Goal: Task Accomplishment & Management: Complete application form

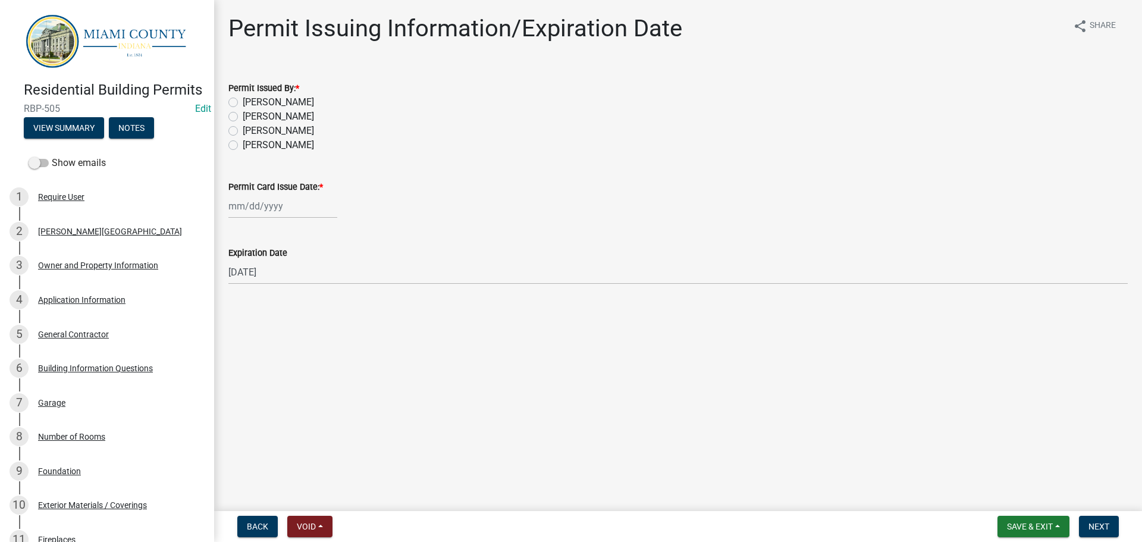
click at [272, 124] on label "[PERSON_NAME]" at bounding box center [278, 116] width 71 height 14
click at [250, 117] on input "[PERSON_NAME]" at bounding box center [247, 113] width 8 height 8
radio input "true"
click at [252, 218] on div at bounding box center [282, 206] width 109 height 24
select select "9"
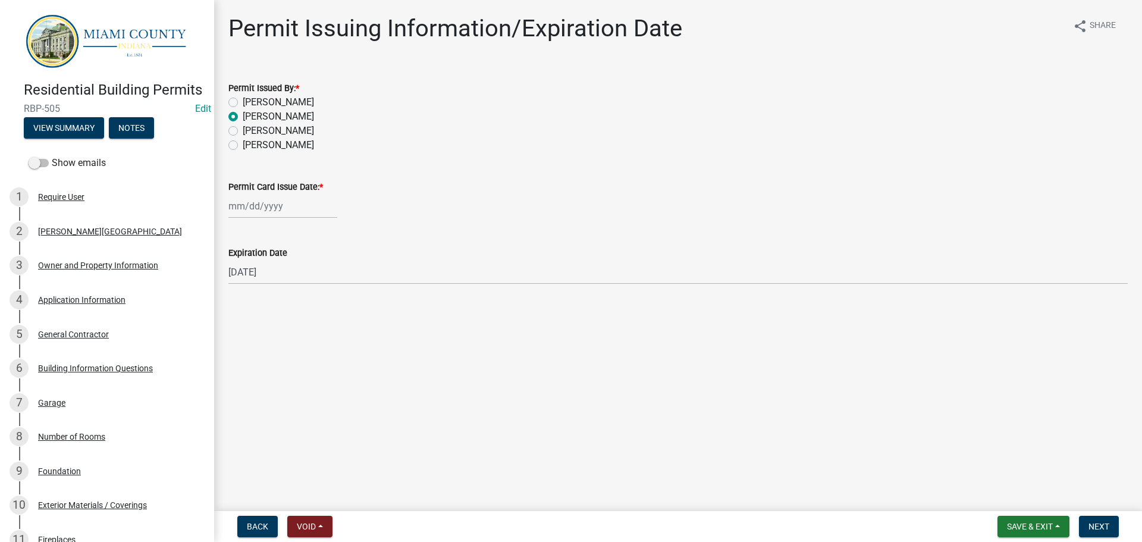
select select "2025"
click at [264, 324] on div "16" at bounding box center [259, 314] width 19 height 19
type input "[DATE]"
click at [1095, 525] on span "Next" at bounding box center [1099, 527] width 21 height 10
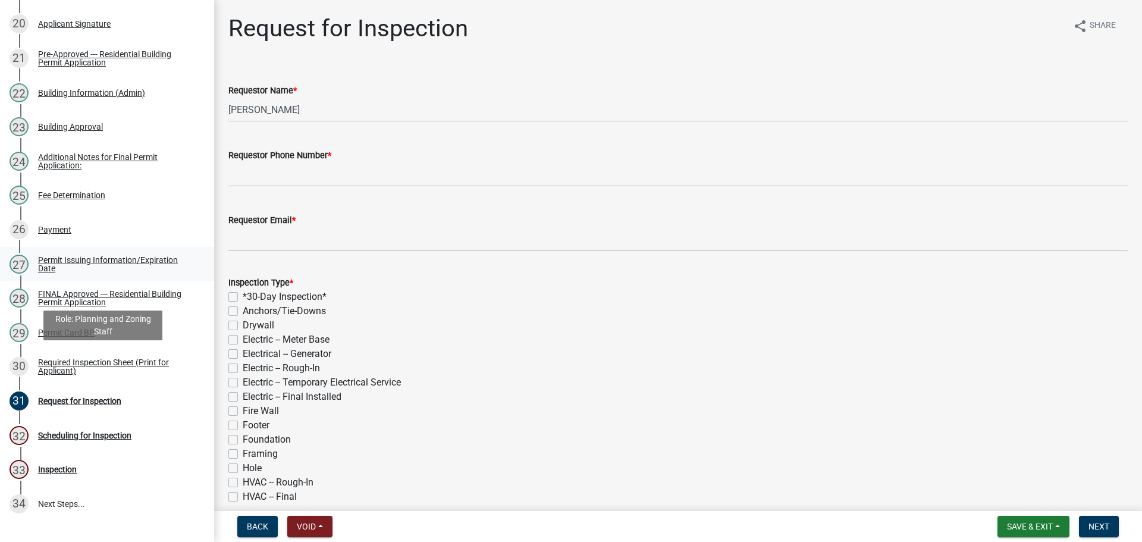
scroll to position [892, 0]
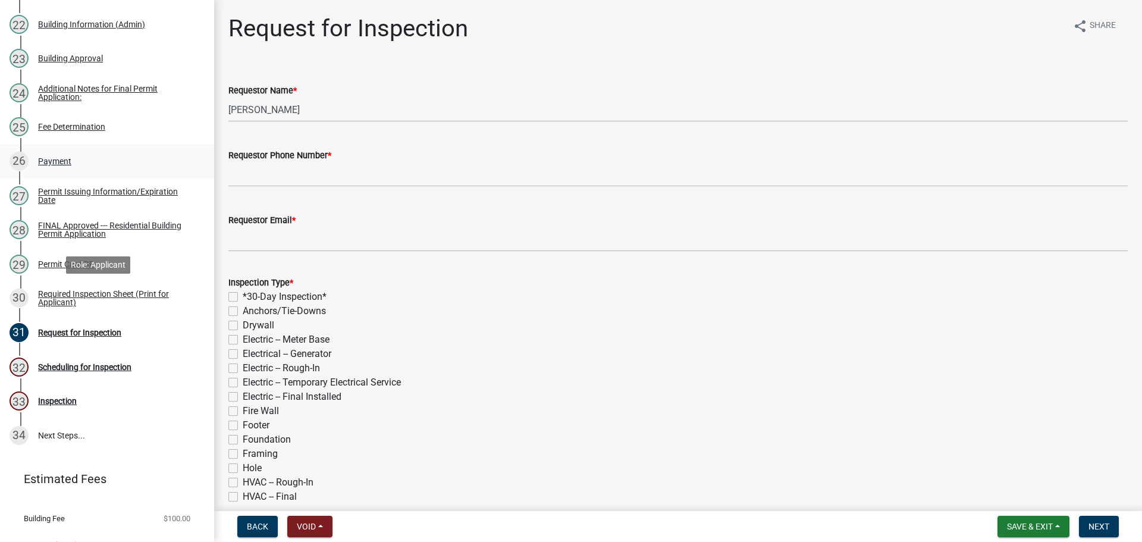
click at [91, 171] on div "26 Payment" at bounding box center [103, 161] width 186 height 19
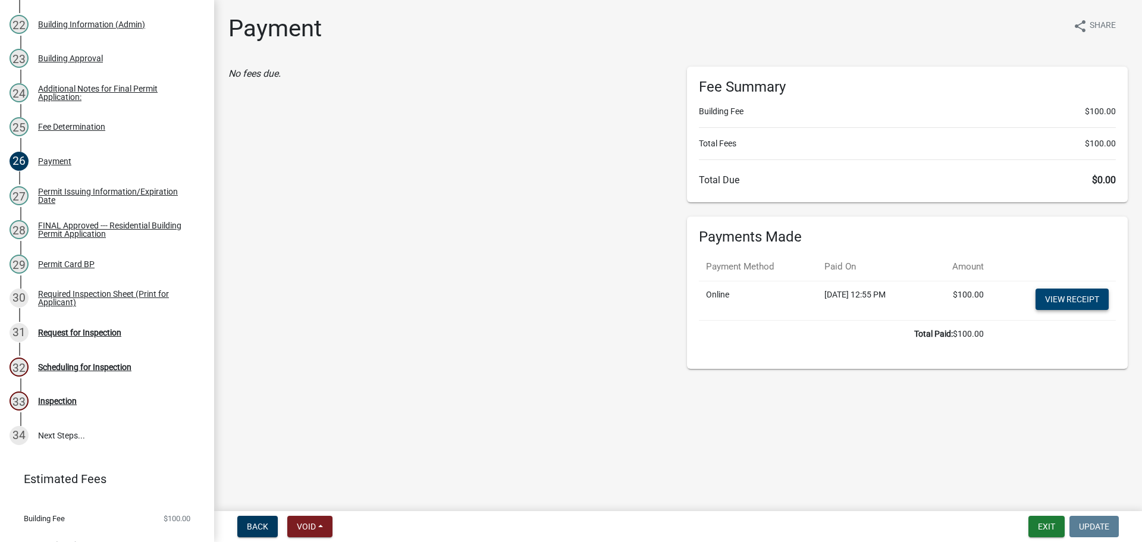
click at [1089, 310] on link "View receipt" at bounding box center [1072, 298] width 73 height 21
click at [92, 238] on div "FINAL Approved --- Residential Building Permit Application" at bounding box center [116, 229] width 157 height 17
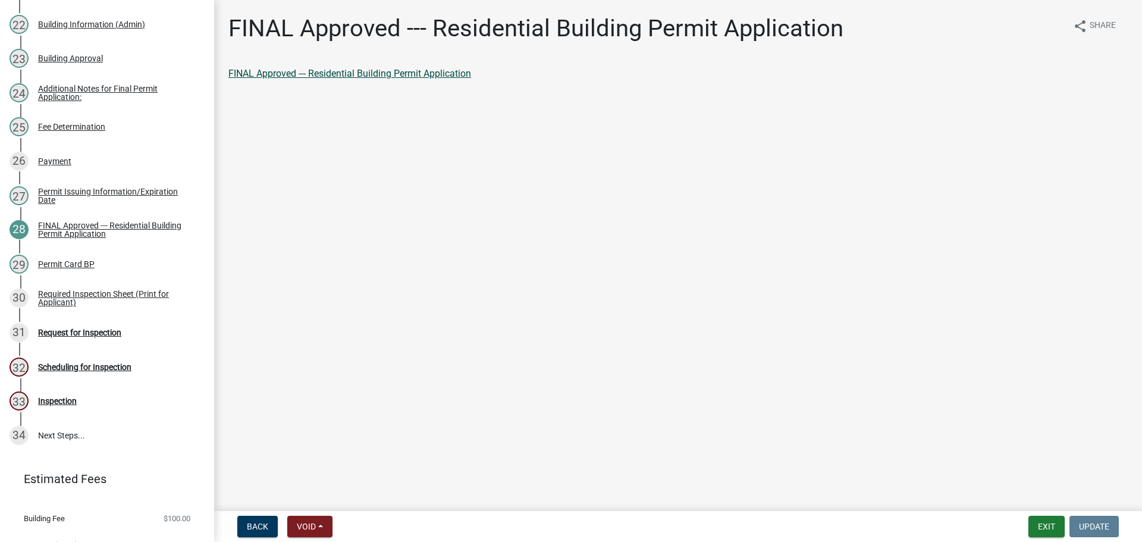
click at [349, 77] on link "FINAL Approved --- Residential Building Permit Application" at bounding box center [349, 73] width 243 height 11
click at [94, 268] on div "Permit Card BP" at bounding box center [66, 264] width 57 height 8
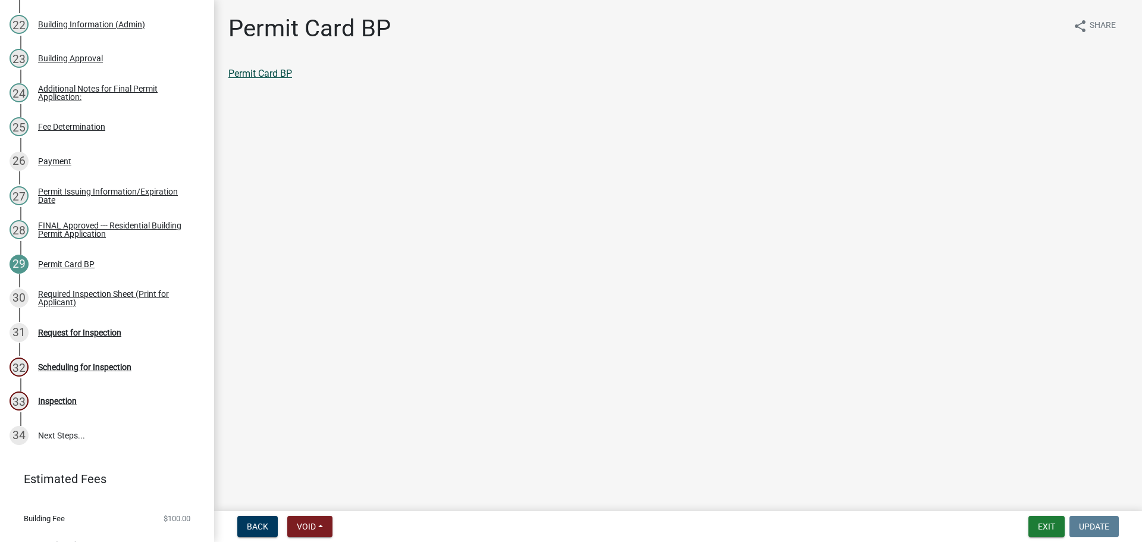
click at [275, 79] on link "Permit Card BP" at bounding box center [260, 73] width 64 height 11
click at [103, 337] on div "Request for Inspection" at bounding box center [79, 332] width 83 height 8
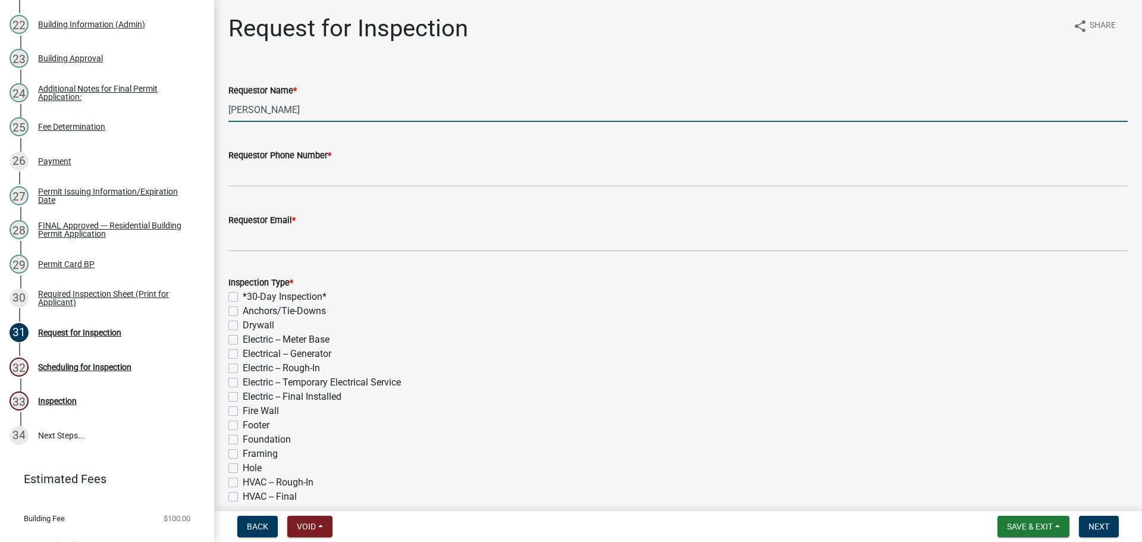
click at [335, 117] on input "[PERSON_NAME]" at bounding box center [677, 110] width 899 height 24
type input "Nick Maple"
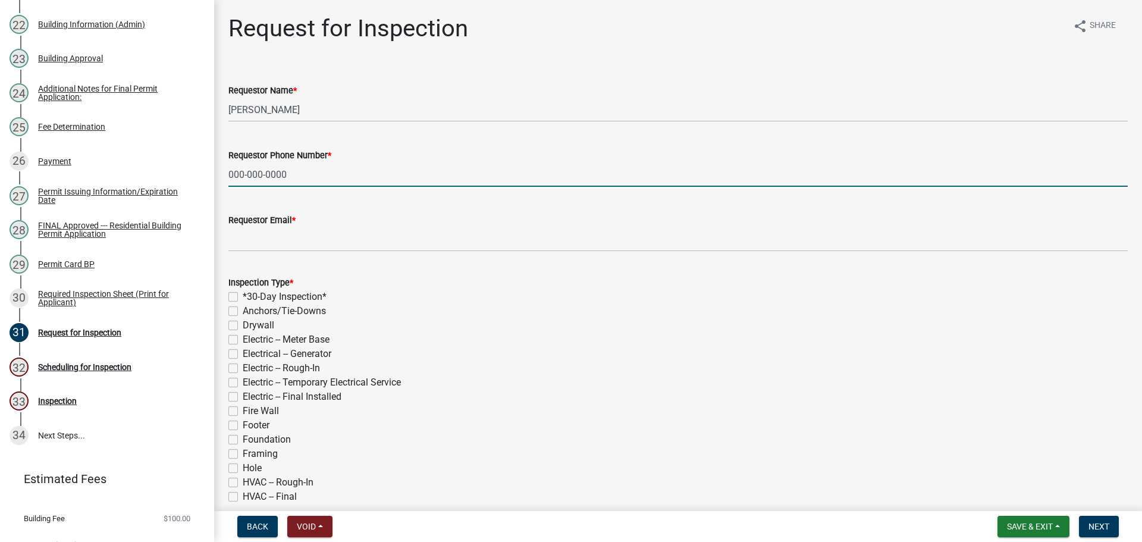
type input "000-000-0000"
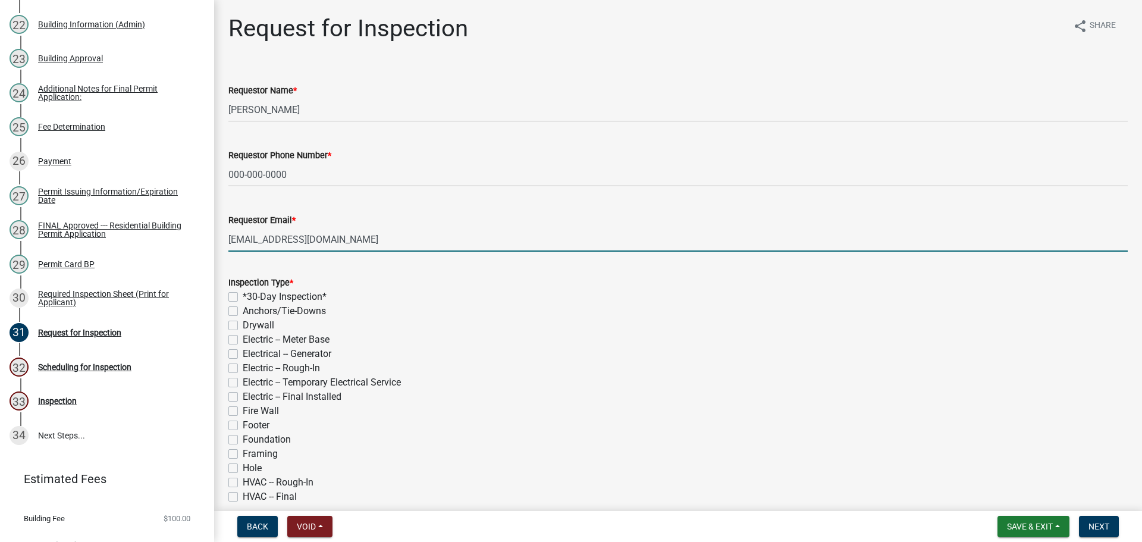
type input "[EMAIL_ADDRESS][DOMAIN_NAME]"
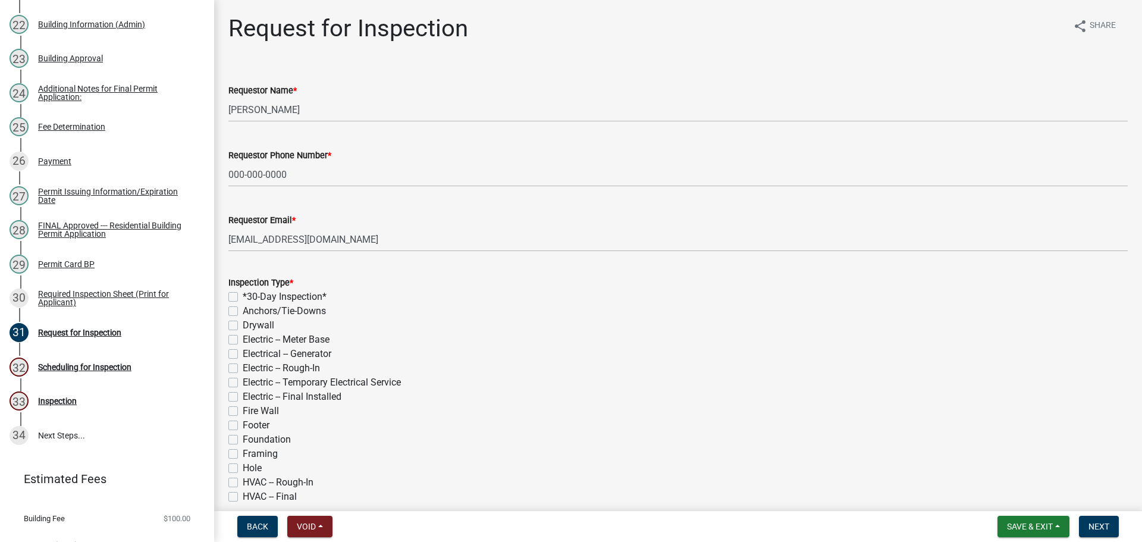
click at [228, 333] on div "Inspection Type * *30-Day Inspection* Anchors/Tie-Downs Drywall Electric -- Met…" at bounding box center [677, 453] width 917 height 385
click at [243, 304] on label "*30-Day Inspection*" at bounding box center [285, 297] width 84 height 14
click at [243, 297] on input "*30-Day Inspection*" at bounding box center [247, 294] width 8 height 8
checkbox input "true"
checkbox input "false"
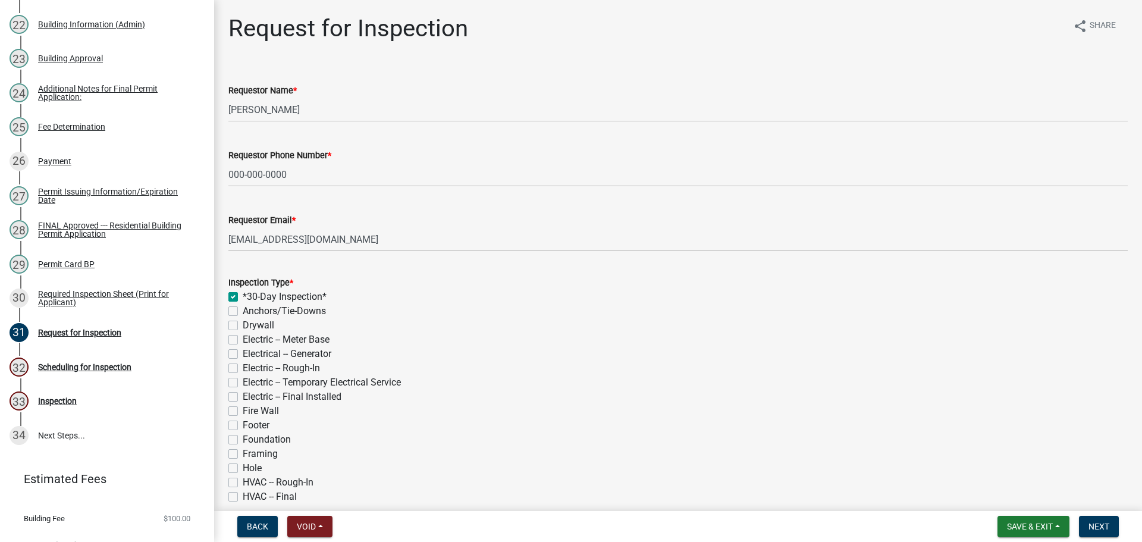
checkbox input "false"
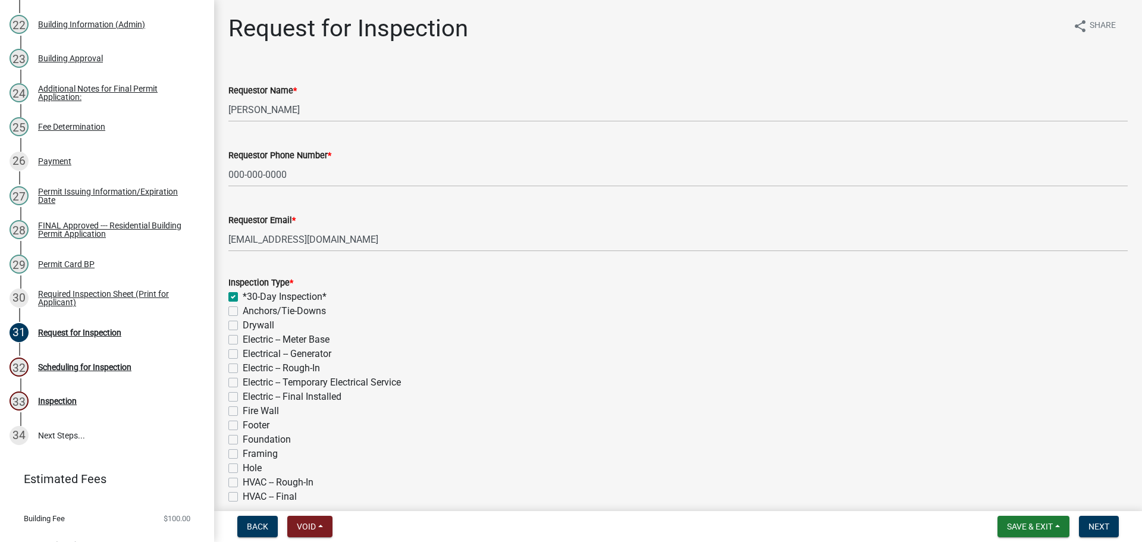
checkbox input "false"
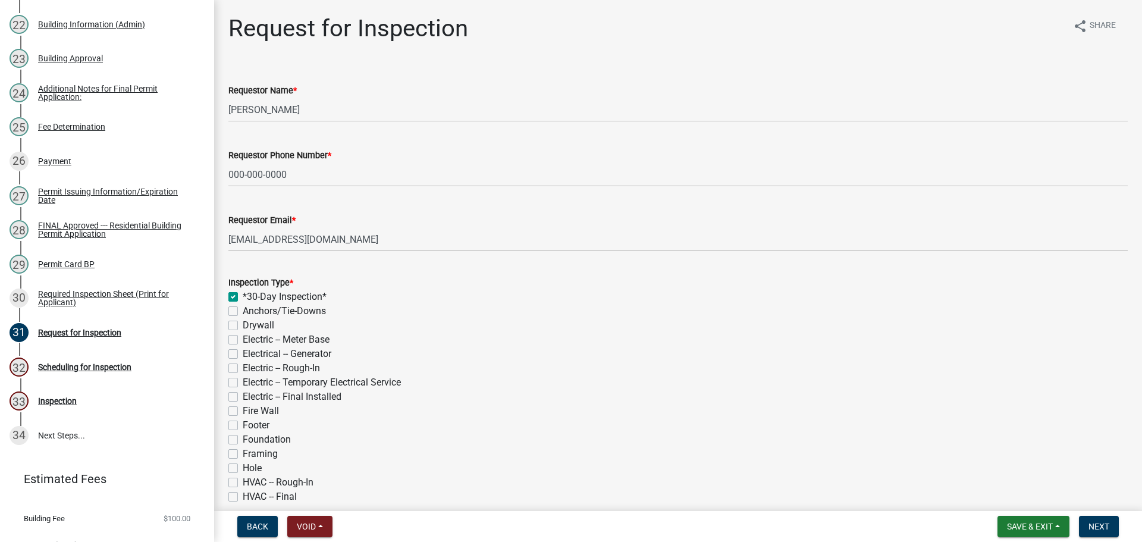
checkbox input "false"
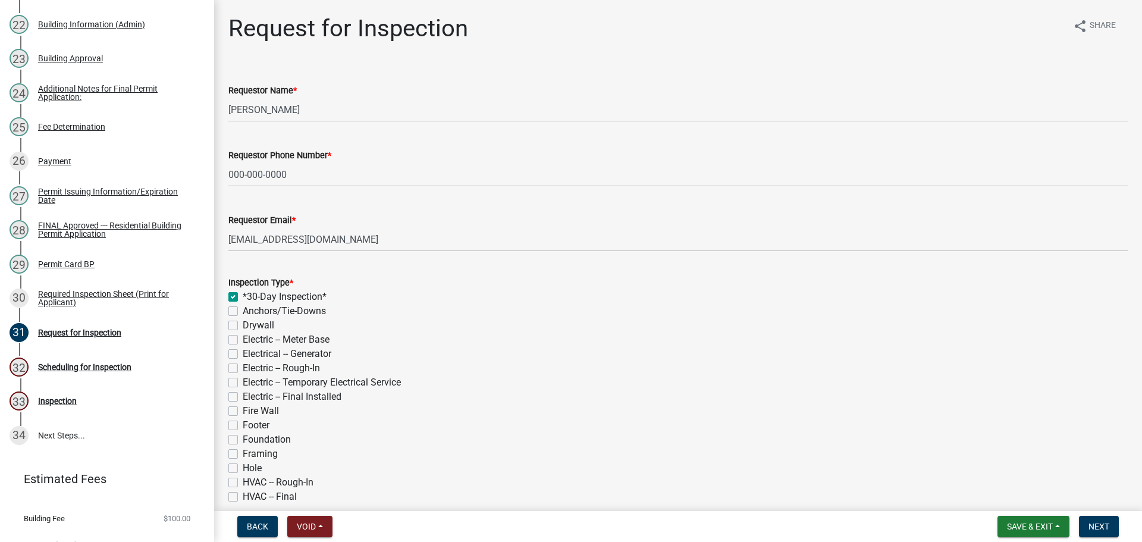
checkbox input "false"
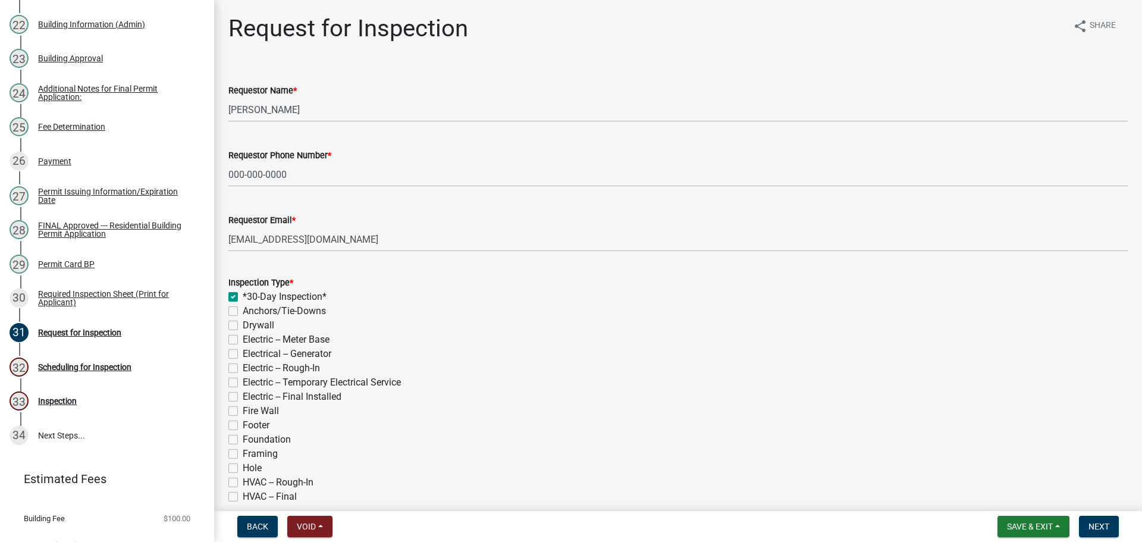
checkbox input "false"
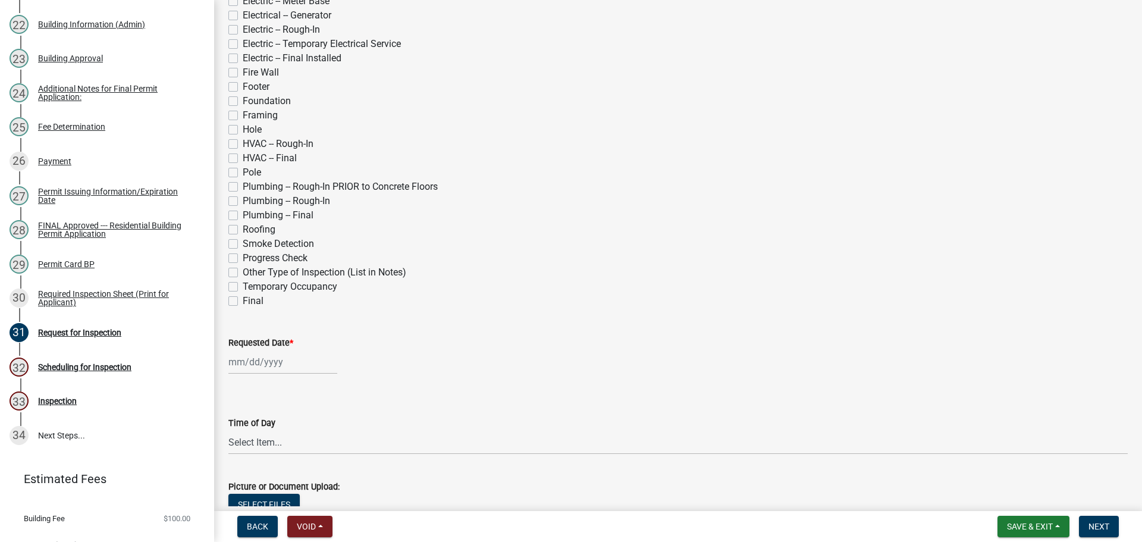
scroll to position [416, 0]
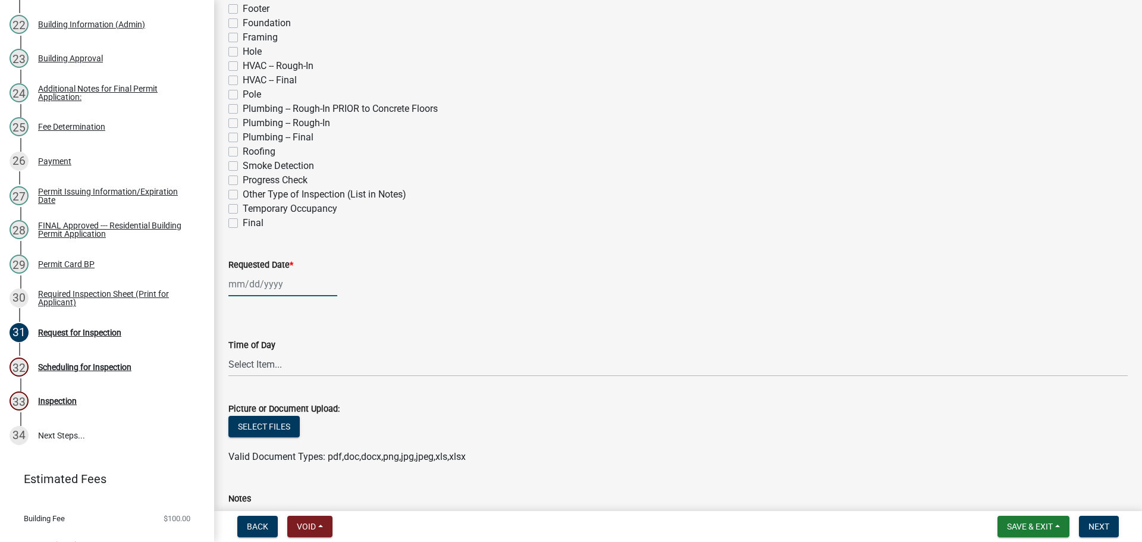
click at [272, 296] on div at bounding box center [282, 284] width 109 height 24
select select "9"
select select "2025"
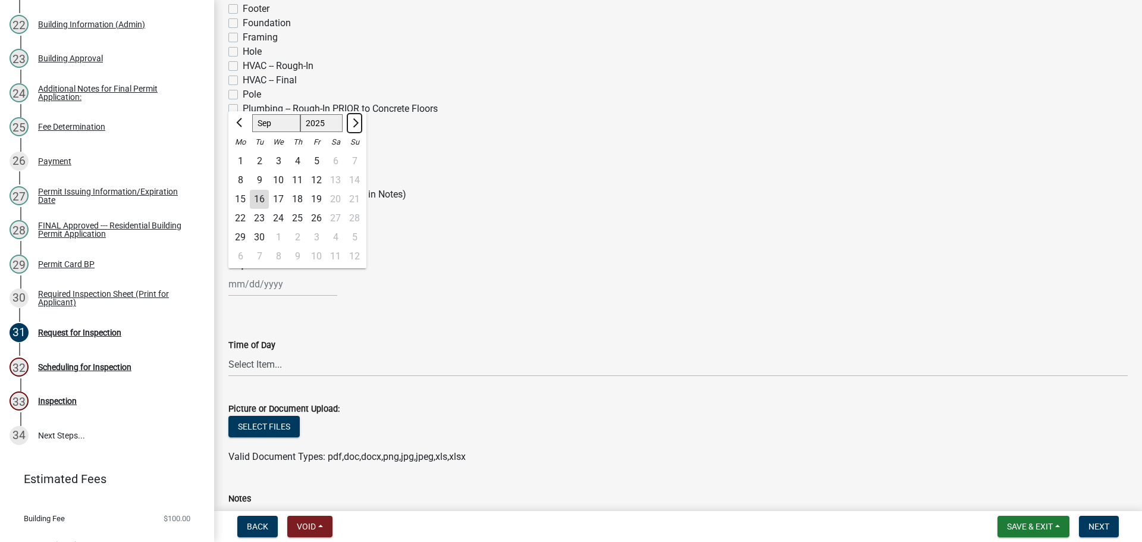
click at [359, 127] on span "Next month" at bounding box center [354, 122] width 9 height 9
select select "10"
click at [307, 209] on div "16" at bounding box center [297, 199] width 19 height 19
type input "[DATE]"
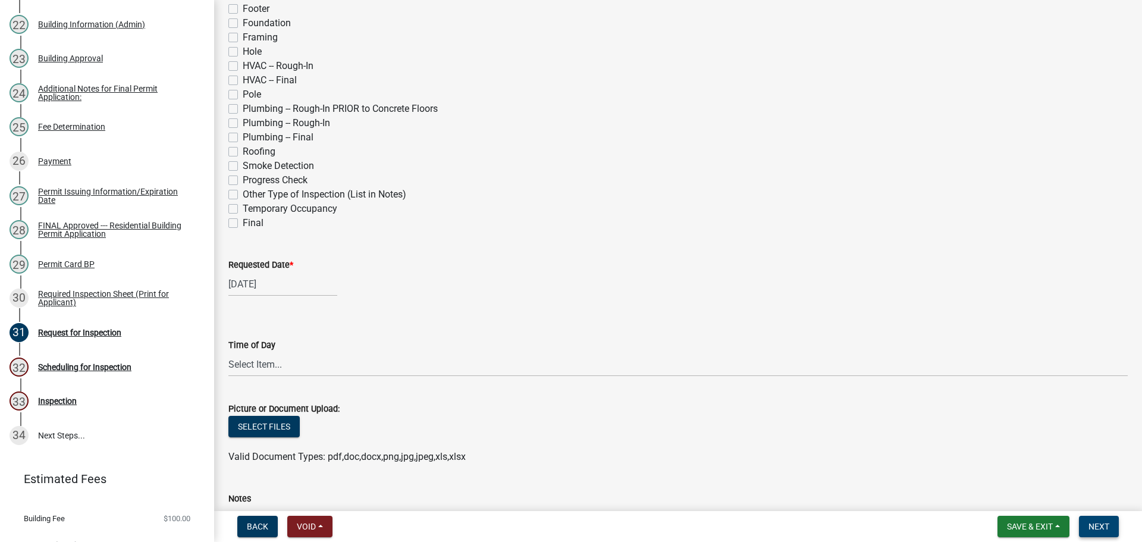
click at [1089, 522] on span "Next" at bounding box center [1099, 527] width 21 height 10
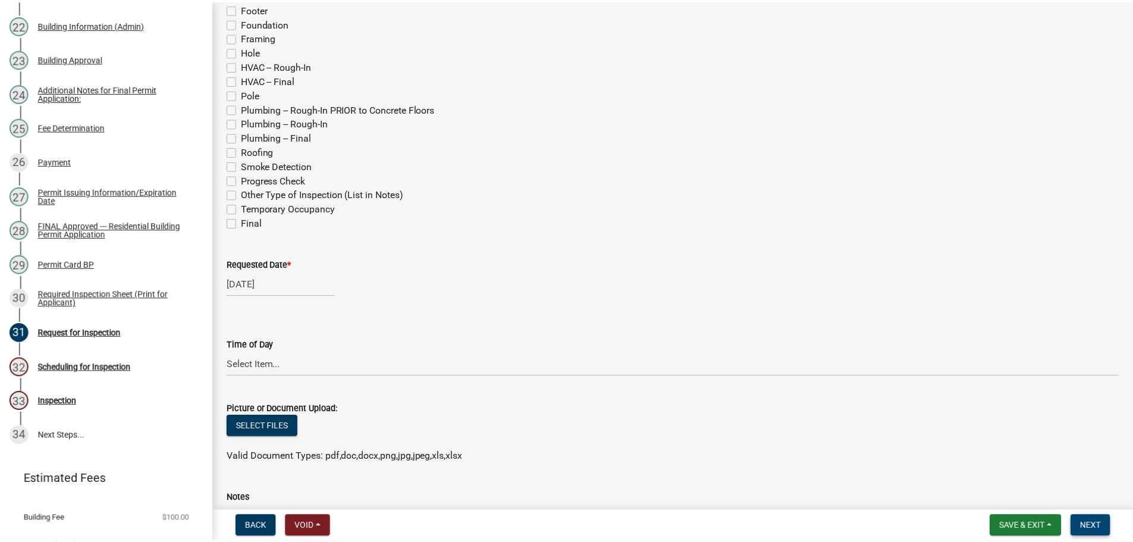
scroll to position [0, 0]
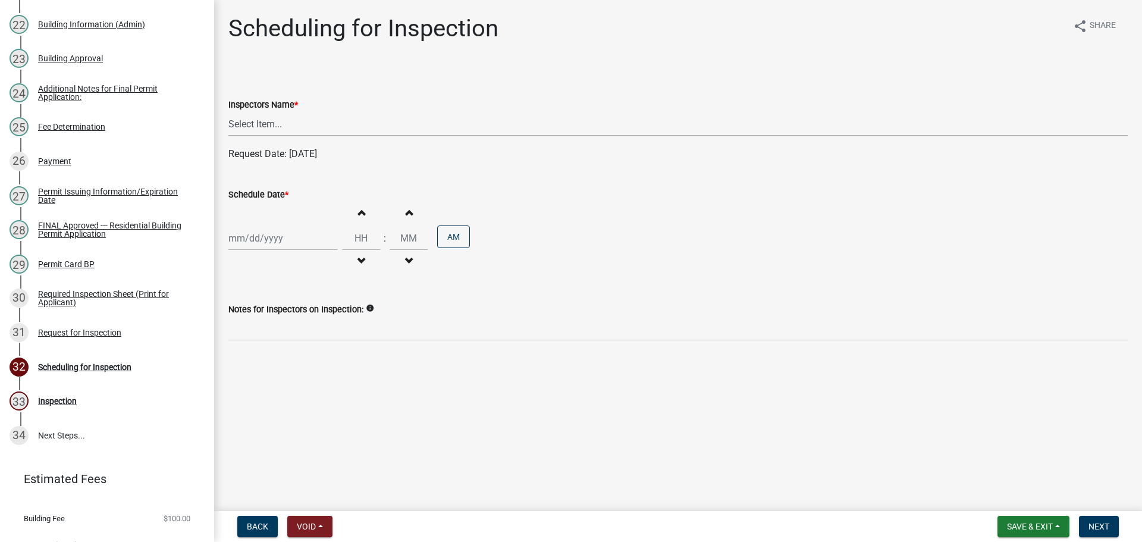
click at [288, 136] on select "Select Item... bmthomas ([PERSON_NAME]) croser ([PERSON_NAME]) [PERSON_NAME] ([…" at bounding box center [677, 124] width 899 height 24
select select "25b75ae6-03c7-4280-9b34-fcf63005d5e5"
click at [230, 126] on select "Select Item... bmthomas ([PERSON_NAME]) croser ([PERSON_NAME]) [PERSON_NAME] ([…" at bounding box center [677, 124] width 899 height 24
select select "9"
select select "2025"
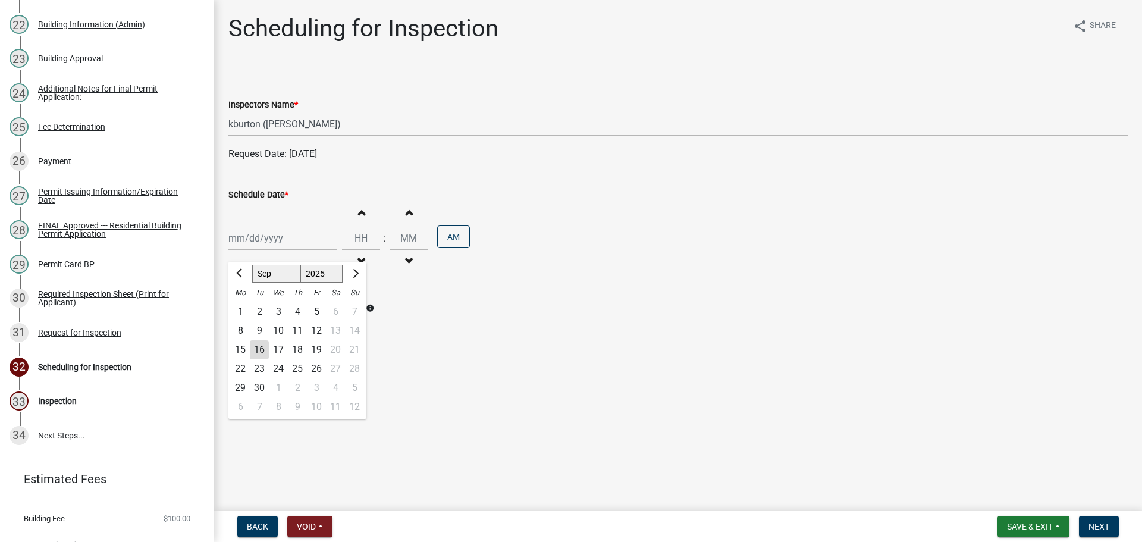
click at [265, 250] on div "Jan Feb Mar Apr May Jun Jul Aug Sep Oct Nov Dec 1525 1526 1527 1528 1529 1530 1…" at bounding box center [282, 238] width 109 height 24
click at [362, 283] on button "Next month" at bounding box center [354, 273] width 14 height 19
select select "10"
click at [307, 359] on div "16" at bounding box center [297, 349] width 19 height 19
type input "[DATE]"
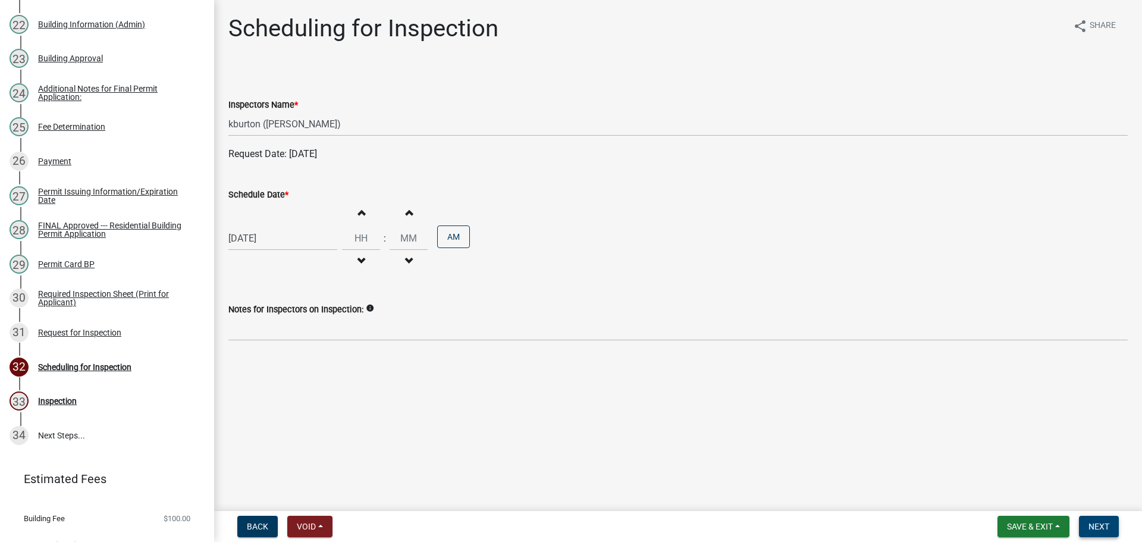
click at [1109, 523] on button "Next" at bounding box center [1099, 526] width 40 height 21
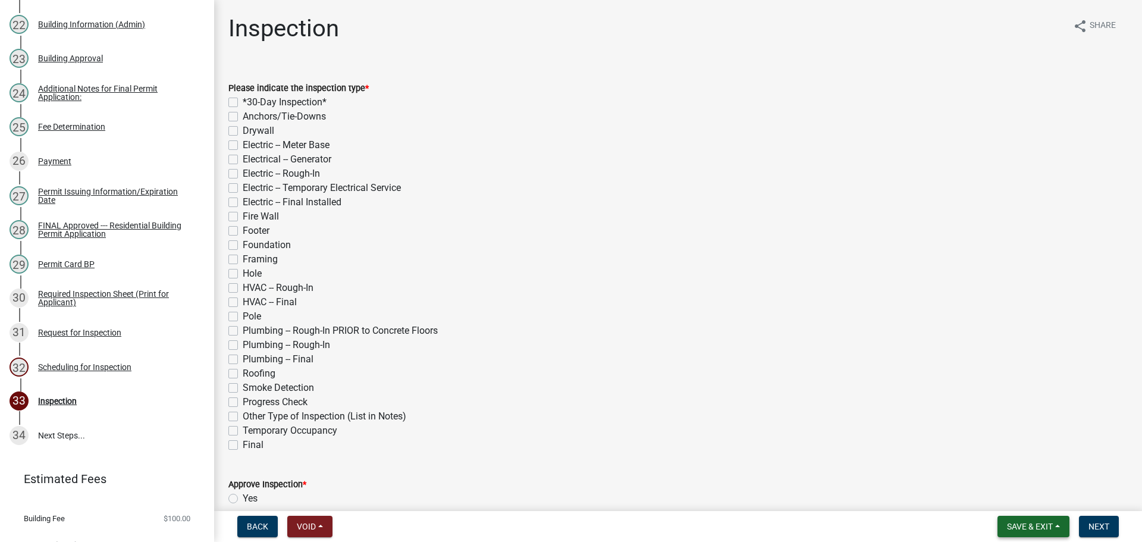
click at [1020, 522] on span "Save & Exit" at bounding box center [1030, 527] width 46 height 10
click at [996, 491] on button "Save & Exit" at bounding box center [1021, 492] width 95 height 29
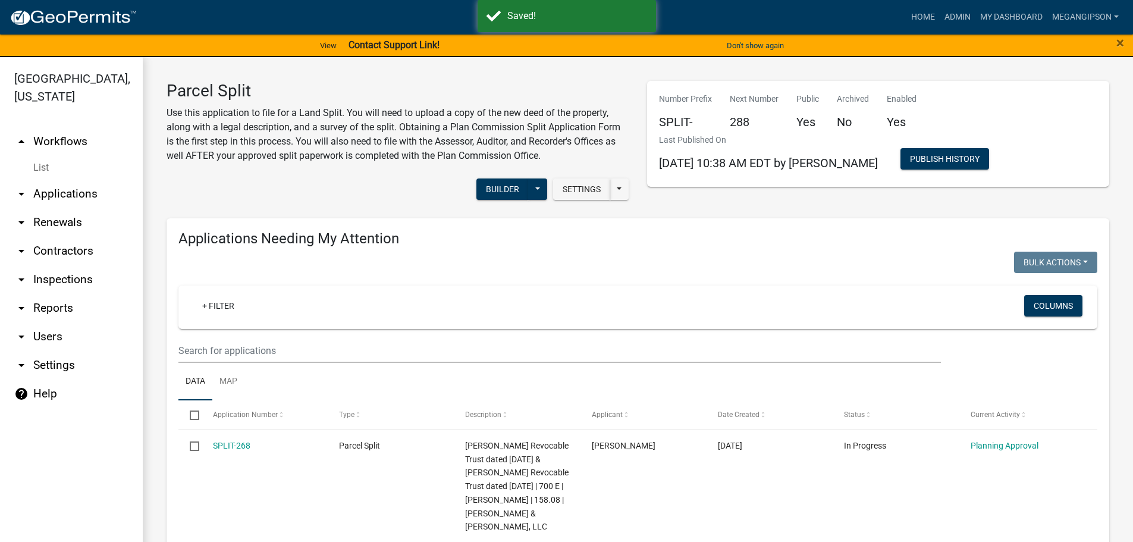
select select "3: 100"
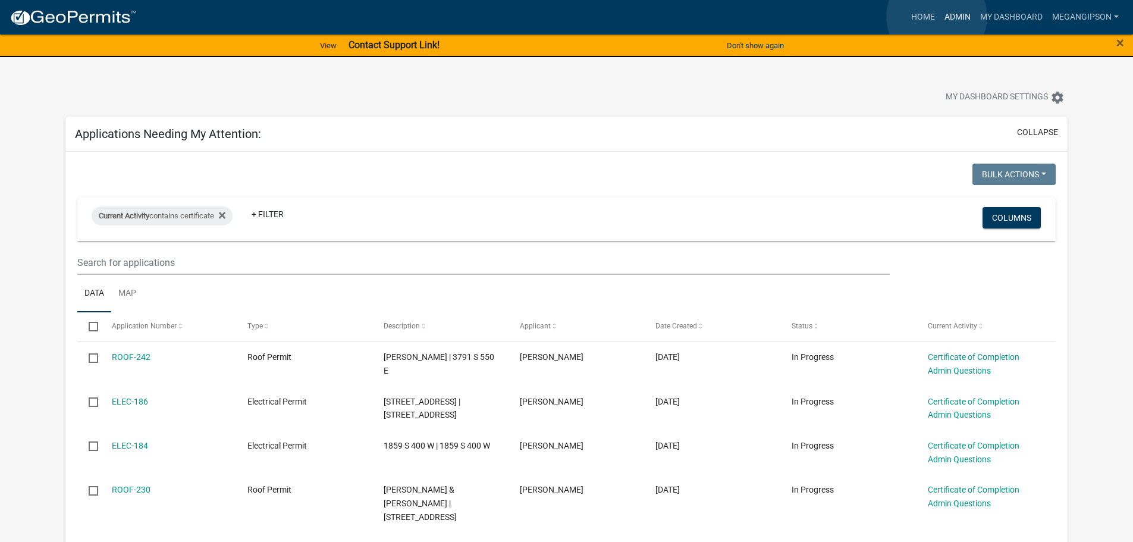
click at [940, 17] on link "Admin" at bounding box center [958, 17] width 36 height 23
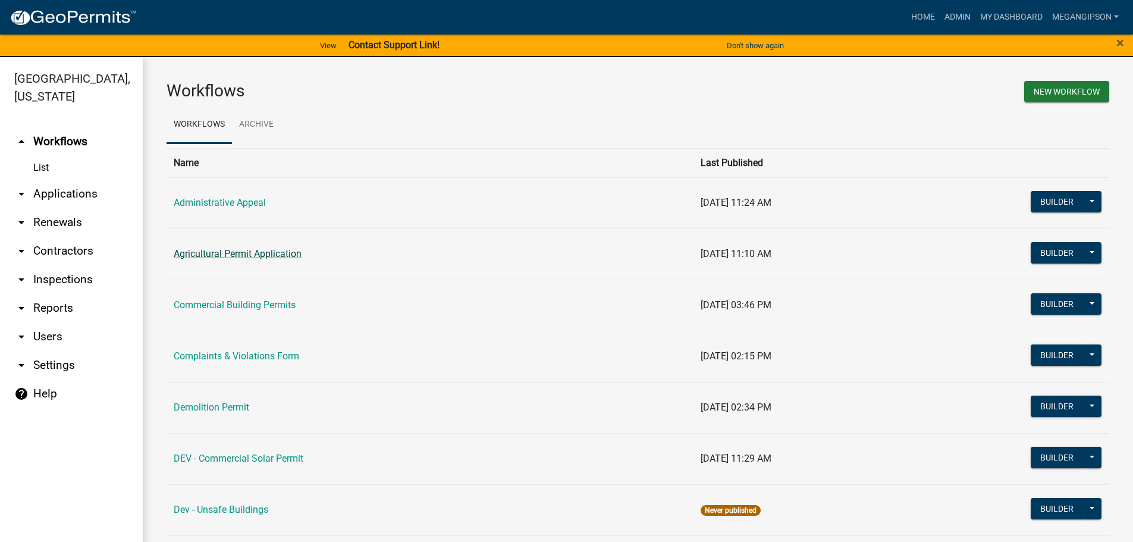
click at [217, 259] on link "Agricultural Permit Application" at bounding box center [238, 253] width 128 height 11
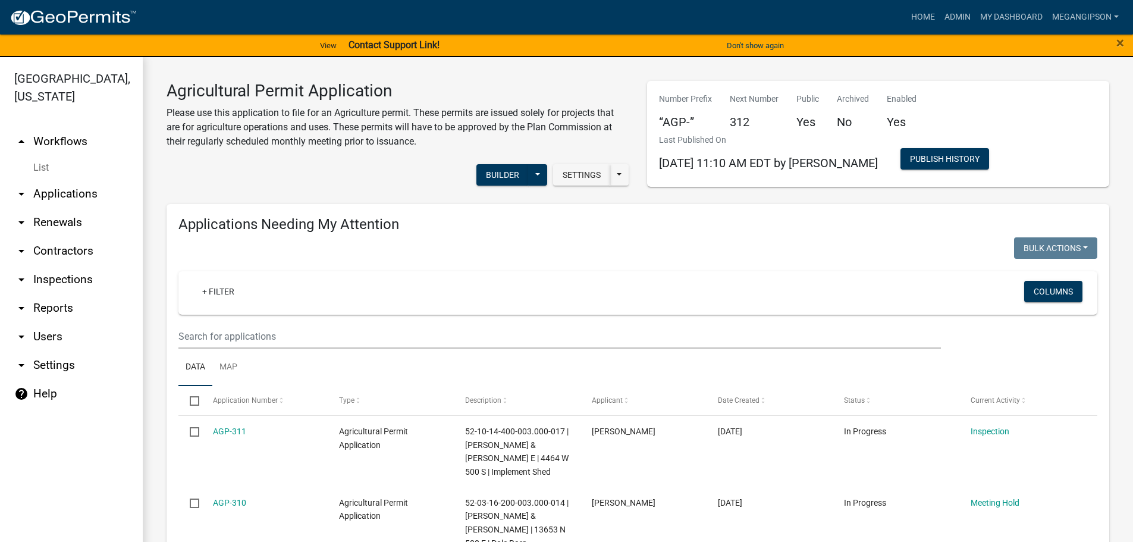
select select "3: 100"
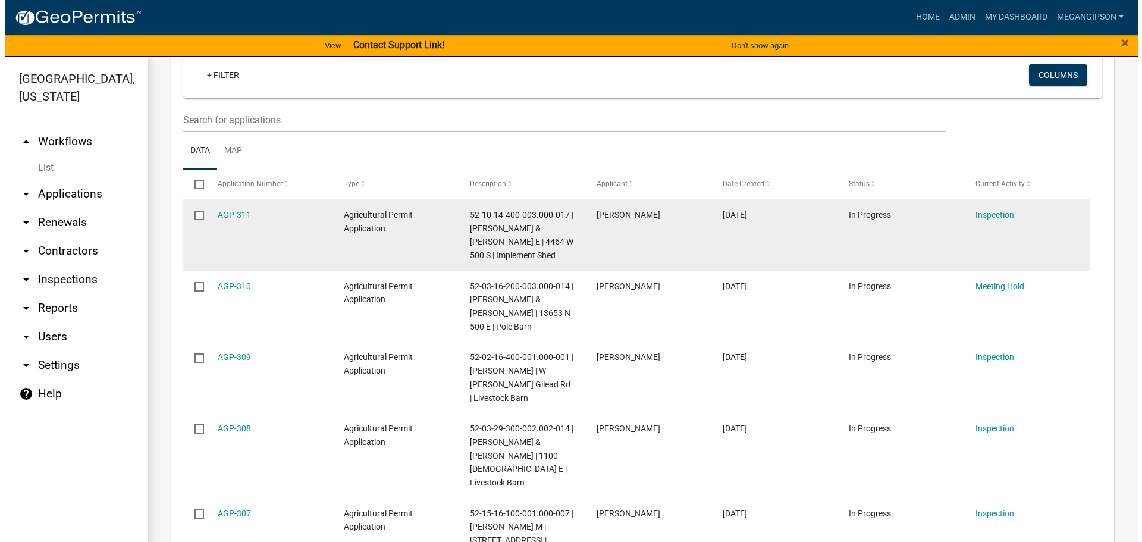
scroll to position [238, 0]
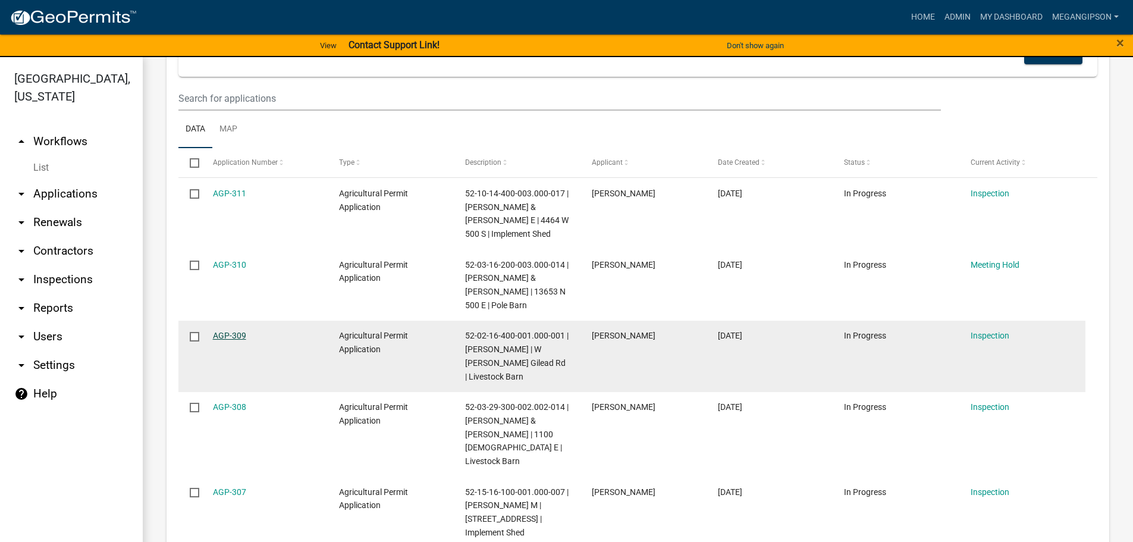
click at [234, 340] on link "AGP-309" at bounding box center [229, 336] width 33 height 10
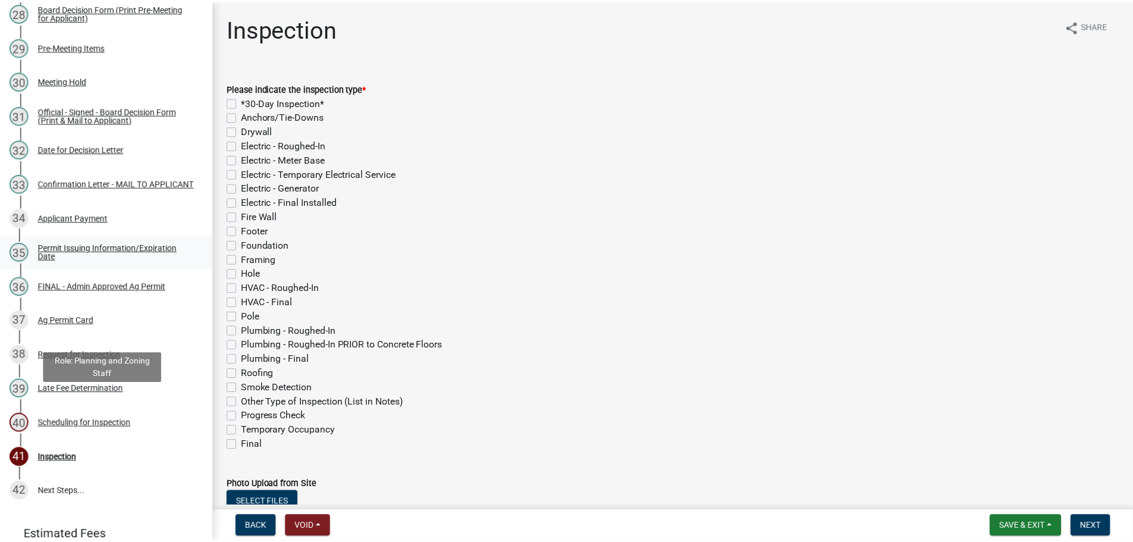
scroll to position [1130, 0]
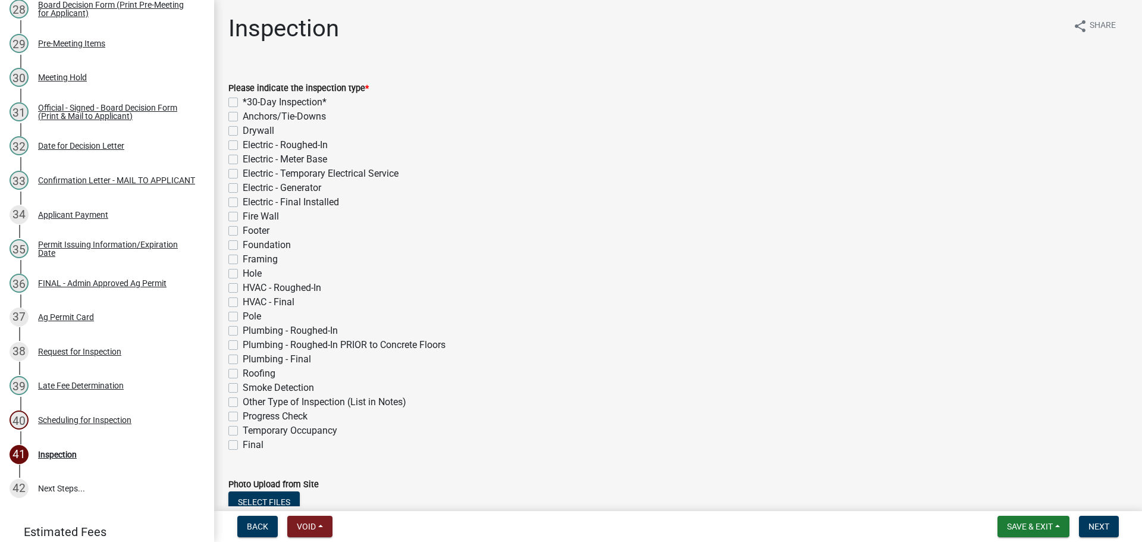
click at [100, 219] on div "Applicant Payment" at bounding box center [73, 215] width 70 height 8
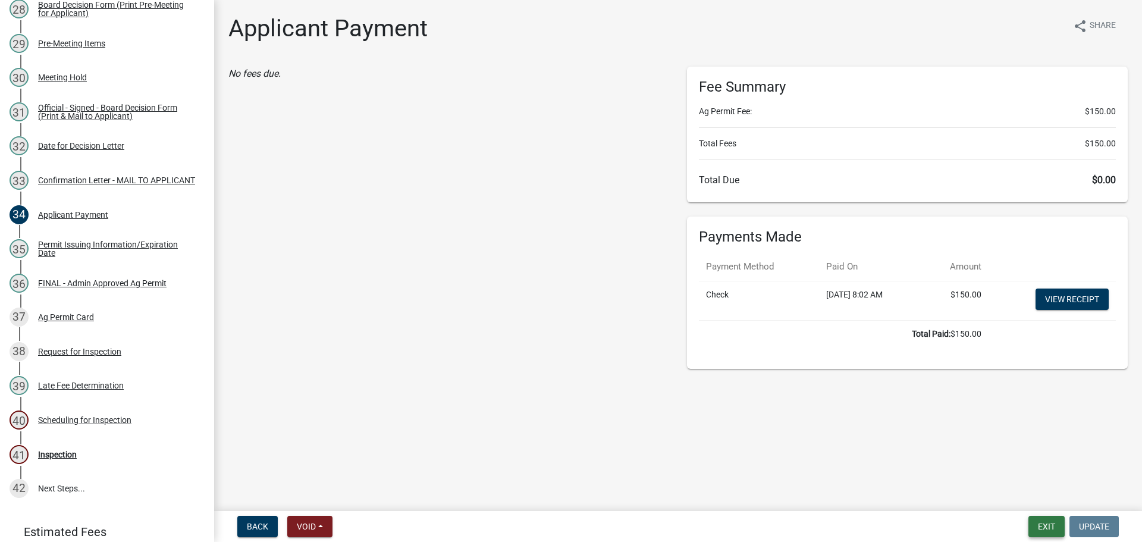
click at [1033, 524] on button "Exit" at bounding box center [1046, 526] width 36 height 21
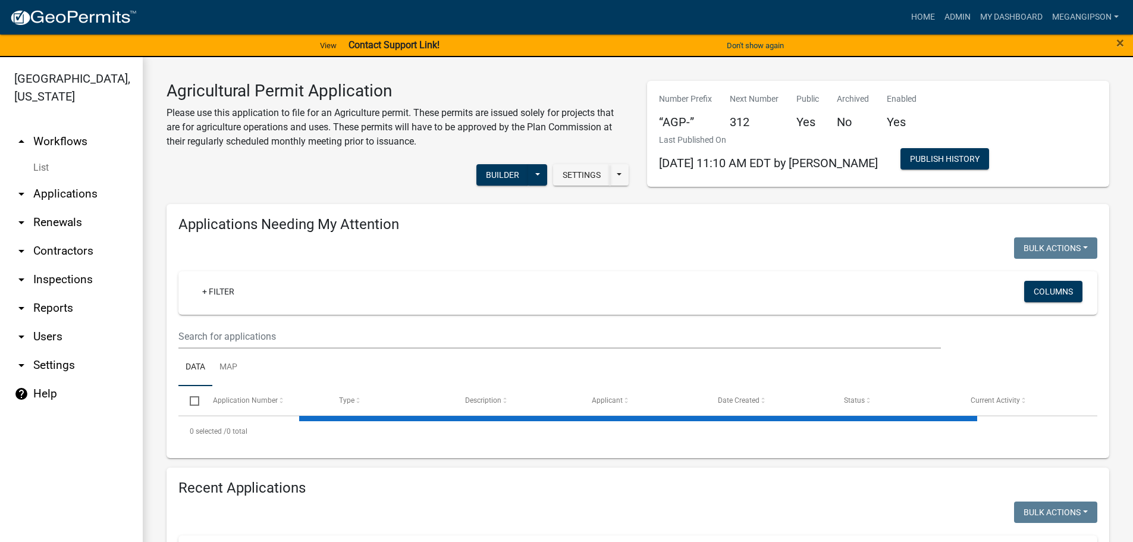
select select "3: 100"
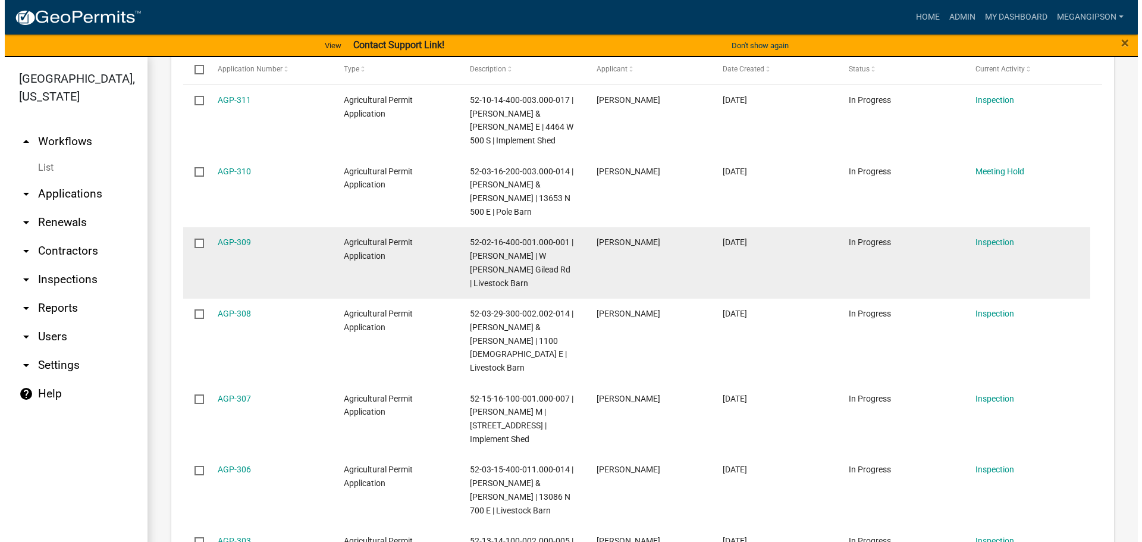
scroll to position [312, 0]
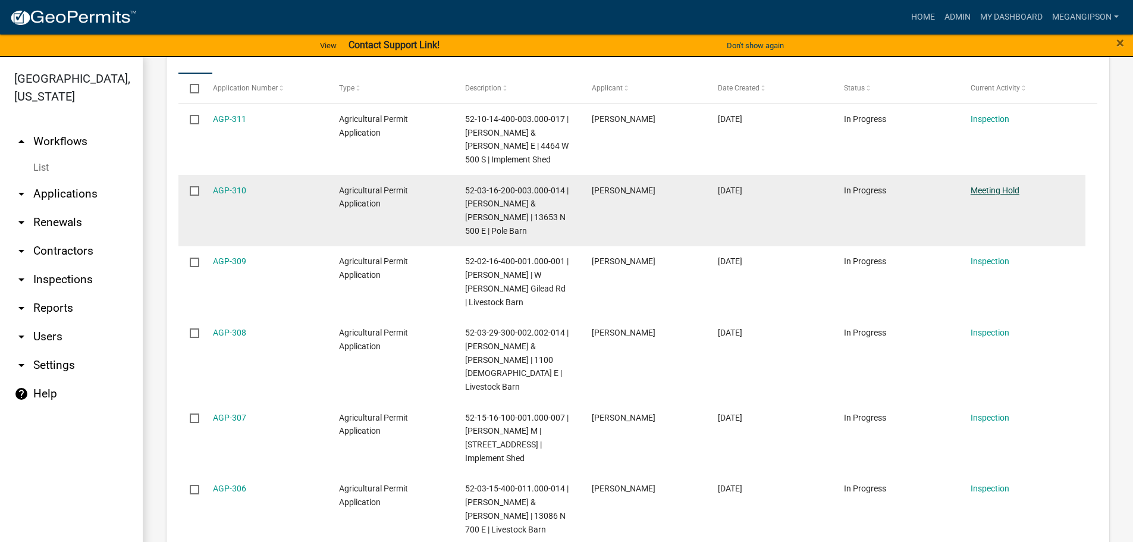
click at [1009, 195] on link "Meeting Hold" at bounding box center [995, 191] width 49 height 10
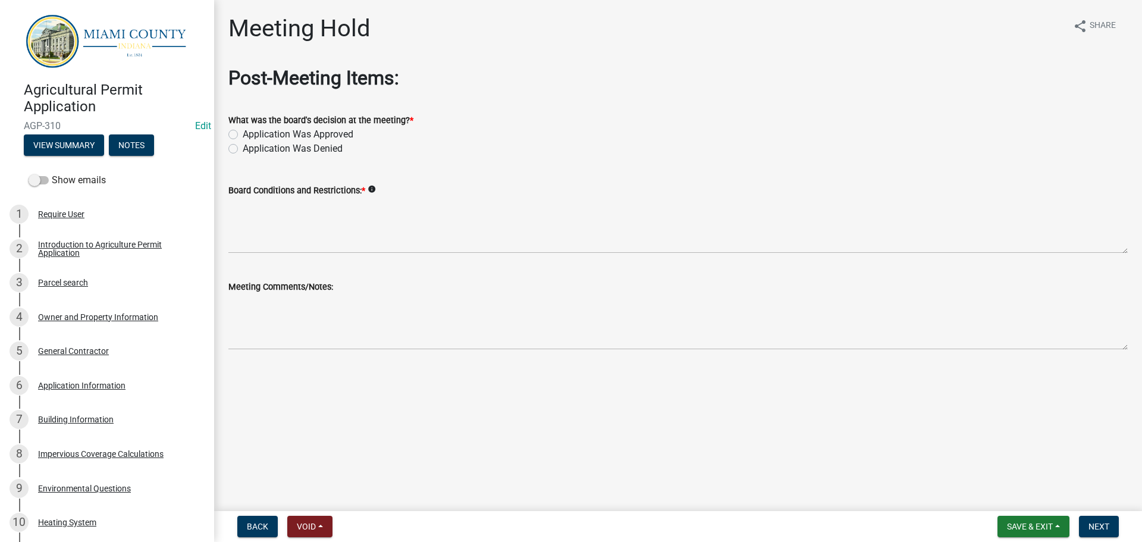
click at [336, 142] on label "Application Was Approved" at bounding box center [298, 134] width 111 height 14
click at [250, 135] on input "Application Was Approved" at bounding box center [247, 131] width 8 height 8
radio input "true"
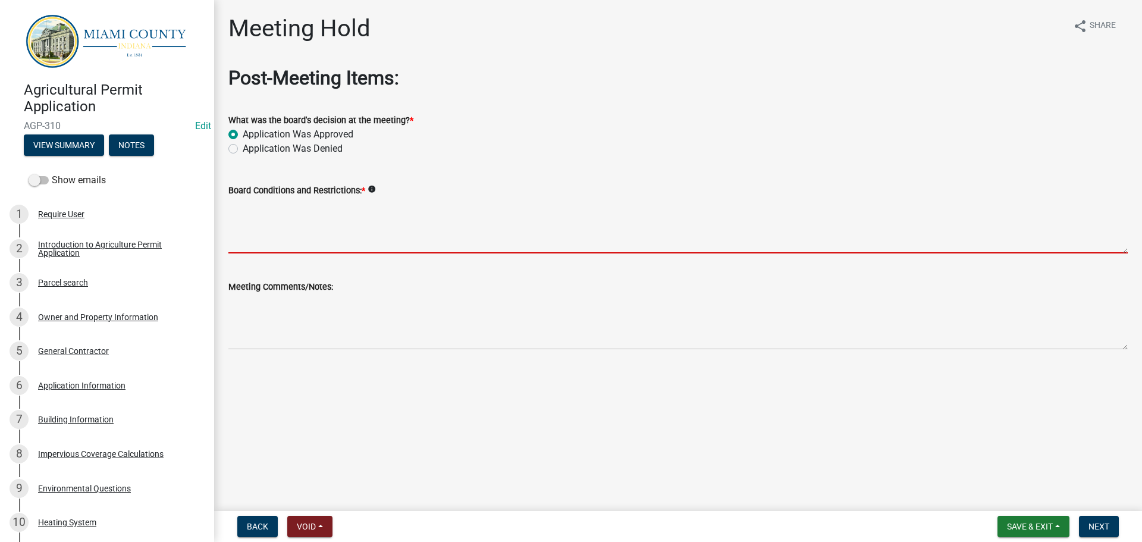
click at [571, 253] on textarea "Board Conditions and Restrictions: *" at bounding box center [677, 225] width 899 height 56
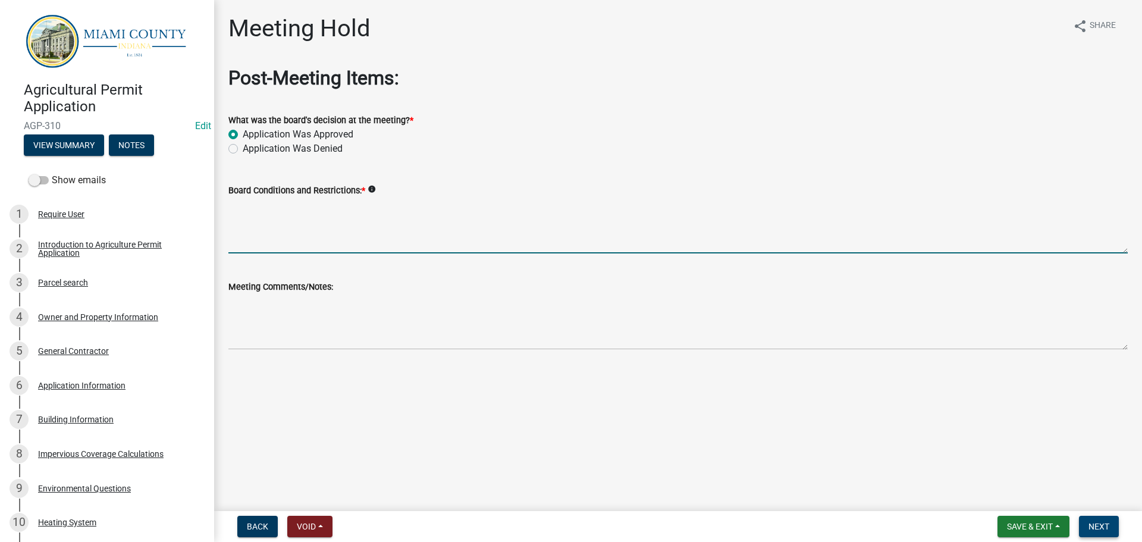
click at [1106, 526] on span "Next" at bounding box center [1099, 527] width 21 height 10
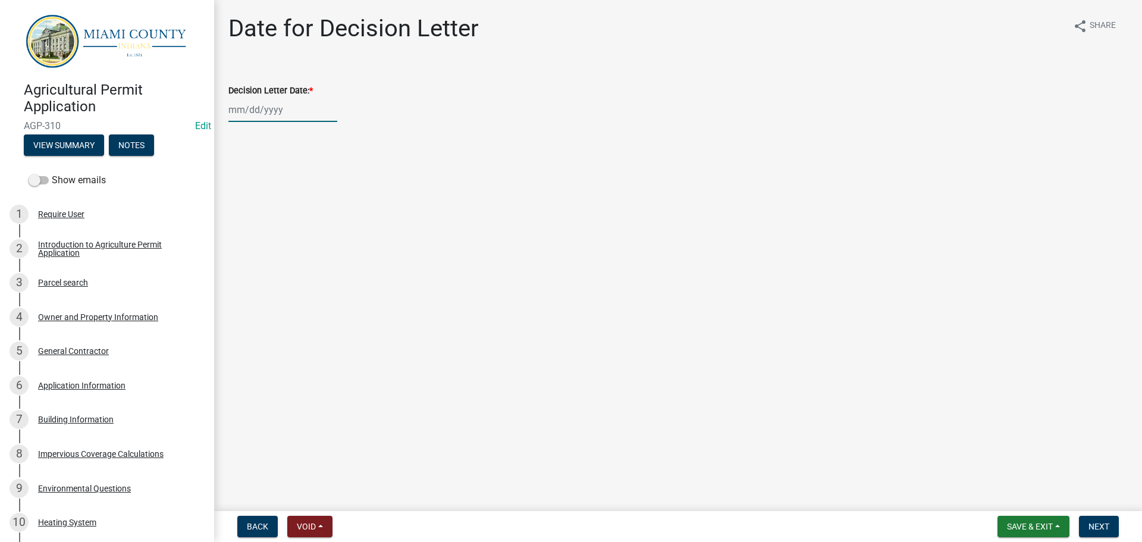
click at [258, 122] on div at bounding box center [282, 110] width 109 height 24
select select "9"
select select "2025"
click at [263, 227] on div "16" at bounding box center [259, 217] width 19 height 19
type input "[DATE]"
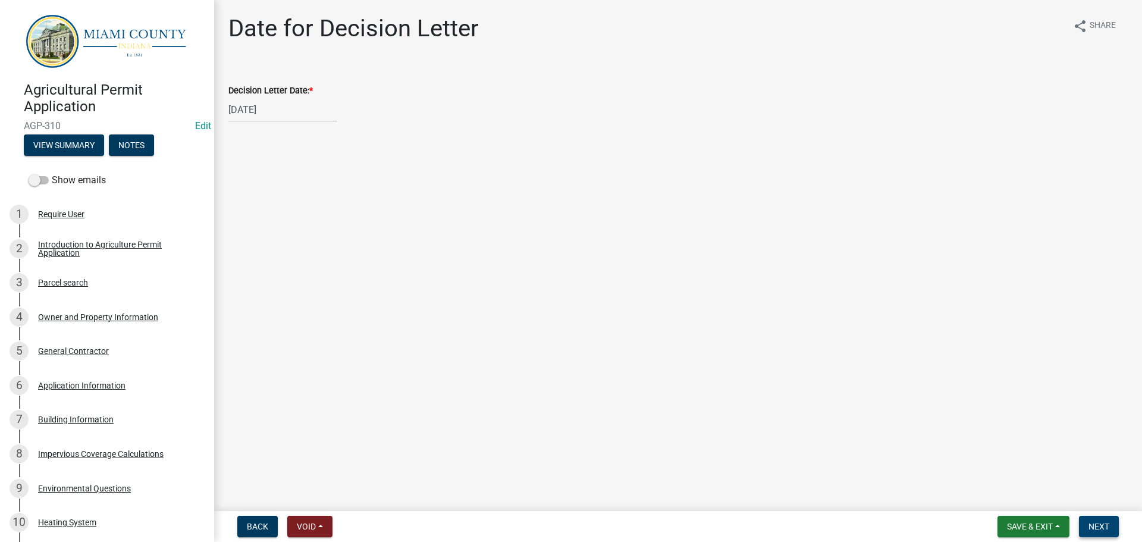
click at [1103, 535] on button "Next" at bounding box center [1099, 526] width 40 height 21
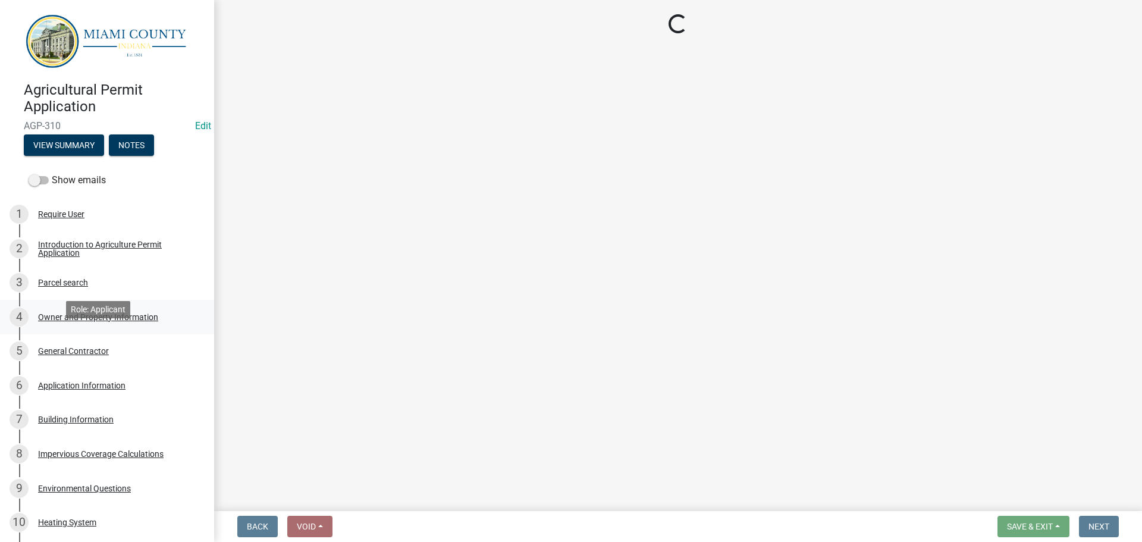
select select "3: 3"
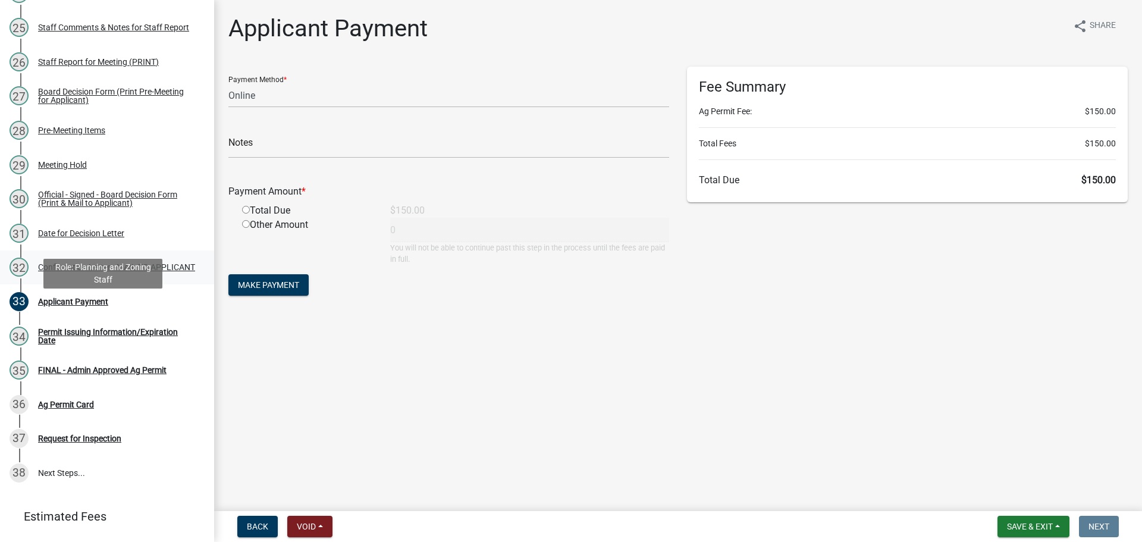
scroll to position [1011, 0]
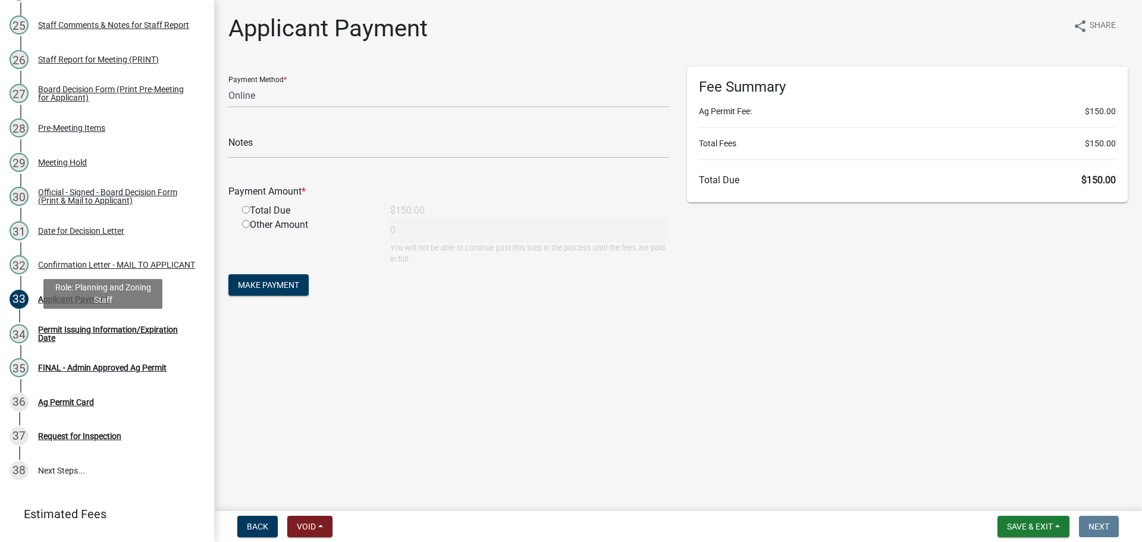
click at [128, 205] on div "Official - Signed - Board Decision Form (Print & Mail to Applicant)" at bounding box center [116, 196] width 157 height 17
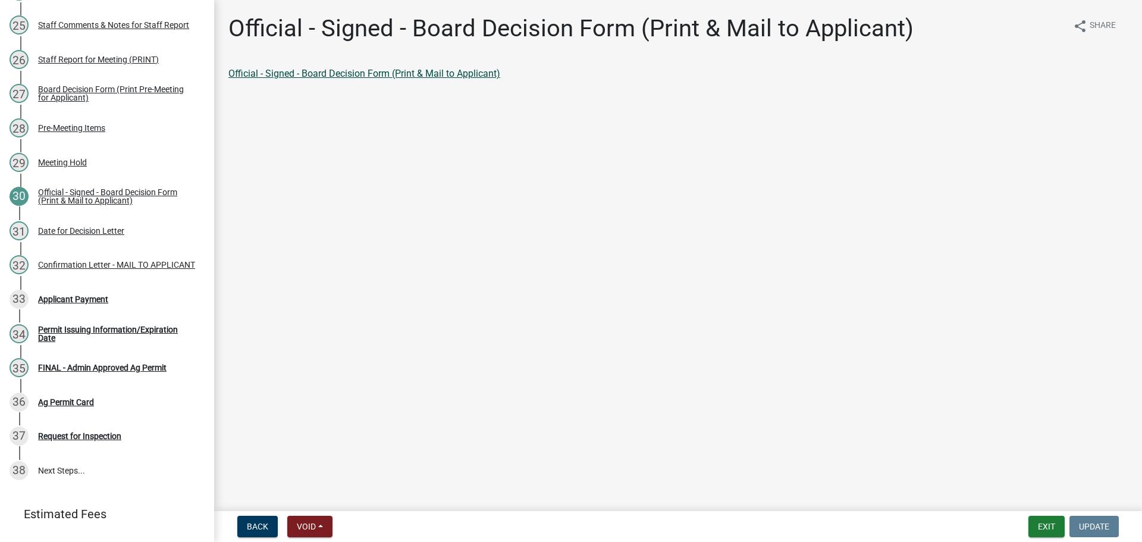
click at [445, 79] on link "Official - Signed - Board Decision Form (Print & Mail to Applicant)" at bounding box center [364, 73] width 272 height 11
click at [95, 269] on div "Confirmation Letter - MAIL TO APPLICANT" at bounding box center [116, 265] width 157 height 8
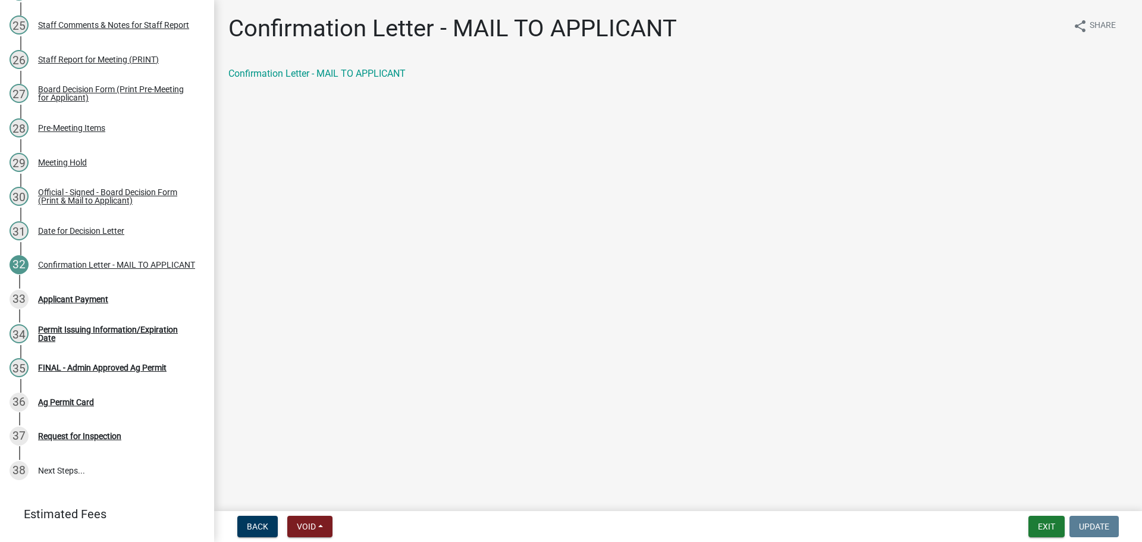
click at [347, 69] on div "Confirmation Letter - MAIL TO APPLICANT share Share Confirmation Letter - MAIL …" at bounding box center [677, 57] width 917 height 87
click at [345, 79] on link "Confirmation Letter - MAIL TO APPLICANT" at bounding box center [316, 73] width 177 height 11
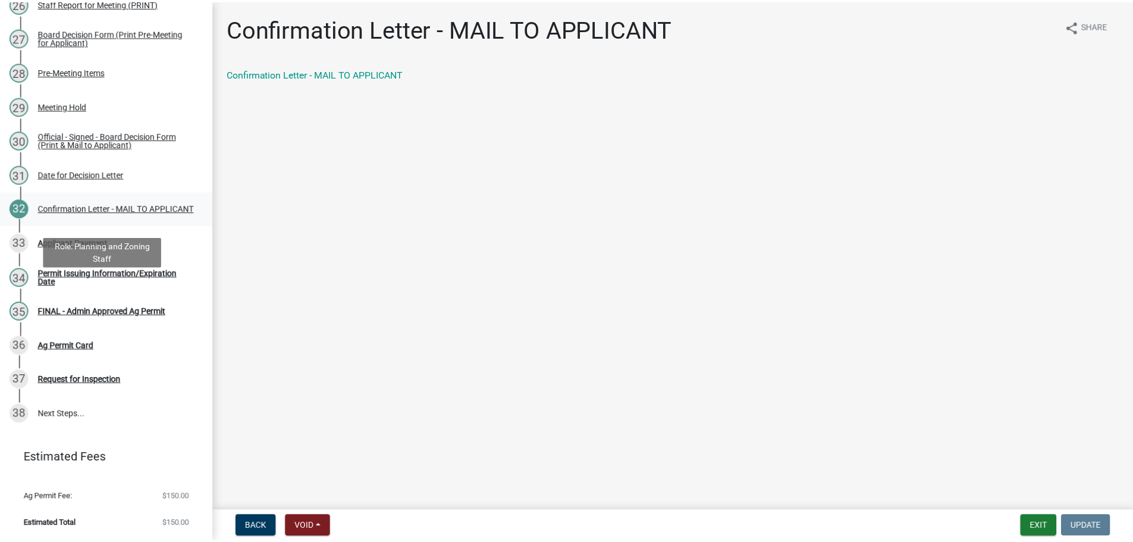
scroll to position [1130, 0]
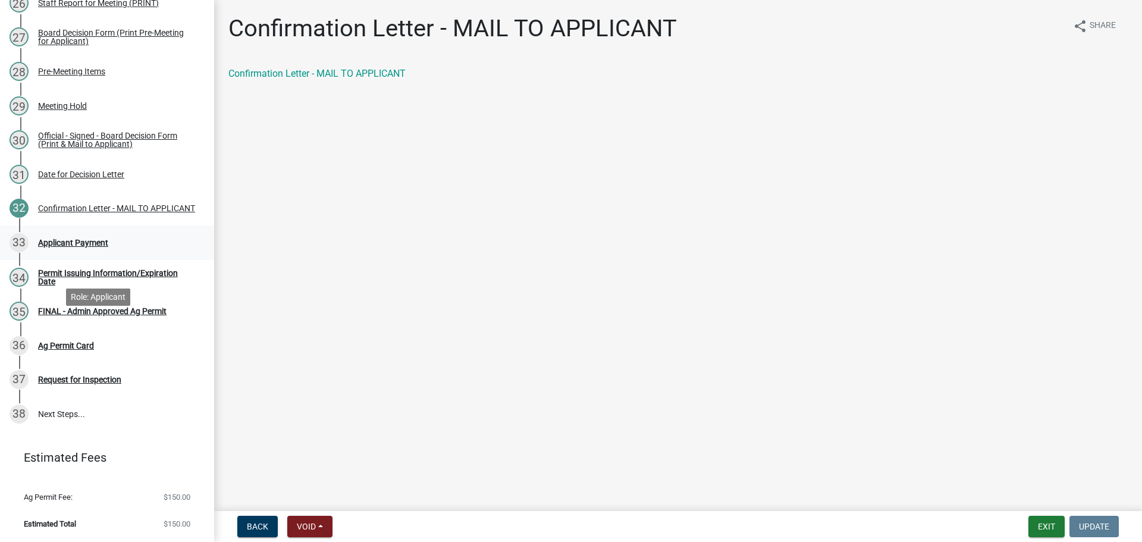
click at [80, 247] on div "Applicant Payment" at bounding box center [73, 243] width 70 height 8
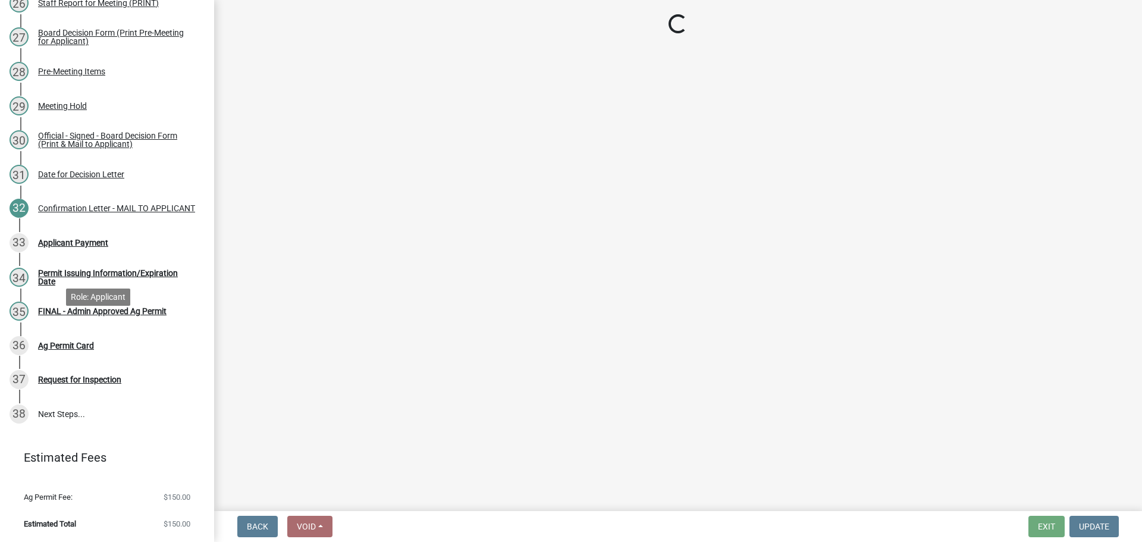
select select "3: 3"
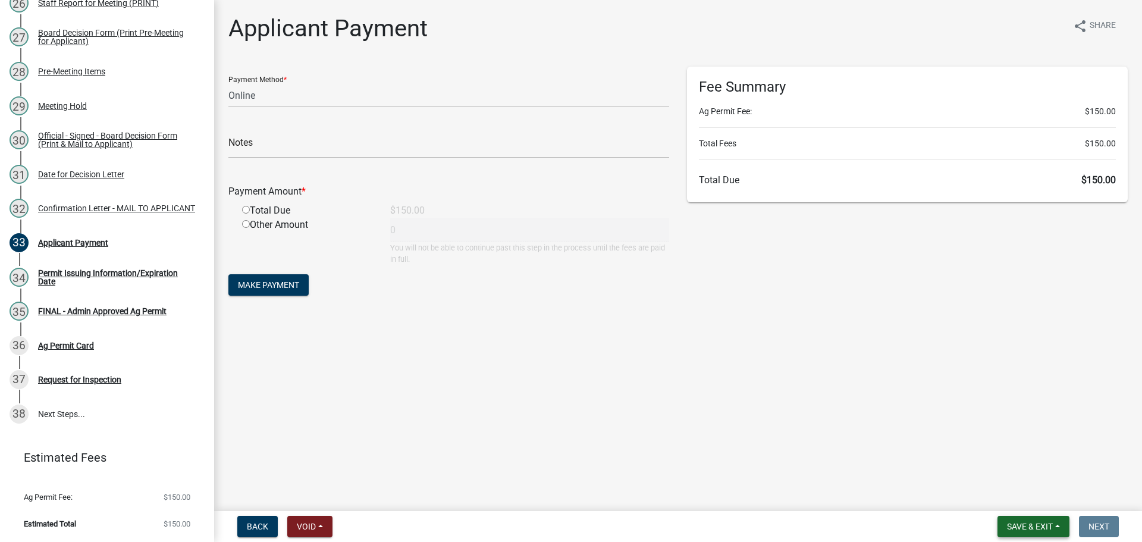
click at [1007, 527] on span "Save & Exit" at bounding box center [1030, 527] width 46 height 10
click at [980, 487] on button "Save & Exit" at bounding box center [1021, 492] width 95 height 29
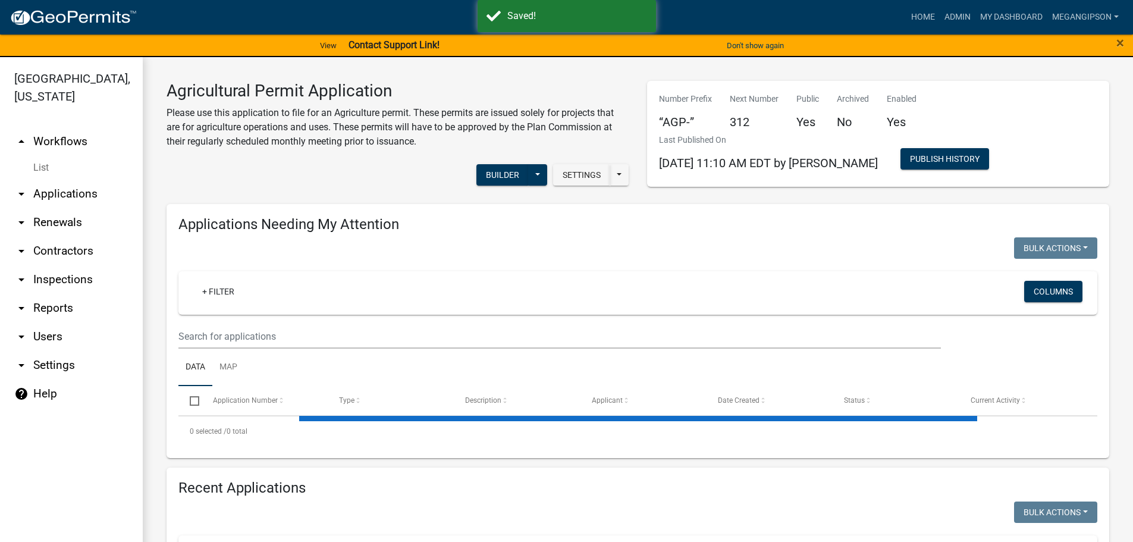
select select "3: 100"
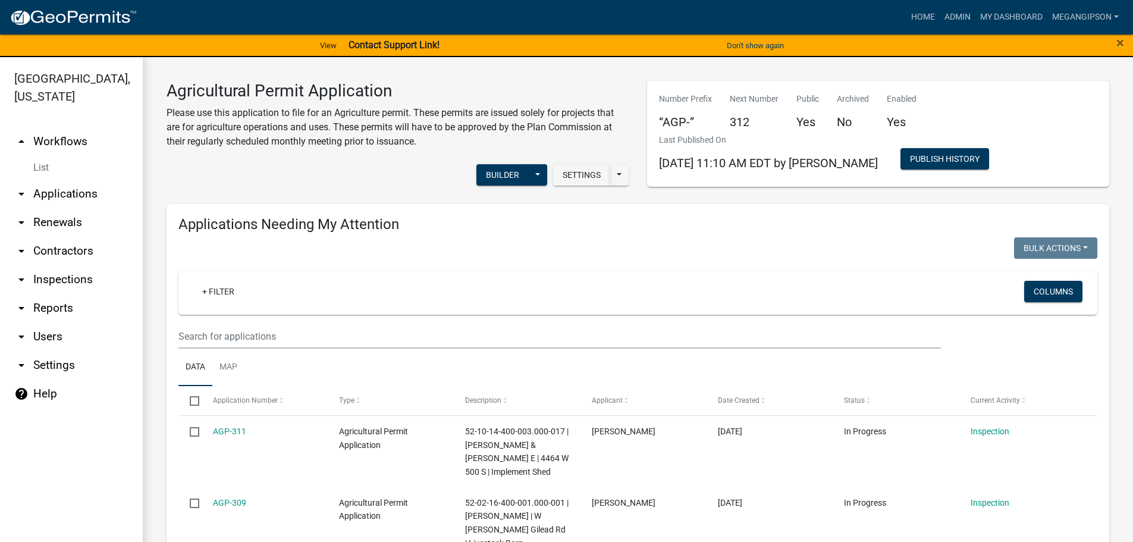
click at [271, 143] on p "Please use this application to file for an Agriculture permit. These permits ar…" at bounding box center [398, 127] width 463 height 43
click at [73, 146] on link "arrow_drop_up Workflows" at bounding box center [71, 141] width 143 height 29
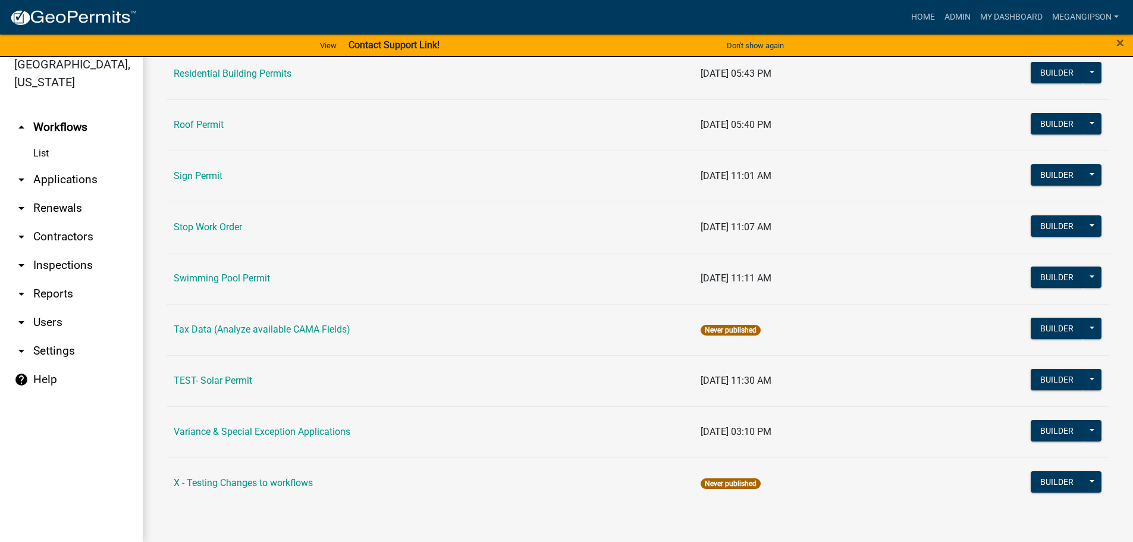
scroll to position [1011, 0]
click at [226, 426] on link "Variance & Special Exception Applications" at bounding box center [262, 431] width 177 height 11
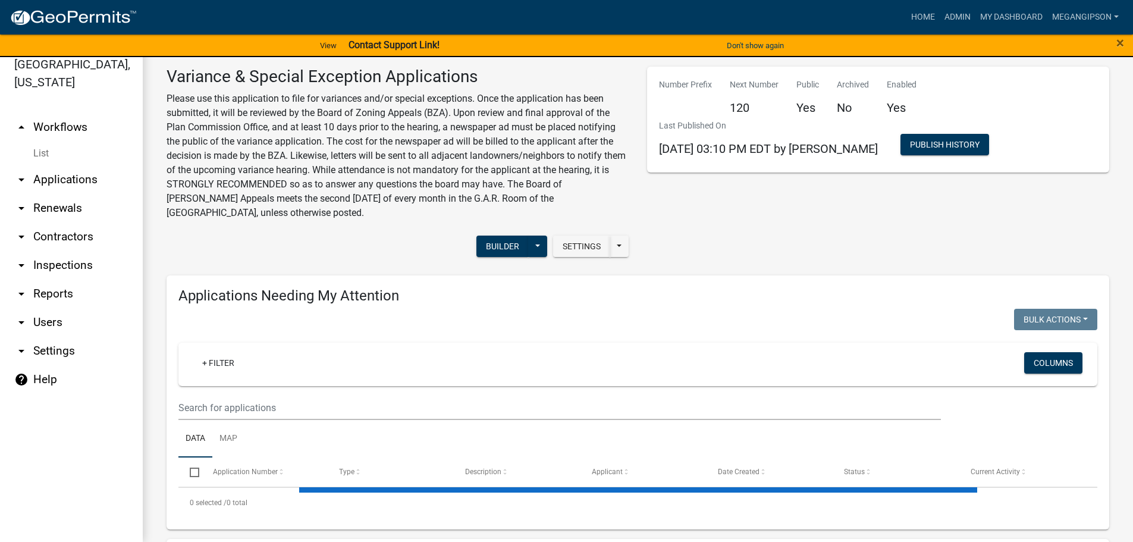
select select "3: 100"
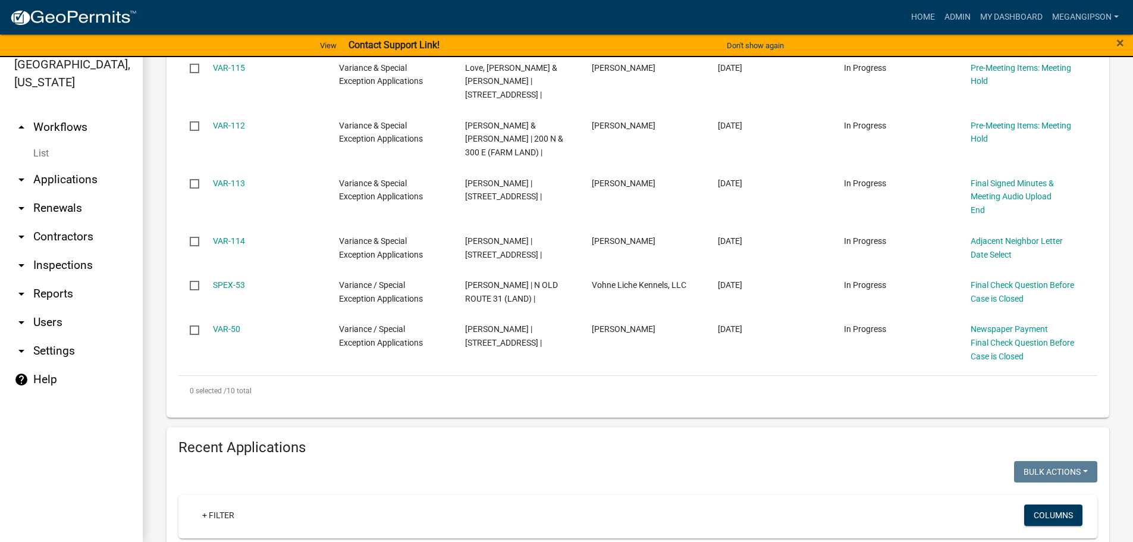
scroll to position [595, 0]
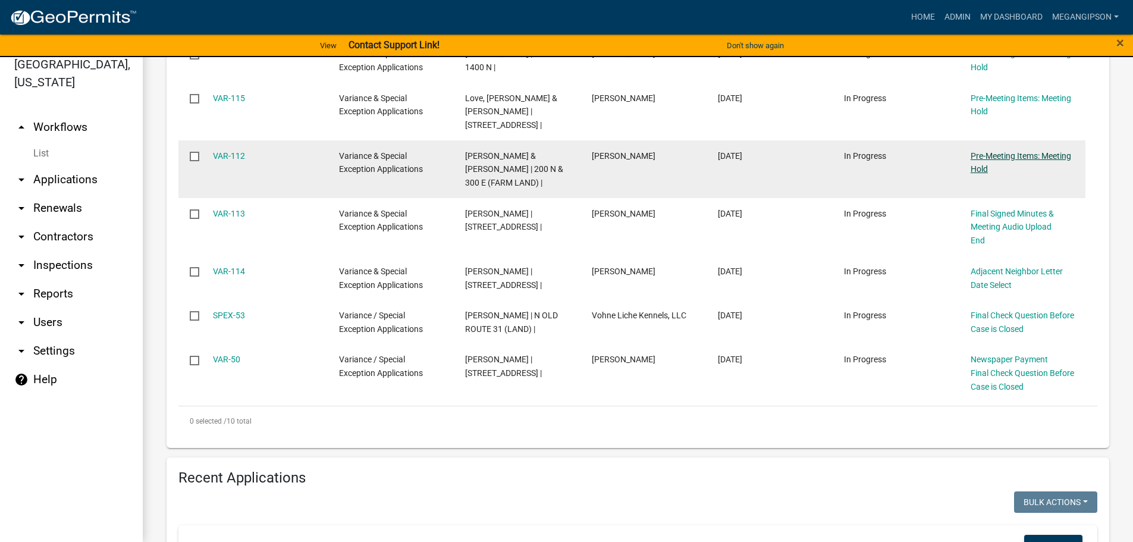
click at [999, 174] on link "Pre-Meeting Items: Meeting Hold" at bounding box center [1021, 162] width 101 height 23
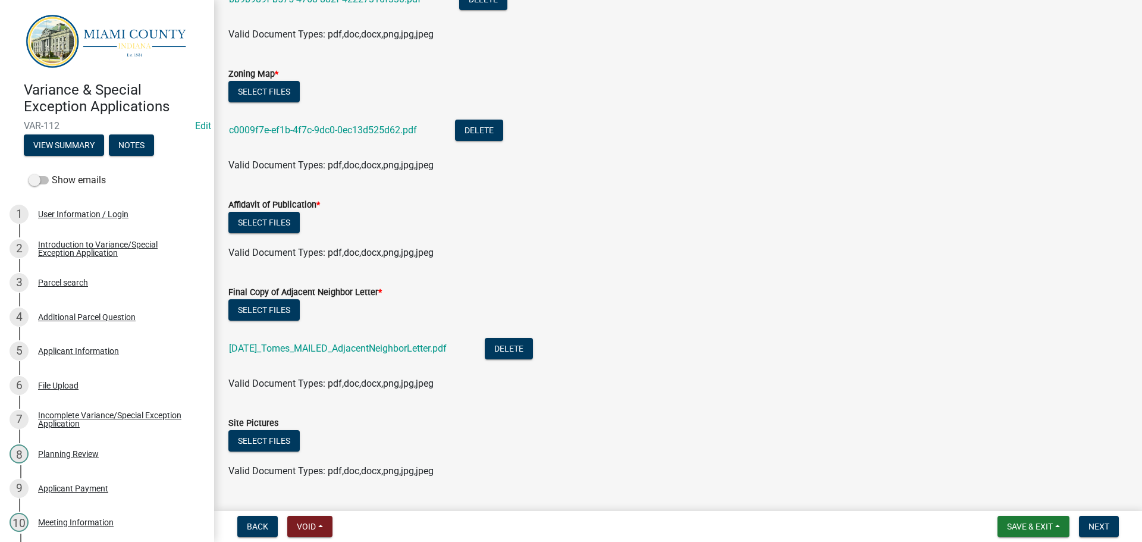
scroll to position [178, 0]
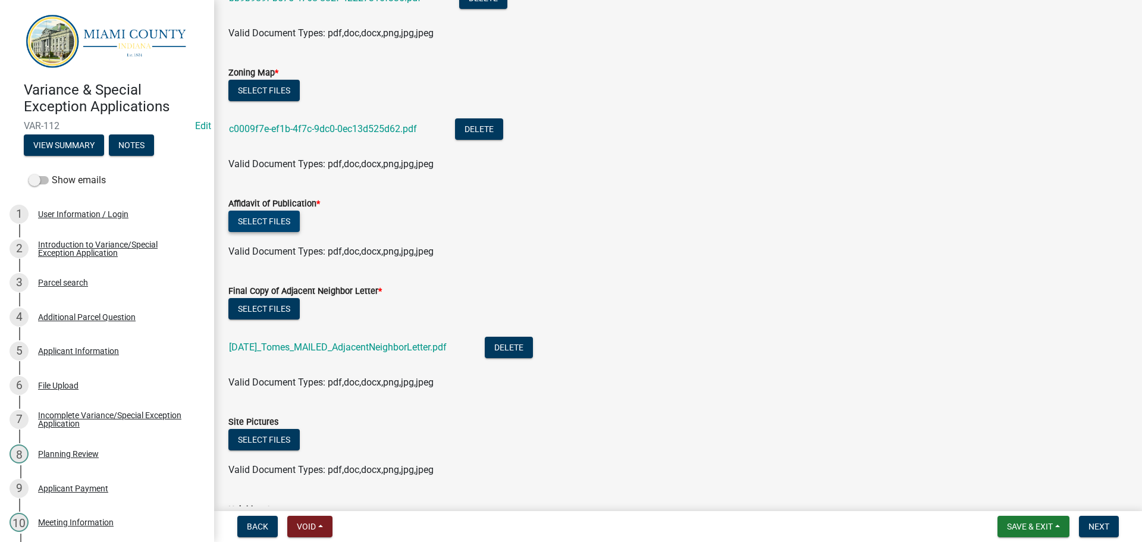
click at [266, 232] on button "Select files" at bounding box center [263, 221] width 71 height 21
click at [274, 319] on button "Select files" at bounding box center [263, 308] width 71 height 21
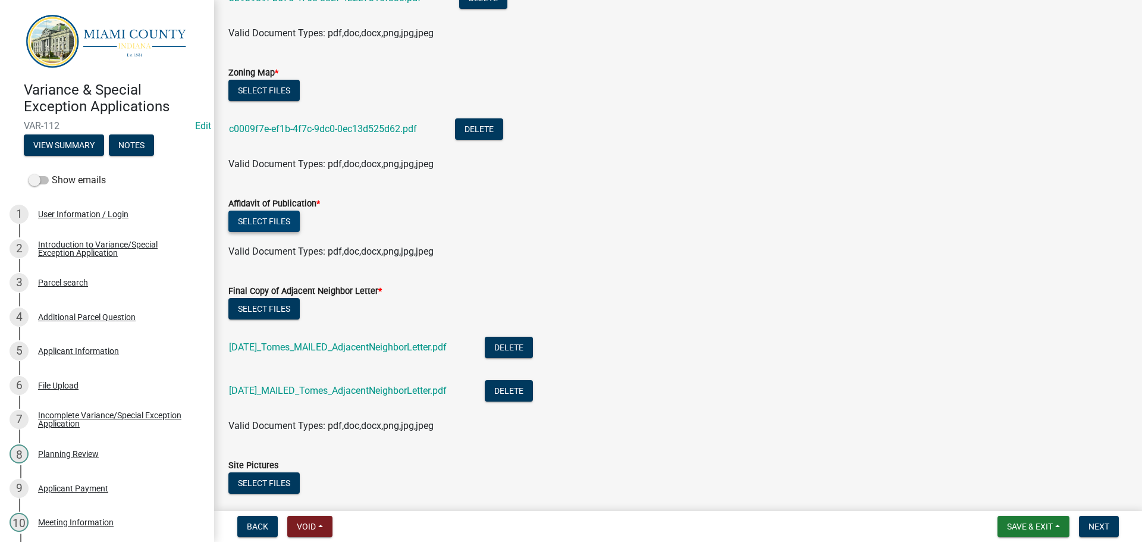
click at [283, 232] on button "Select files" at bounding box center [263, 221] width 71 height 21
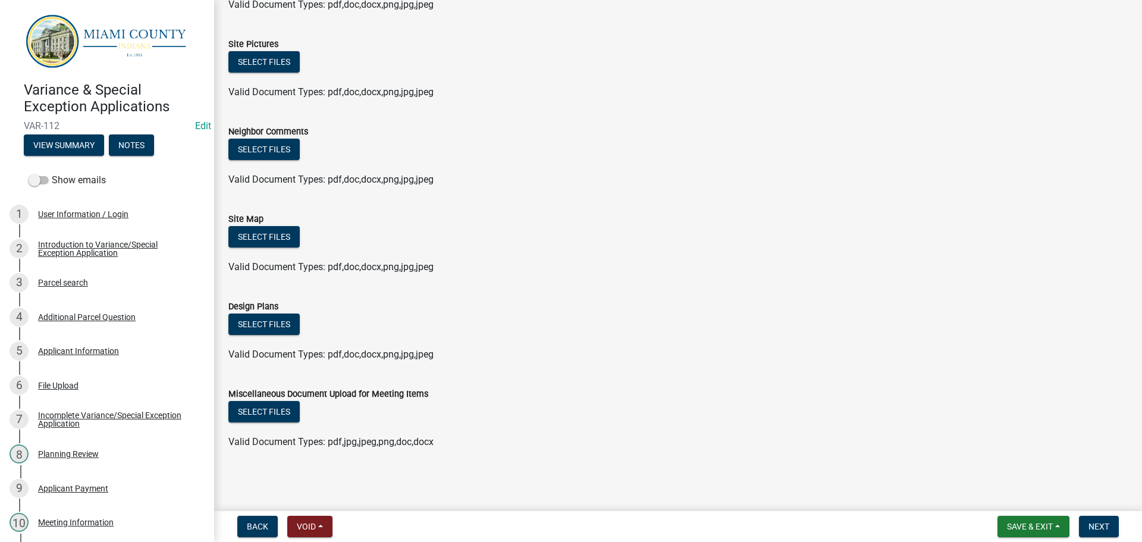
scroll to position [782, 0]
click at [1019, 522] on span "Save & Exit" at bounding box center [1030, 527] width 46 height 10
click at [1012, 460] on button "Save" at bounding box center [1021, 464] width 95 height 29
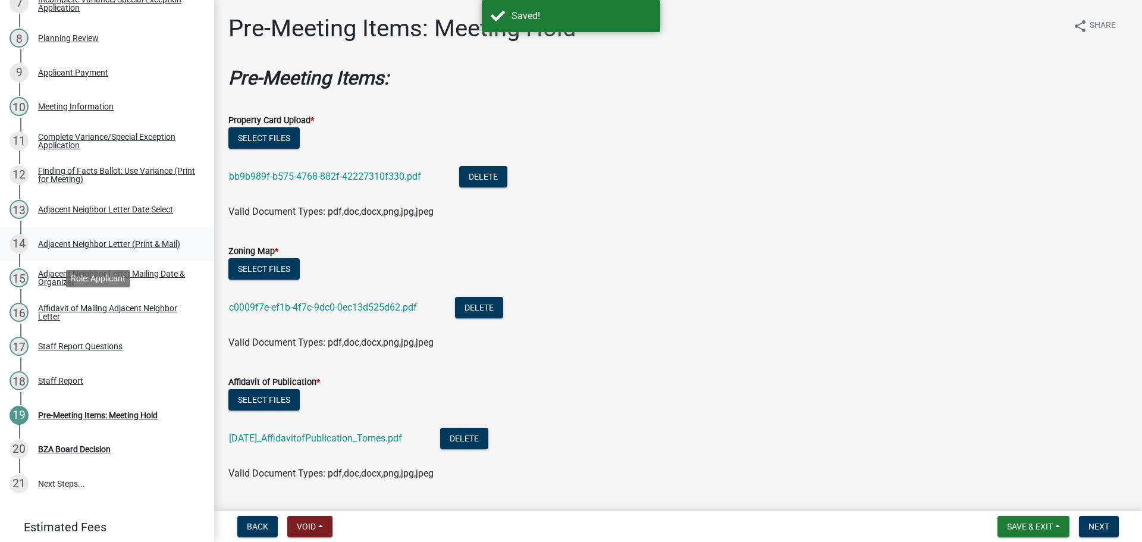
scroll to position [416, 0]
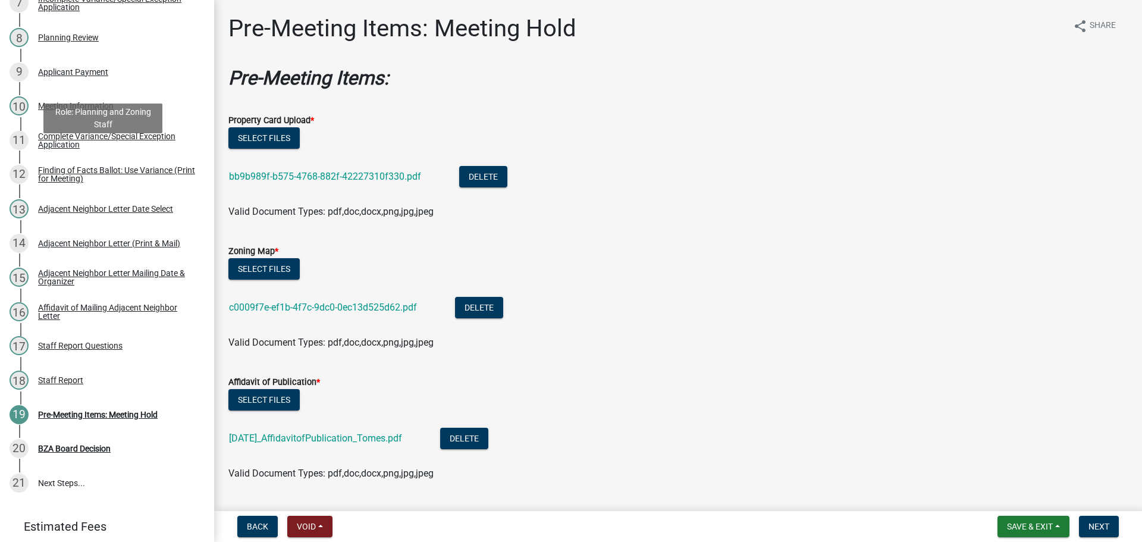
click at [90, 110] on div "Meeting Information" at bounding box center [76, 106] width 76 height 8
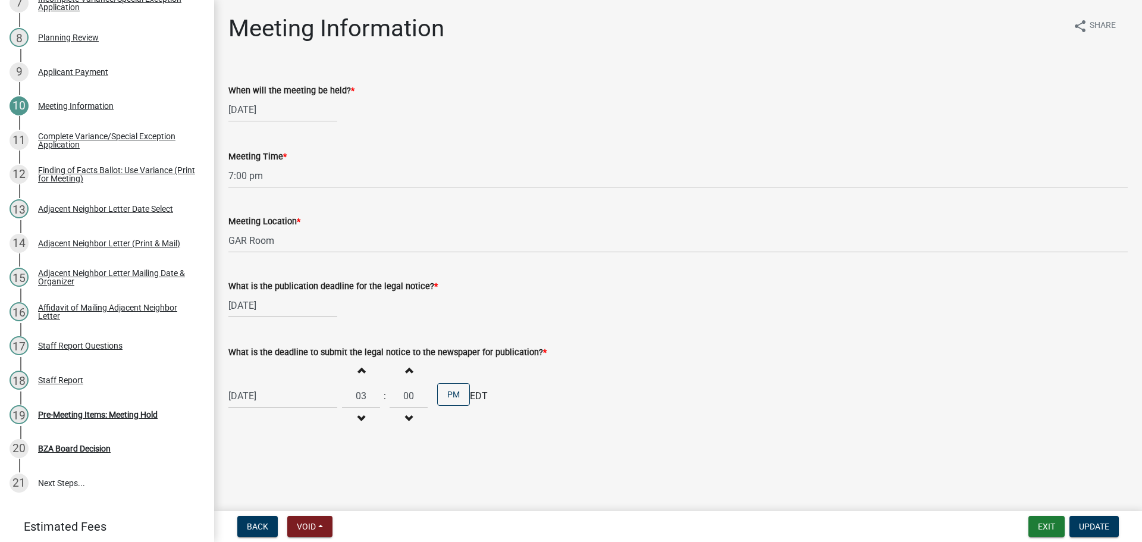
click at [269, 318] on div "[DATE]" at bounding box center [282, 305] width 109 height 24
select select "8"
select select "2025"
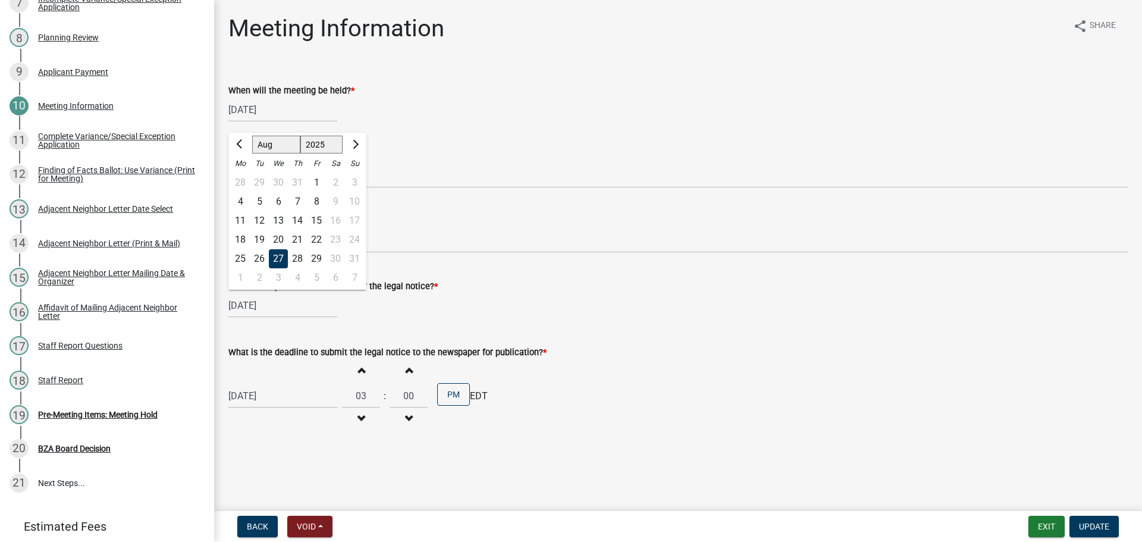
click at [522, 293] on div "What is the publication deadline for the legal notice? *" at bounding box center [677, 286] width 899 height 14
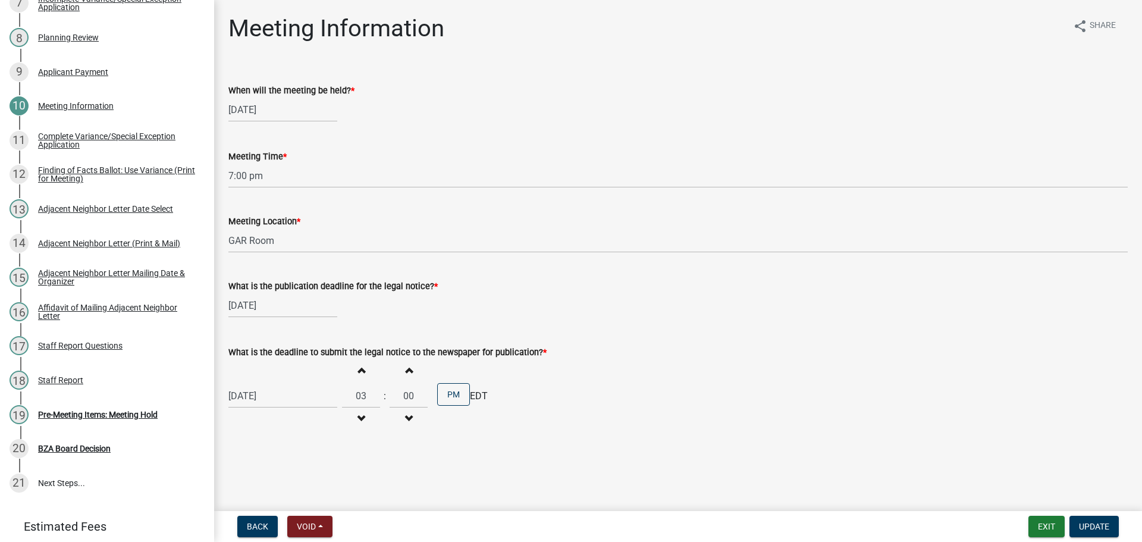
click at [260, 408] on div "[DATE]" at bounding box center [282, 396] width 109 height 24
select select "8"
select select "2025"
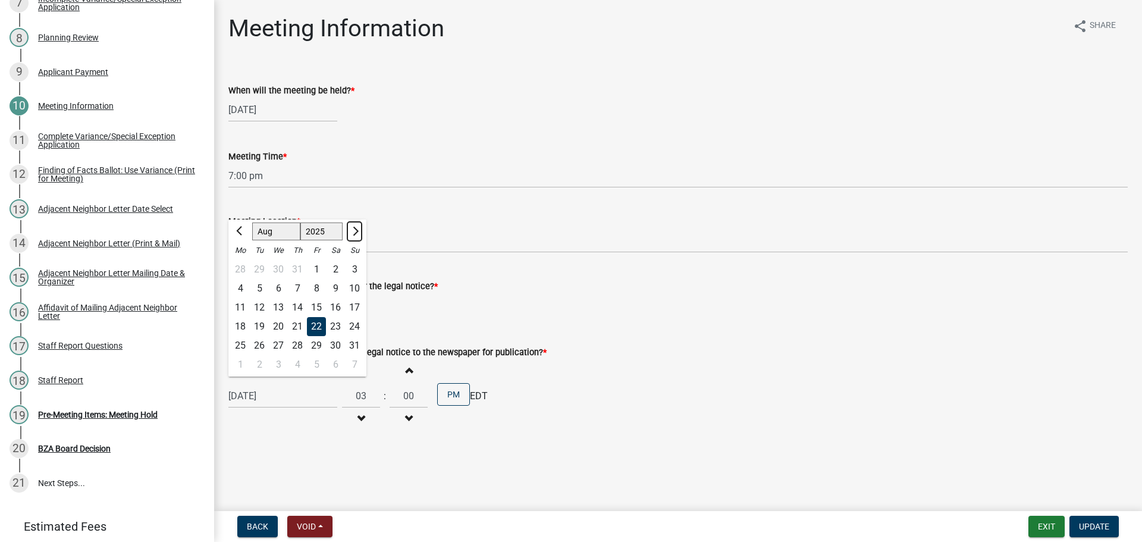
click at [359, 236] on span "Next month" at bounding box center [354, 231] width 9 height 9
select select "9"
click at [326, 317] on div "19" at bounding box center [316, 307] width 19 height 19
type input "[DATE]"
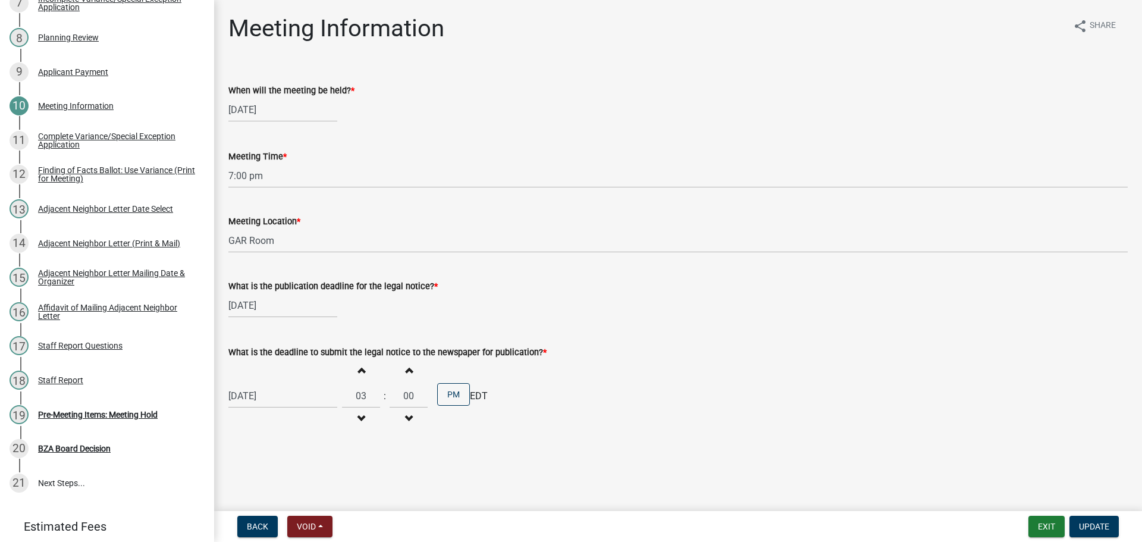
click at [257, 318] on div "[DATE]" at bounding box center [282, 305] width 109 height 24
select select "8"
select select "2025"
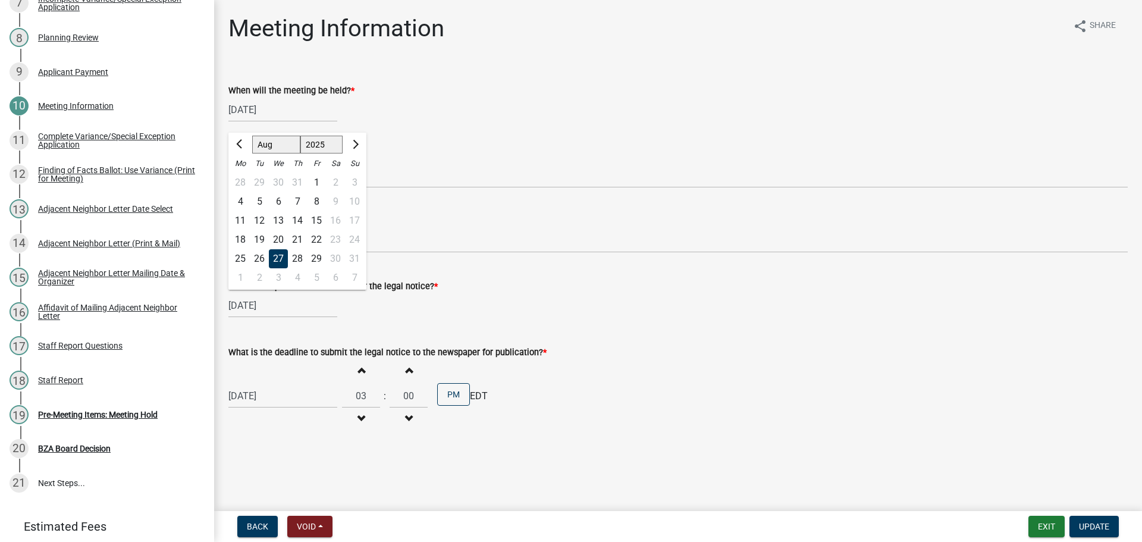
click at [363, 154] on div at bounding box center [355, 144] width 24 height 19
click at [362, 154] on button "Next month" at bounding box center [354, 144] width 14 height 19
select select "9"
click at [286, 249] on div "24" at bounding box center [278, 239] width 19 height 19
type input "[DATE]"
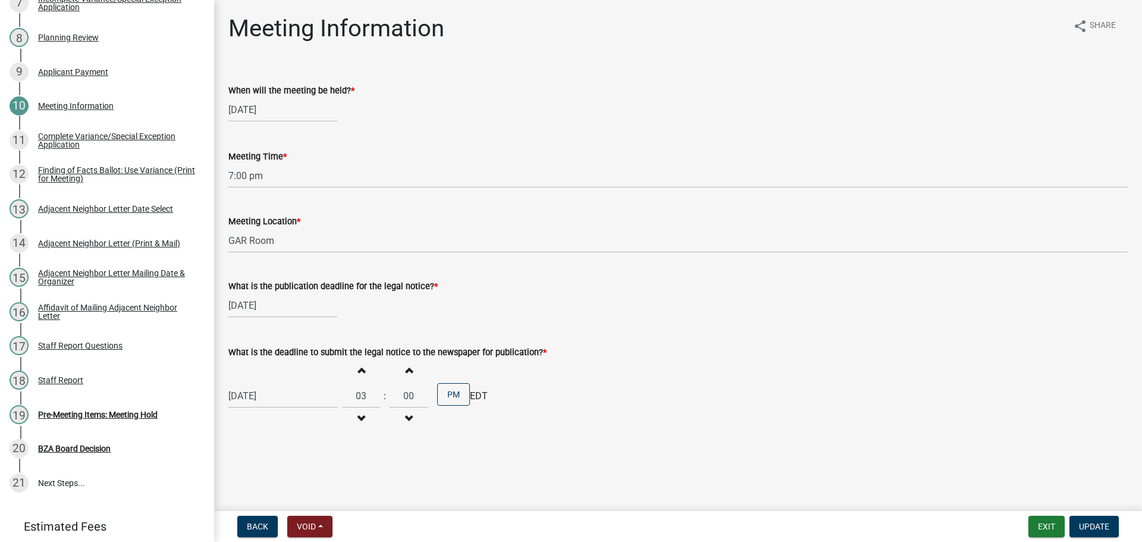
click at [265, 122] on div "[DATE]" at bounding box center [282, 110] width 109 height 24
select select "9"
select select "2025"
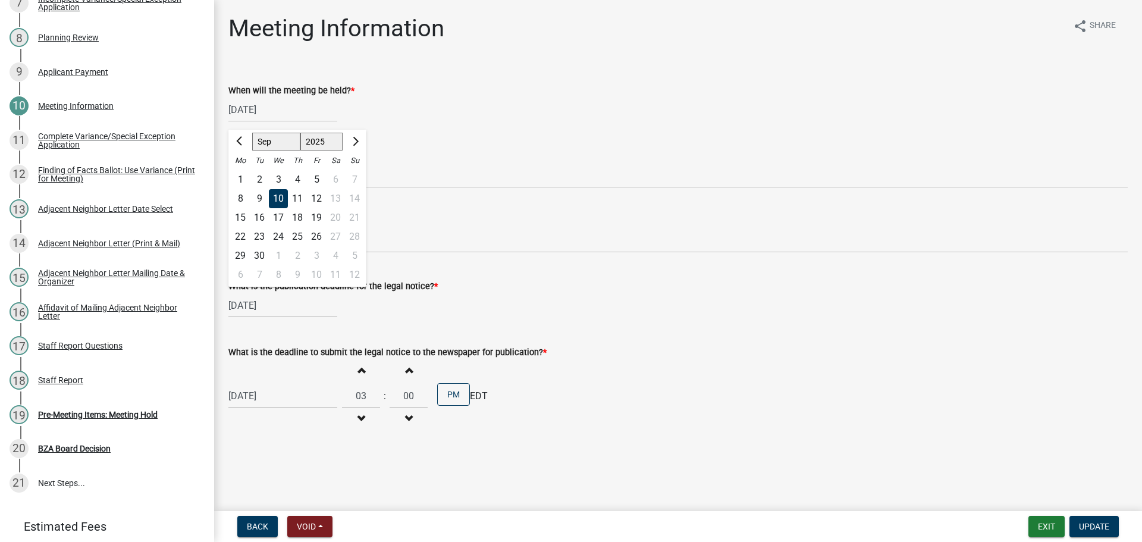
click at [283, 284] on div "8" at bounding box center [278, 274] width 19 height 19
type input "[DATE]"
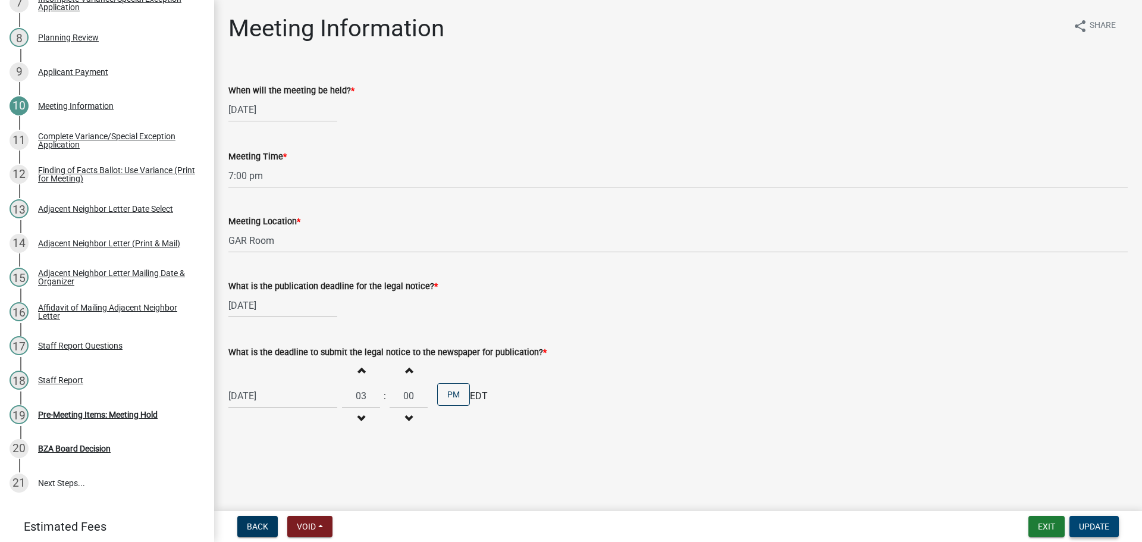
click at [1083, 522] on span "Update" at bounding box center [1094, 527] width 30 height 10
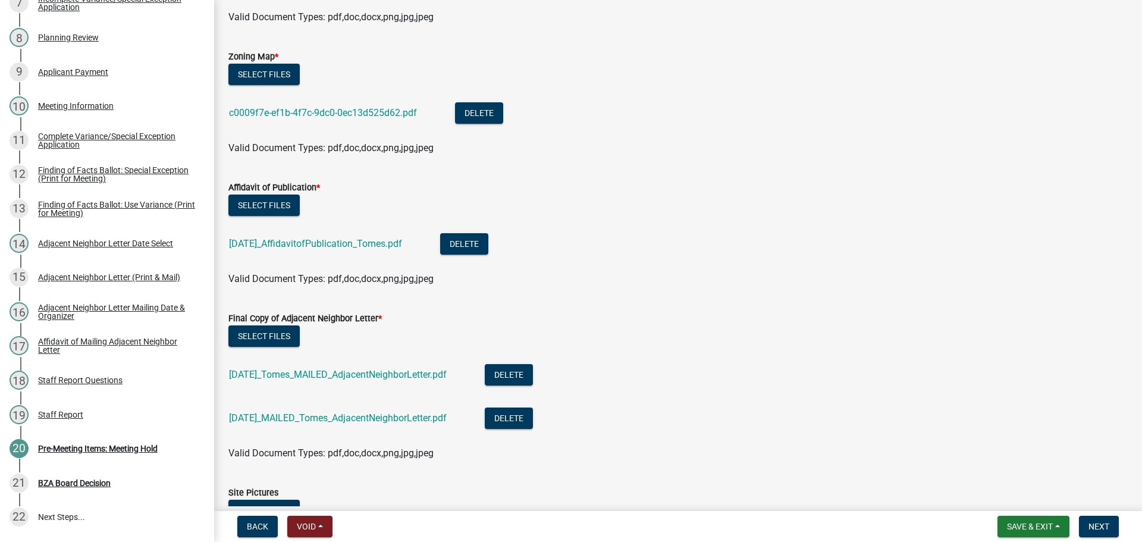
scroll to position [297, 0]
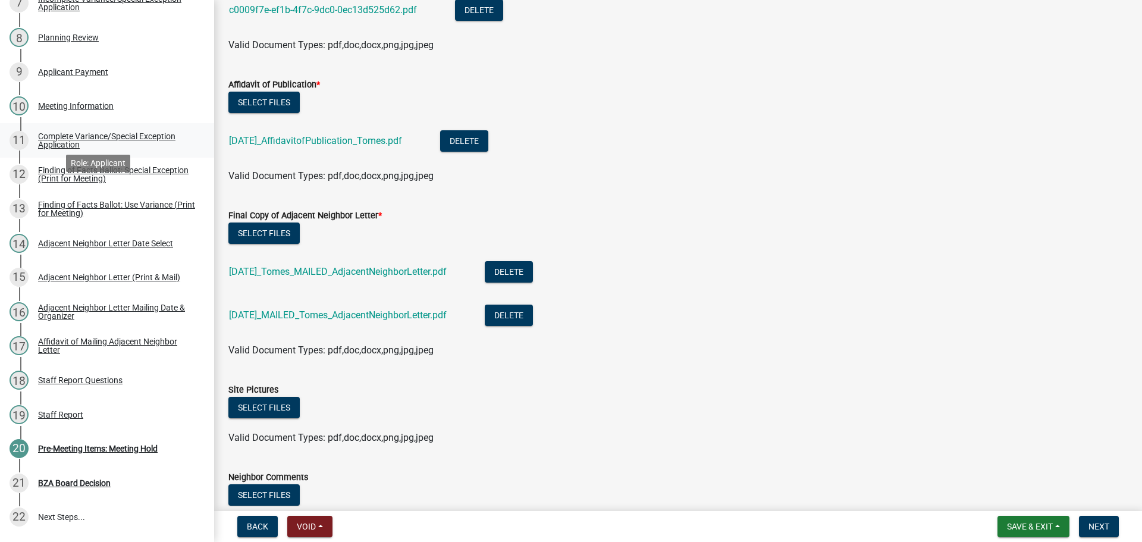
click at [158, 149] on div "Complete Variance/Special Exception Application" at bounding box center [116, 140] width 157 height 17
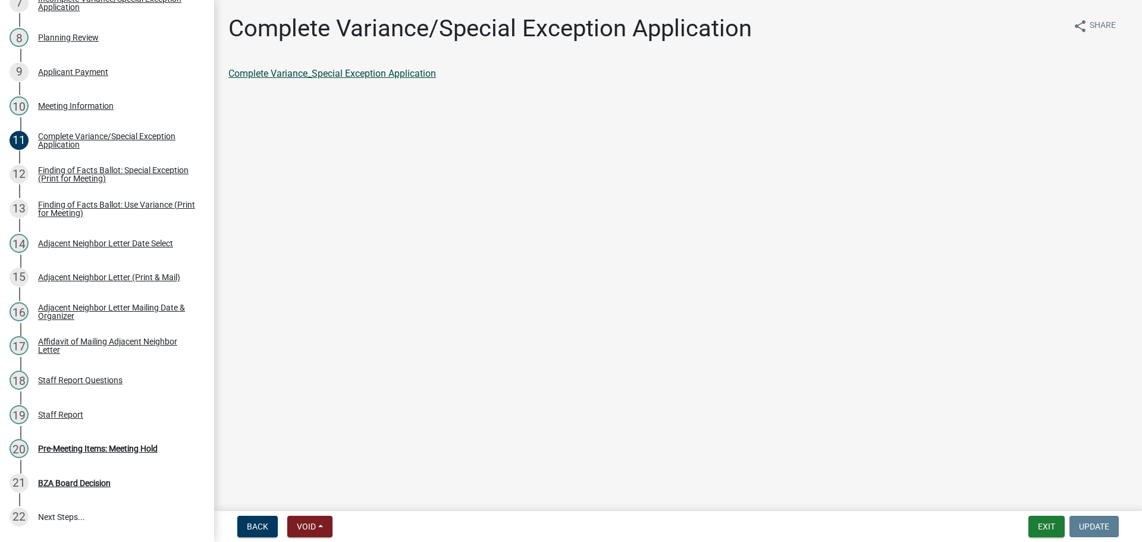
click at [409, 78] on link "Complete Variance_Special Exception Application" at bounding box center [332, 73] width 208 height 11
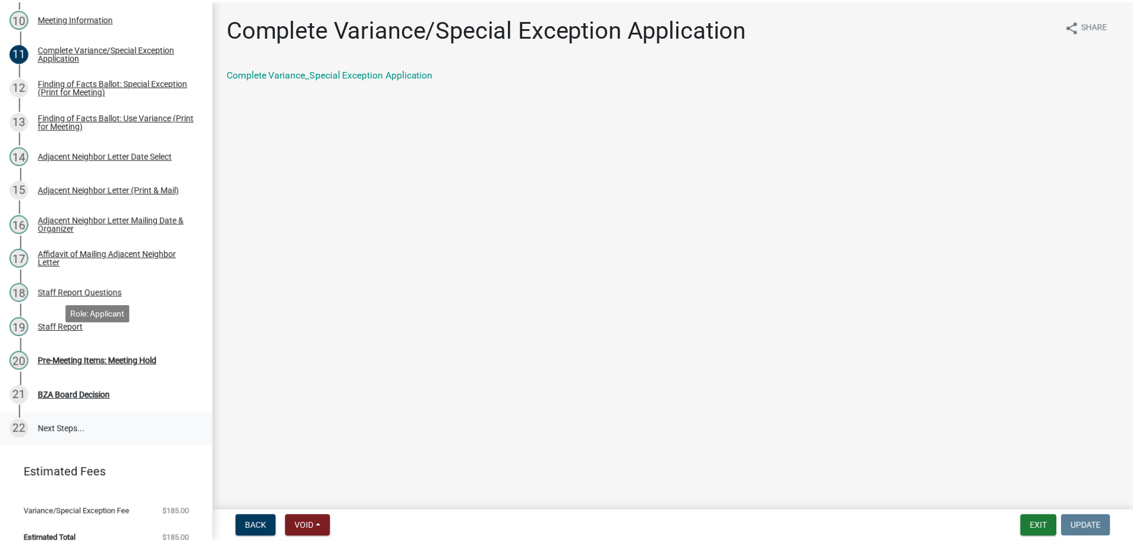
scroll to position [649, 0]
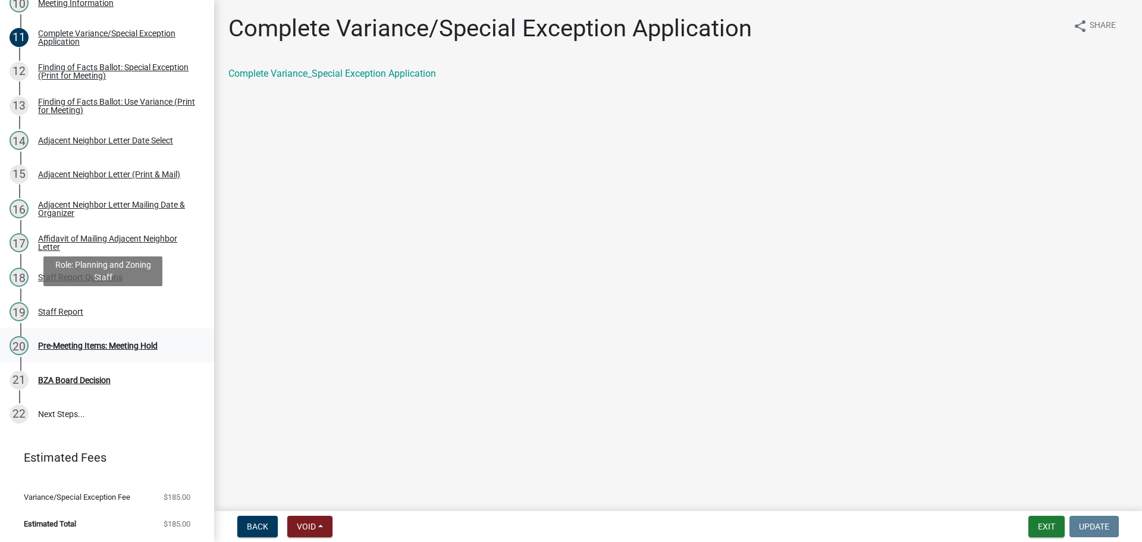
click at [100, 341] on div "Pre-Meeting Items: Meeting Hold" at bounding box center [98, 345] width 120 height 8
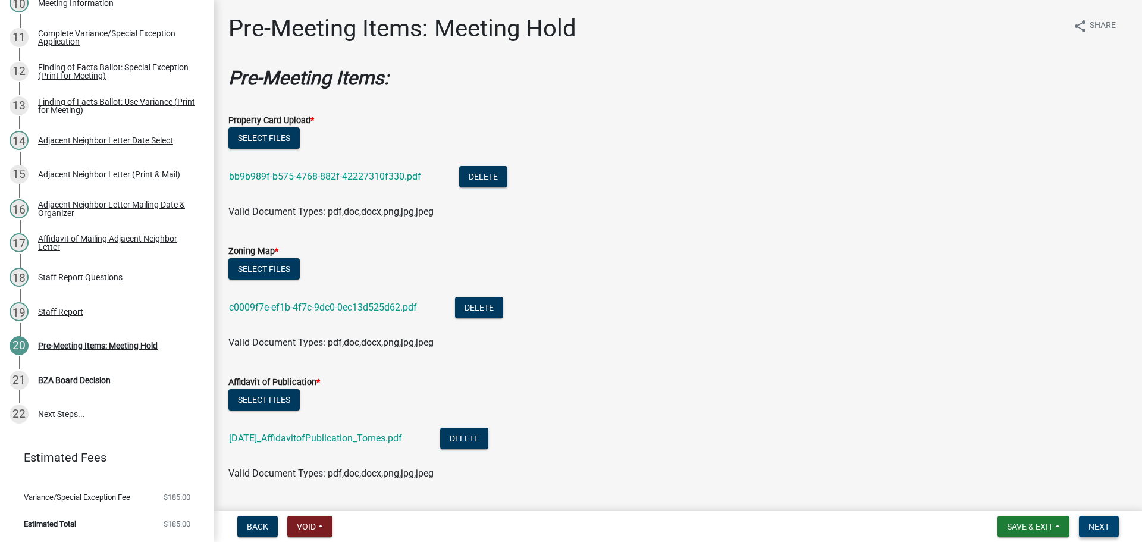
click at [1102, 523] on span "Next" at bounding box center [1099, 527] width 21 height 10
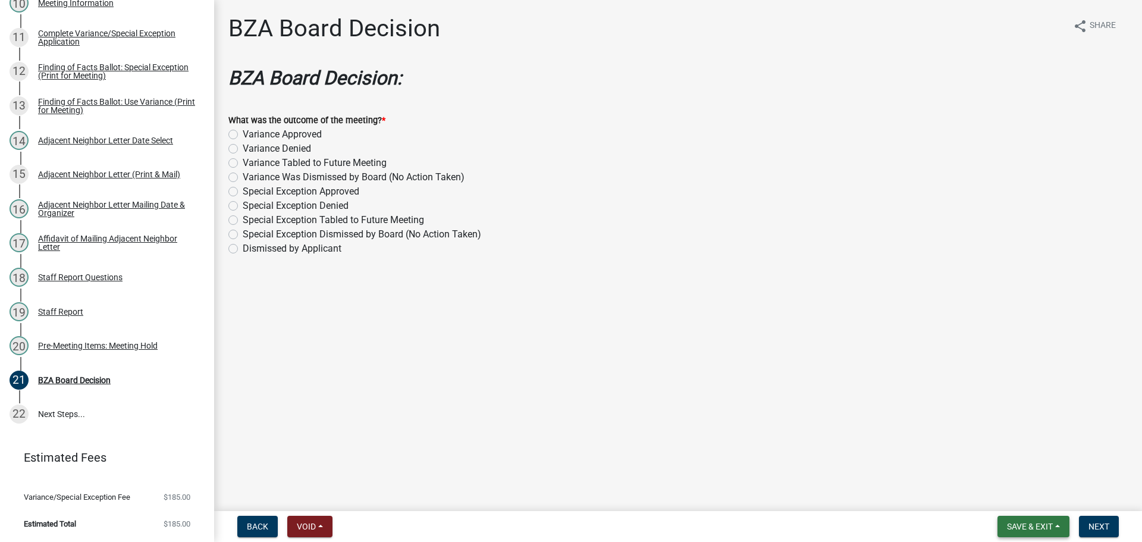
click at [1033, 528] on span "Save & Exit" at bounding box center [1030, 527] width 46 height 10
click at [1003, 489] on button "Save & Exit" at bounding box center [1021, 492] width 95 height 29
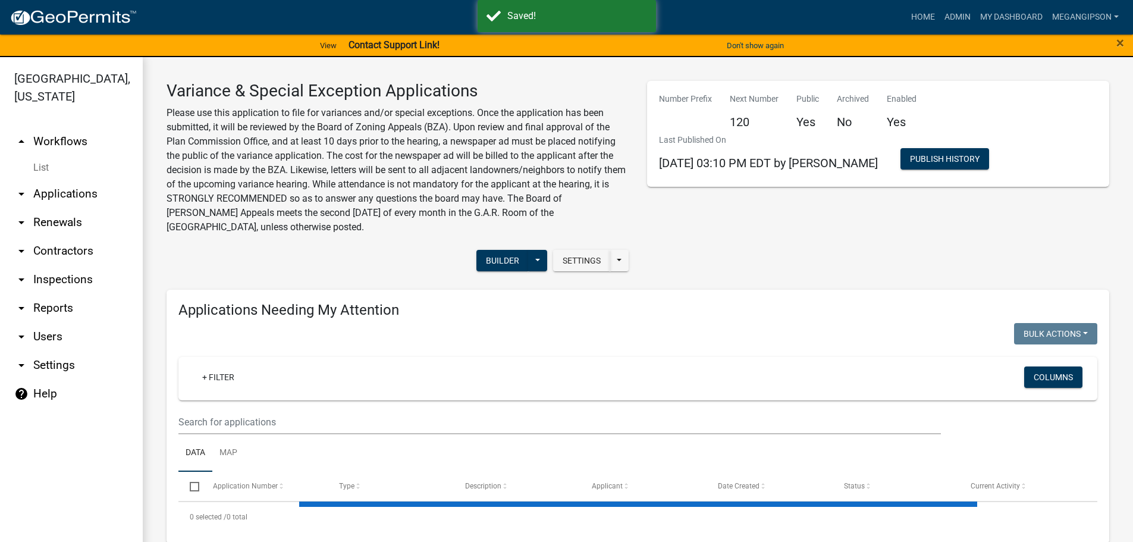
select select "3: 100"
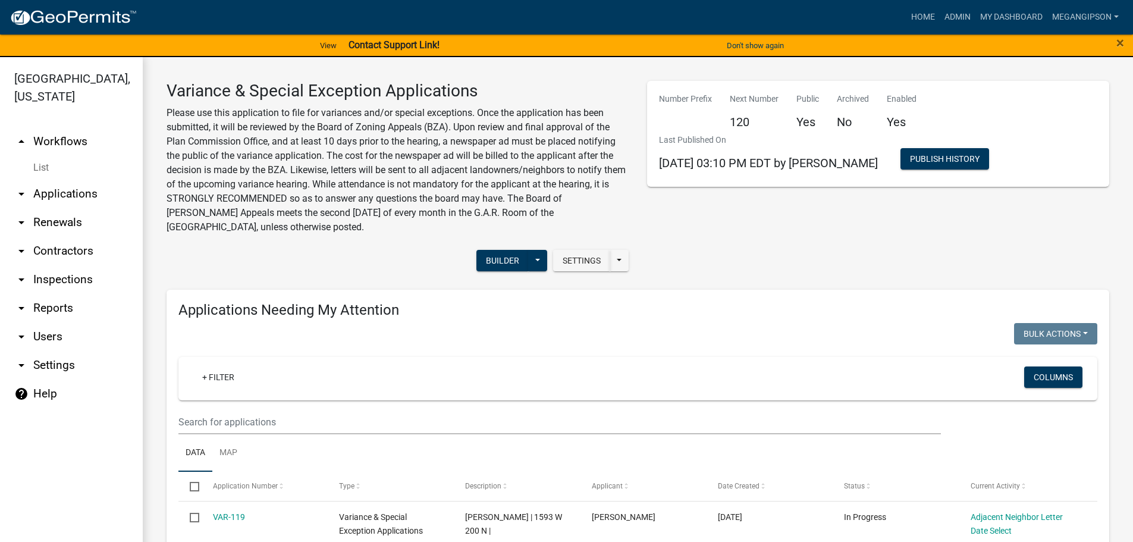
click at [316, 195] on p "Please use this application to file for variances and/or special exceptions. On…" at bounding box center [398, 170] width 463 height 128
click at [398, 145] on p "Please use this application to file for variances and/or special exceptions. On…" at bounding box center [398, 170] width 463 height 128
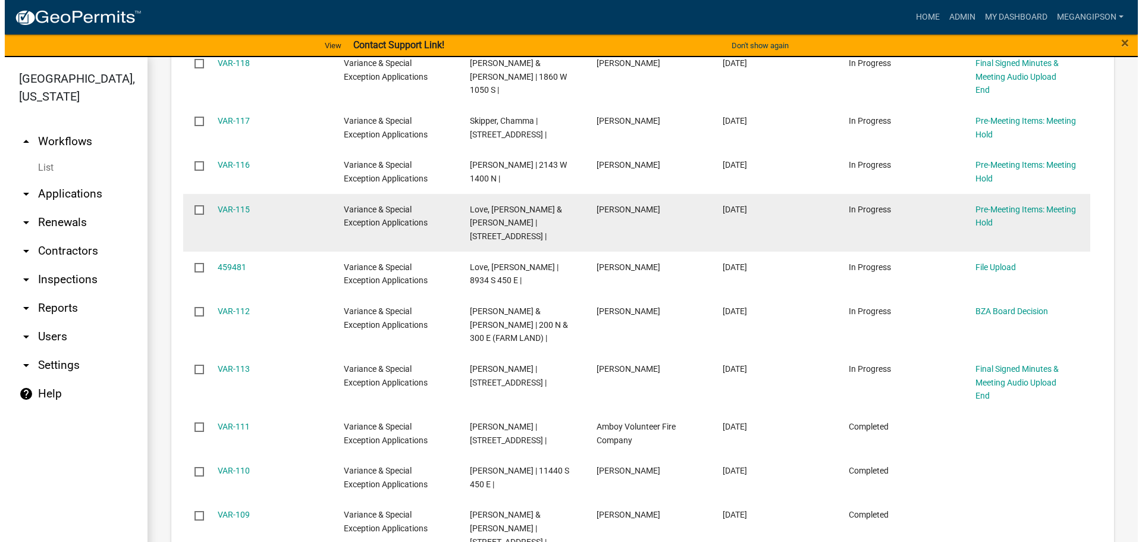
scroll to position [1309, 0]
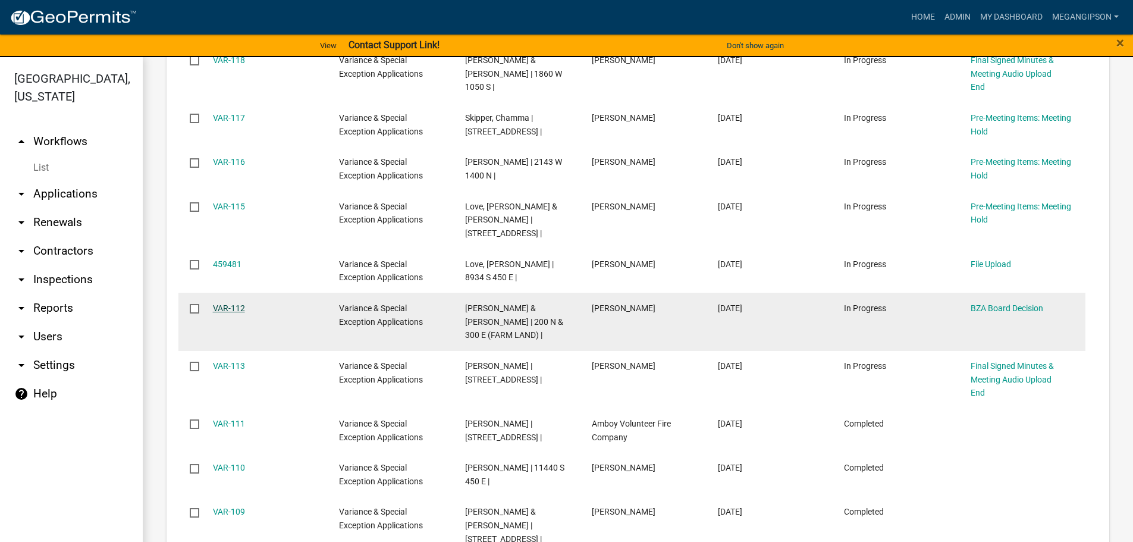
click at [243, 313] on link "VAR-112" at bounding box center [229, 308] width 32 height 10
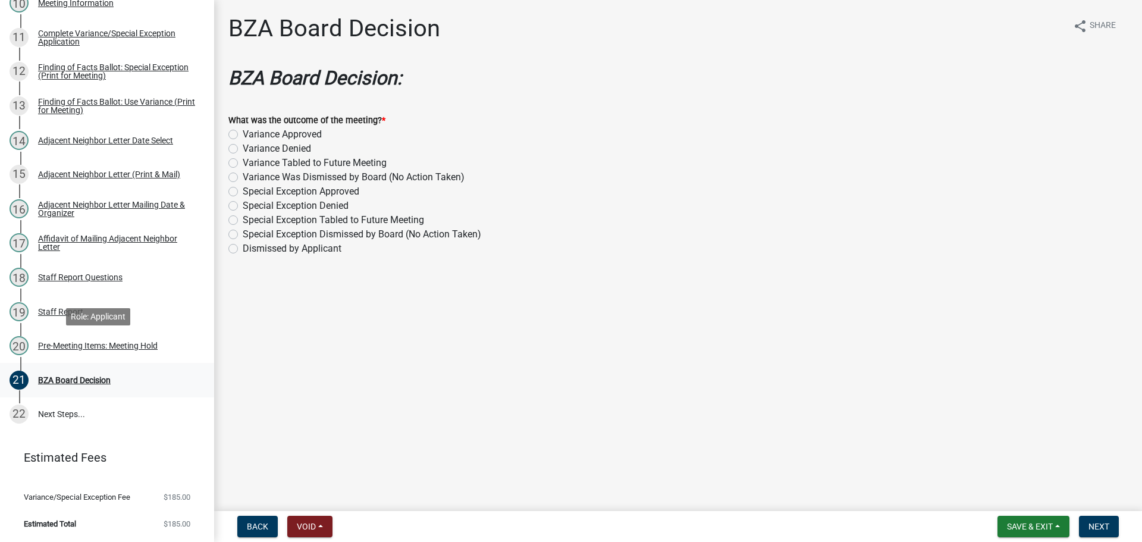
scroll to position [649, 0]
click at [77, 336] on div "20 Pre-Meeting Items: Meeting Hold" at bounding box center [103, 345] width 186 height 19
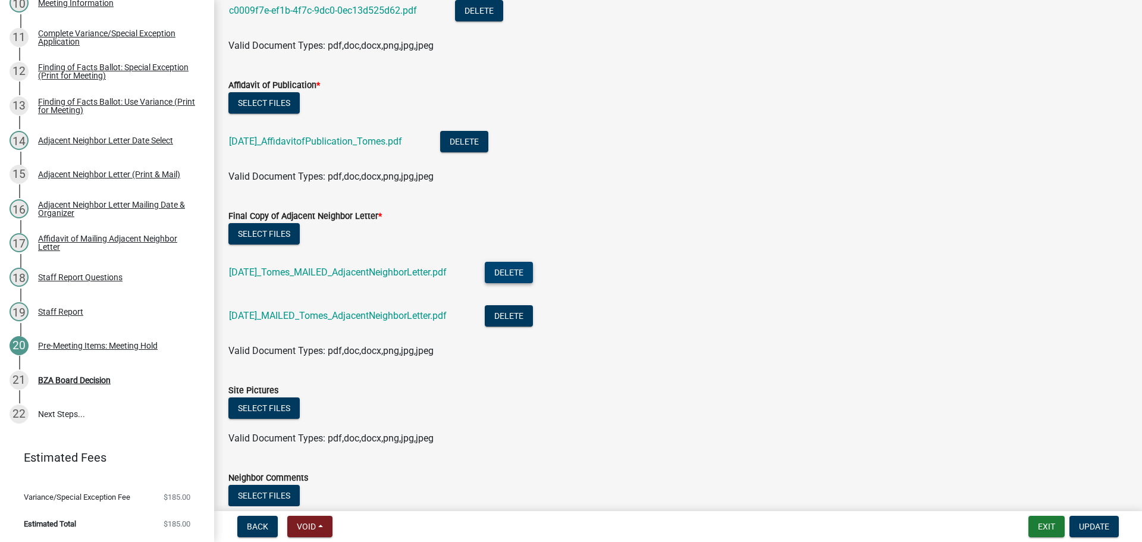
scroll to position [297, 0]
click at [552, 329] on div "Delete" at bounding box center [518, 317] width 67 height 24
click at [533, 326] on button "Delete" at bounding box center [509, 315] width 48 height 21
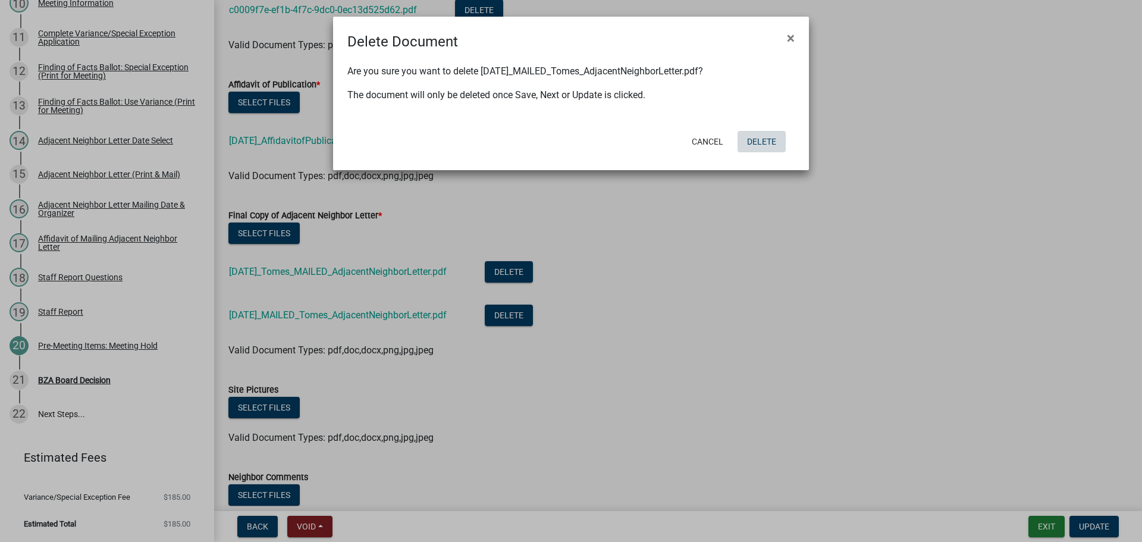
click at [764, 149] on button "Delete" at bounding box center [762, 141] width 48 height 21
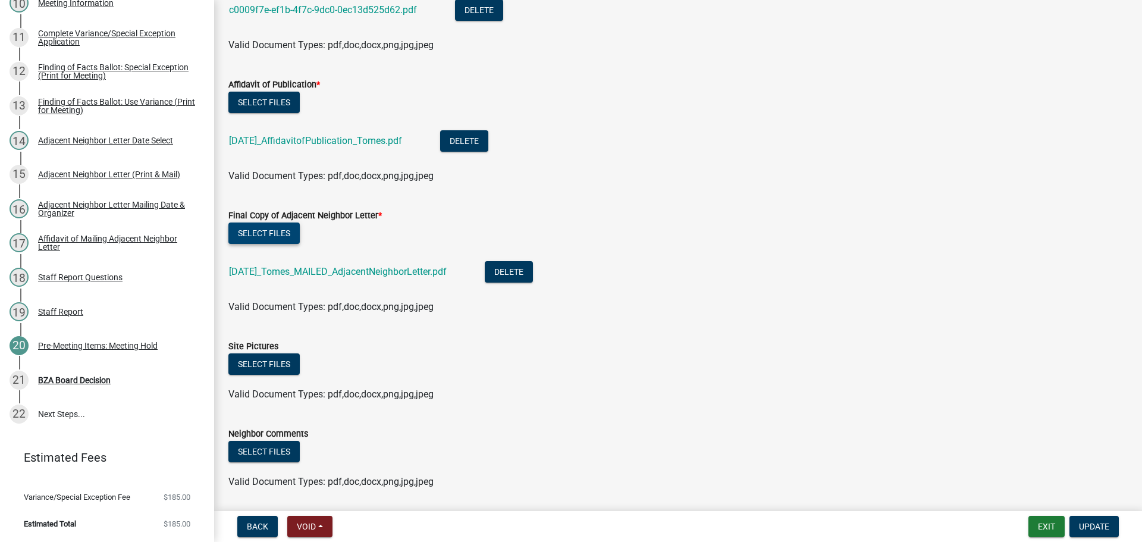
click at [287, 244] on button "Select files" at bounding box center [263, 232] width 71 height 21
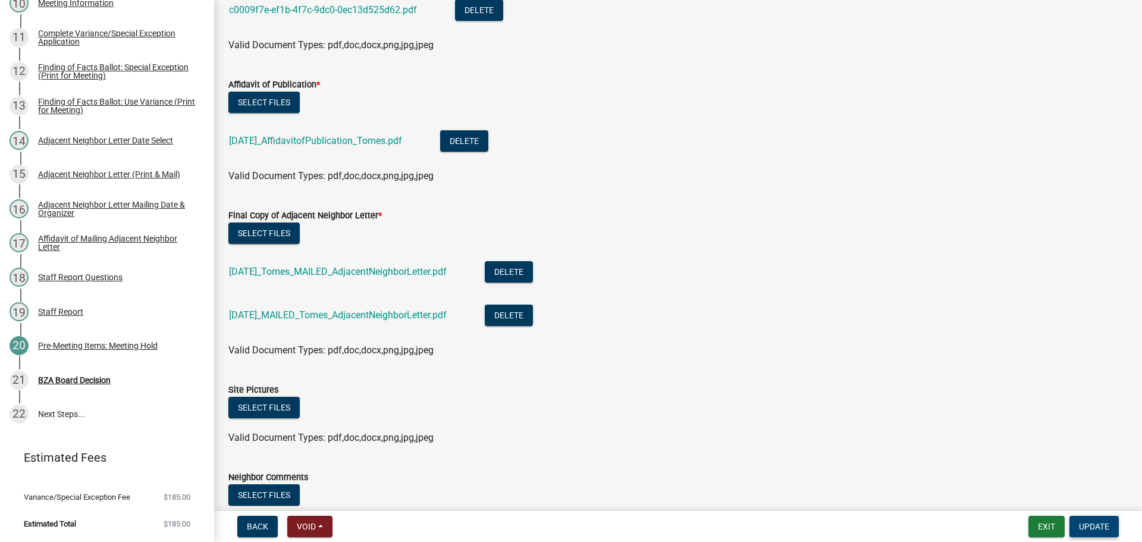
click at [1096, 531] on button "Update" at bounding box center [1094, 526] width 49 height 21
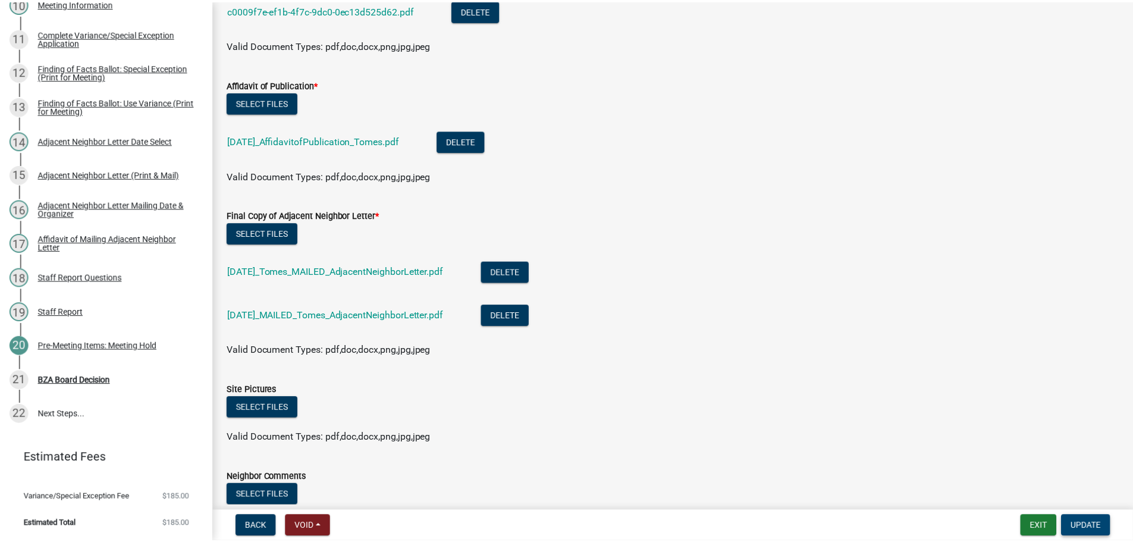
scroll to position [0, 0]
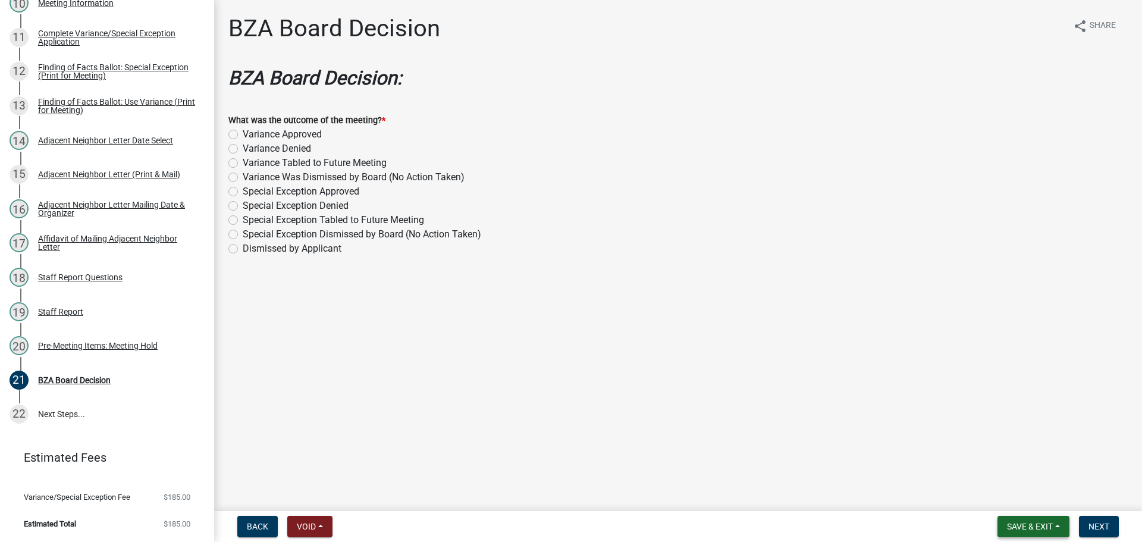
click at [1018, 524] on span "Save & Exit" at bounding box center [1030, 527] width 46 height 10
click at [993, 485] on button "Save & Exit" at bounding box center [1021, 492] width 95 height 29
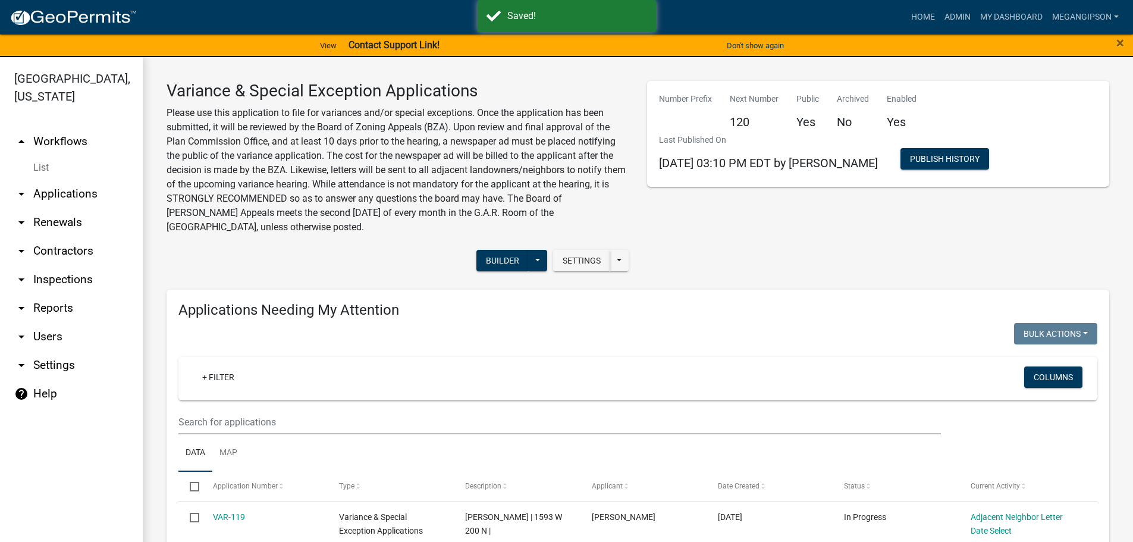
select select "3: 100"
click at [80, 207] on link "arrow_drop_down Applications" at bounding box center [71, 194] width 143 height 29
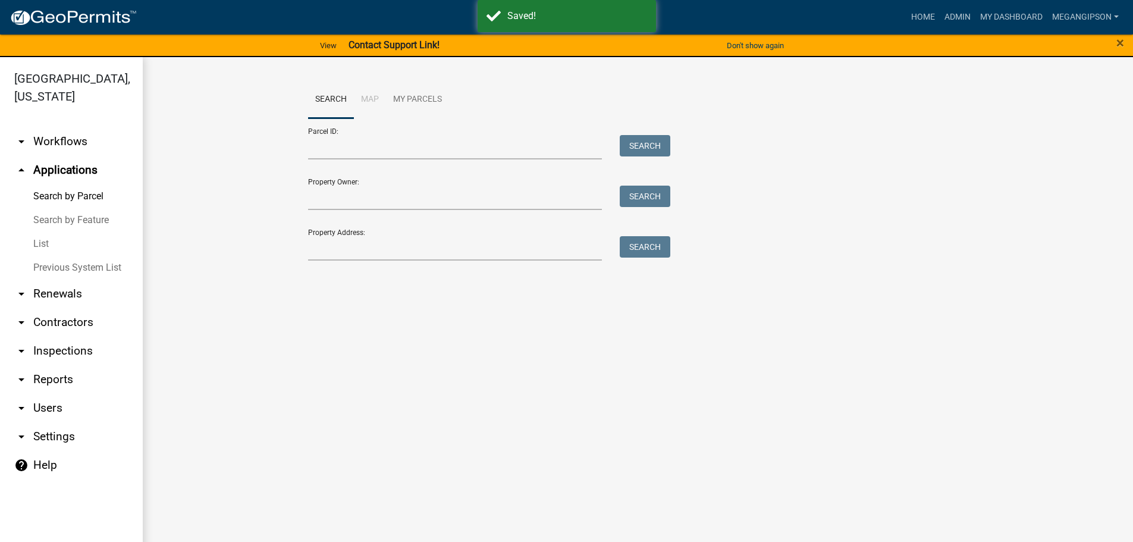
click at [71, 156] on link "arrow_drop_down Workflows" at bounding box center [71, 141] width 143 height 29
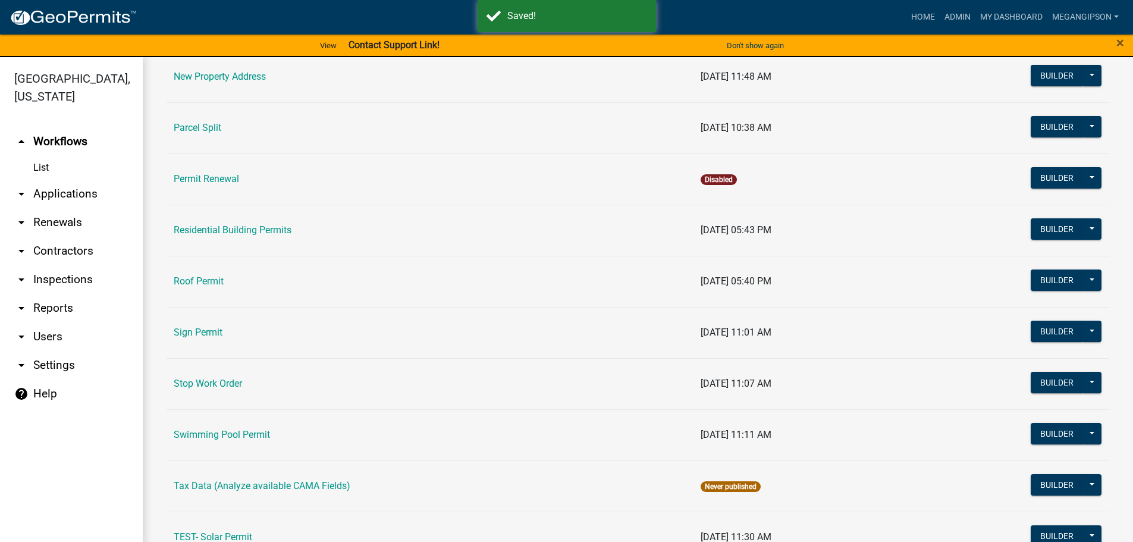
scroll to position [1011, 0]
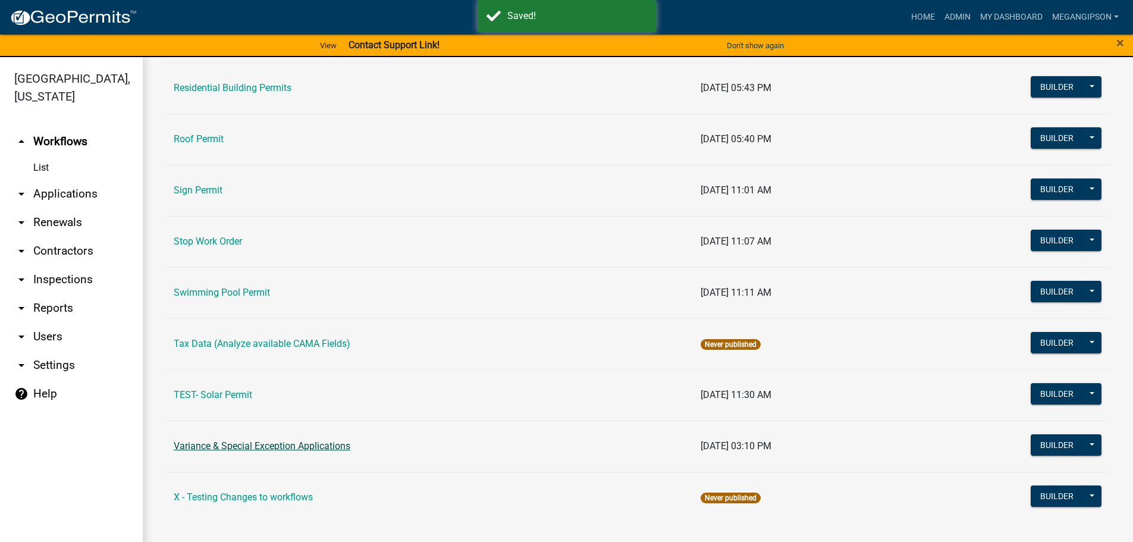
click at [244, 443] on link "Variance & Special Exception Applications" at bounding box center [262, 445] width 177 height 11
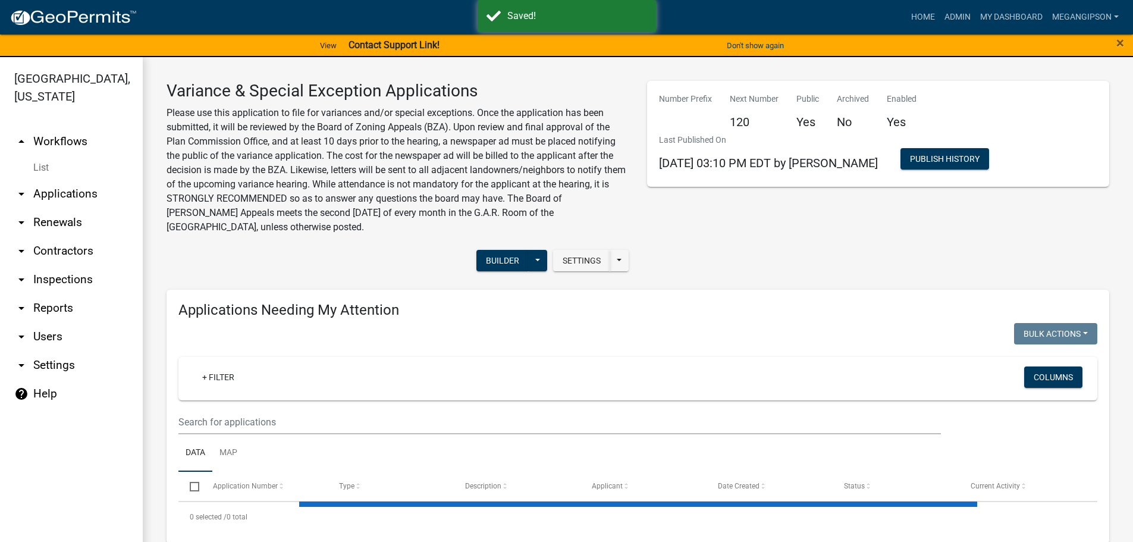
select select "3: 100"
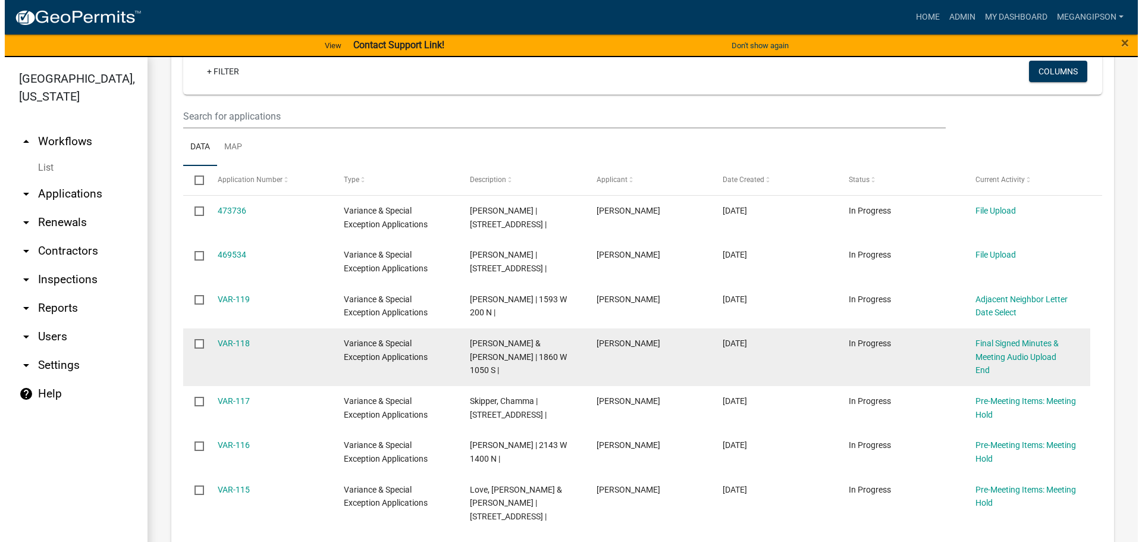
scroll to position [1190, 0]
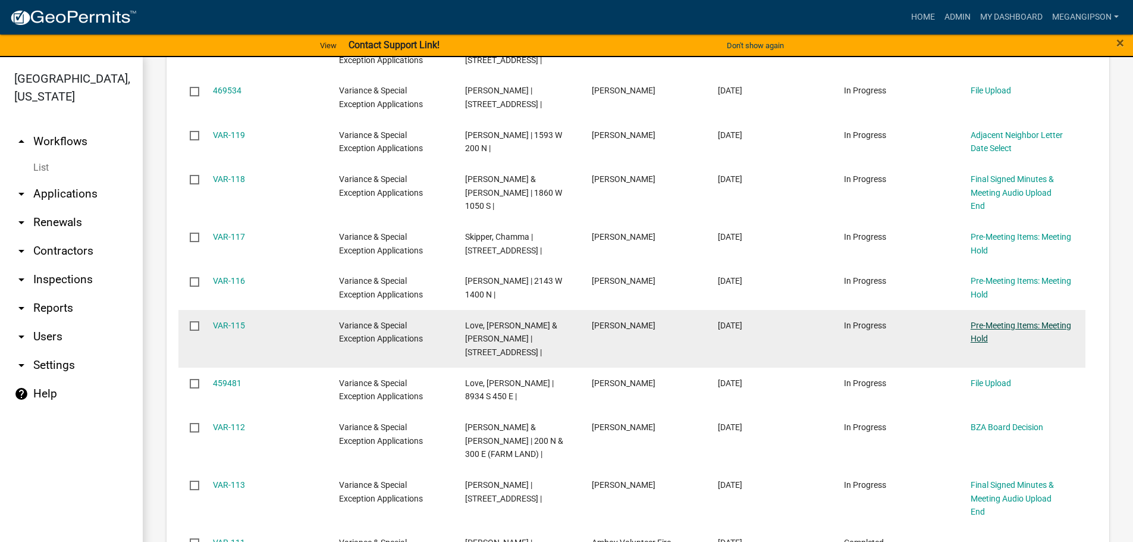
click at [989, 344] on link "Pre-Meeting Items: Meeting Hold" at bounding box center [1021, 332] width 101 height 23
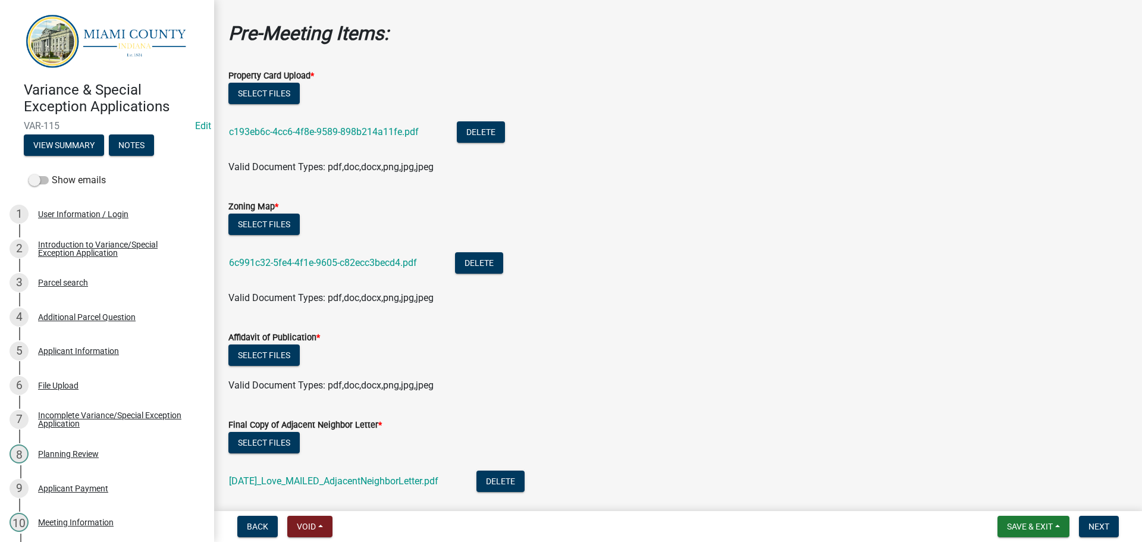
scroll to position [178, 0]
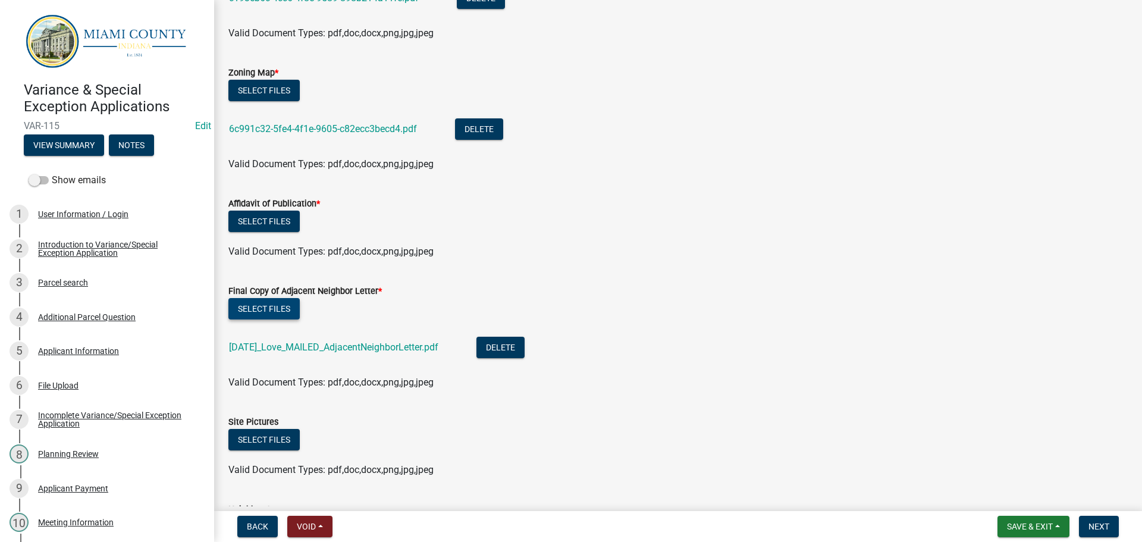
click at [283, 319] on button "Select files" at bounding box center [263, 308] width 71 height 21
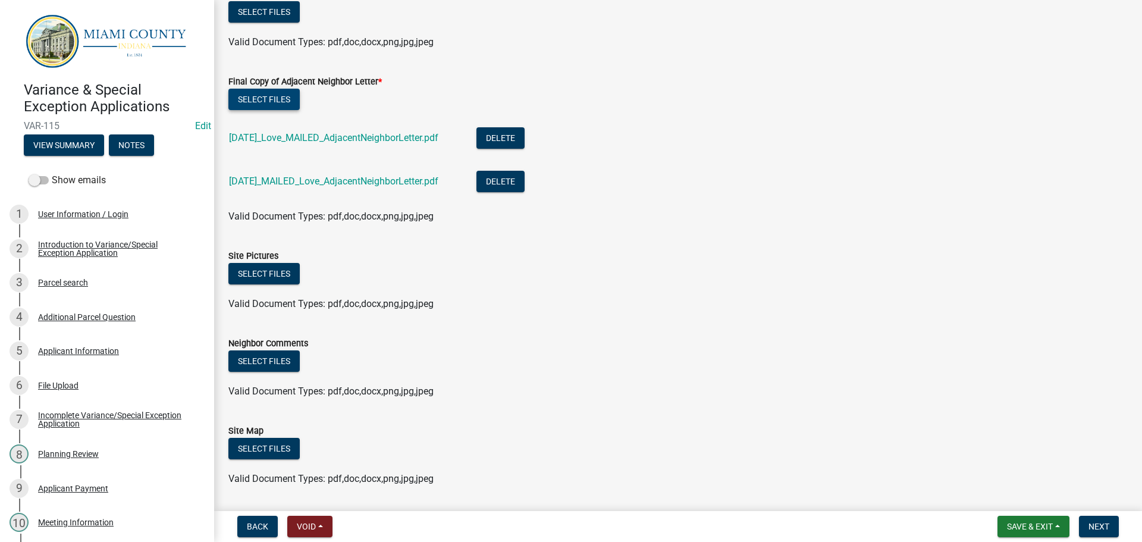
scroll to position [297, 0]
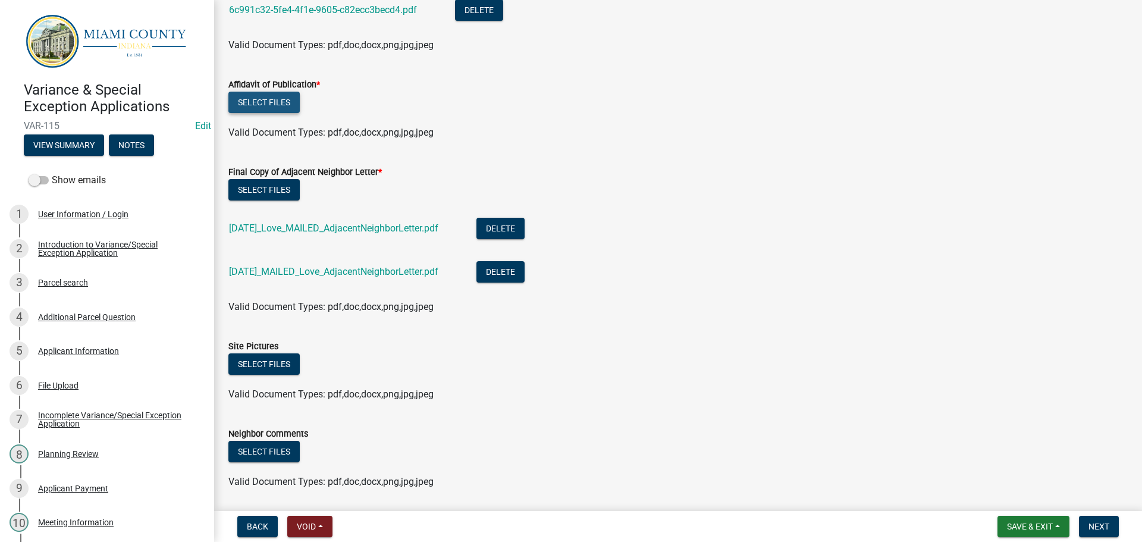
click at [280, 113] on button "Select files" at bounding box center [263, 102] width 71 height 21
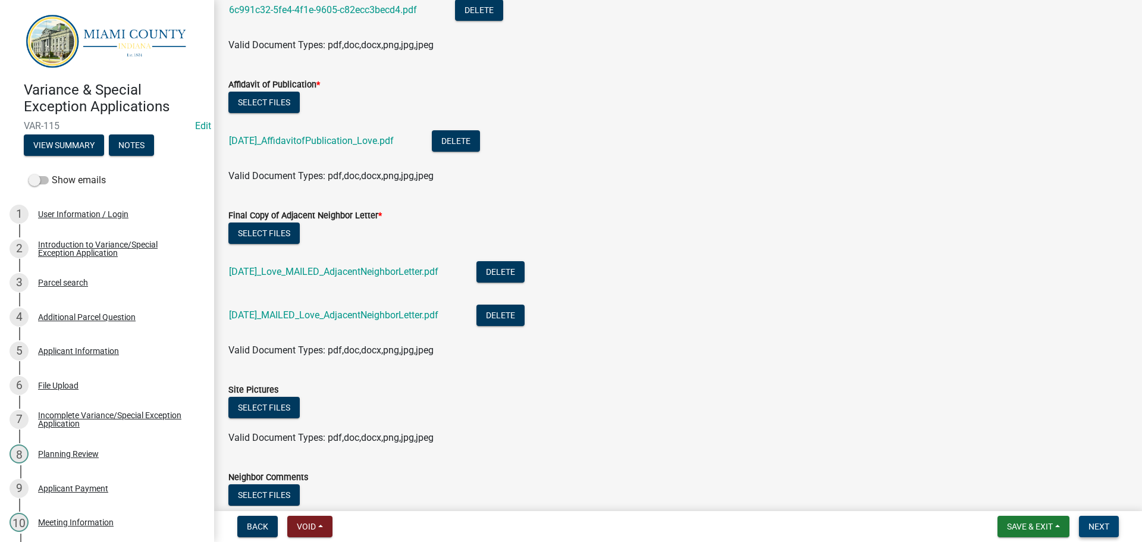
click at [1091, 526] on span "Next" at bounding box center [1099, 527] width 21 height 10
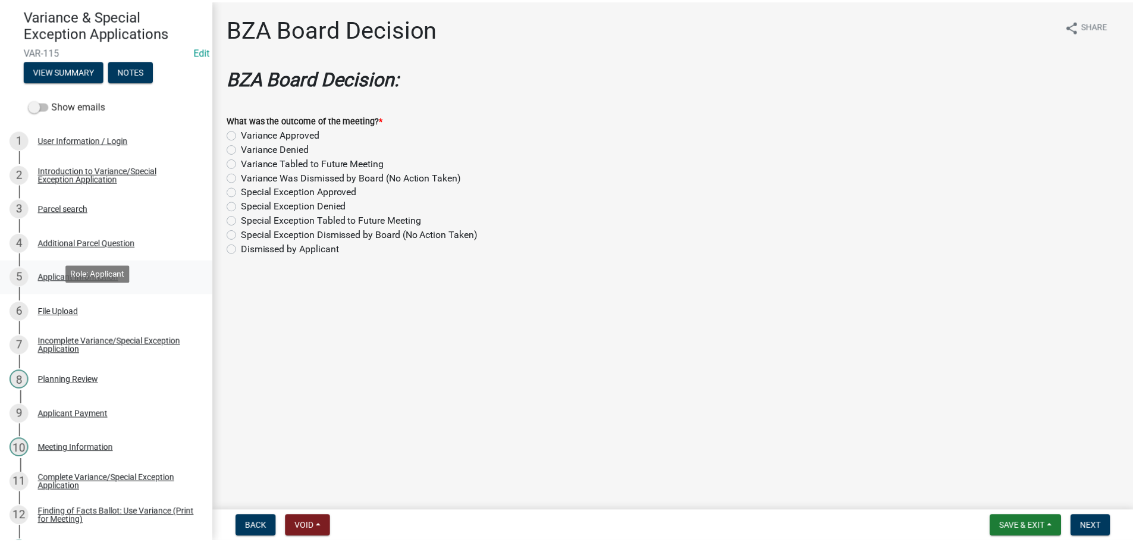
scroll to position [0, 0]
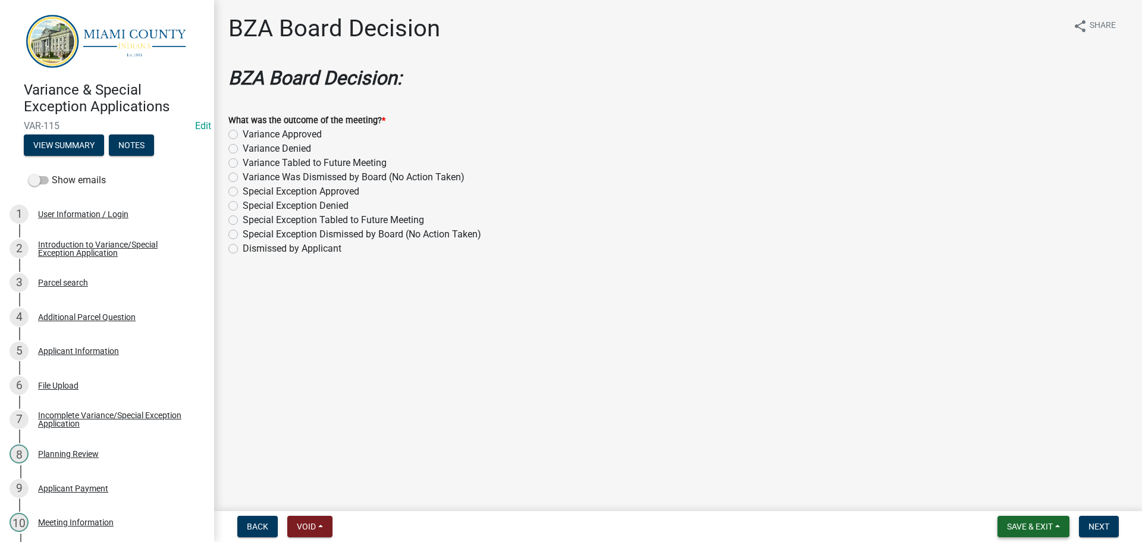
click at [1025, 527] on span "Save & Exit" at bounding box center [1030, 527] width 46 height 10
click at [996, 496] on button "Save & Exit" at bounding box center [1021, 492] width 95 height 29
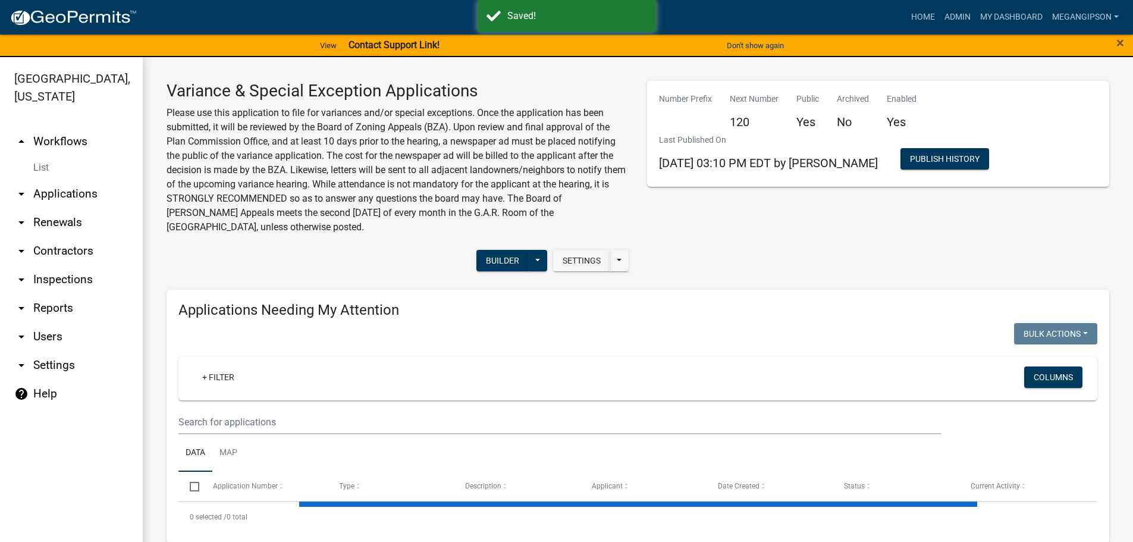
select select "3: 100"
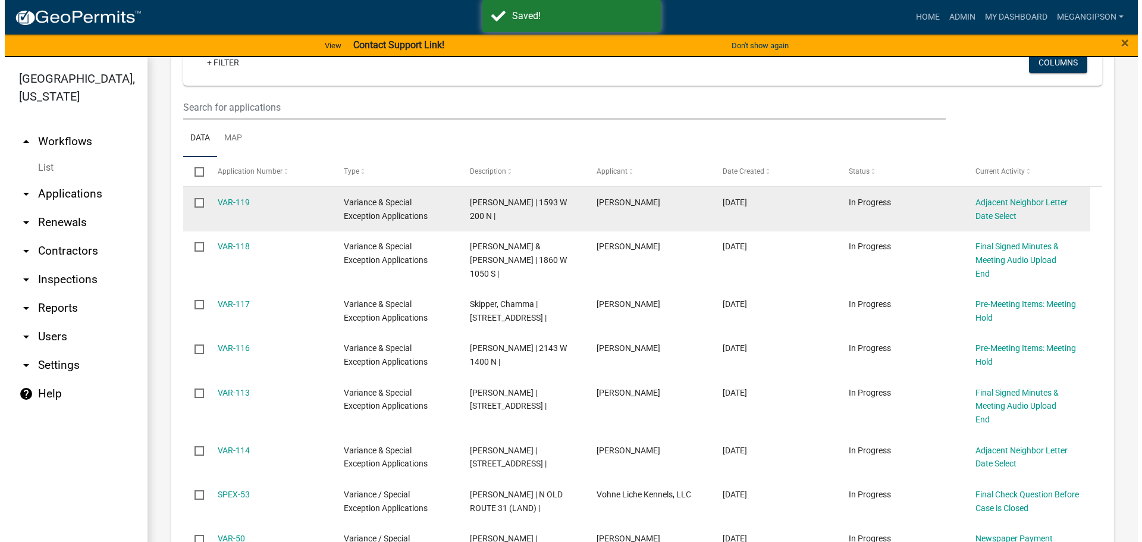
scroll to position [476, 0]
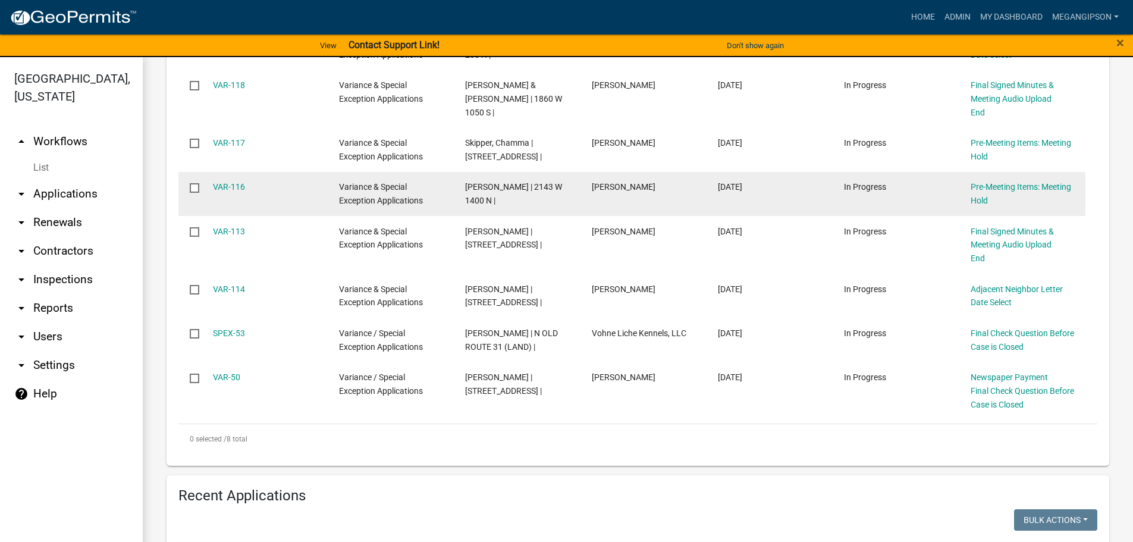
click at [1003, 208] on div "Pre-Meeting Items: Meeting Hold" at bounding box center [1023, 193] width 104 height 27
click at [1003, 205] on link "Pre-Meeting Items: Meeting Hold" at bounding box center [1021, 193] width 101 height 23
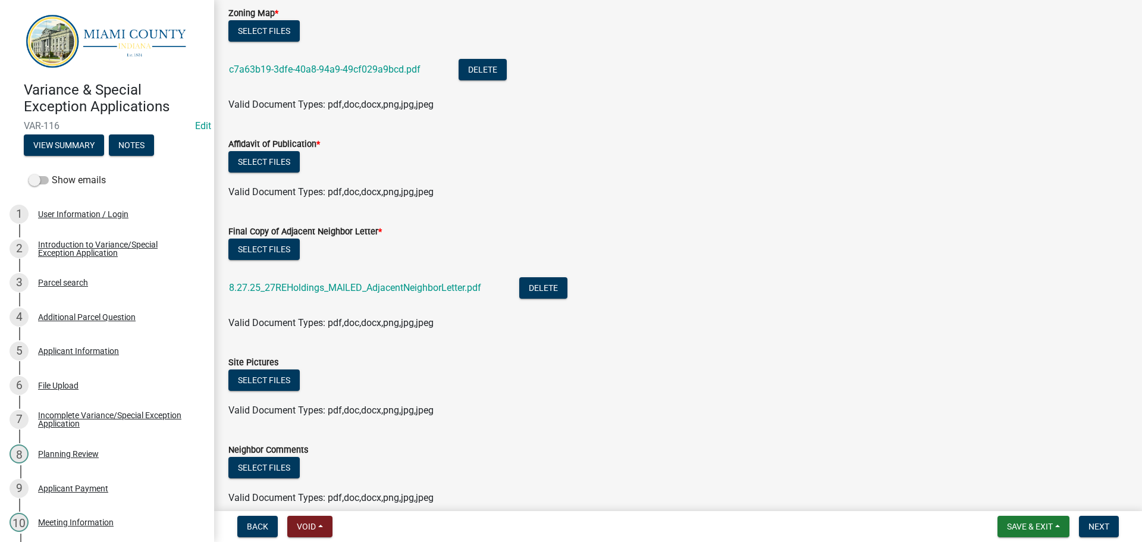
scroll to position [297, 0]
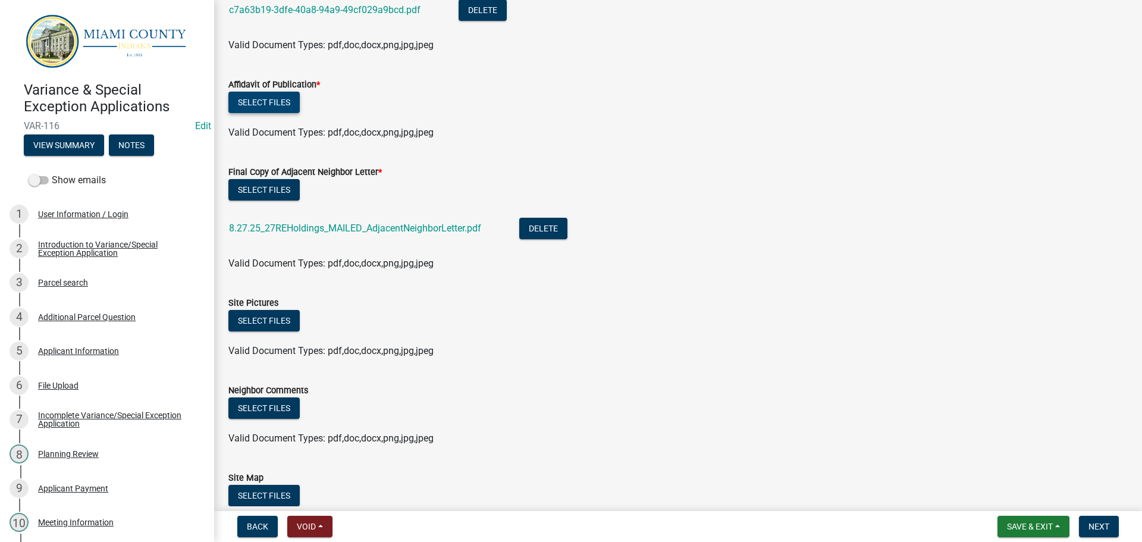
click at [255, 113] on button "Select files" at bounding box center [263, 102] width 71 height 21
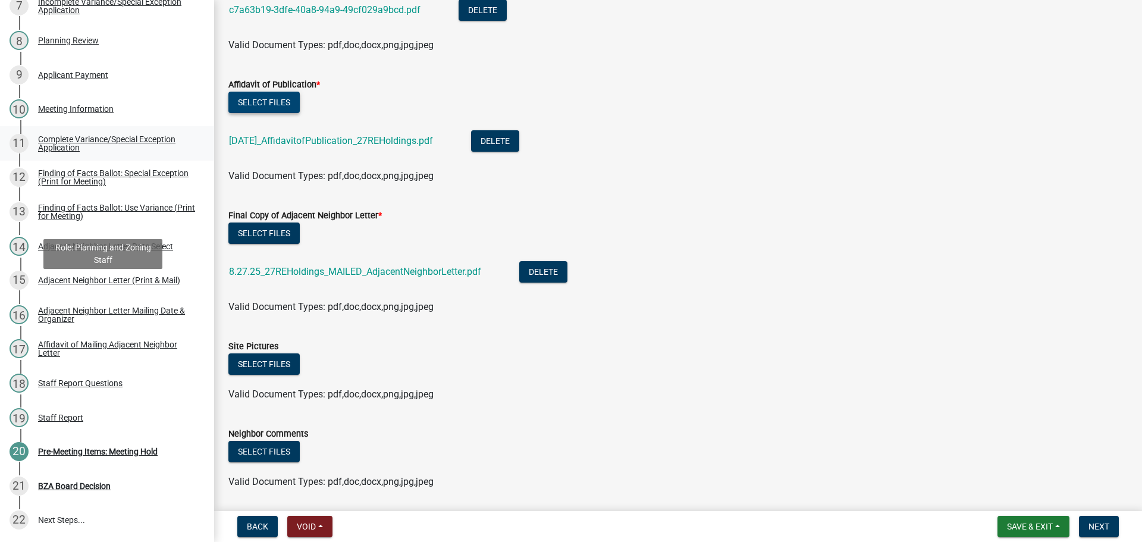
scroll to position [649, 0]
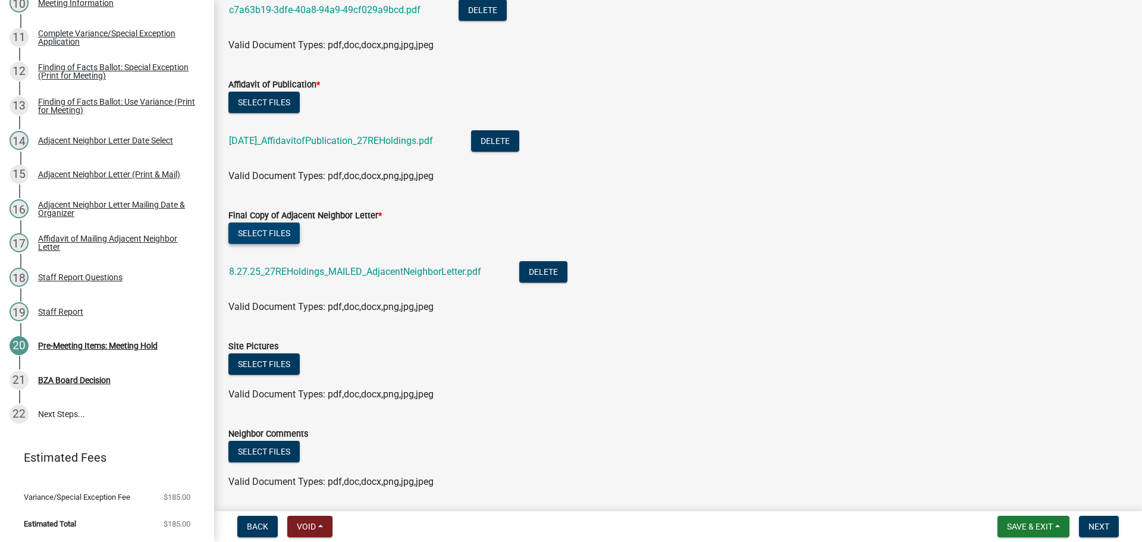
click at [255, 244] on button "Select files" at bounding box center [263, 232] width 71 height 21
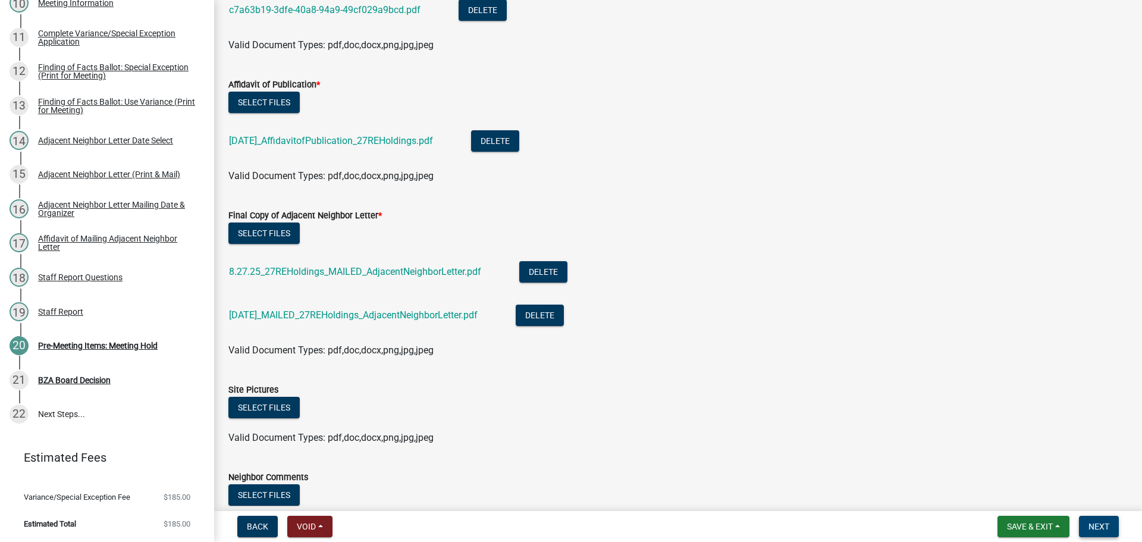
click at [1102, 522] on span "Next" at bounding box center [1099, 527] width 21 height 10
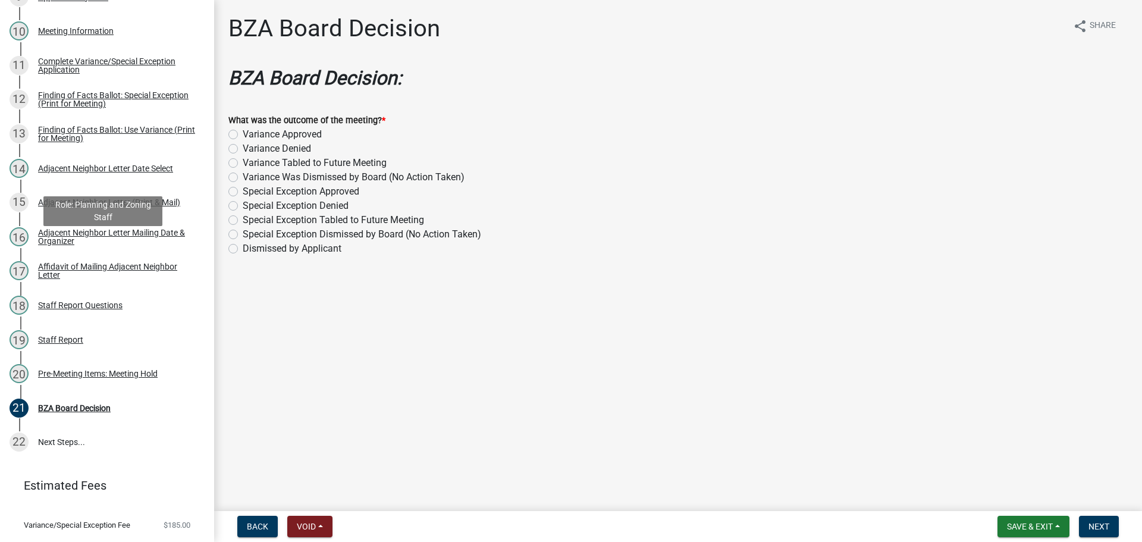
scroll to position [471, 0]
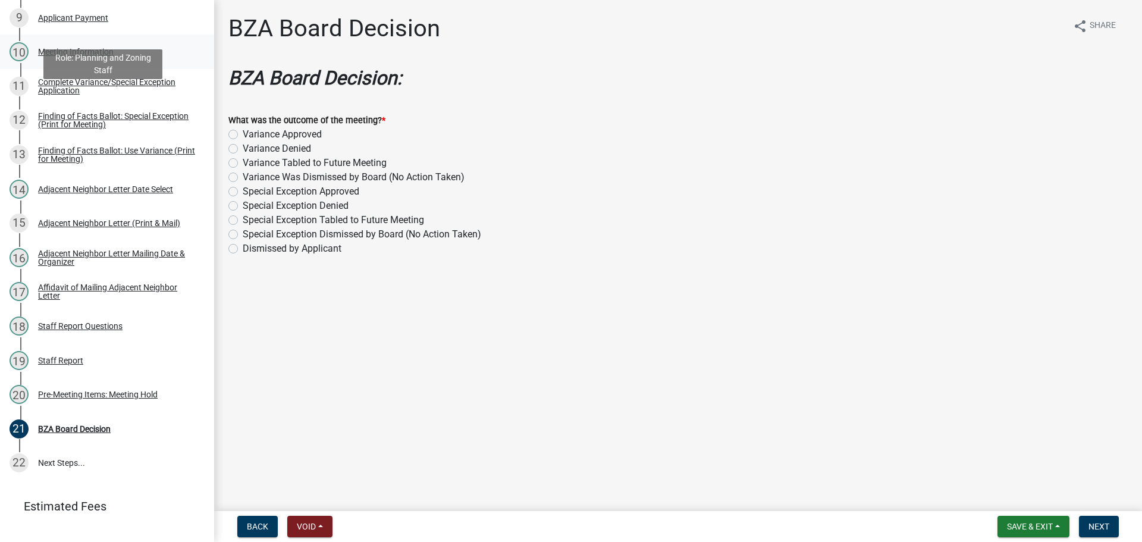
click at [114, 56] on div "Meeting Information" at bounding box center [76, 52] width 76 height 8
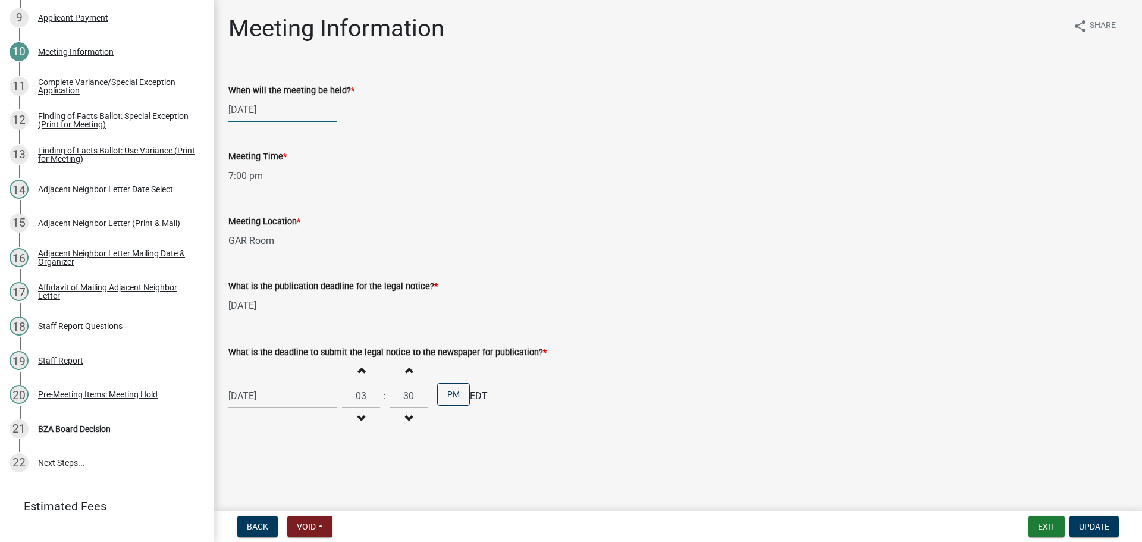
click at [284, 121] on div "[DATE]" at bounding box center [282, 110] width 109 height 24
select select "9"
select select "2025"
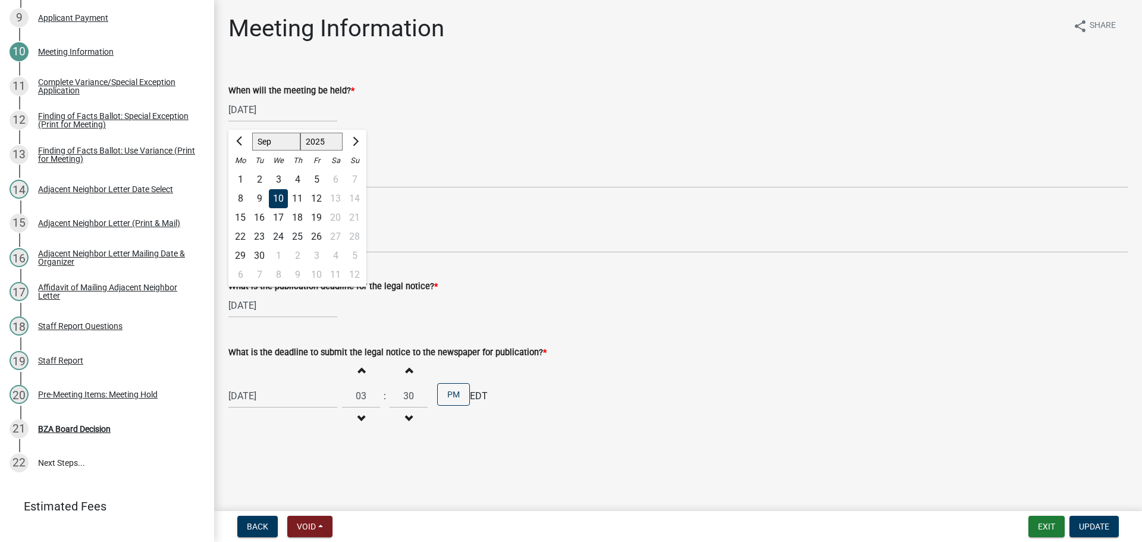
click at [288, 284] on div "8" at bounding box center [278, 274] width 19 height 19
type input "[DATE]"
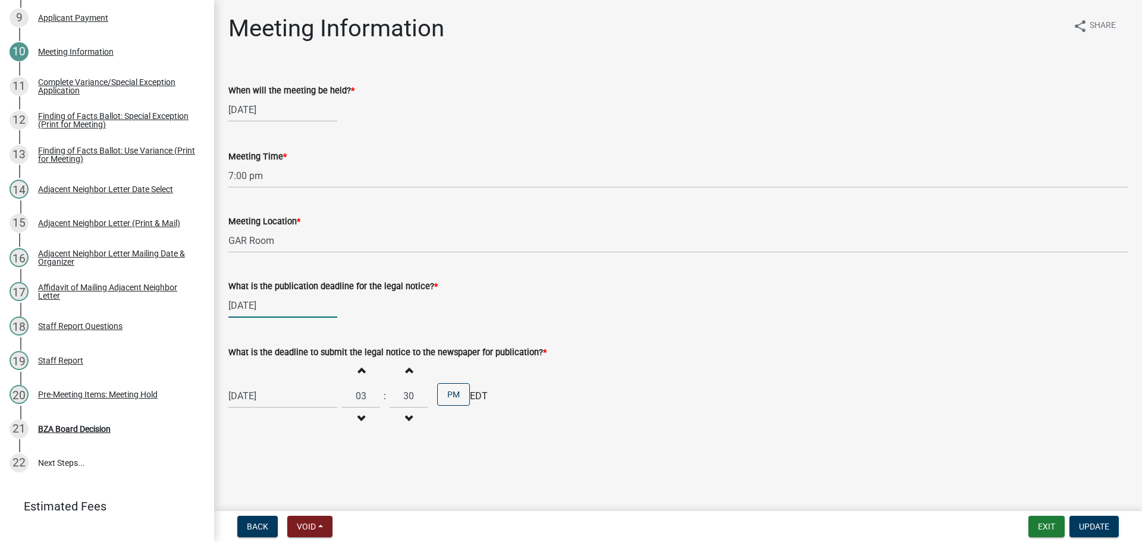
select select "8"
select select "2025"
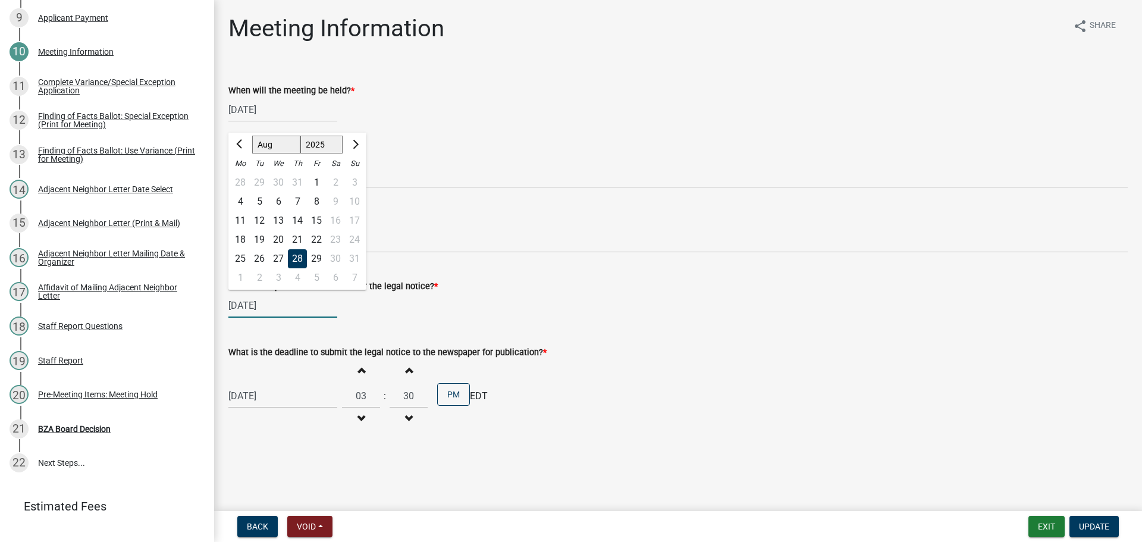
click at [263, 318] on div "[DATE] [PERSON_NAME] Apr May Jun [DATE] Aug Sep Oct Nov [DATE] 1526 1527 1528 1…" at bounding box center [282, 305] width 109 height 24
click at [436, 293] on div "What is the publication deadline for the legal notice? *" at bounding box center [677, 286] width 899 height 14
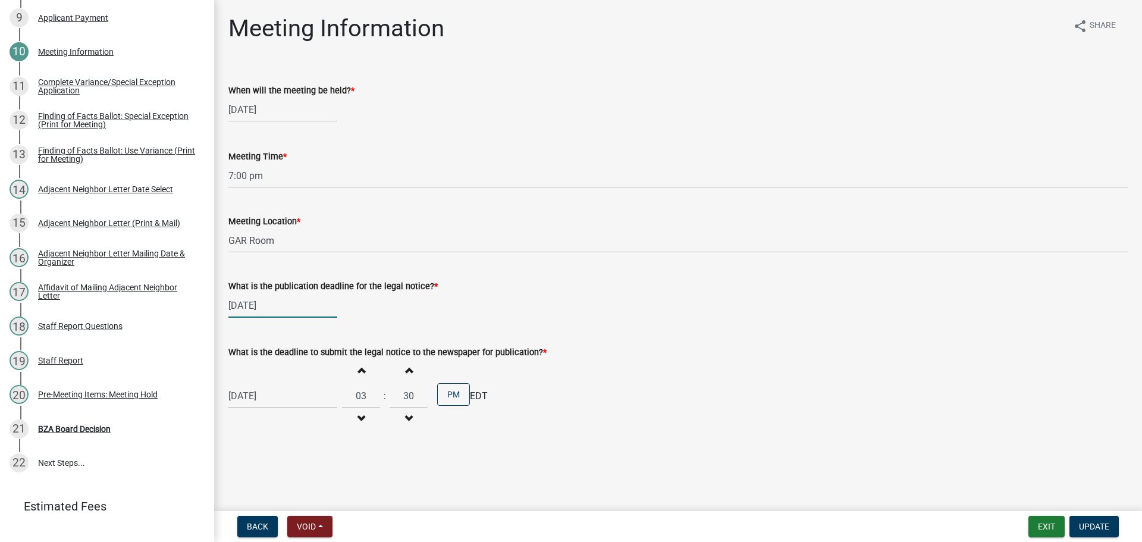
click at [250, 318] on div "[DATE]" at bounding box center [282, 305] width 109 height 24
select select "8"
select select "2025"
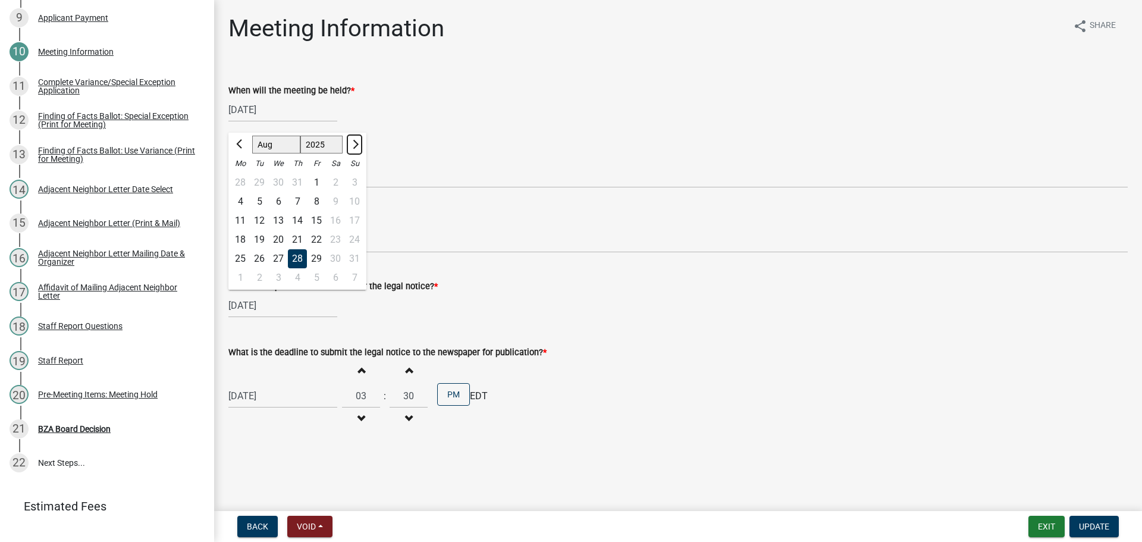
click at [362, 154] on button "Next month" at bounding box center [354, 144] width 14 height 19
select select "9"
click at [280, 249] on div "24" at bounding box center [278, 239] width 19 height 19
type input "[DATE]"
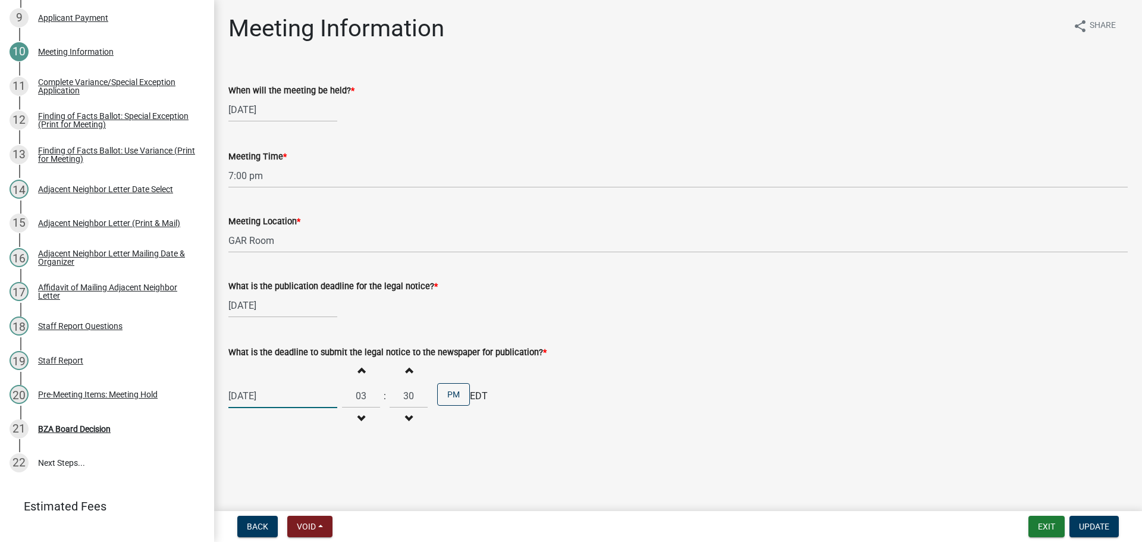
click at [259, 408] on div "[DATE]" at bounding box center [282, 396] width 109 height 24
select select "8"
select select "2025"
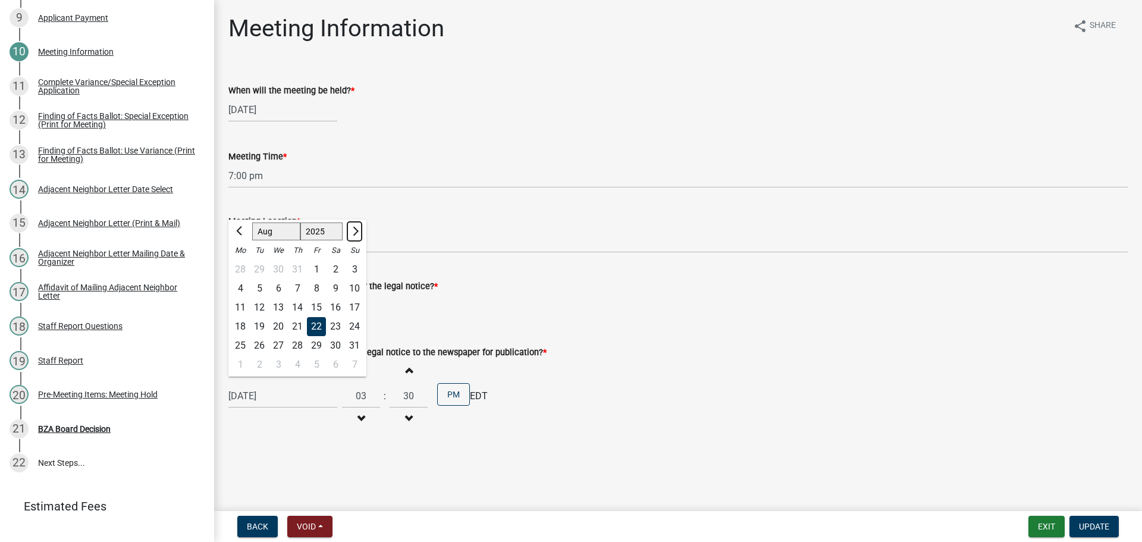
click at [359, 236] on span "Next month" at bounding box center [354, 231] width 9 height 9
select select "9"
click at [326, 317] on div "19" at bounding box center [316, 307] width 19 height 19
type input "[DATE]"
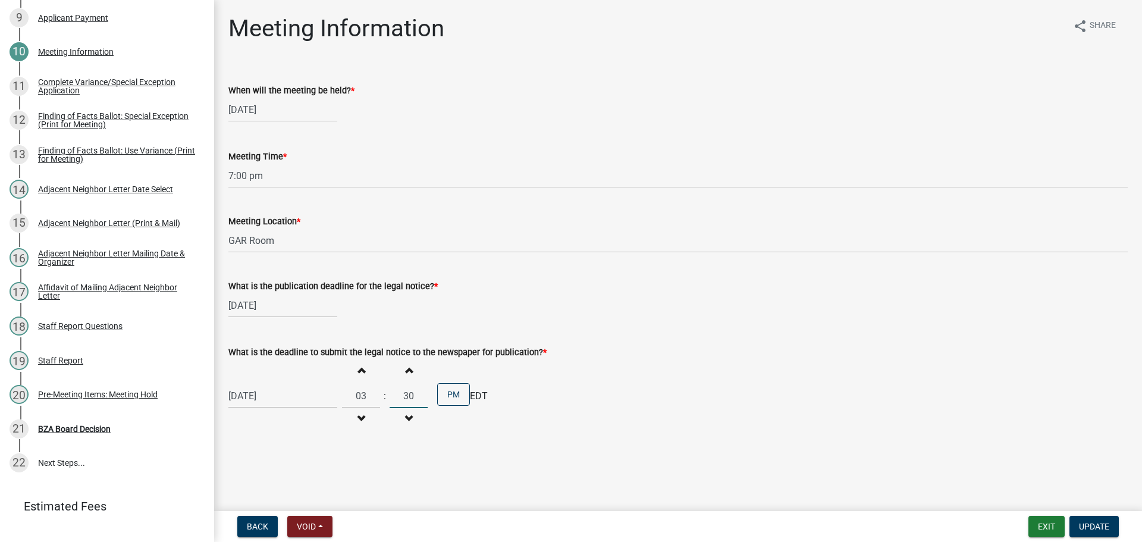
click at [426, 408] on input "30" at bounding box center [409, 396] width 38 height 24
type input "00"
click at [631, 359] on div "What is the deadline to submit the legal notice to the newspaper for publicatio…" at bounding box center [677, 352] width 899 height 14
click at [1100, 523] on span "Update" at bounding box center [1094, 527] width 30 height 10
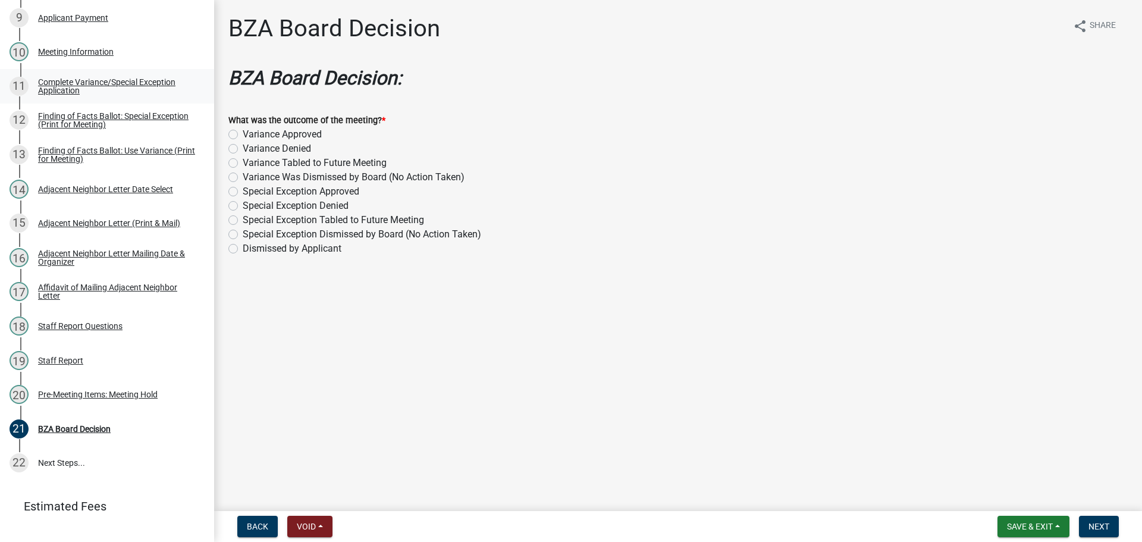
click at [117, 95] on div "Complete Variance/Special Exception Application" at bounding box center [116, 86] width 157 height 17
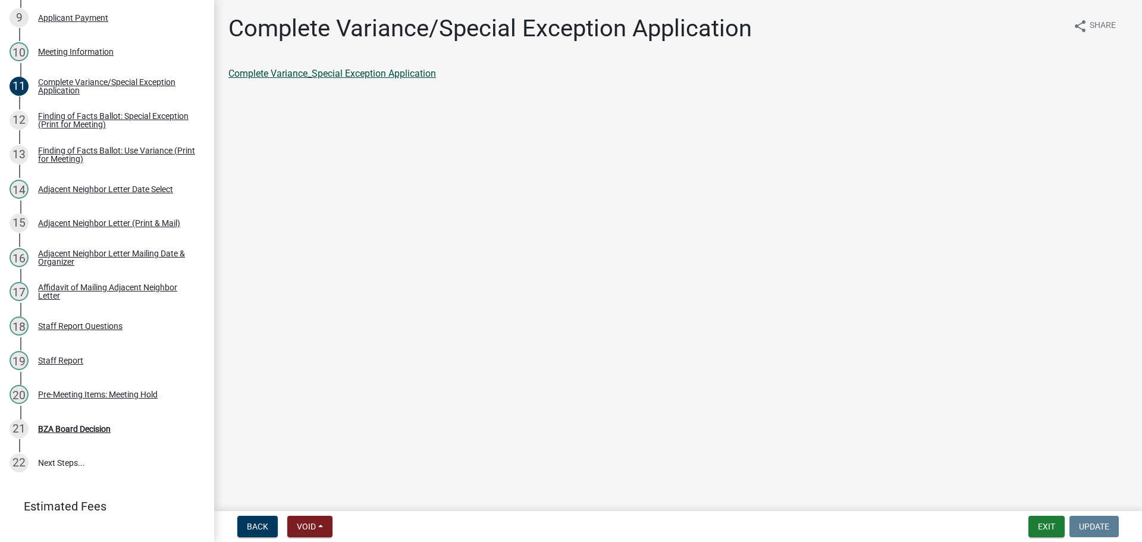
click at [388, 79] on link "Complete Variance_Special Exception Application" at bounding box center [332, 73] width 208 height 11
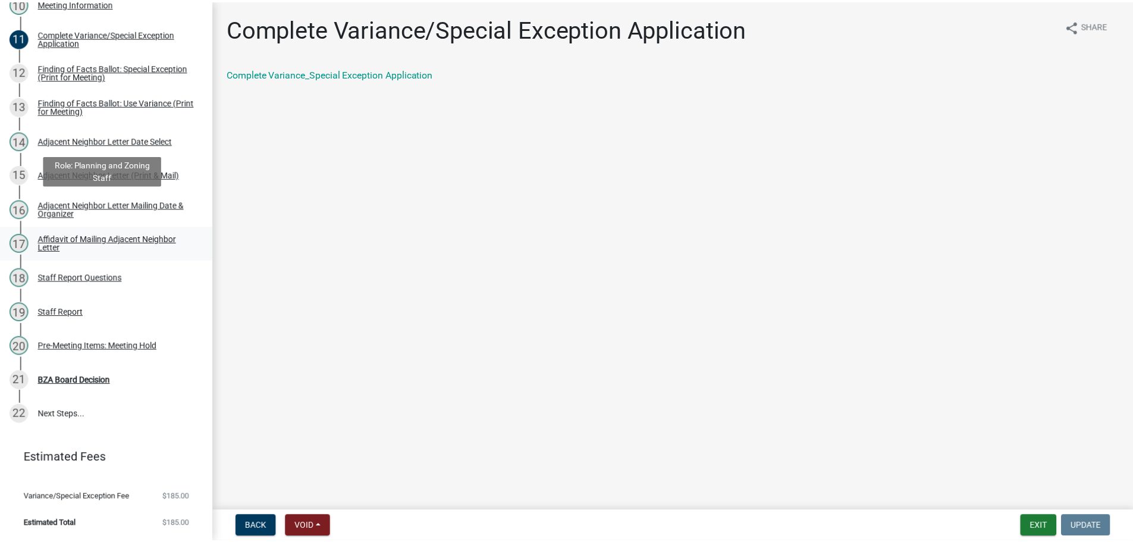
scroll to position [649, 0]
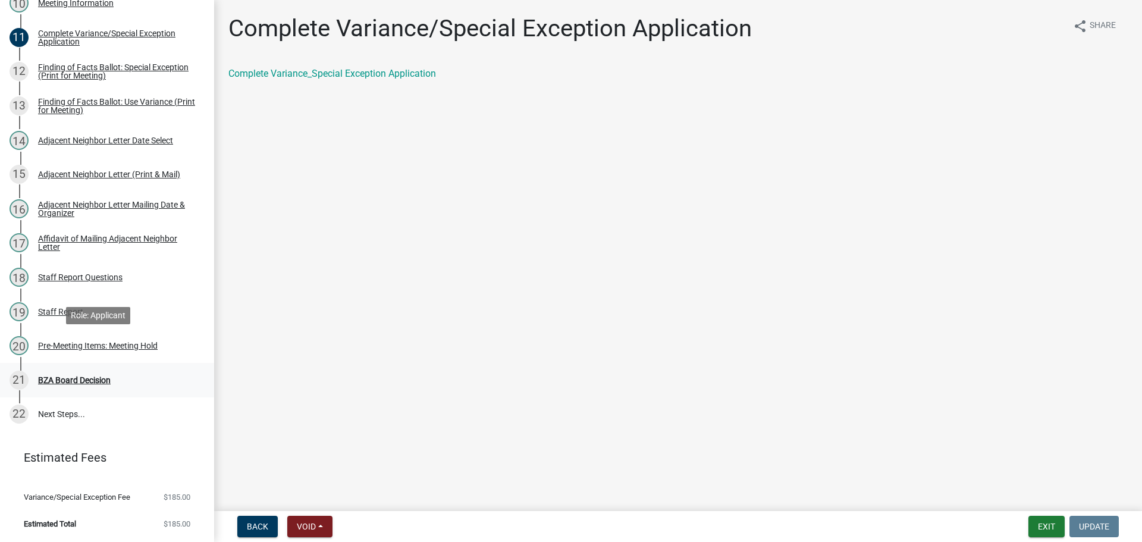
click at [104, 376] on div "BZA Board Decision" at bounding box center [74, 380] width 73 height 8
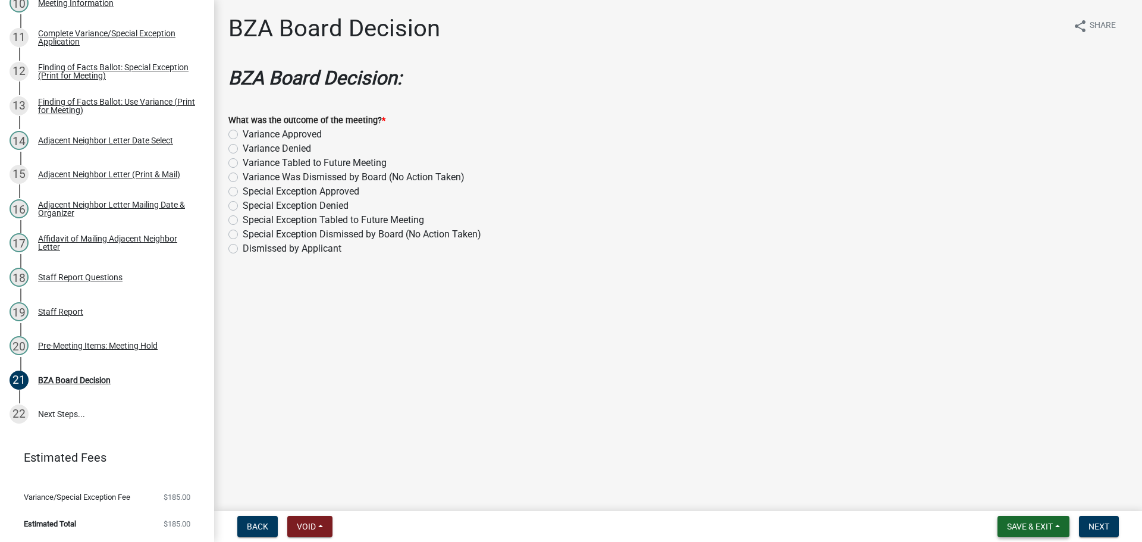
click at [1007, 525] on span "Save & Exit" at bounding box center [1030, 527] width 46 height 10
click at [981, 491] on button "Save & Exit" at bounding box center [1021, 492] width 95 height 29
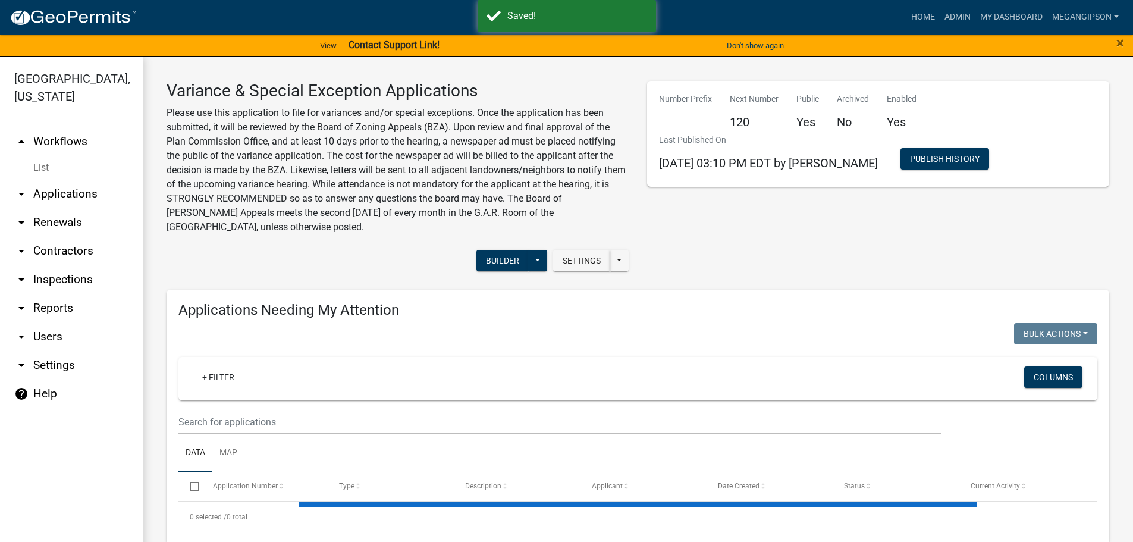
select select "3: 100"
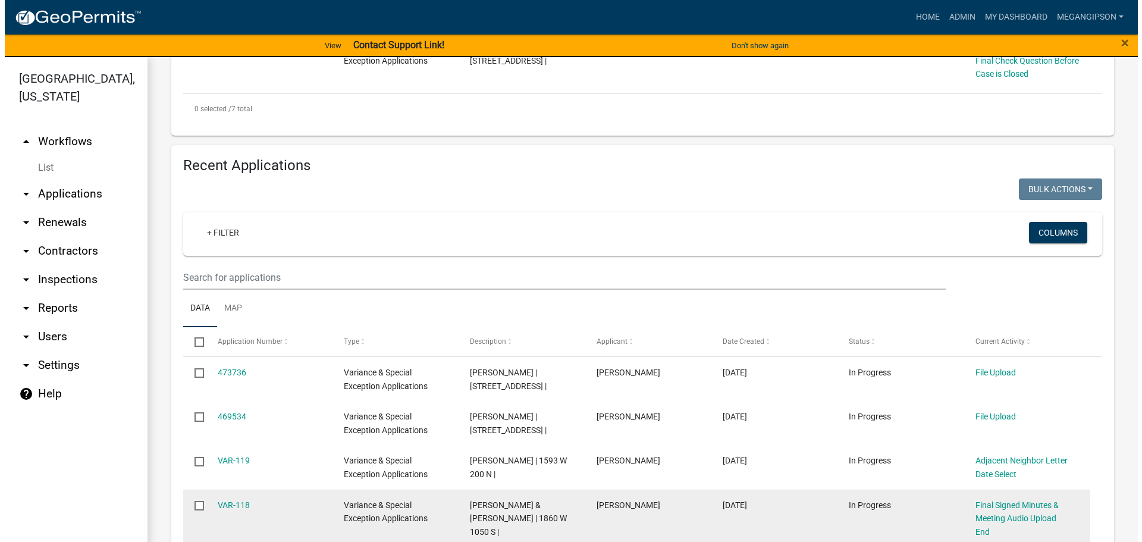
scroll to position [1130, 0]
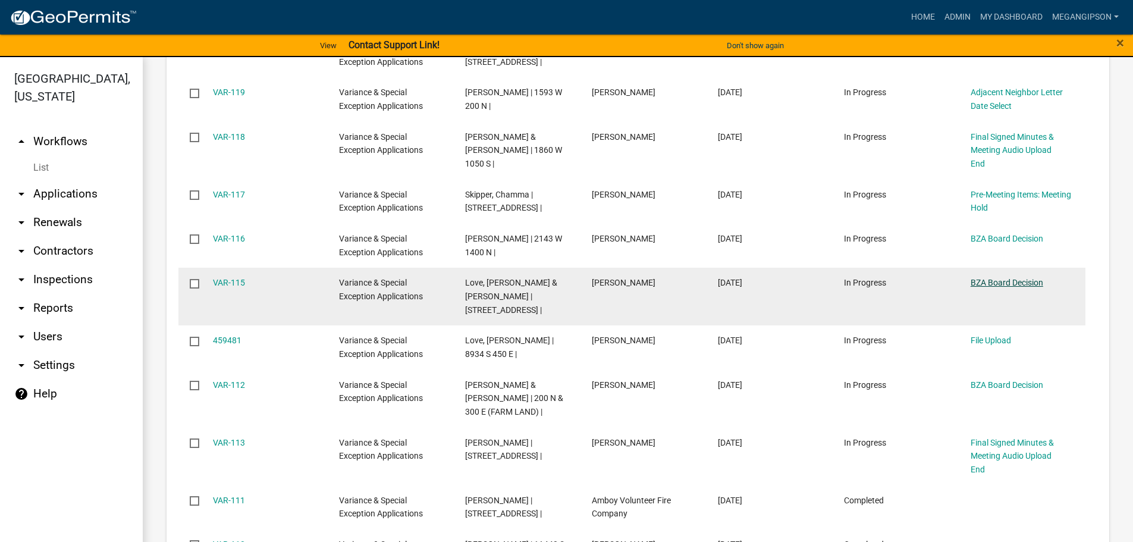
click at [1018, 287] on link "BZA Board Decision" at bounding box center [1007, 283] width 73 height 10
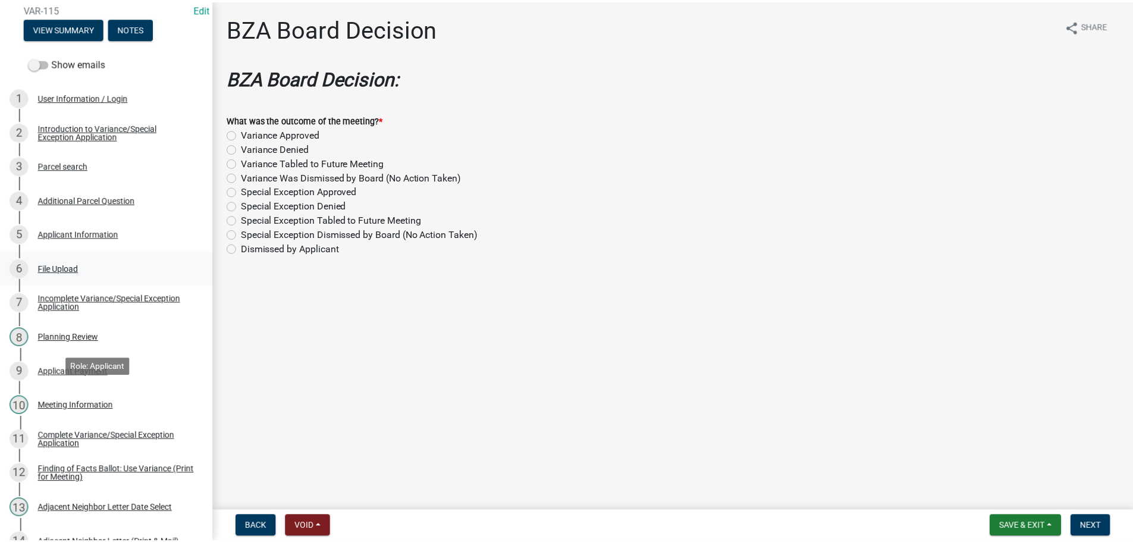
scroll to position [357, 0]
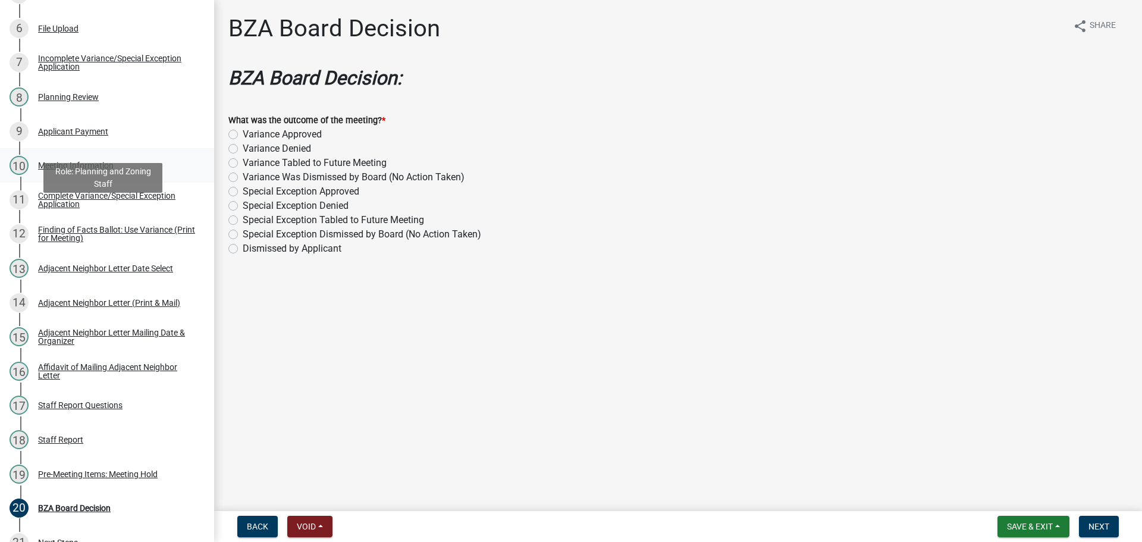
click at [111, 175] on div "10 Meeting Information" at bounding box center [103, 165] width 186 height 19
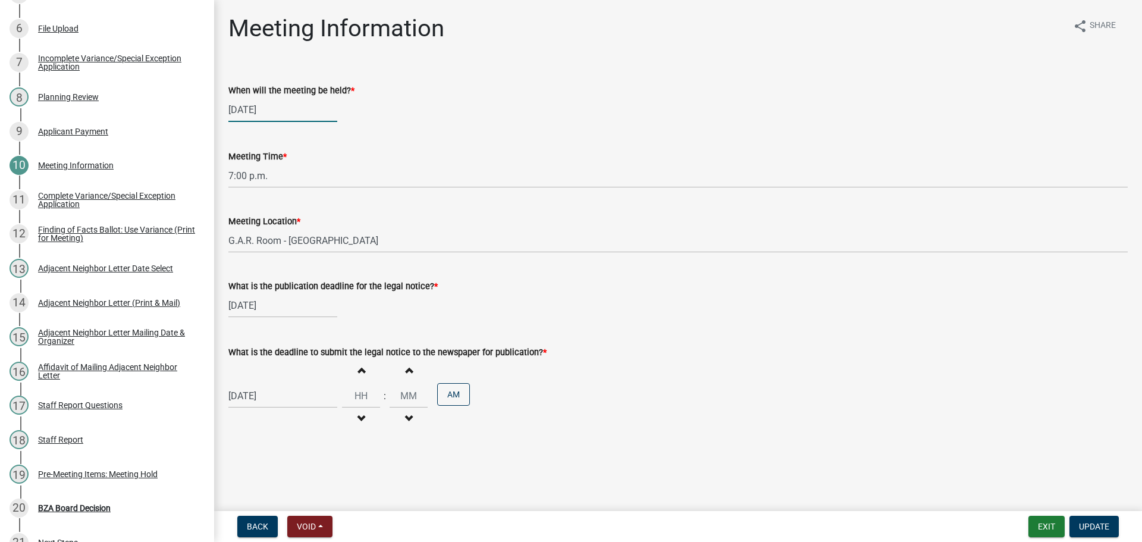
click at [293, 112] on div "[DATE]" at bounding box center [282, 110] width 109 height 24
select select "9"
select select "2025"
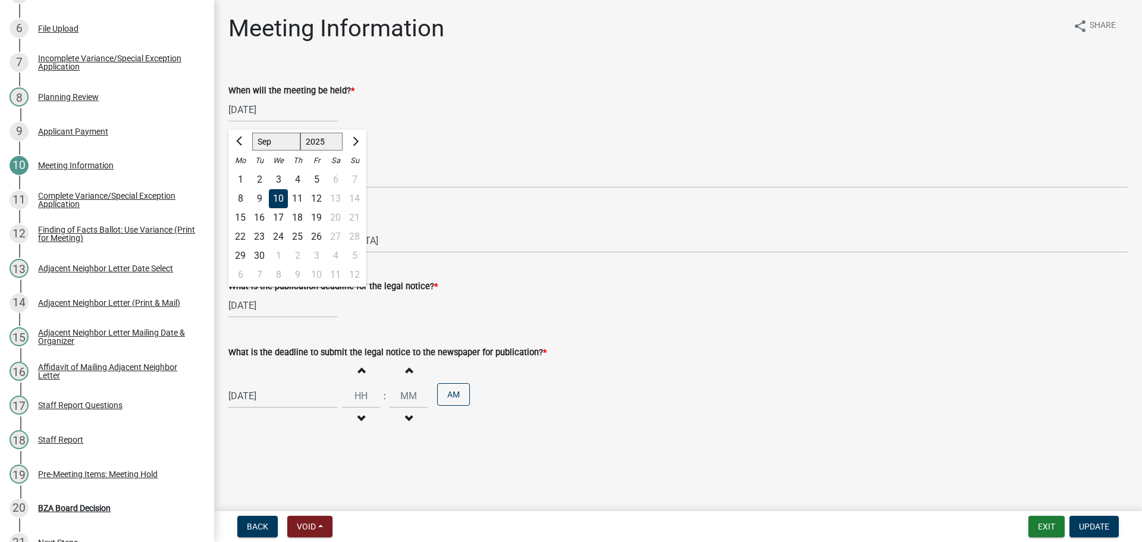
click at [287, 284] on div "8" at bounding box center [278, 274] width 19 height 19
type input "[DATE]"
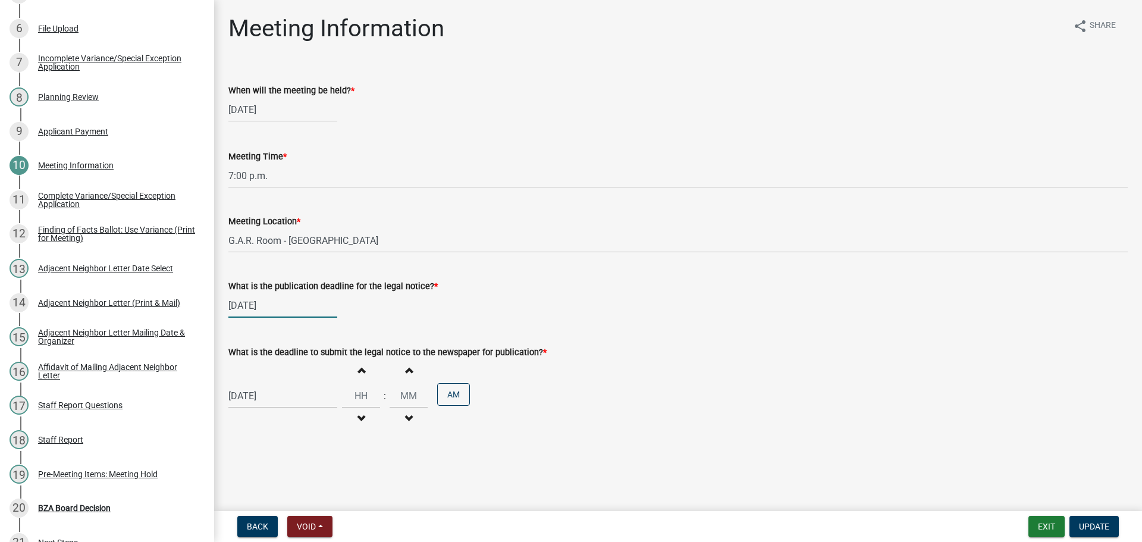
click at [265, 318] on div "[DATE]" at bounding box center [282, 305] width 109 height 24
select select "8"
select select "2025"
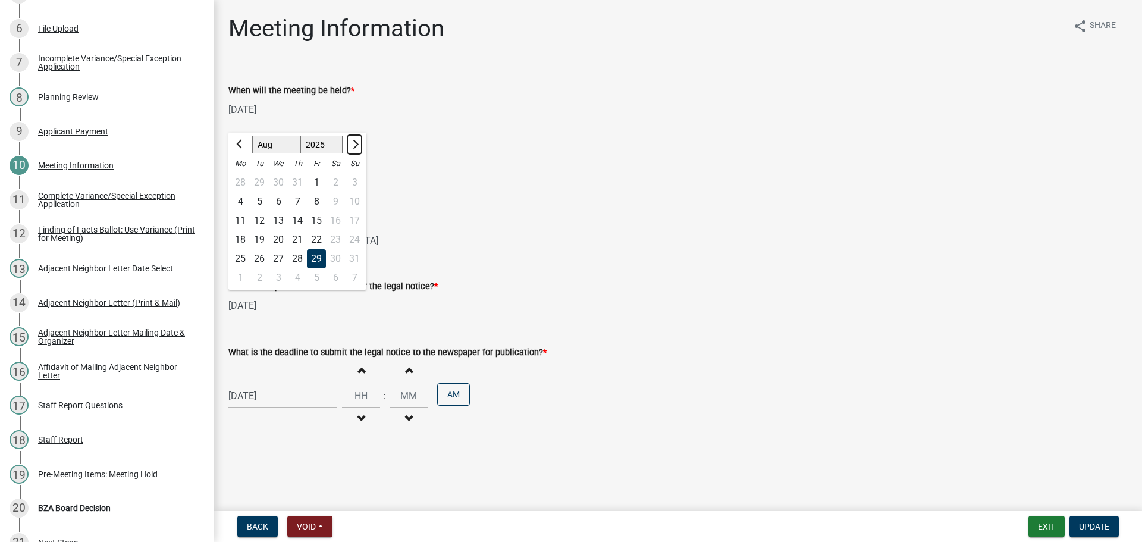
click at [359, 149] on span "Next month" at bounding box center [354, 144] width 9 height 9
select select "9"
click at [288, 249] on div "24" at bounding box center [278, 239] width 19 height 19
type input "[DATE]"
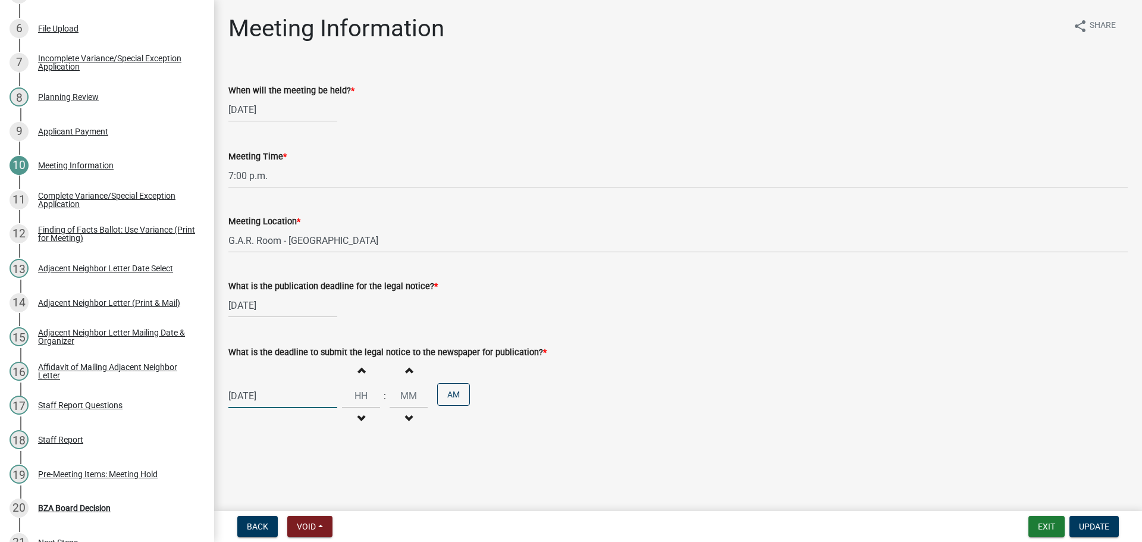
click at [271, 408] on div "[DATE]" at bounding box center [282, 396] width 109 height 24
select select "8"
select select "2025"
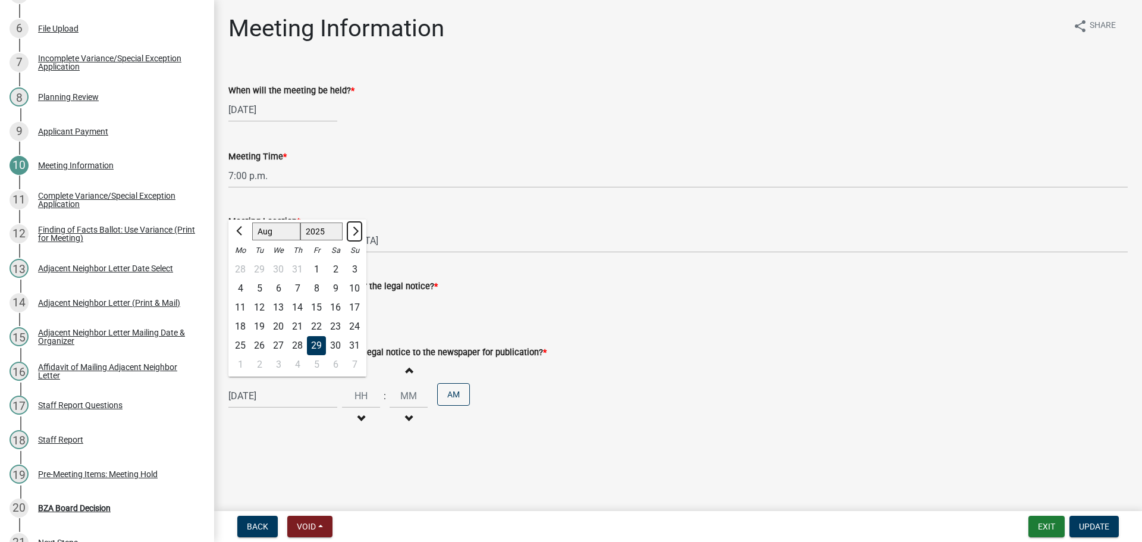
click at [359, 236] on span "Next month" at bounding box center [354, 231] width 9 height 9
select select "9"
click at [326, 317] on div "19" at bounding box center [316, 307] width 19 height 19
type input "[DATE]"
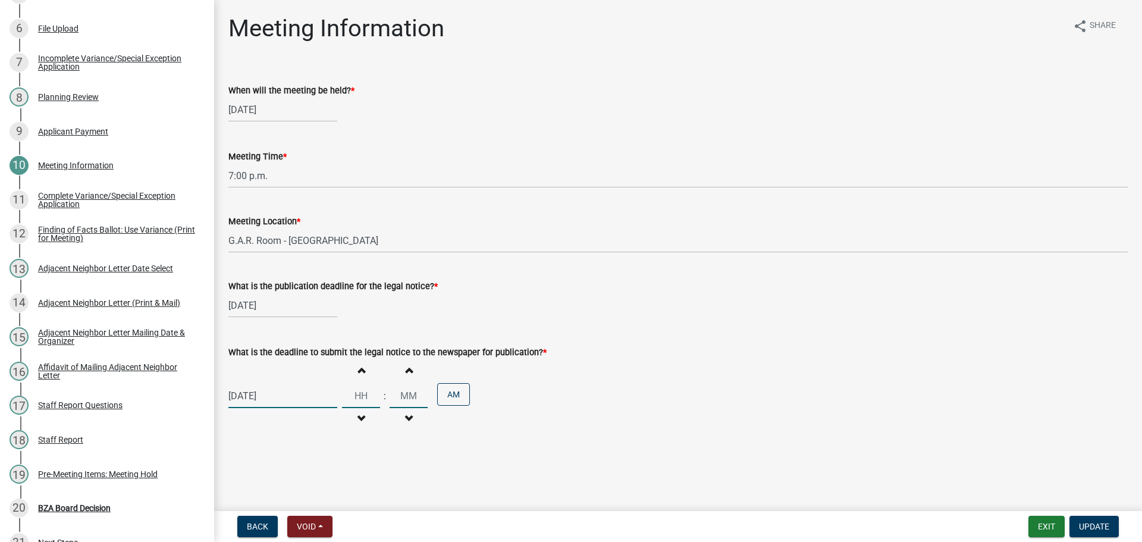
click at [365, 408] on input "Hours" at bounding box center [361, 396] width 38 height 24
type input "03"
type input "00"
click at [691, 432] on div "[DATE] Increment hours 03 Decrement hours : Increment minutes 00 Decrement minu…" at bounding box center [677, 395] width 899 height 73
click at [470, 406] on button "AM" at bounding box center [453, 394] width 33 height 23
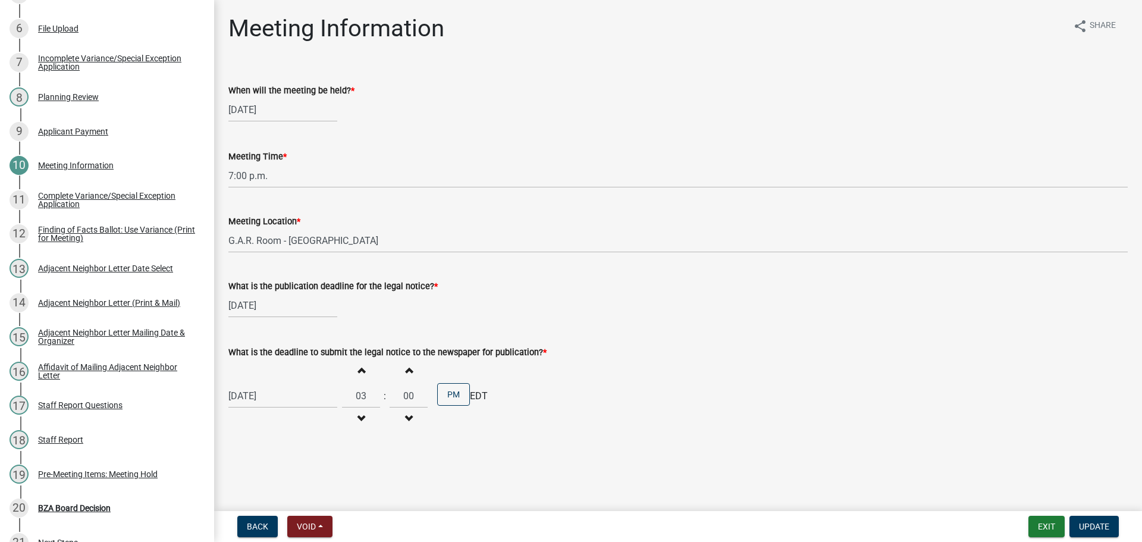
click at [588, 359] on div "What is the deadline to submit the legal notice to the newspaper for publicatio…" at bounding box center [677, 352] width 899 height 14
drag, startPoint x: 1092, startPoint y: 527, endPoint x: 1084, endPoint y: 525, distance: 8.1
click at [1093, 527] on span "Update" at bounding box center [1094, 527] width 30 height 10
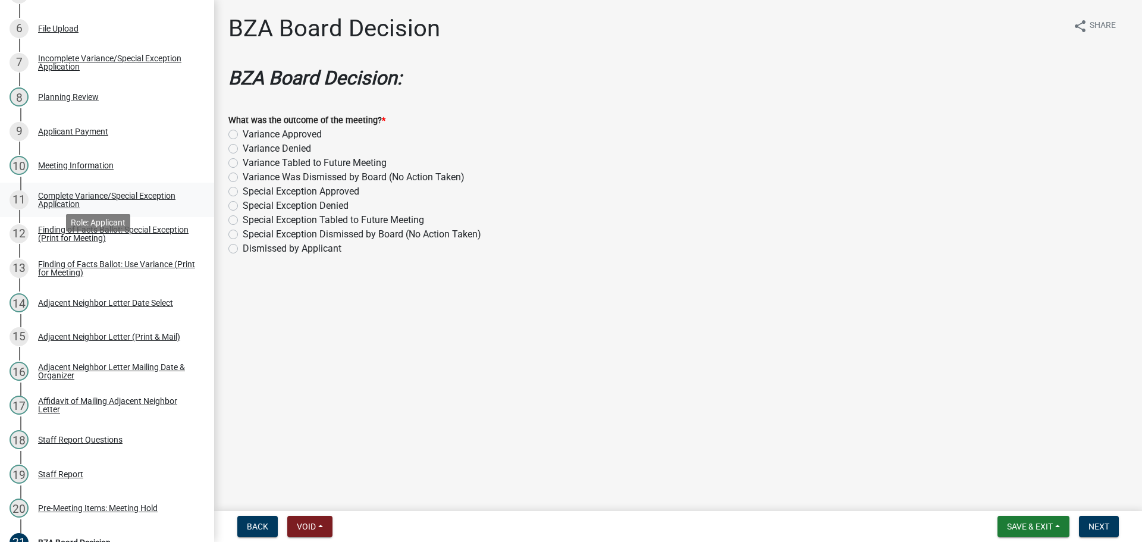
click at [111, 208] on div "Complete Variance/Special Exception Application" at bounding box center [116, 200] width 157 height 17
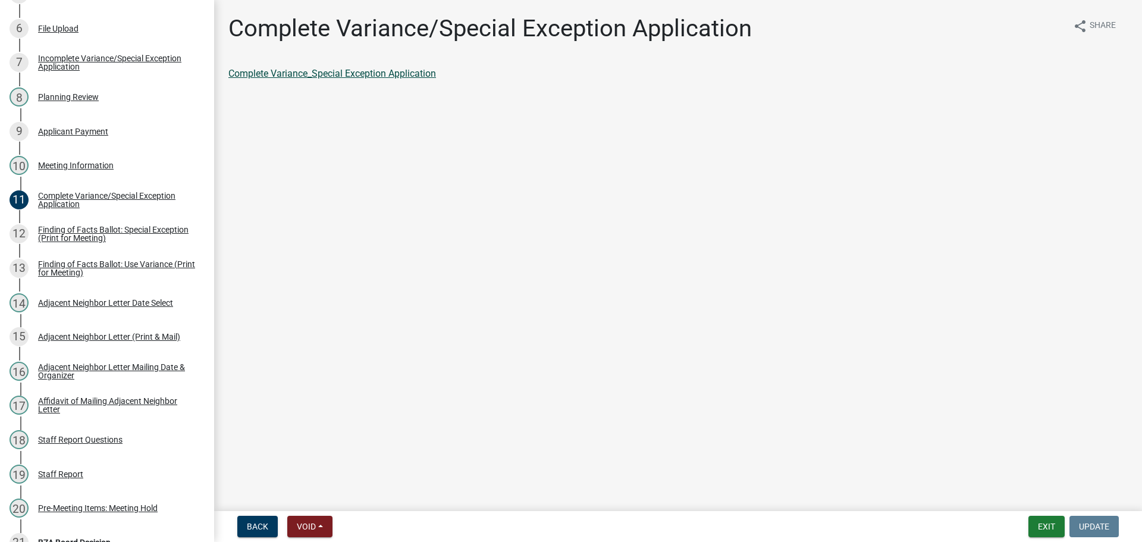
click at [355, 79] on link "Complete Variance_Special Exception Application" at bounding box center [332, 73] width 208 height 11
click at [1037, 526] on button "Exit" at bounding box center [1046, 526] width 36 height 21
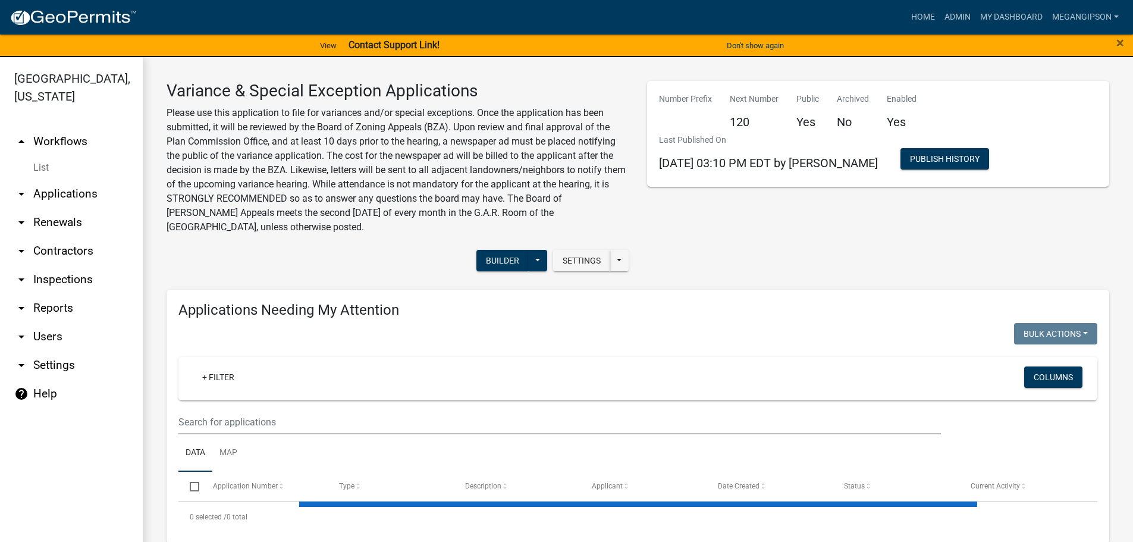
select select "3: 100"
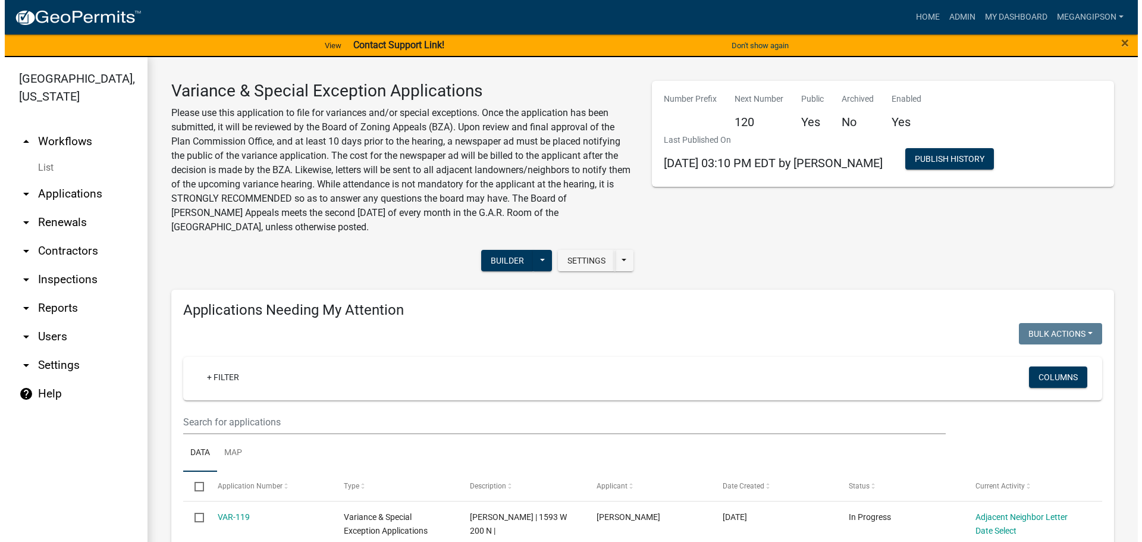
scroll to position [416, 0]
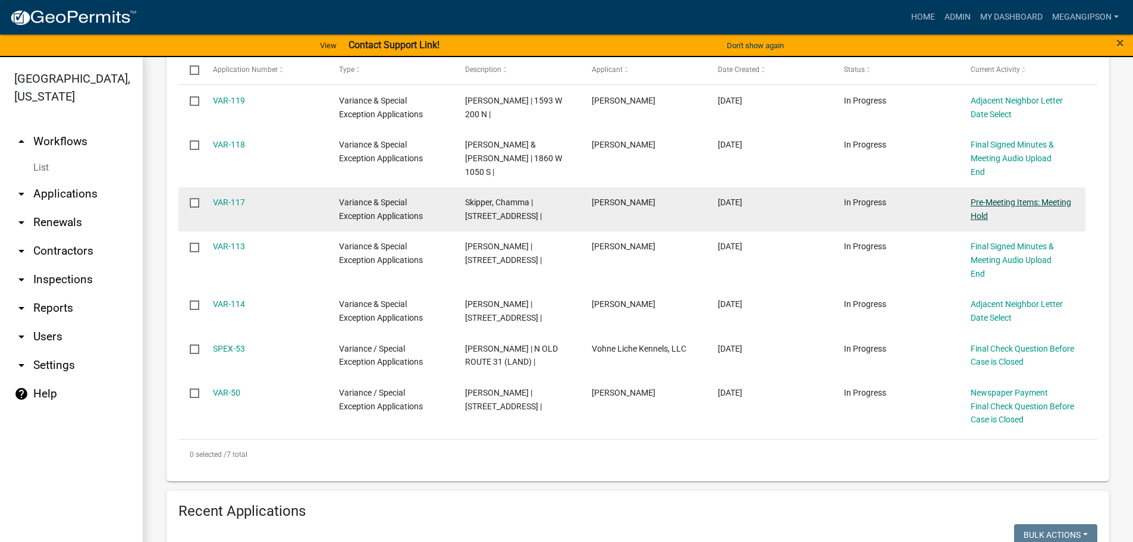
click at [995, 221] on link "Pre-Meeting Items: Meeting Hold" at bounding box center [1021, 208] width 101 height 23
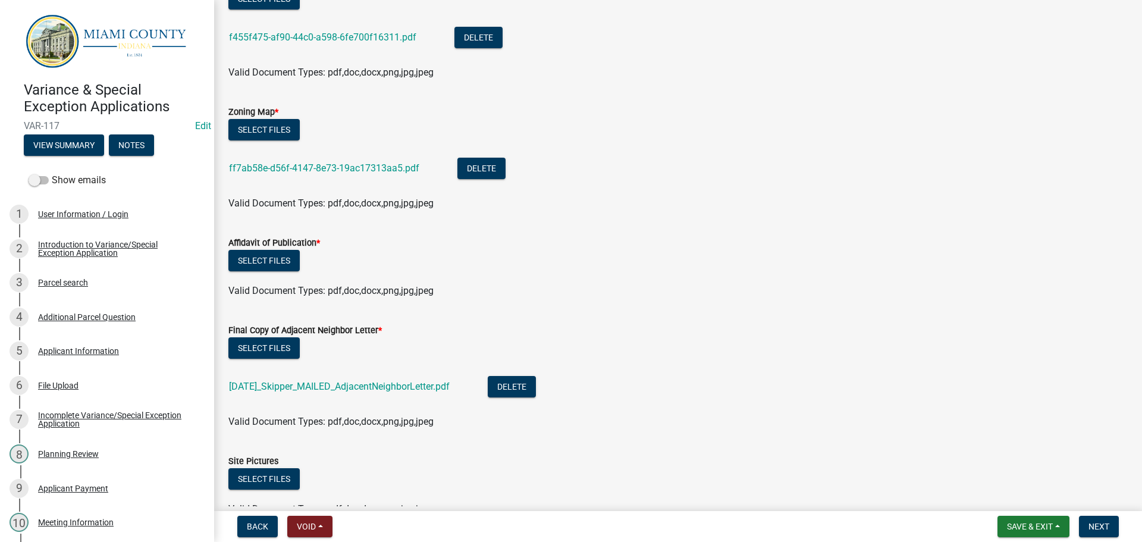
scroll to position [238, 0]
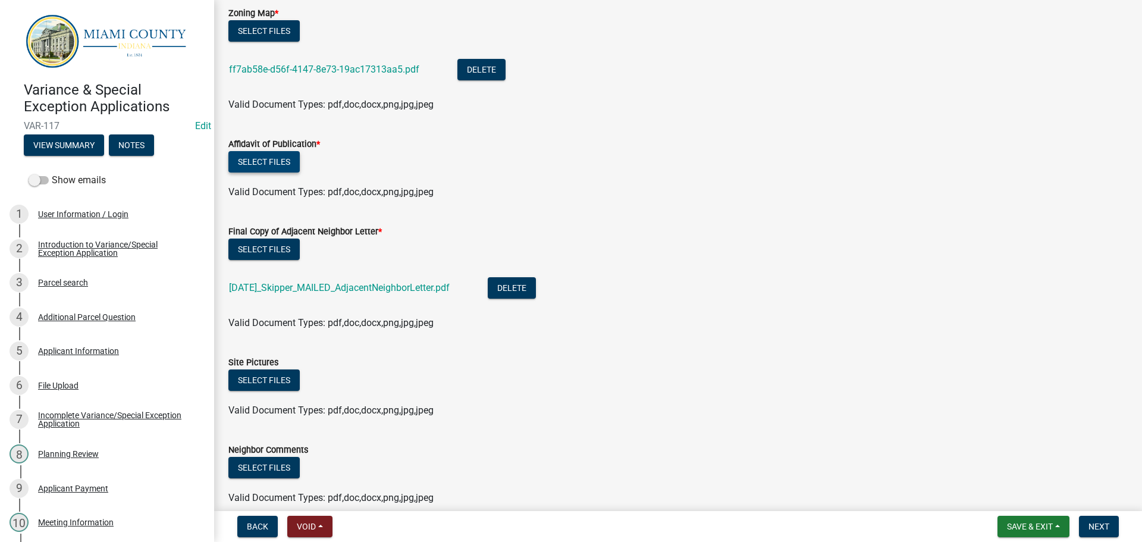
click at [300, 173] on button "Select files" at bounding box center [263, 161] width 71 height 21
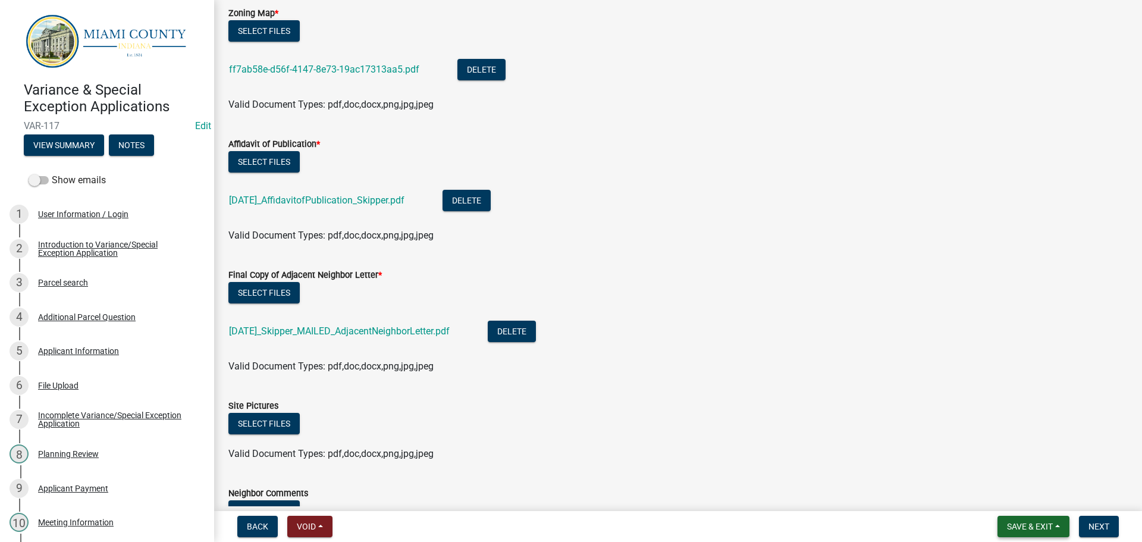
click at [1002, 518] on button "Save & Exit" at bounding box center [1034, 526] width 72 height 21
click at [986, 456] on button "Save" at bounding box center [1021, 464] width 95 height 29
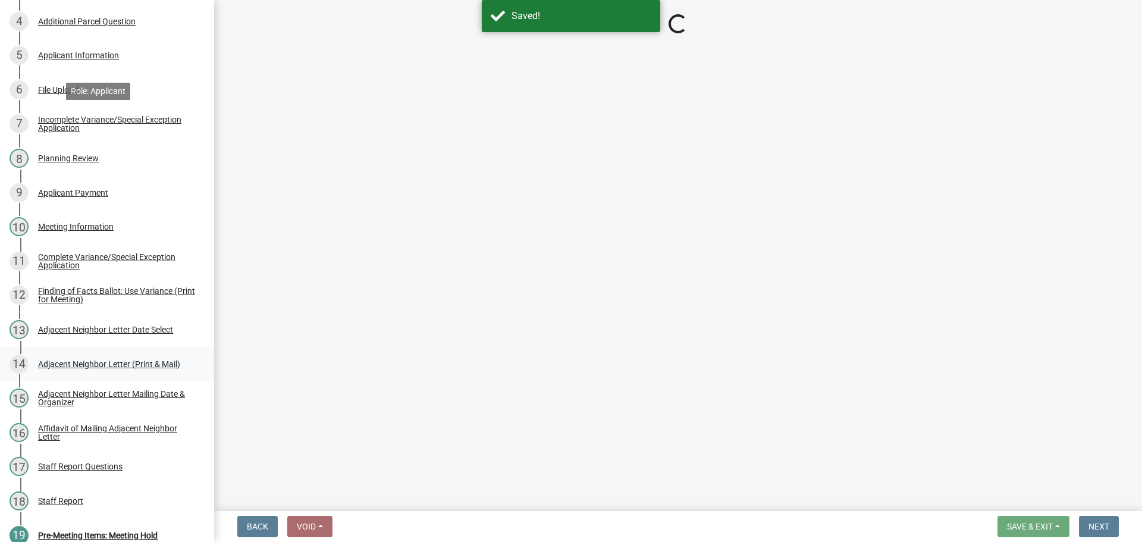
scroll to position [297, 0]
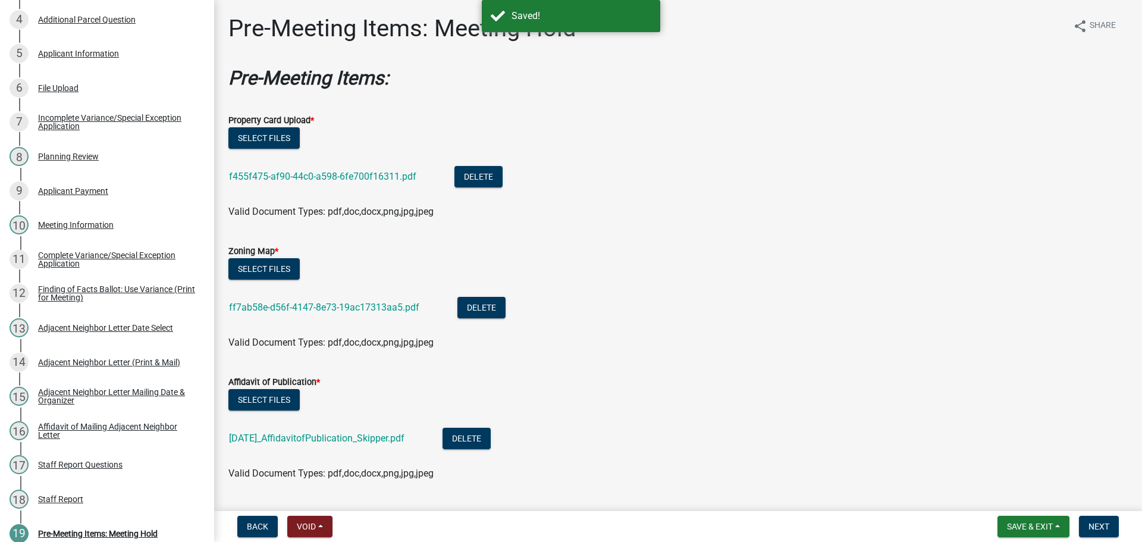
click at [96, 229] on div "Meeting Information" at bounding box center [76, 225] width 76 height 8
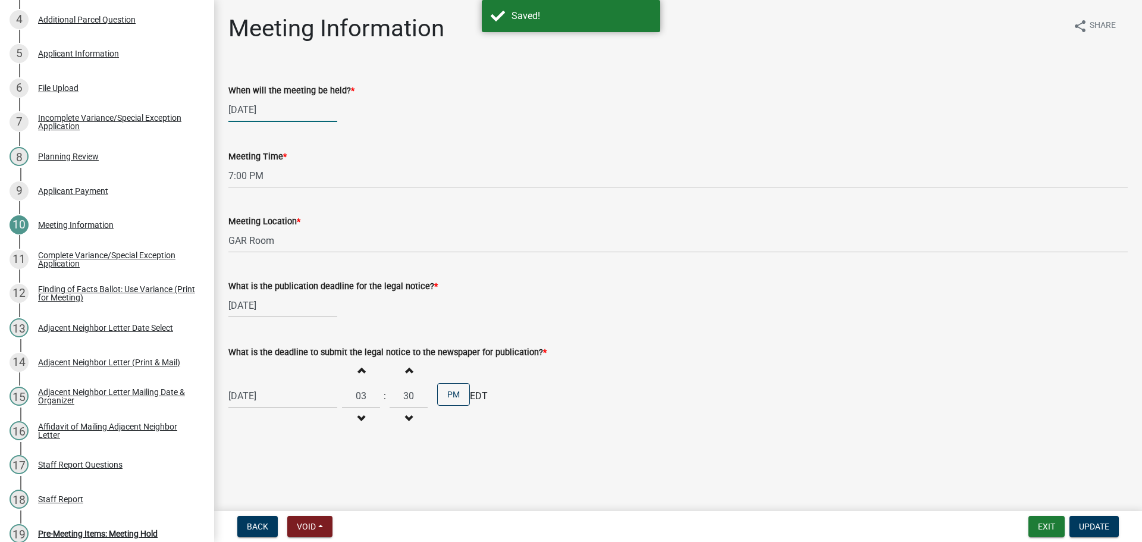
click at [268, 122] on div "[DATE]" at bounding box center [282, 110] width 109 height 24
select select "9"
select select "2025"
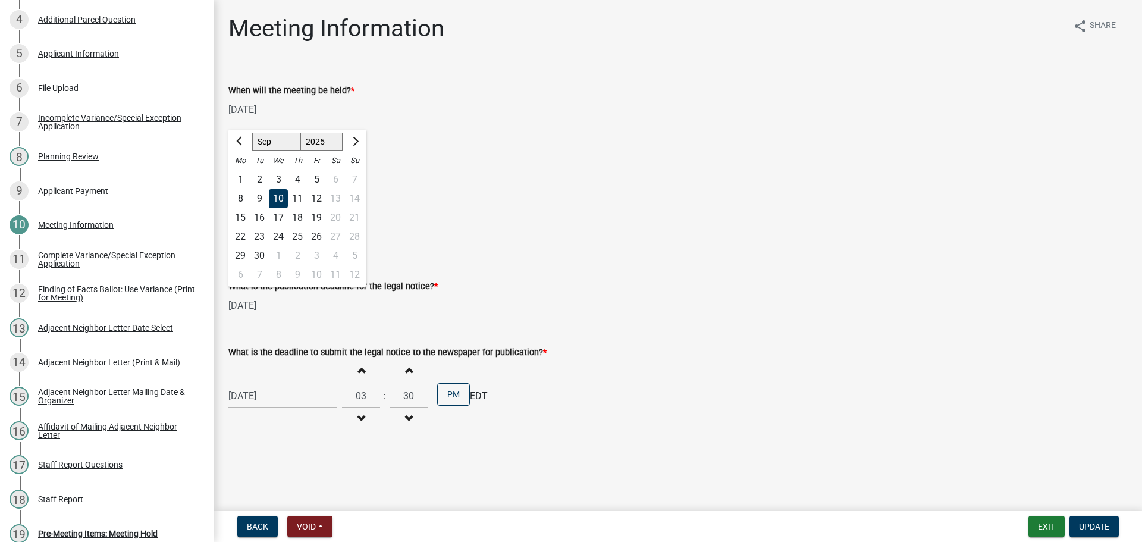
click at [286, 284] on div "8" at bounding box center [278, 274] width 19 height 19
type input "[DATE]"
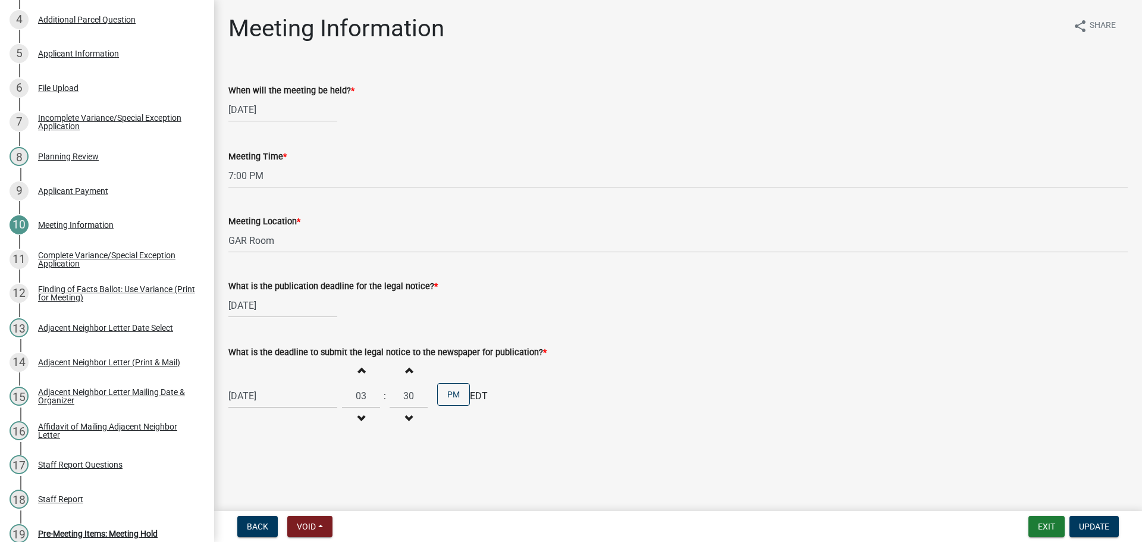
click at [262, 318] on div "[DATE]" at bounding box center [282, 305] width 109 height 24
select select "8"
select select "2025"
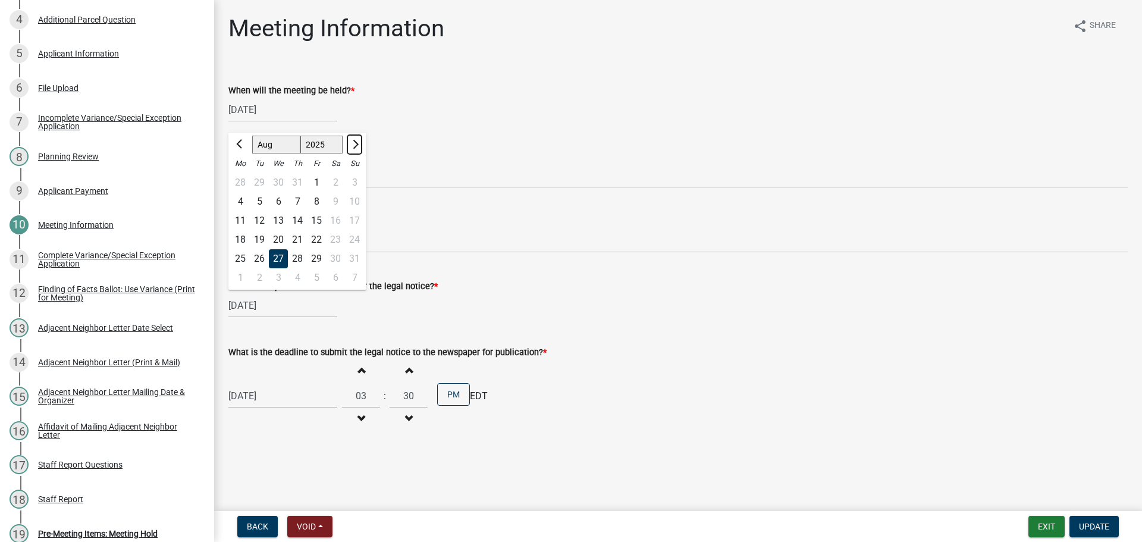
click at [359, 149] on span "Next month" at bounding box center [354, 144] width 9 height 9
select select "9"
click at [282, 249] on div "24" at bounding box center [278, 239] width 19 height 19
type input "[DATE]"
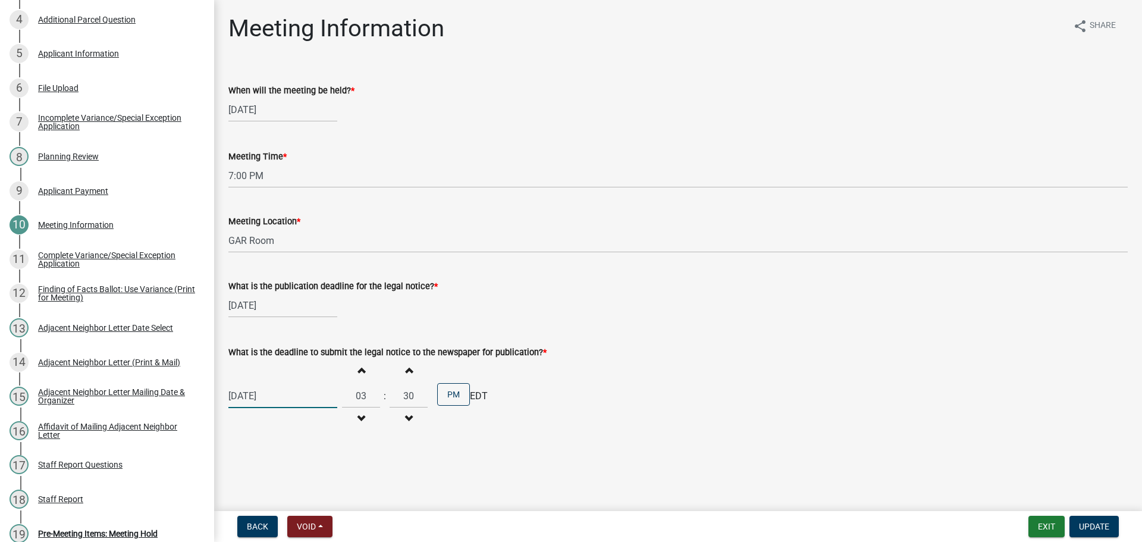
click at [262, 408] on div "[DATE]" at bounding box center [282, 396] width 109 height 24
select select "8"
select select "2025"
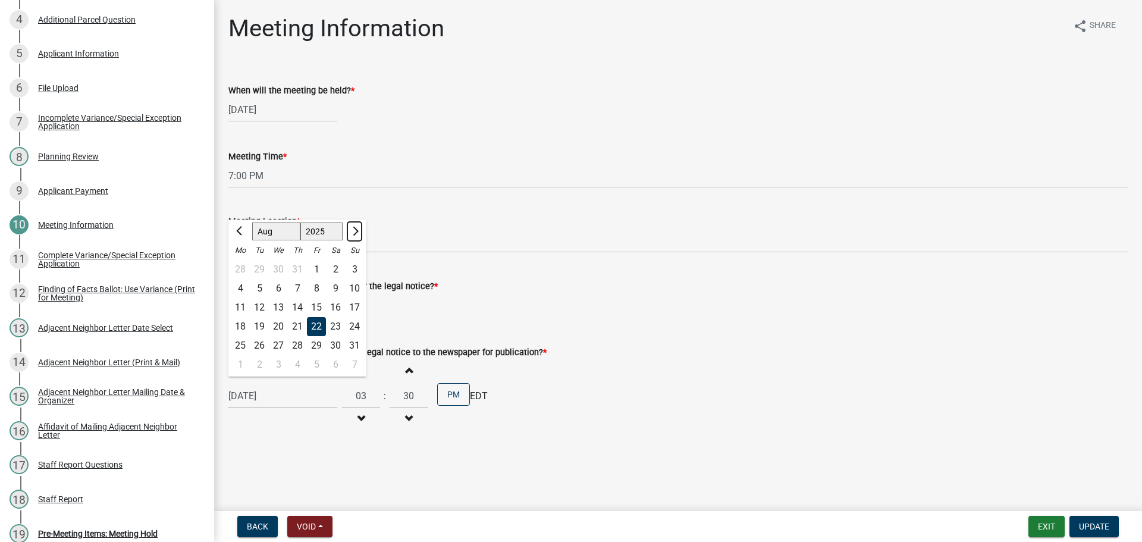
click at [359, 236] on span "Next month" at bounding box center [354, 231] width 9 height 9
select select "9"
click at [326, 317] on div "19" at bounding box center [316, 307] width 19 height 19
type input "[DATE]"
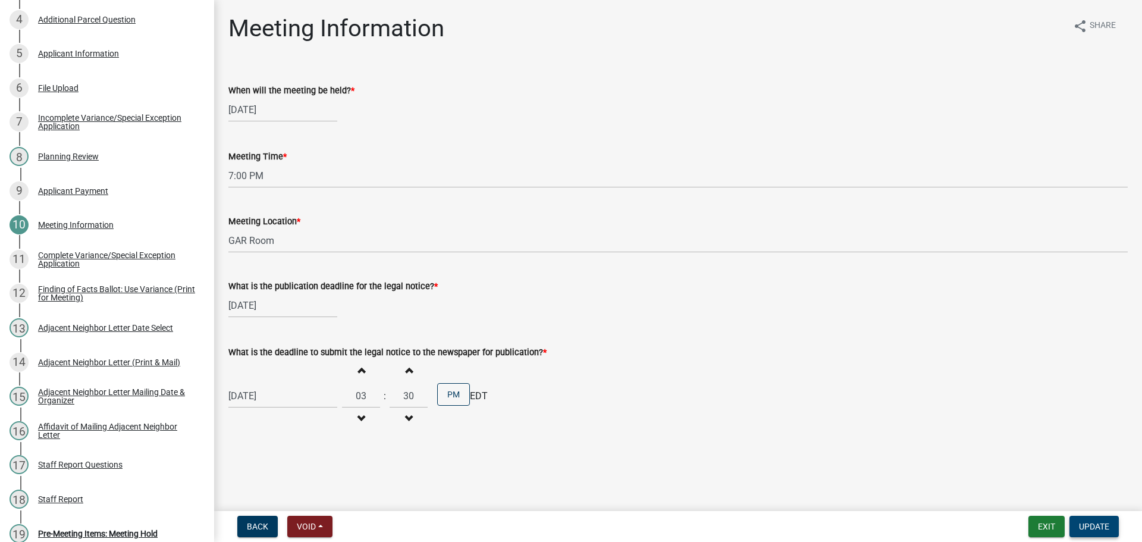
click at [1090, 516] on button "Update" at bounding box center [1094, 526] width 49 height 21
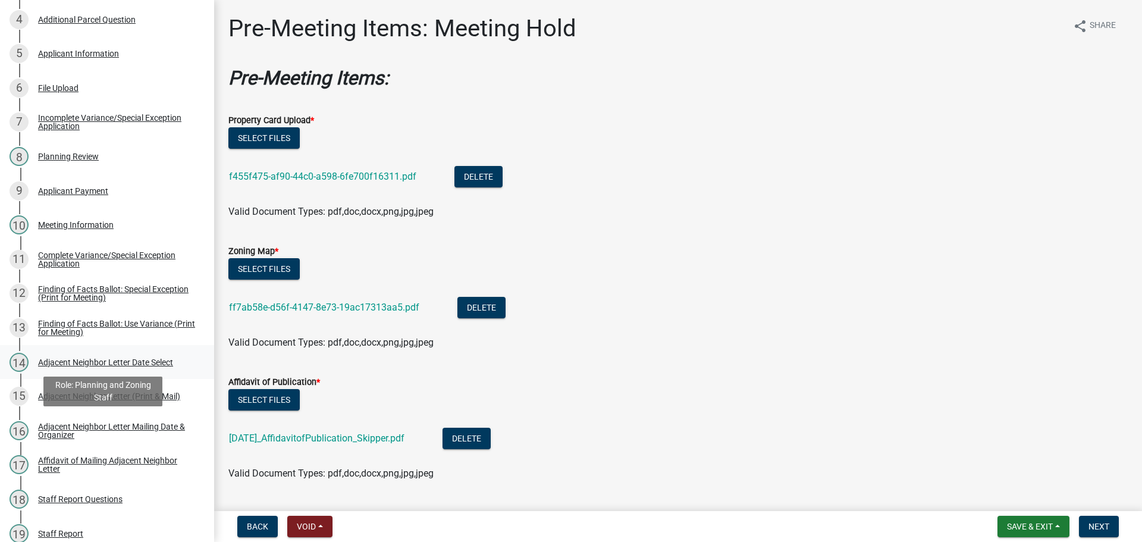
click at [98, 380] on link "14 Adjacent Neighbor Letter Date Select" at bounding box center [107, 362] width 214 height 35
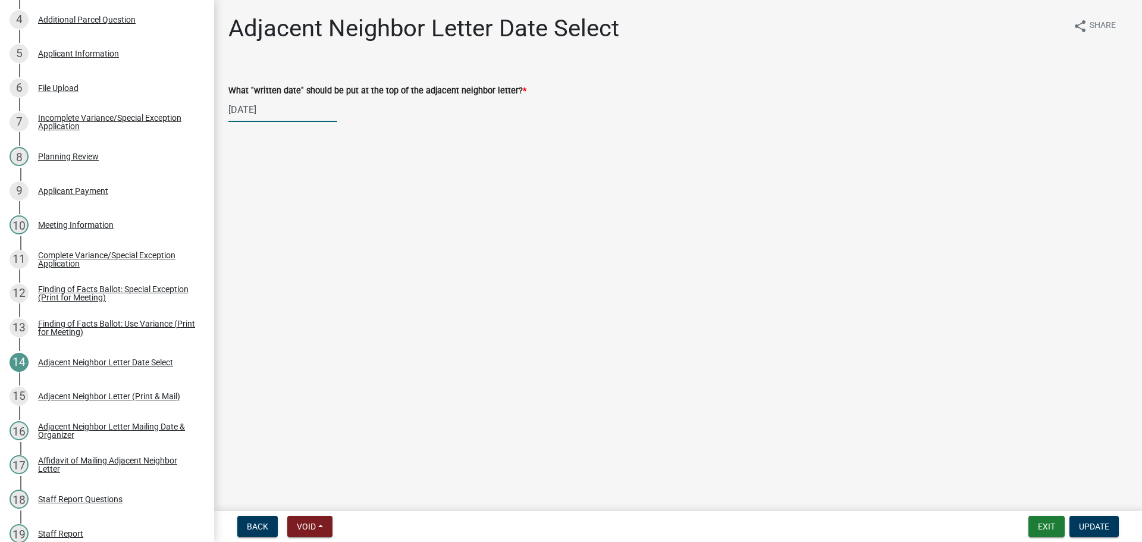
click at [253, 122] on div "[DATE]" at bounding box center [282, 110] width 109 height 24
select select "8"
select select "2025"
click at [359, 146] on span "Next month" at bounding box center [354, 141] width 9 height 9
select select "9"
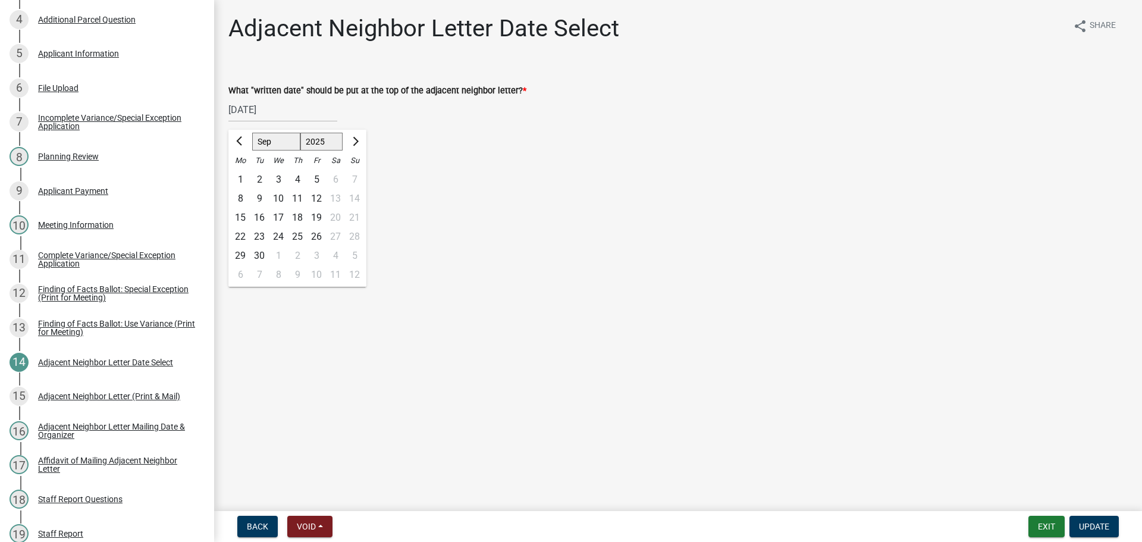
click at [255, 227] on div "16" at bounding box center [259, 217] width 19 height 19
type input "[DATE]"
click at [1086, 522] on span "Update" at bounding box center [1094, 527] width 30 height 10
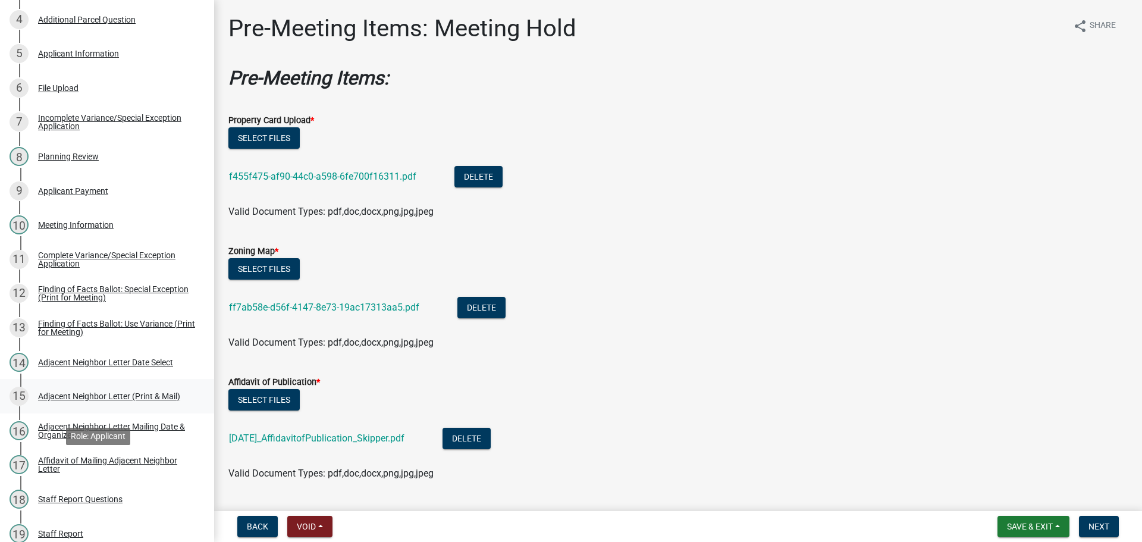
click at [130, 400] on div "Adjacent Neighbor Letter (Print & Mail)" at bounding box center [109, 396] width 142 height 8
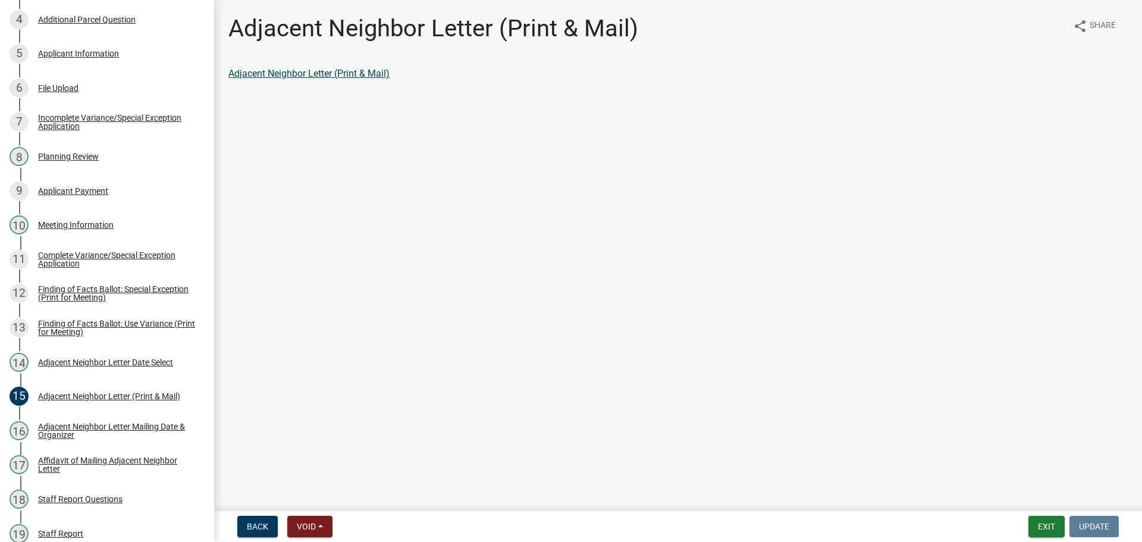
click at [353, 79] on link "Adjacent Neighbor Letter (Print & Mail)" at bounding box center [308, 73] width 161 height 11
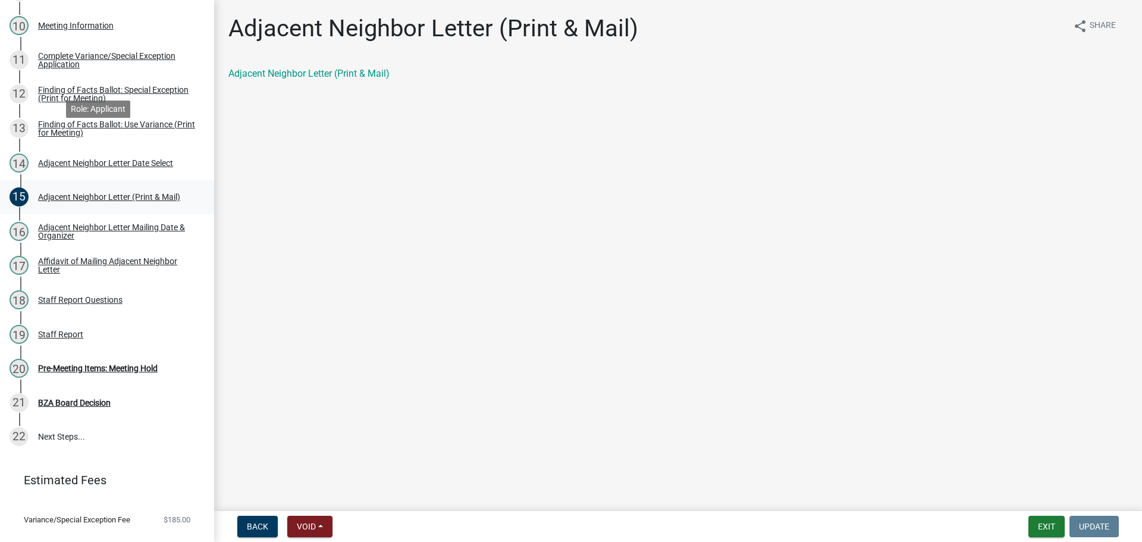
scroll to position [649, 0]
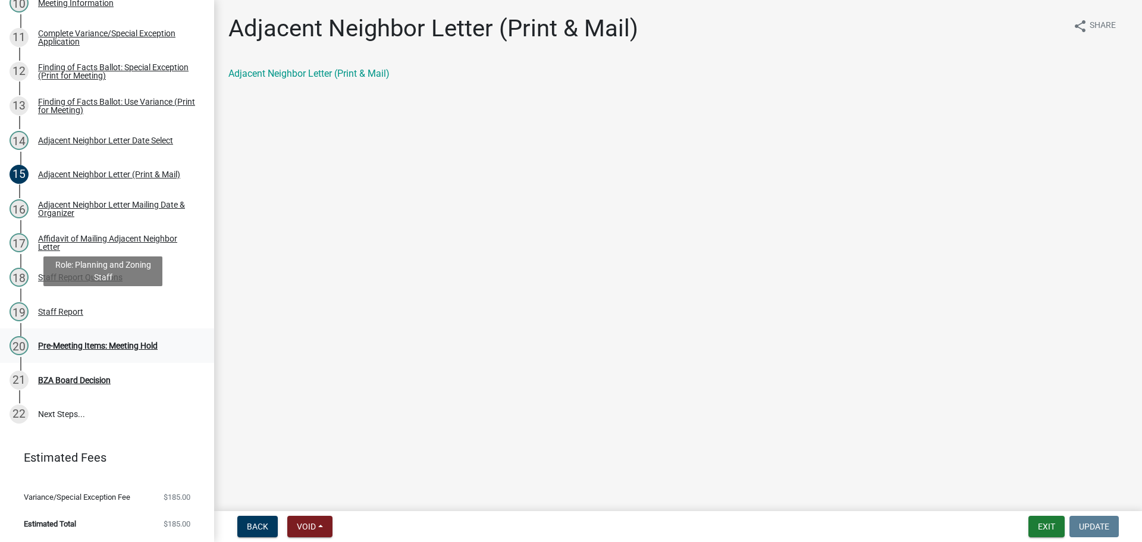
click at [91, 341] on div "Pre-Meeting Items: Meeting Hold" at bounding box center [98, 345] width 120 height 8
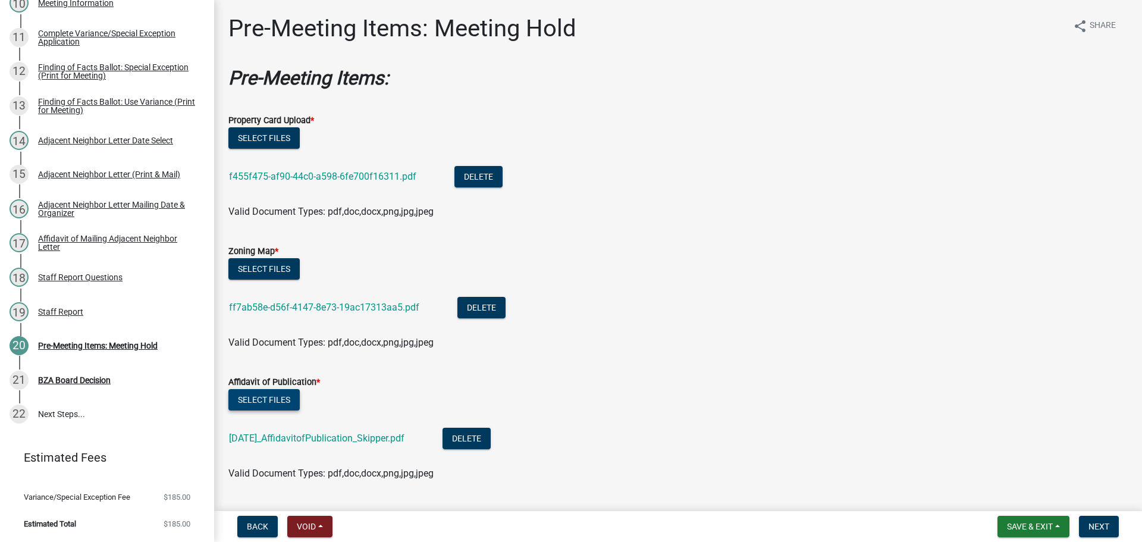
click at [298, 410] on button "Select files" at bounding box center [263, 399] width 71 height 21
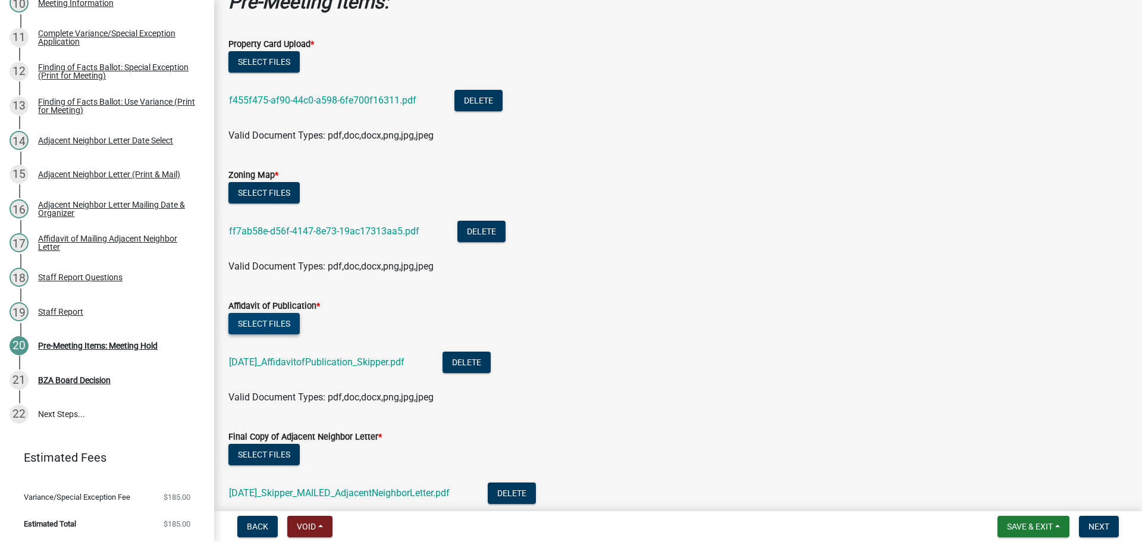
scroll to position [178, 0]
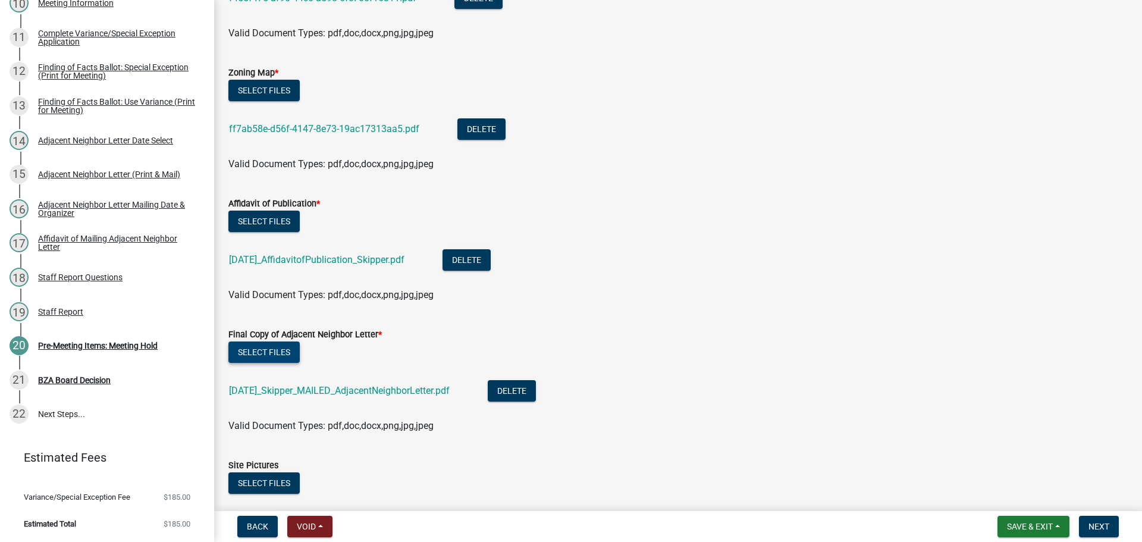
click at [253, 363] on button "Select files" at bounding box center [263, 351] width 71 height 21
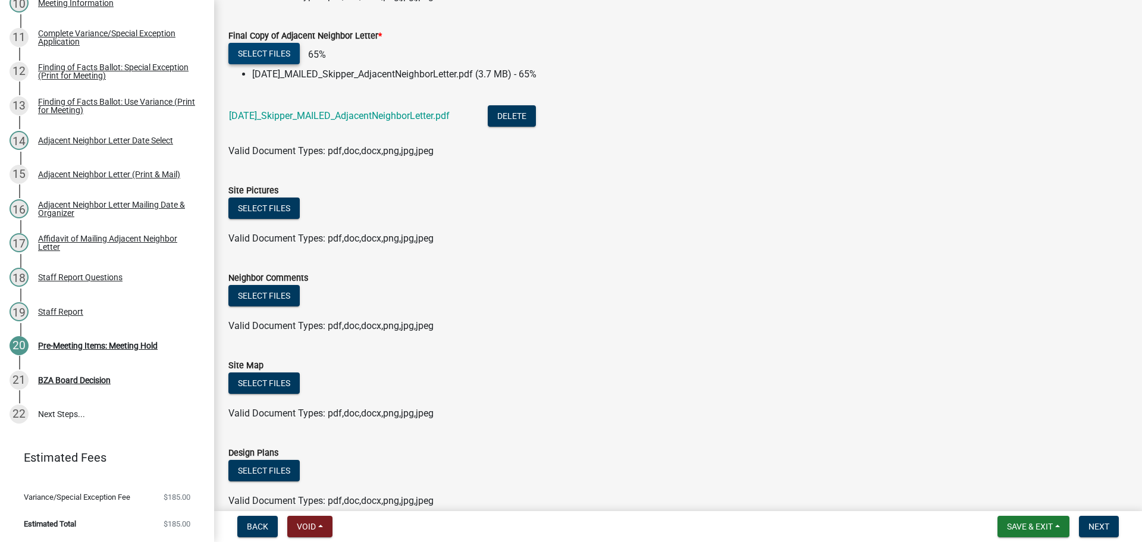
scroll to position [476, 0]
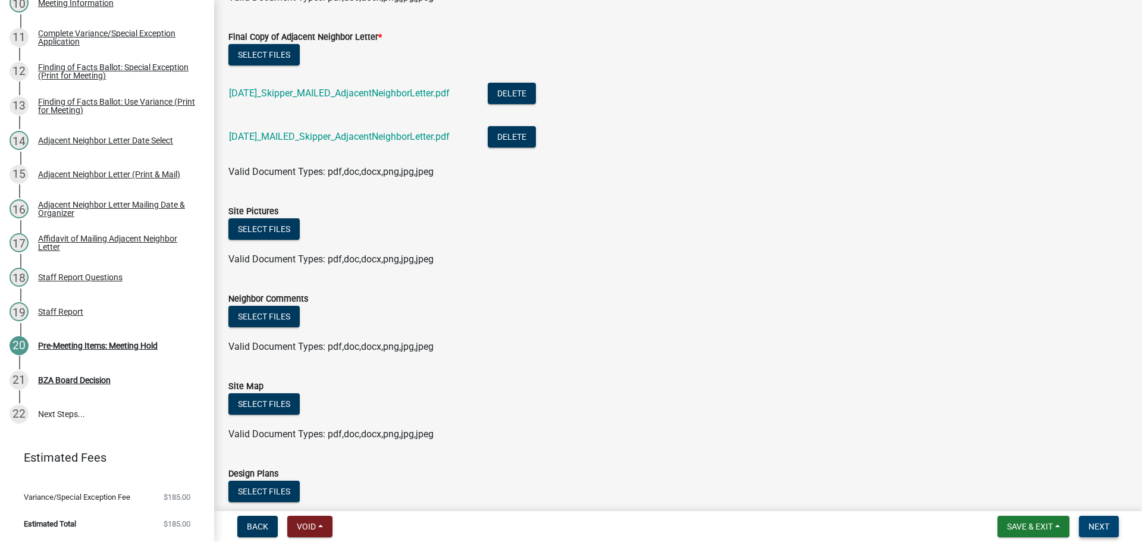
click at [1108, 527] on button "Next" at bounding box center [1099, 526] width 40 height 21
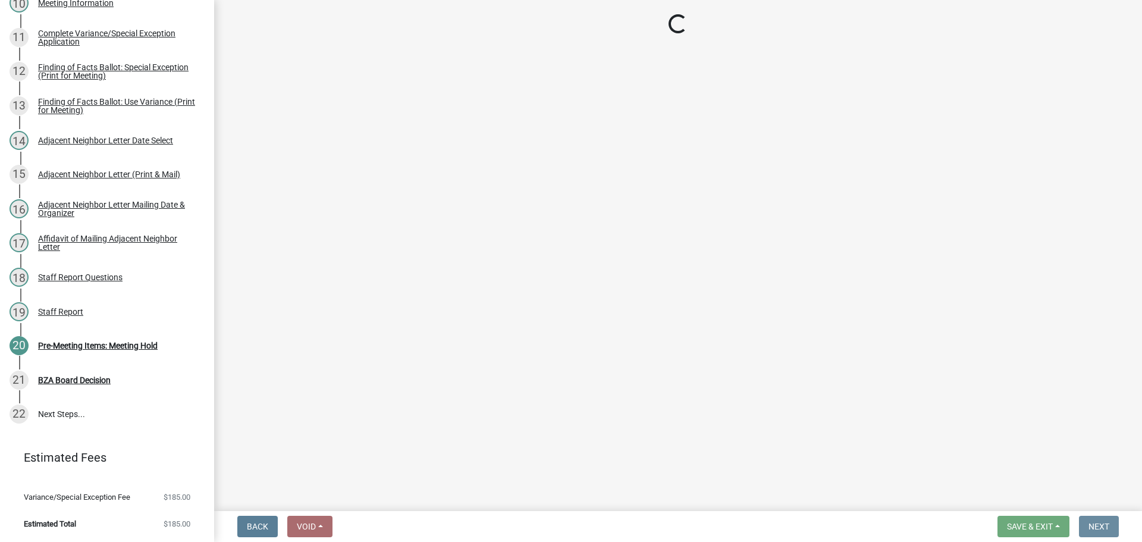
scroll to position [0, 0]
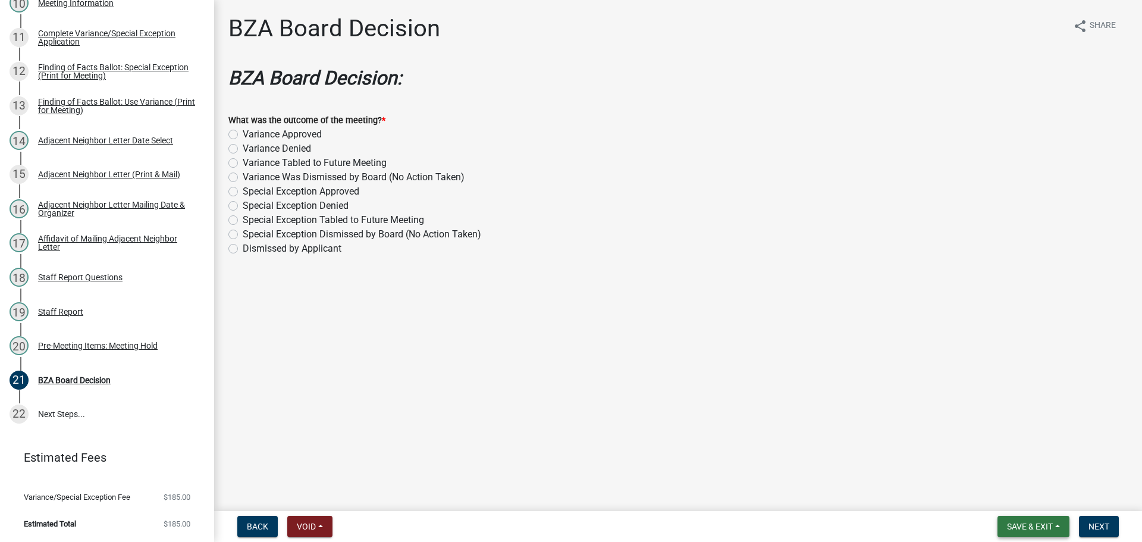
click at [1019, 526] on span "Save & Exit" at bounding box center [1030, 527] width 46 height 10
click at [738, 242] on div "Special Exception Dismissed by Board (No Action Taken)" at bounding box center [677, 234] width 899 height 14
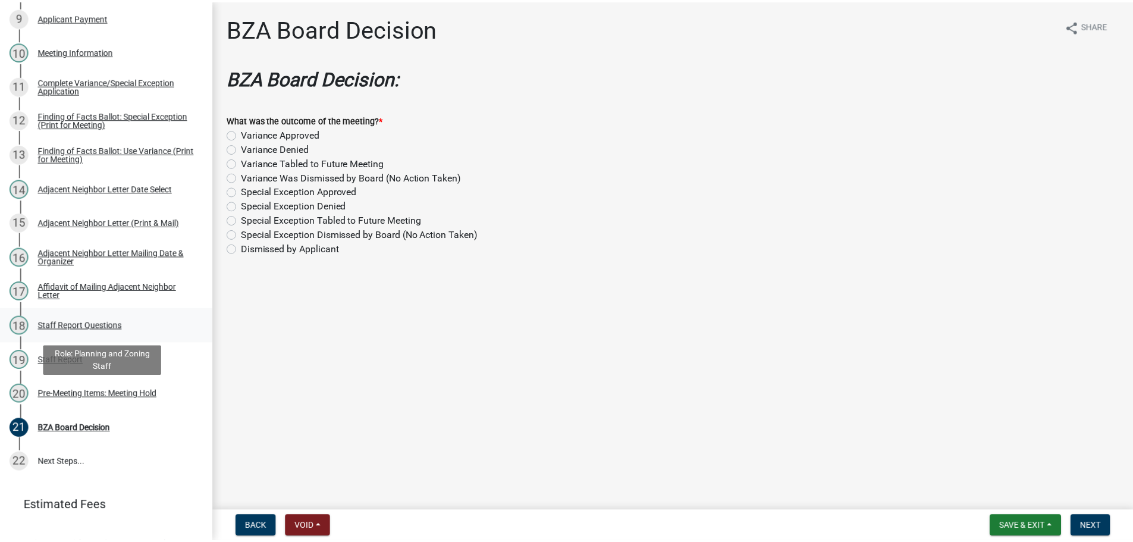
scroll to position [471, 0]
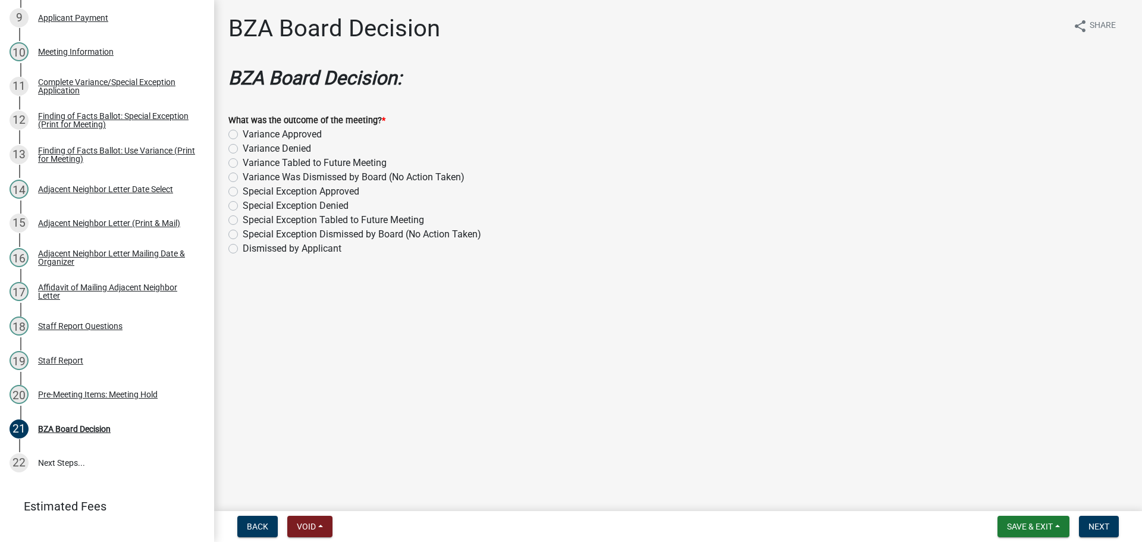
drag, startPoint x: 470, startPoint y: 352, endPoint x: 460, endPoint y: 337, distance: 17.5
click at [470, 352] on main "BZA Board Decision share Share BZA Board Decision: What was the outcome of the …" at bounding box center [678, 253] width 928 height 506
click at [112, 56] on div "Meeting Information" at bounding box center [76, 52] width 76 height 8
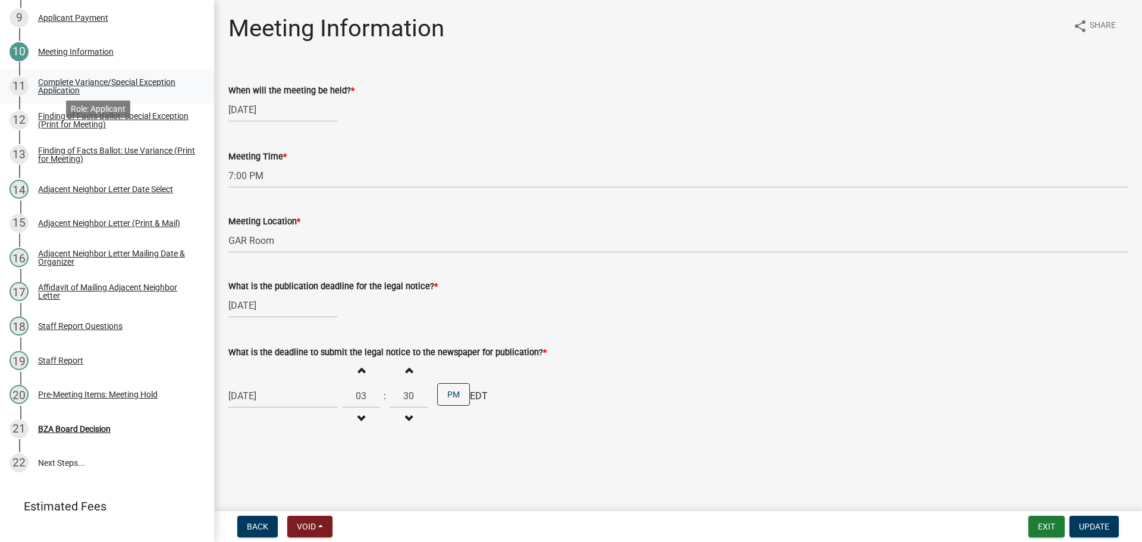
click at [91, 95] on div "Complete Variance/Special Exception Application" at bounding box center [116, 86] width 157 height 17
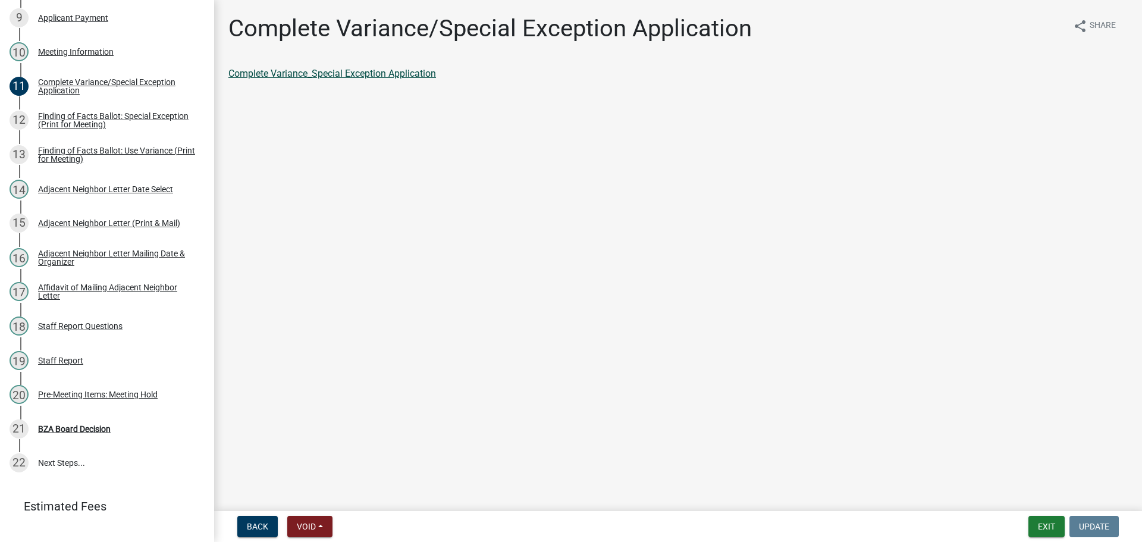
click at [375, 79] on link "Complete Variance_Special Exception Application" at bounding box center [332, 73] width 208 height 11
click at [1036, 532] on button "Exit" at bounding box center [1046, 526] width 36 height 21
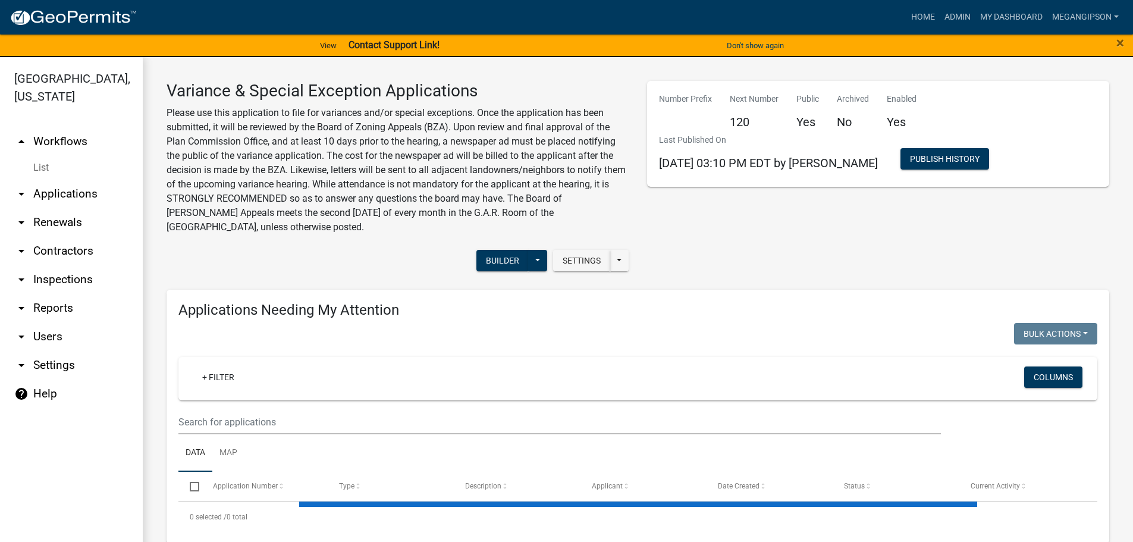
select select "3: 100"
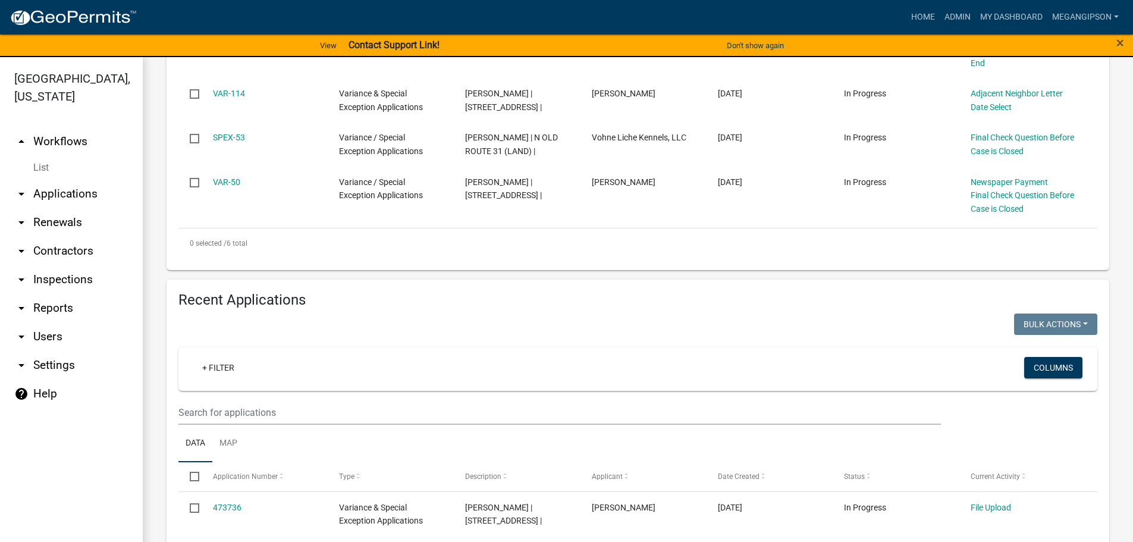
scroll to position [595, 0]
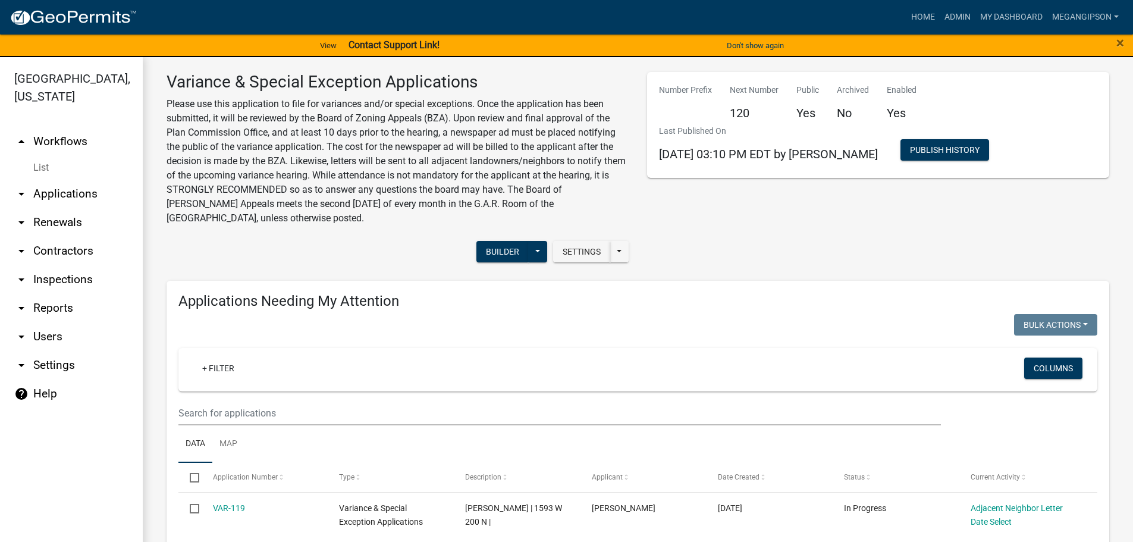
scroll to position [0, 0]
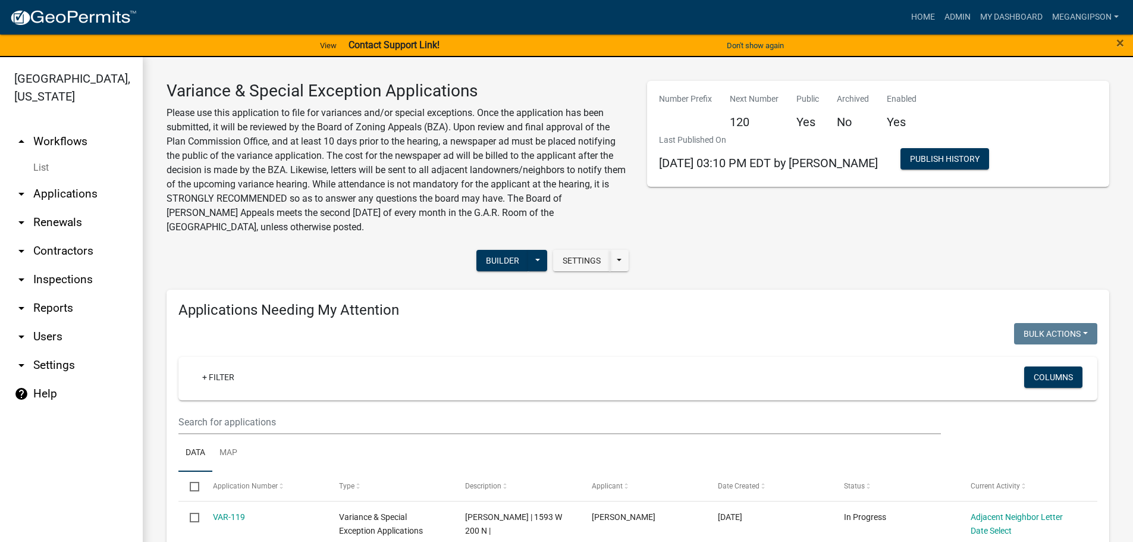
click at [79, 156] on link "arrow_drop_up Workflows" at bounding box center [71, 141] width 143 height 29
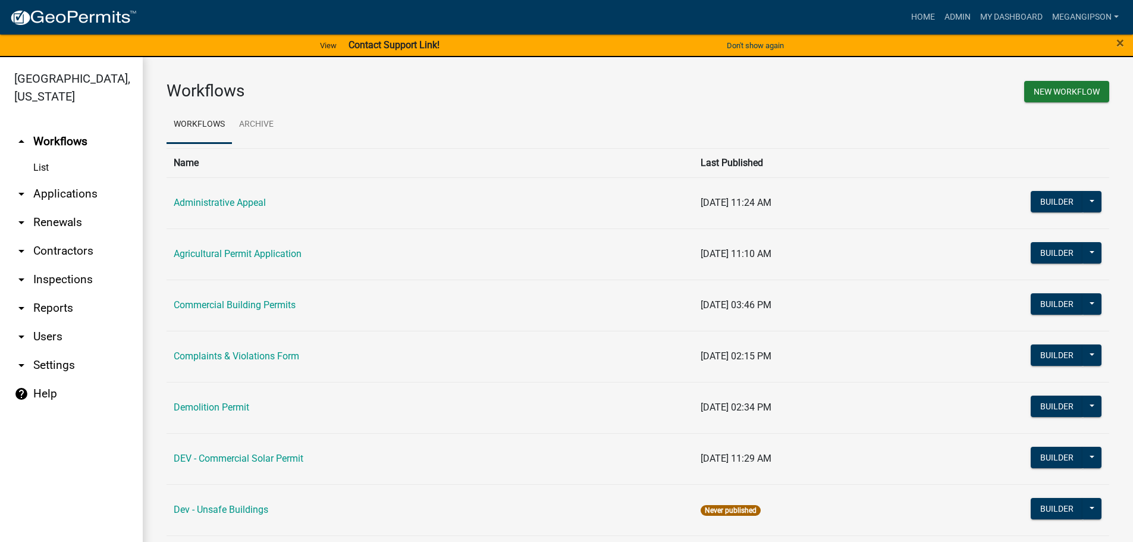
click at [221, 280] on td "Agricultural Permit Application" at bounding box center [430, 253] width 527 height 51
click at [223, 259] on link "Agricultural Permit Application" at bounding box center [238, 253] width 128 height 11
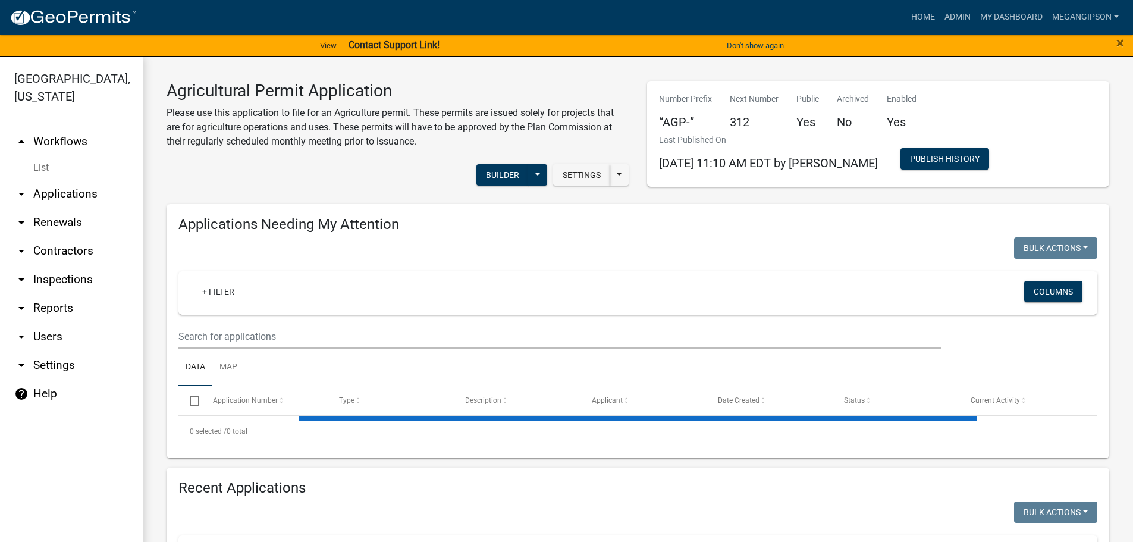
select select "3: 100"
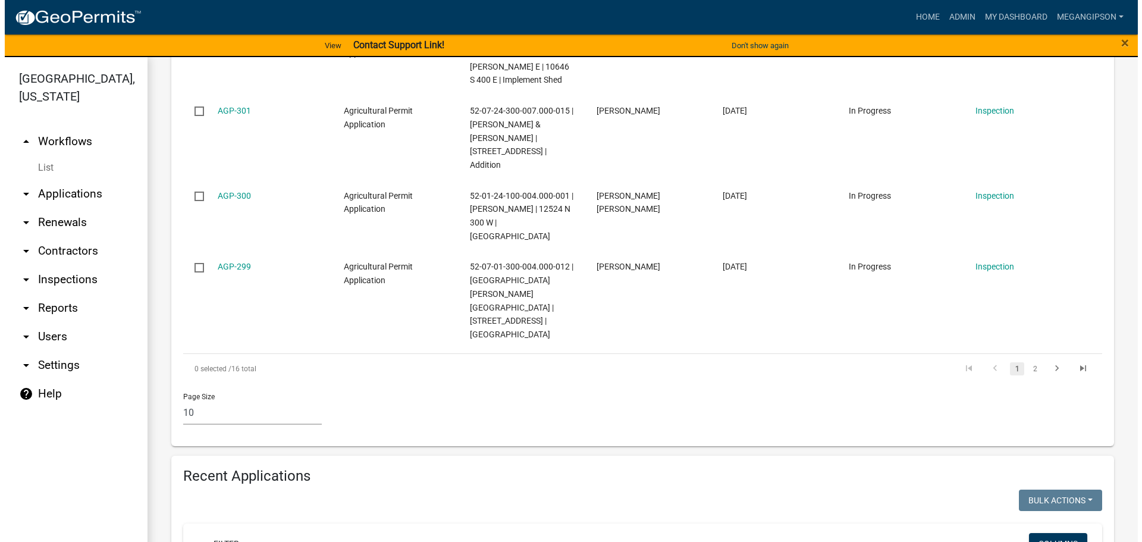
scroll to position [1368, 0]
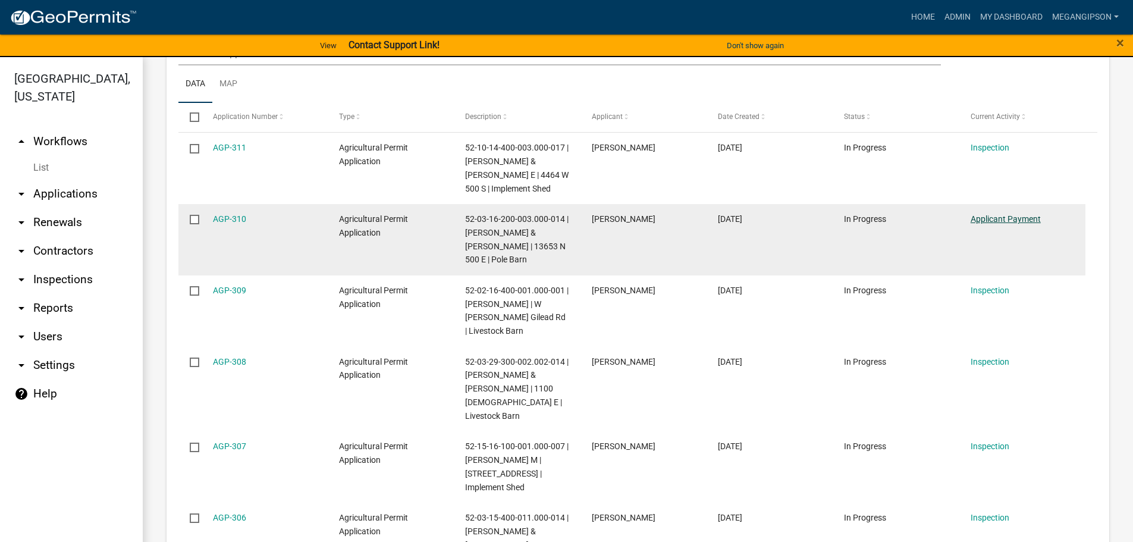
click at [1005, 223] on link "Applicant Payment" at bounding box center [1006, 219] width 70 height 10
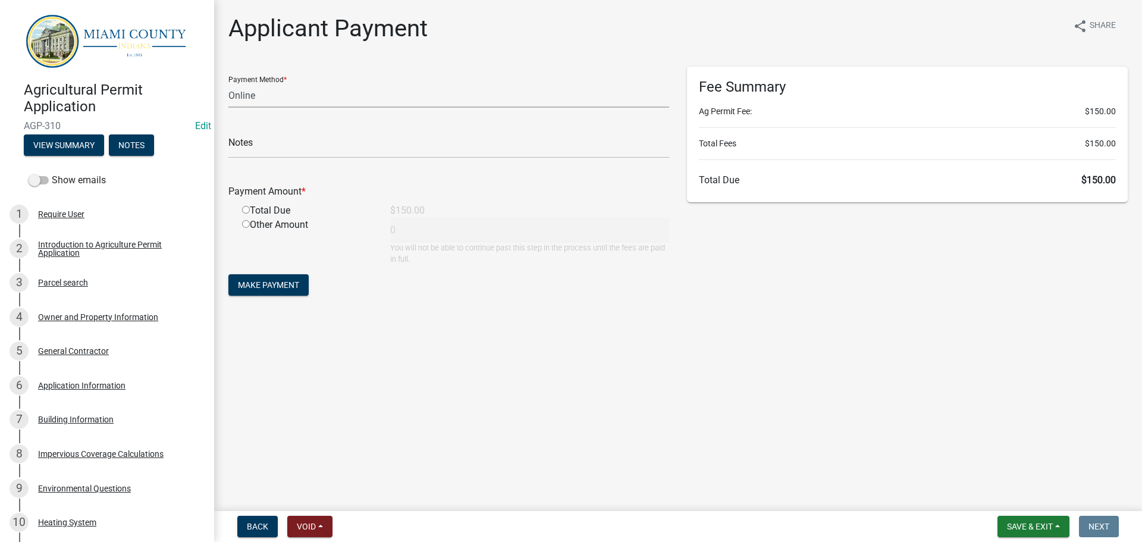
click at [286, 108] on select "Credit Card POS Check Cash Online" at bounding box center [448, 95] width 441 height 24
select select "0: 2"
click at [230, 93] on select "Credit Card POS Check Cash Online" at bounding box center [448, 95] width 441 height 24
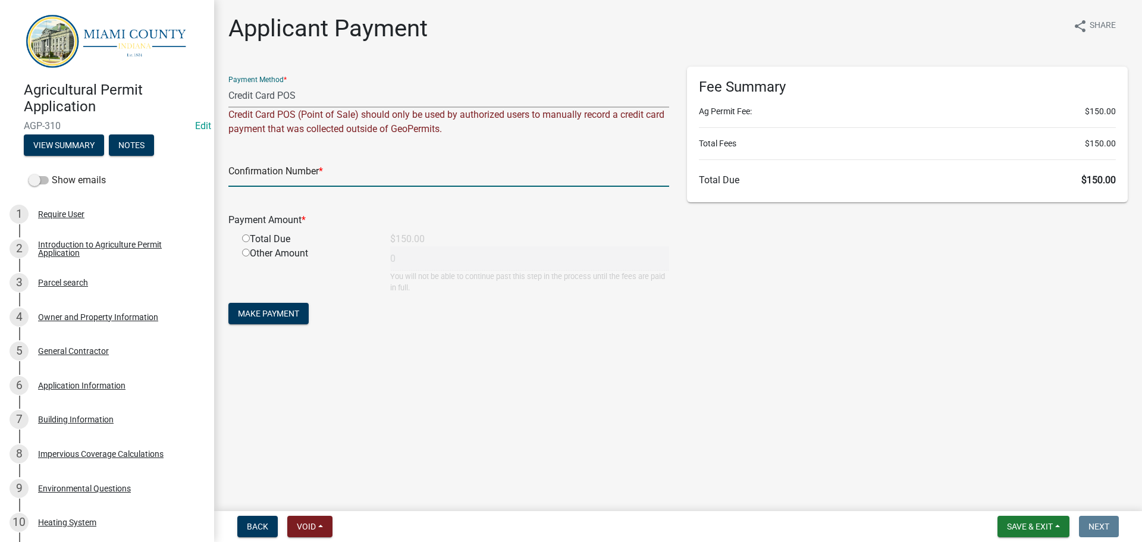
click at [271, 187] on input "text" at bounding box center [448, 174] width 441 height 24
type input "14914390"
click at [249, 246] on div "Total Due" at bounding box center [307, 239] width 148 height 14
click at [249, 242] on input "radio" at bounding box center [246, 238] width 8 height 8
radio input "true"
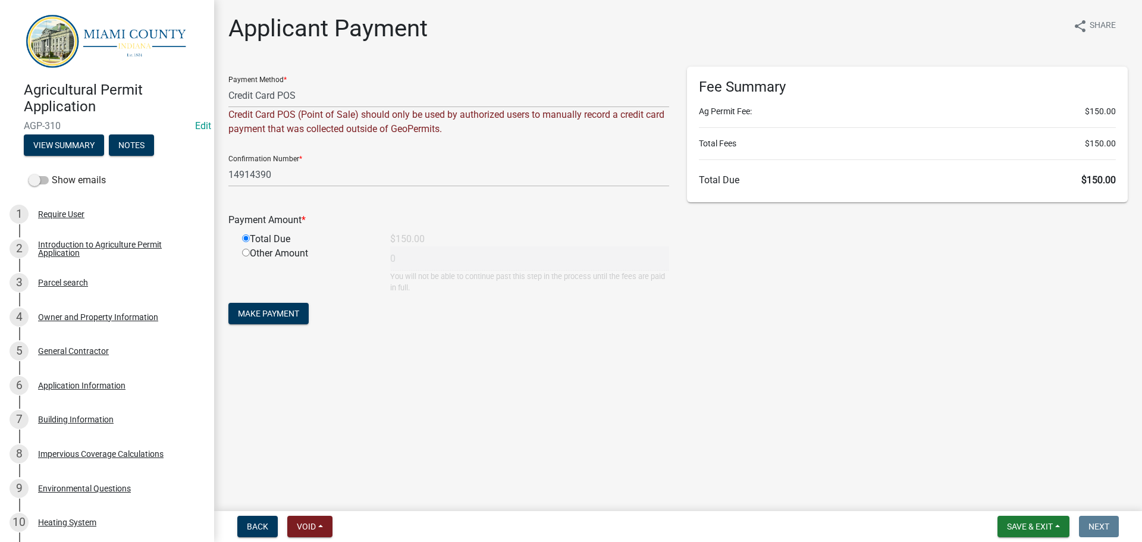
type input "150"
click at [286, 324] on button "Make Payment" at bounding box center [268, 313] width 80 height 21
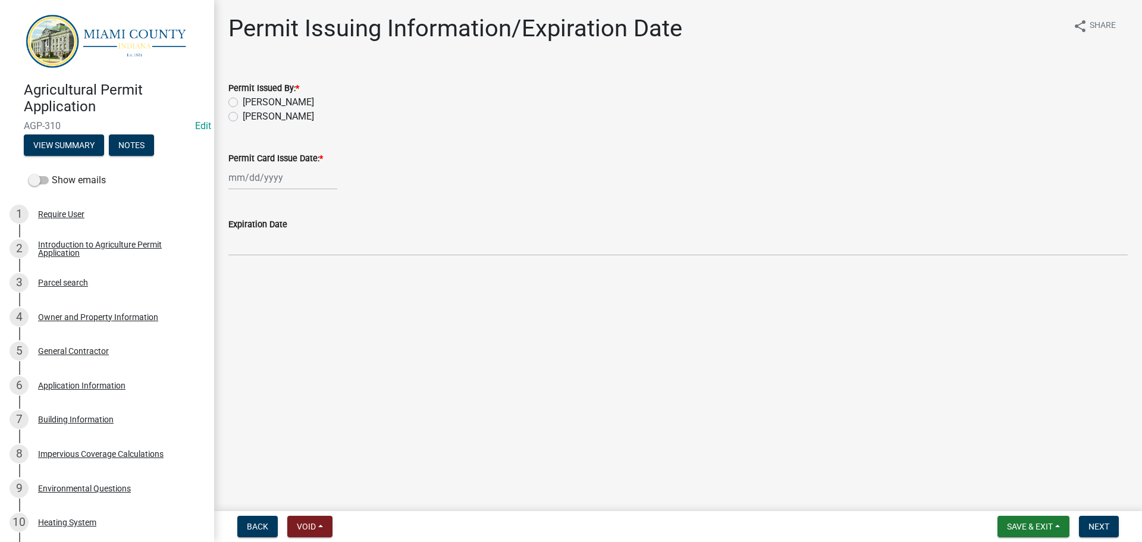
click at [278, 124] on label "[PERSON_NAME]" at bounding box center [278, 116] width 71 height 14
click at [250, 117] on input "[PERSON_NAME]" at bounding box center [247, 113] width 8 height 8
radio input "true"
click at [262, 190] on div at bounding box center [282, 177] width 109 height 24
select select "9"
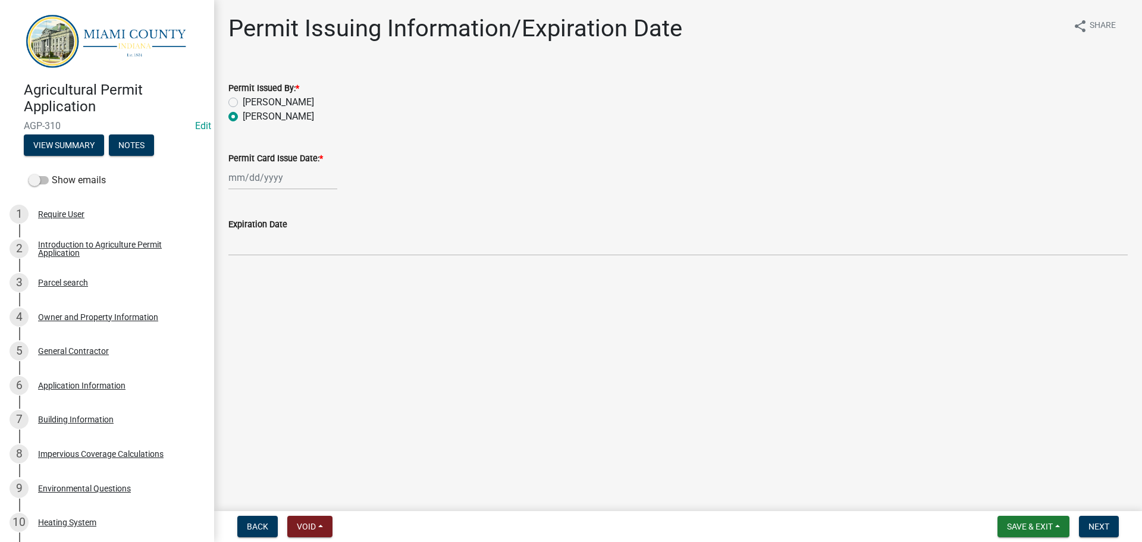
select select "2025"
click at [266, 295] on div "16" at bounding box center [259, 285] width 19 height 19
type input "[DATE]"
click at [1099, 529] on span "Next" at bounding box center [1099, 527] width 21 height 10
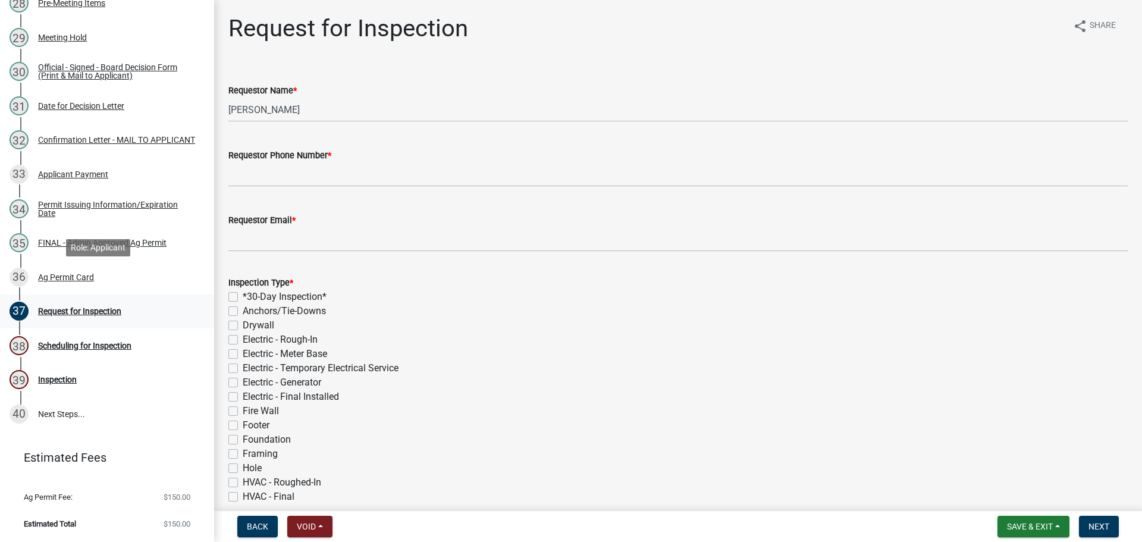
scroll to position [1274, 0]
click at [88, 141] on div "Confirmation Letter - MAIL TO APPLICANT" at bounding box center [116, 140] width 157 height 8
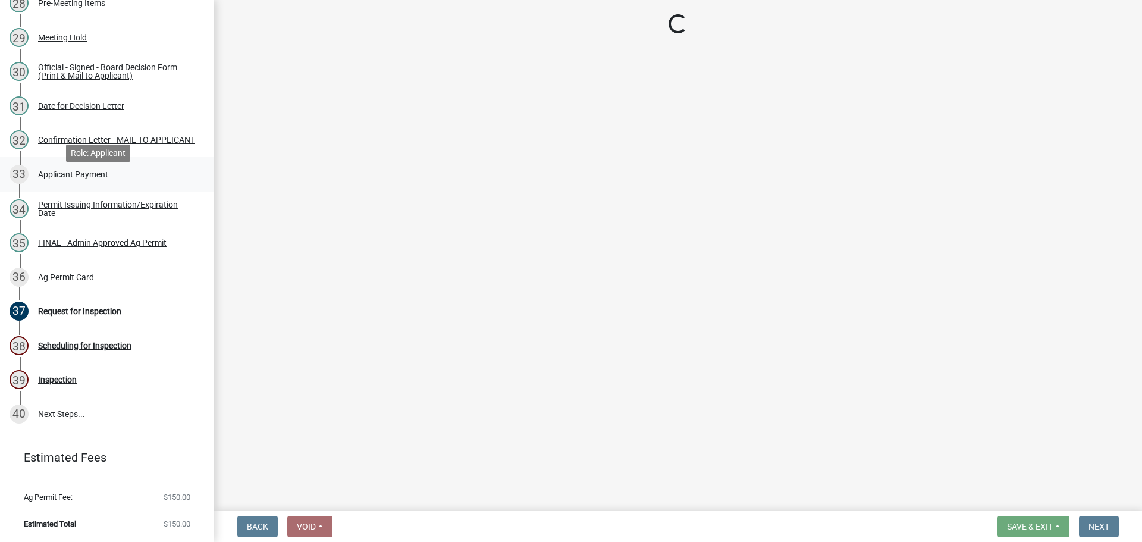
click at [91, 184] on div "33 Applicant Payment" at bounding box center [103, 174] width 186 height 19
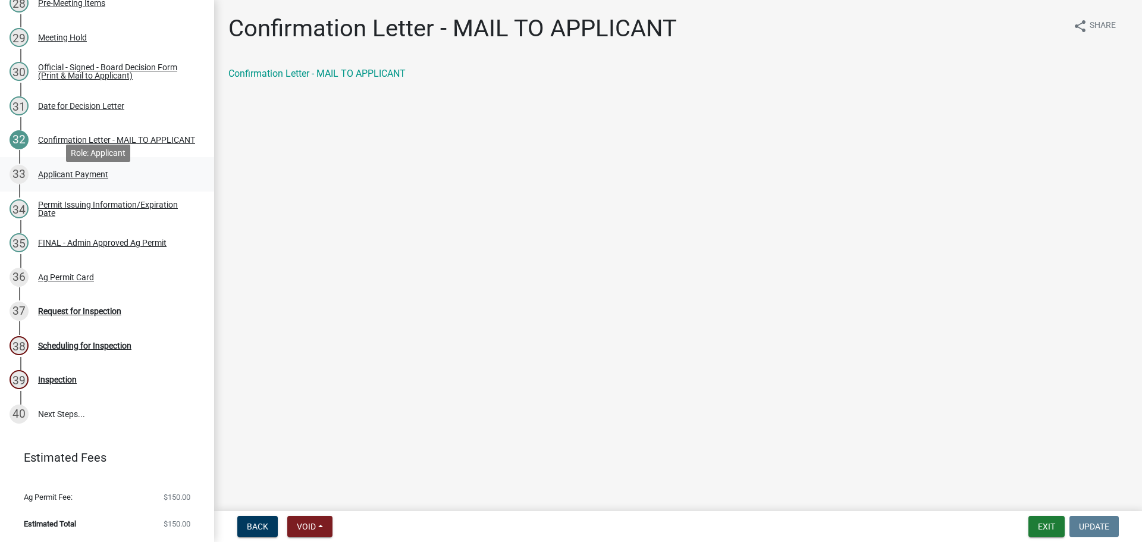
click at [91, 184] on div "33 Applicant Payment" at bounding box center [103, 174] width 186 height 19
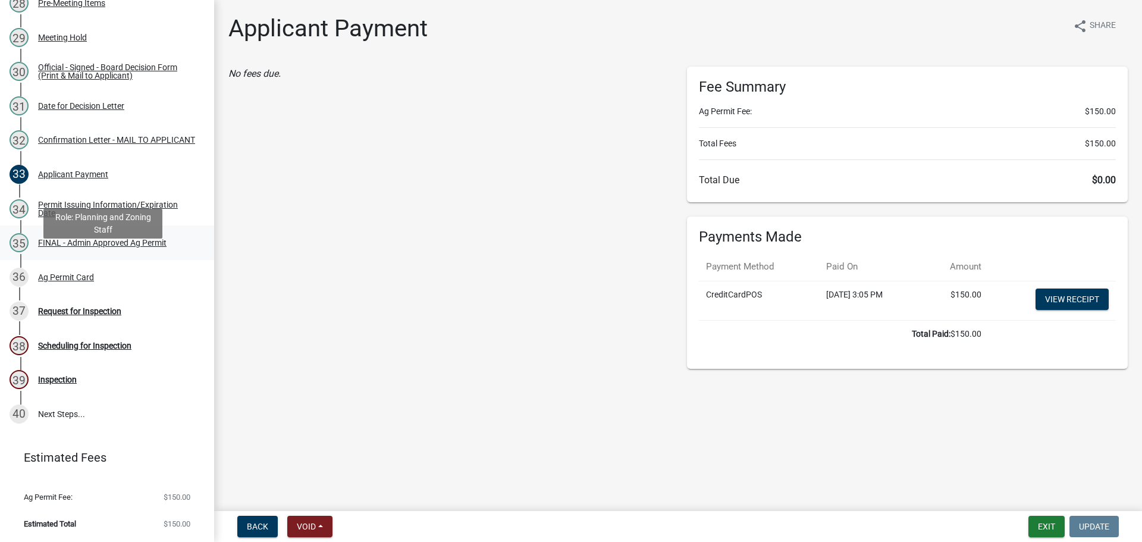
click at [54, 247] on div "FINAL - Admin Approved Ag Permit" at bounding box center [102, 243] width 128 height 8
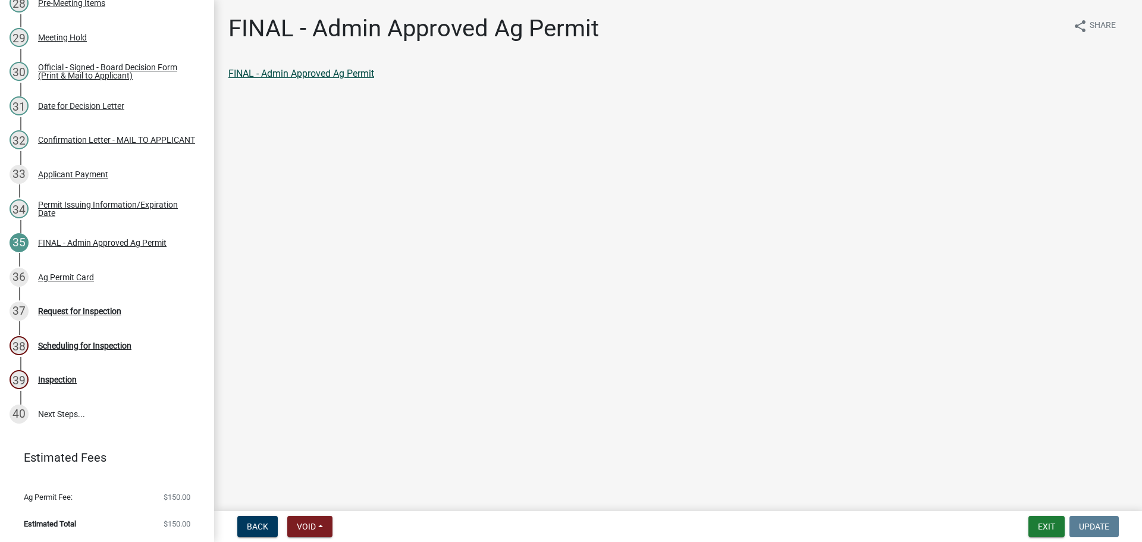
click at [345, 79] on link "FINAL - Admin Approved Ag Permit" at bounding box center [301, 73] width 146 height 11
click at [94, 281] on div "Ag Permit Card" at bounding box center [66, 277] width 56 height 8
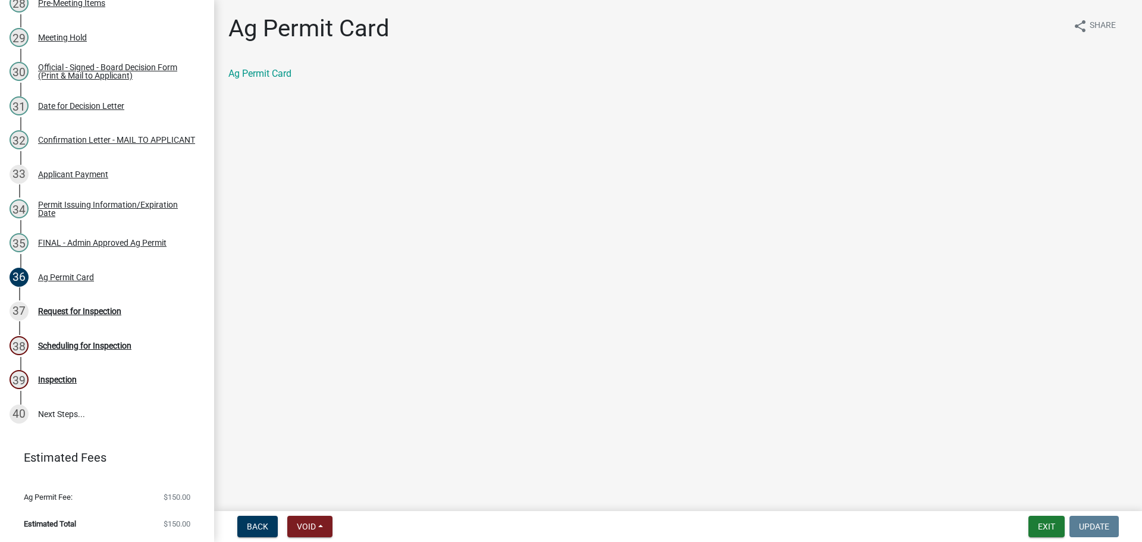
click at [272, 76] on div "Ag Permit Card" at bounding box center [677, 74] width 899 height 14
click at [269, 79] on link "Ag Permit Card" at bounding box center [259, 73] width 63 height 11
click at [102, 294] on link "36 Ag Permit Card" at bounding box center [107, 277] width 214 height 35
click at [96, 315] on div "Request for Inspection" at bounding box center [79, 311] width 83 height 8
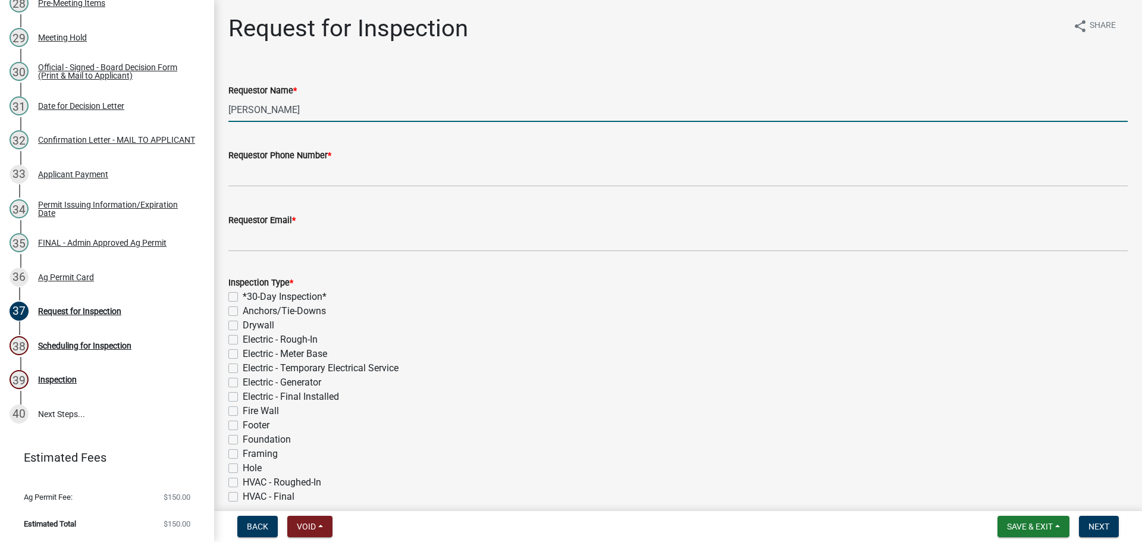
click at [331, 122] on input "[PERSON_NAME]" at bounding box center [677, 110] width 899 height 24
type input "[PERSON_NAME]"
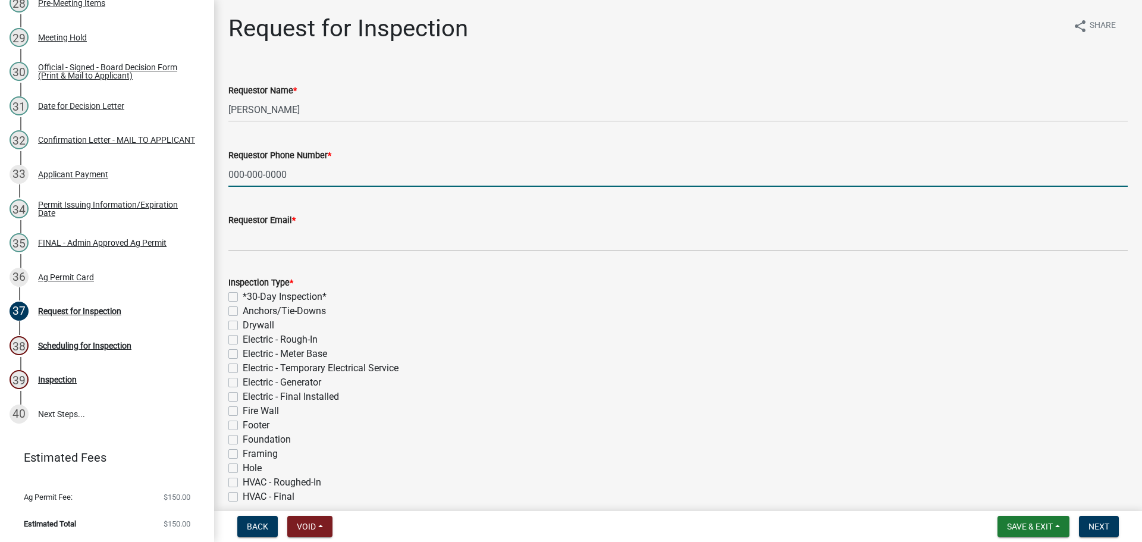
type input "000-000-0000"
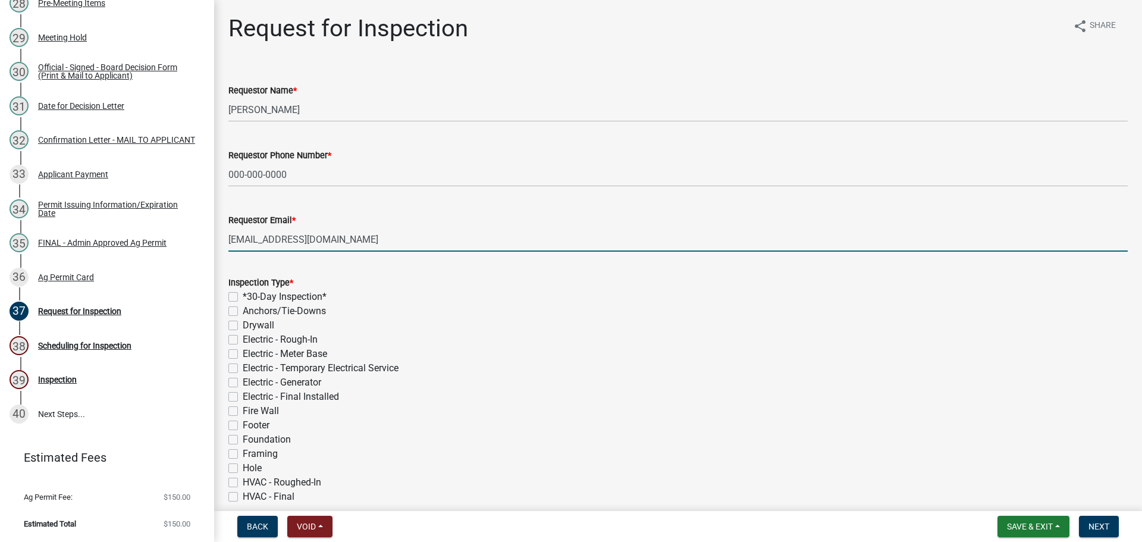
type input "[EMAIL_ADDRESS][DOMAIN_NAME]"
click at [243, 304] on label "*30-Day Inspection*" at bounding box center [285, 297] width 84 height 14
click at [243, 297] on input "*30-Day Inspection*" at bounding box center [247, 294] width 8 height 8
checkbox input "true"
checkbox input "false"
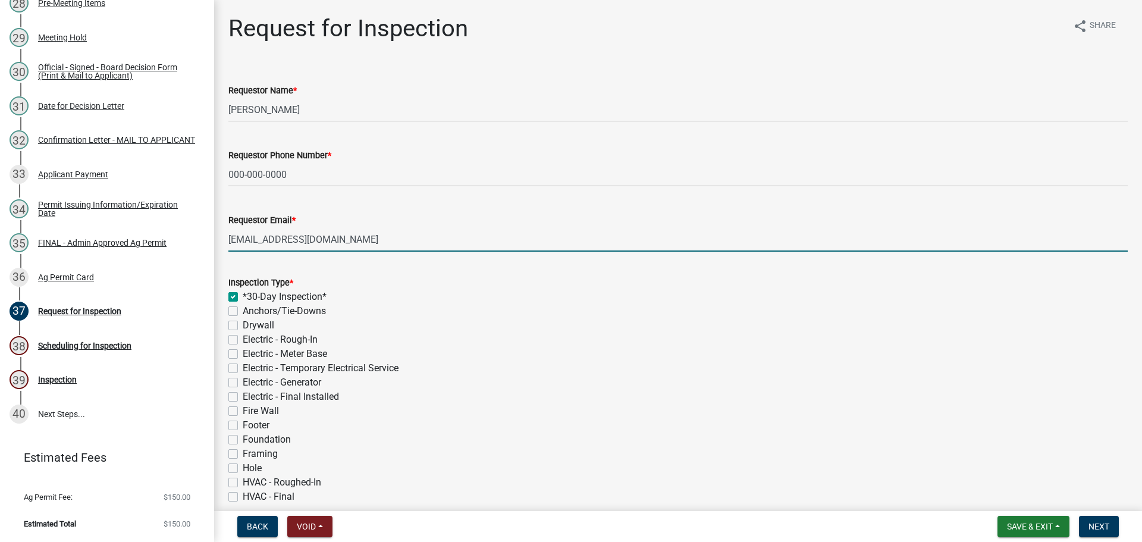
checkbox input "false"
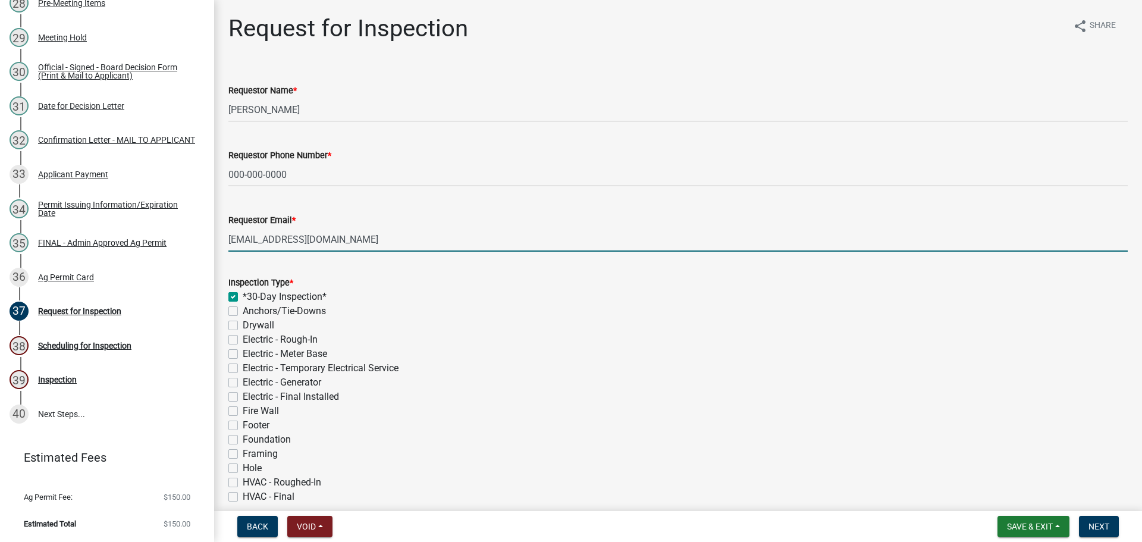
checkbox input "false"
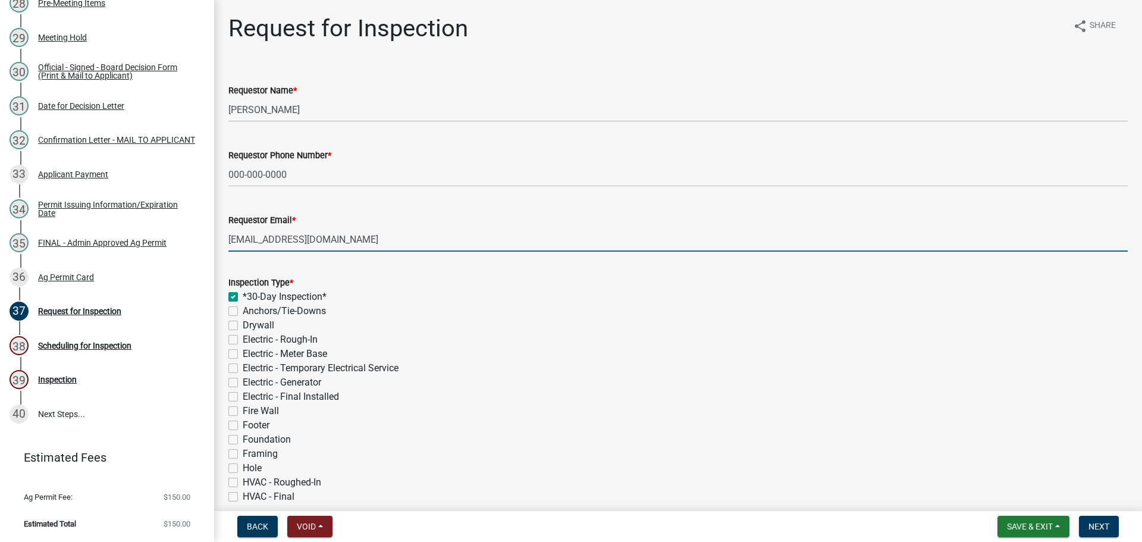
checkbox input "false"
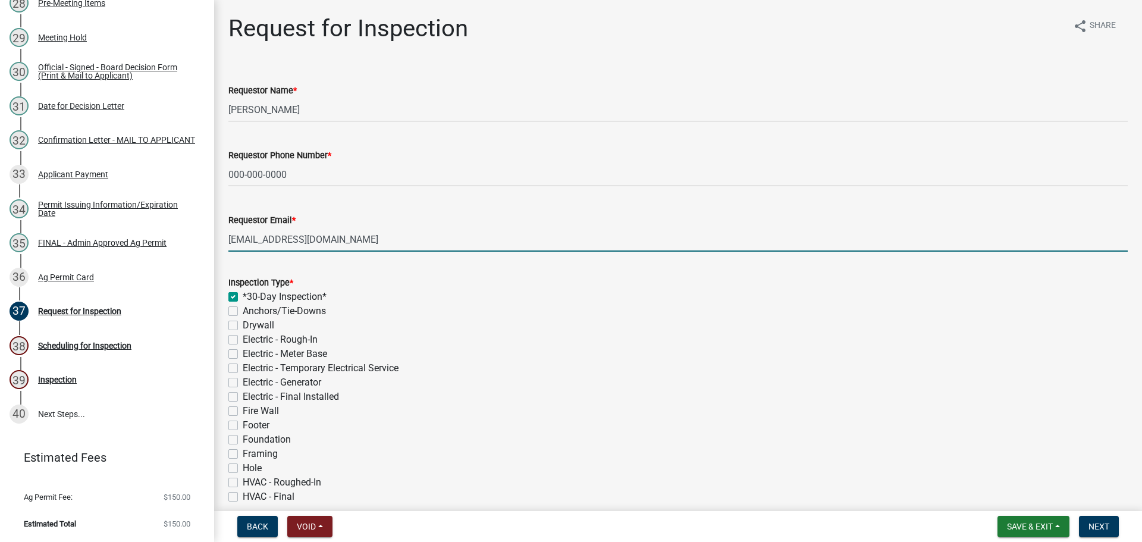
checkbox input "false"
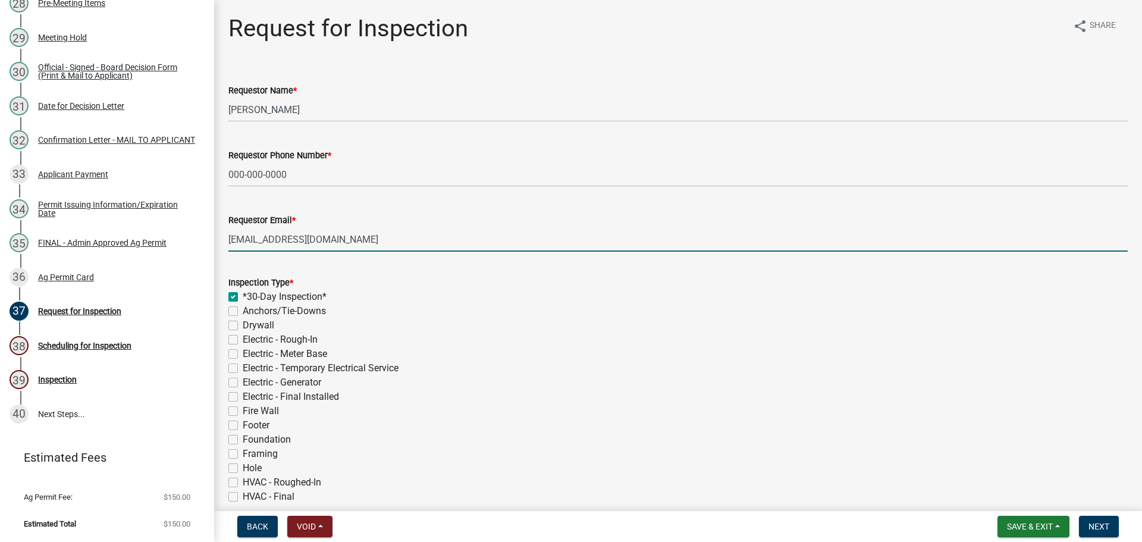
checkbox input "false"
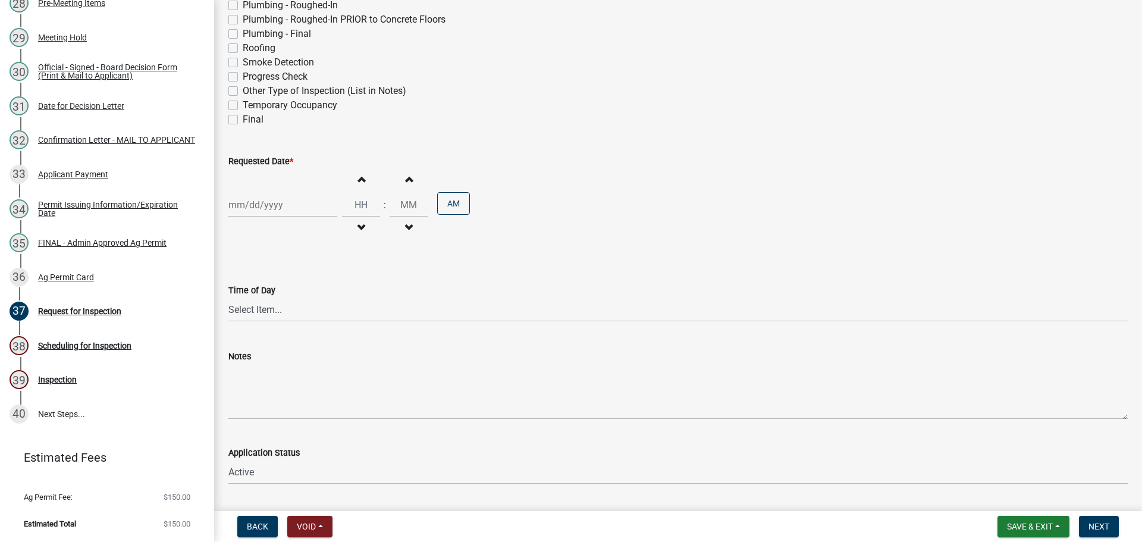
scroll to position [682, 0]
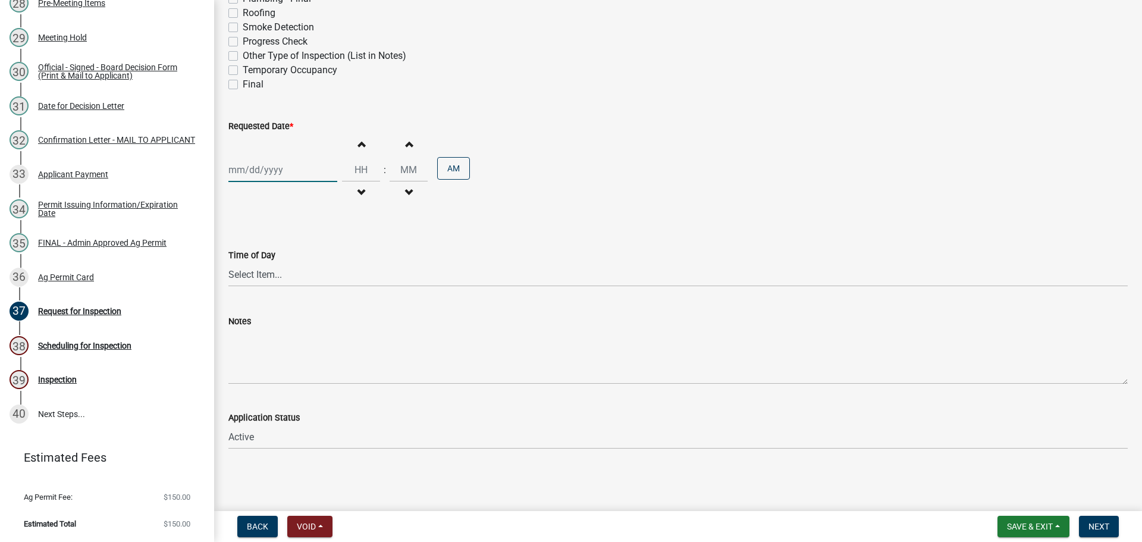
click at [245, 158] on div at bounding box center [282, 170] width 109 height 24
select select "9"
select select "2025"
click at [359, 200] on span "Next month" at bounding box center [354, 204] width 9 height 9
select select "10"
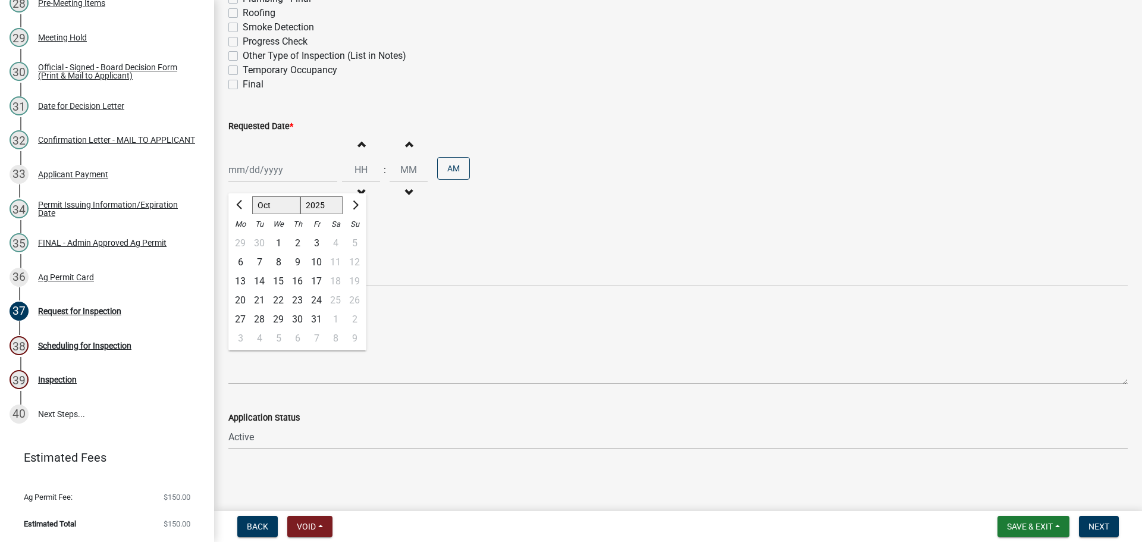
click at [307, 272] on div "16" at bounding box center [297, 281] width 19 height 19
type input "[DATE]"
click at [1102, 529] on span "Next" at bounding box center [1099, 527] width 21 height 10
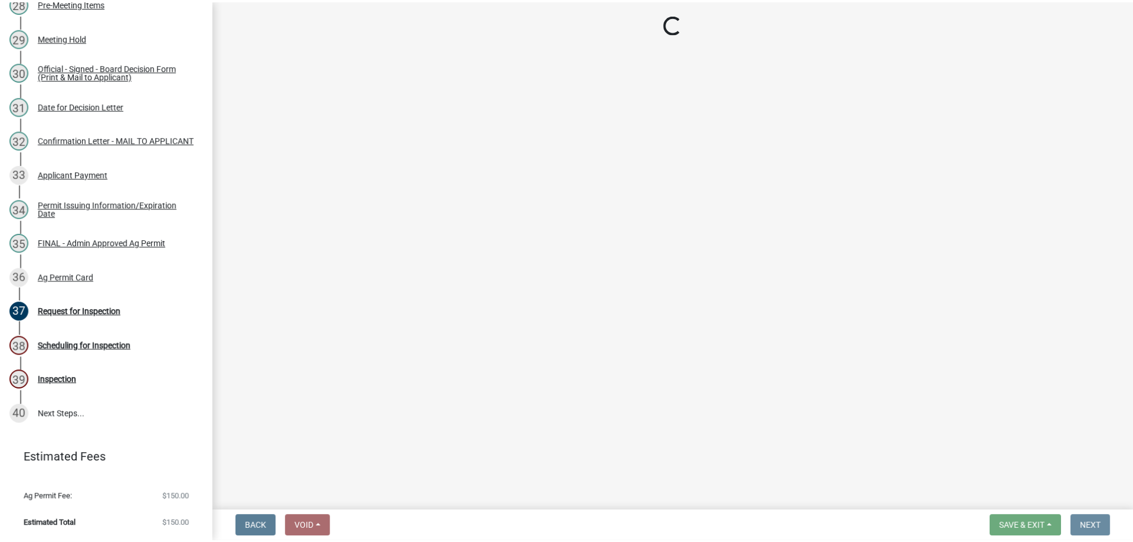
scroll to position [0, 0]
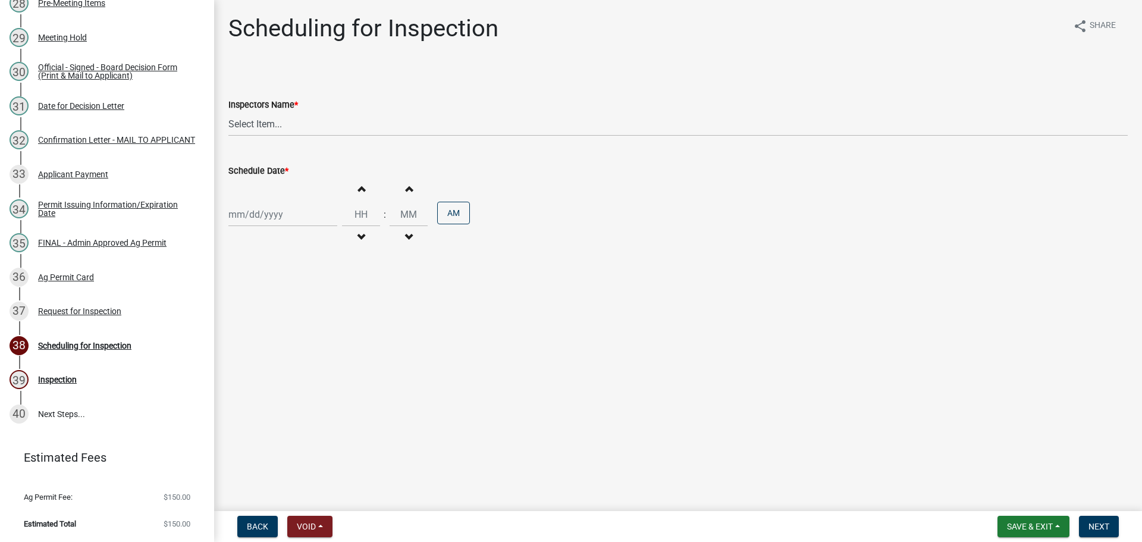
click at [306, 147] on wm-data-entity-input "Inspectors Name * Select Item... bmthomas ([PERSON_NAME]) croser ([PERSON_NAME]…" at bounding box center [677, 107] width 899 height 80
drag, startPoint x: 288, startPoint y: 139, endPoint x: 286, endPoint y: 152, distance: 12.7
click at [288, 136] on select "Select Item... bmthomas ([PERSON_NAME]) croser ([PERSON_NAME]) [PERSON_NAME] ([…" at bounding box center [677, 124] width 899 height 24
select select "25b75ae6-03c7-4280-9b34-fcf63005d5e5"
click at [230, 126] on select "Select Item... bmthomas ([PERSON_NAME]) croser ([PERSON_NAME]) [PERSON_NAME] ([…" at bounding box center [677, 124] width 899 height 24
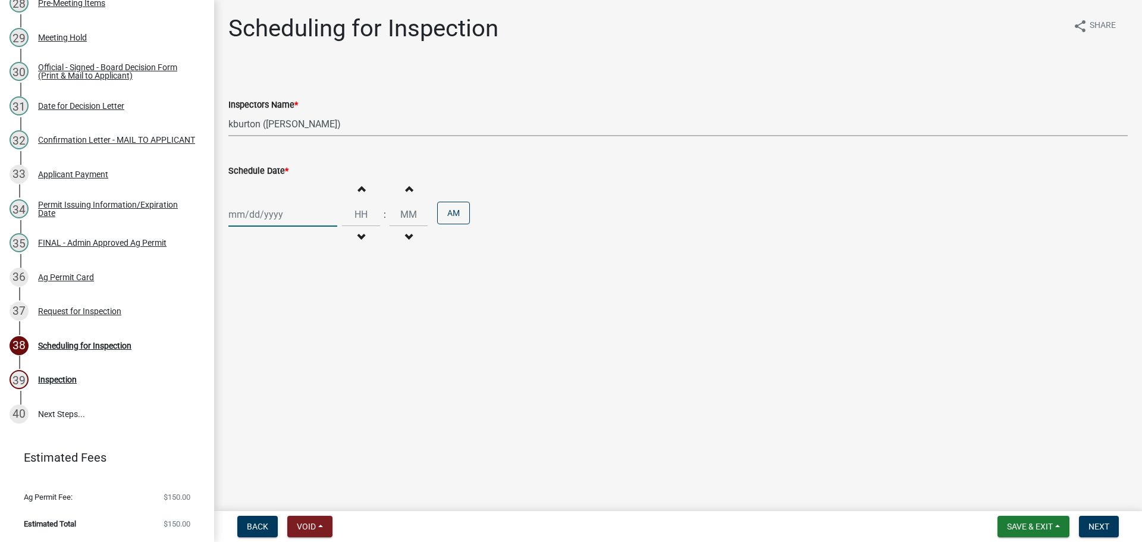
click at [258, 227] on div at bounding box center [282, 214] width 109 height 24
select select "9"
select select "2025"
click at [362, 259] on button "Next month" at bounding box center [354, 249] width 14 height 19
select select "10"
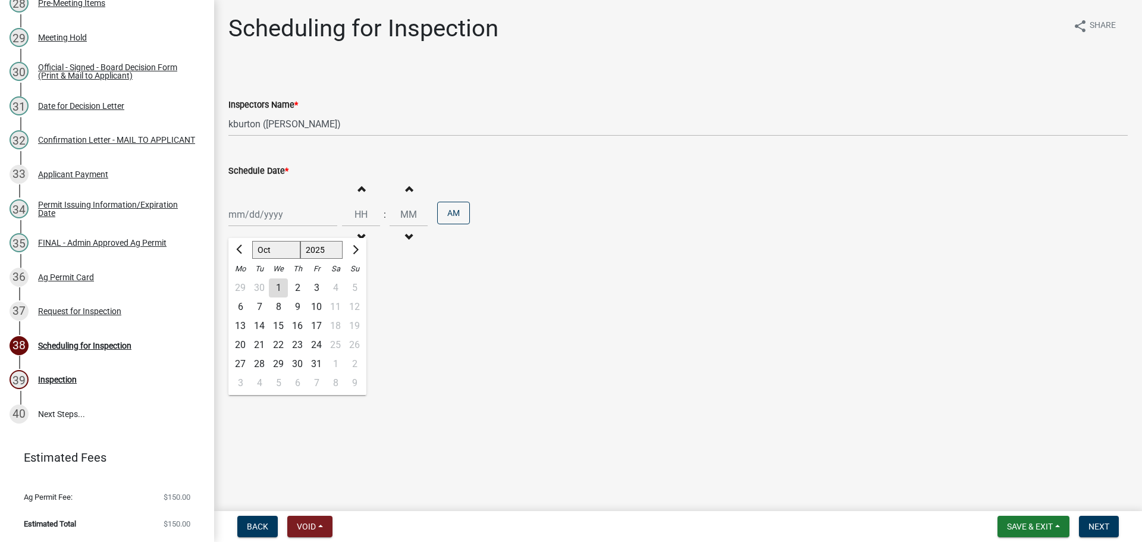
click at [300, 335] on div "16" at bounding box center [297, 325] width 19 height 19
type input "[DATE]"
click at [1095, 523] on span "Next" at bounding box center [1099, 527] width 21 height 10
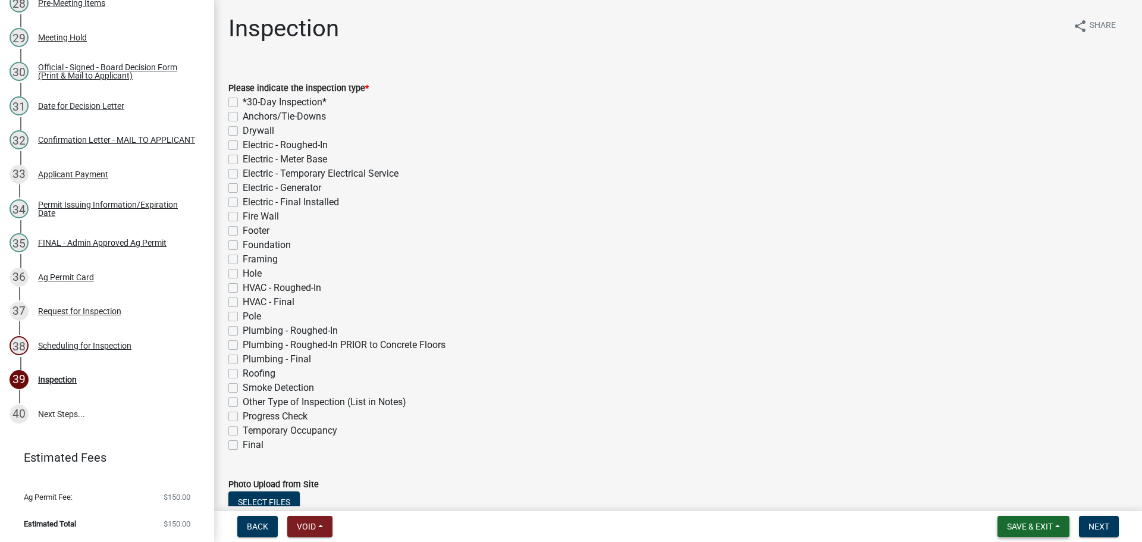
click at [1033, 523] on span "Save & Exit" at bounding box center [1030, 527] width 46 height 10
click at [990, 498] on button "Save & Exit" at bounding box center [1021, 492] width 95 height 29
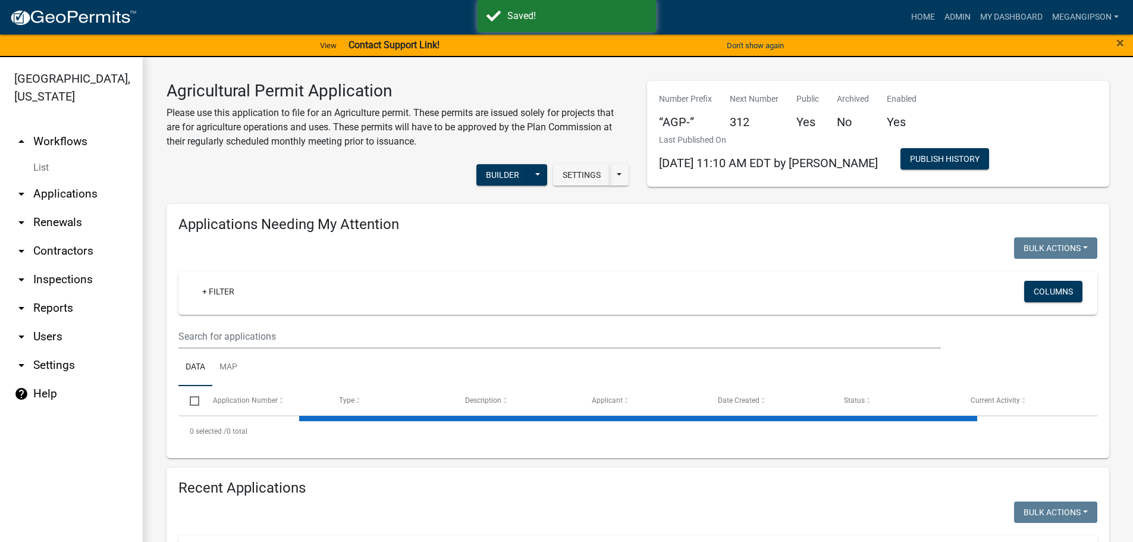
select select "3: 100"
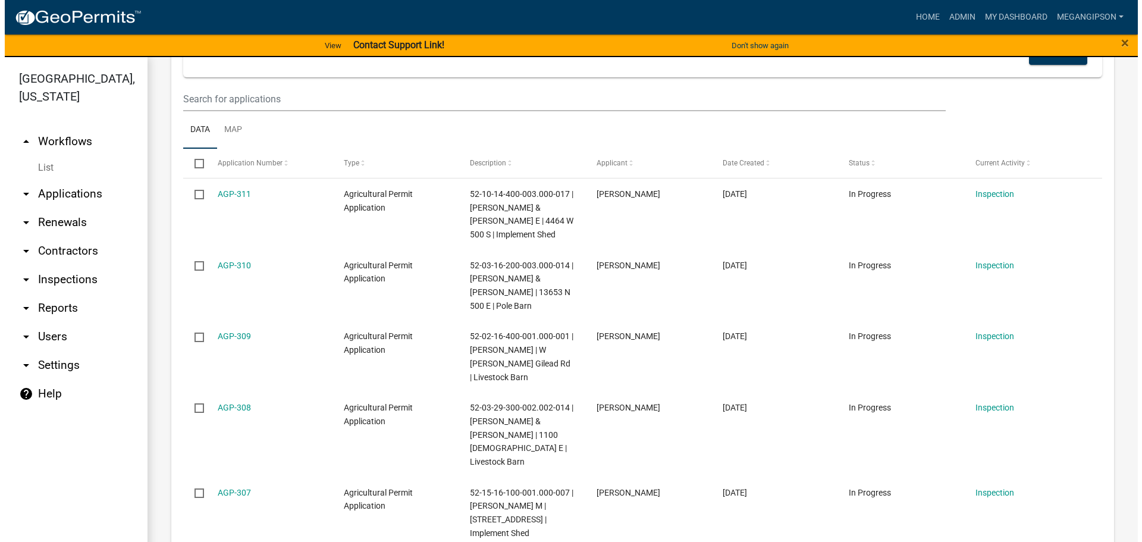
scroll to position [238, 0]
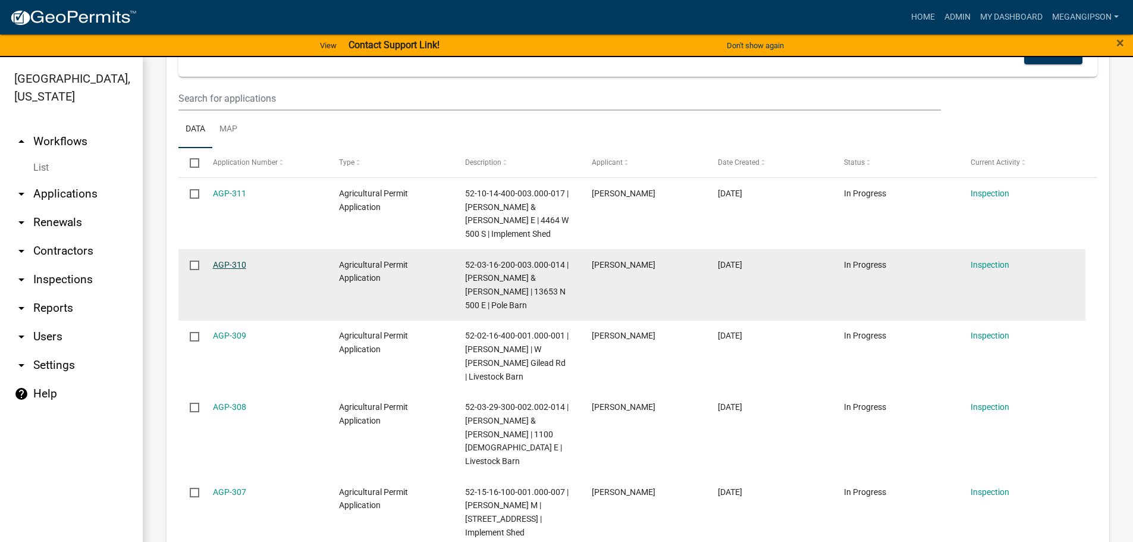
click at [238, 269] on link "AGP-310" at bounding box center [229, 265] width 33 height 10
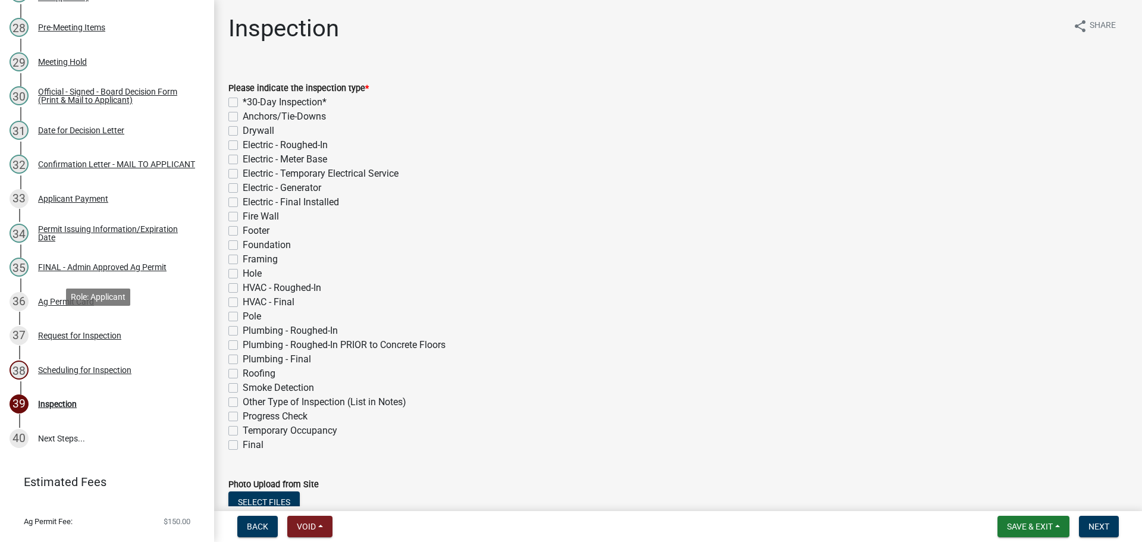
scroll to position [1130, 0]
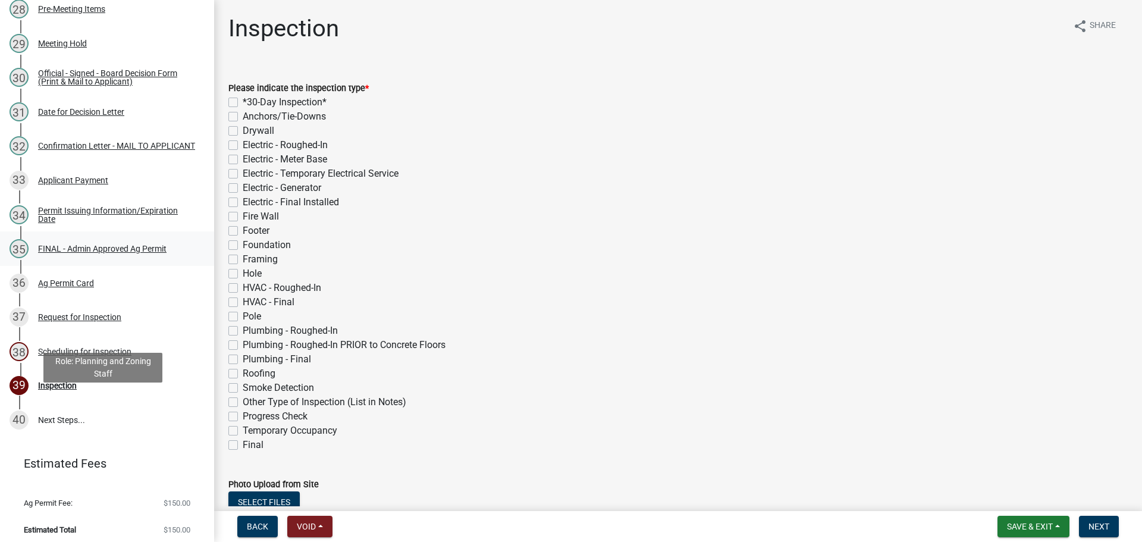
click at [107, 266] on link "35 FINAL - Admin Approved Ag Permit" at bounding box center [107, 248] width 214 height 35
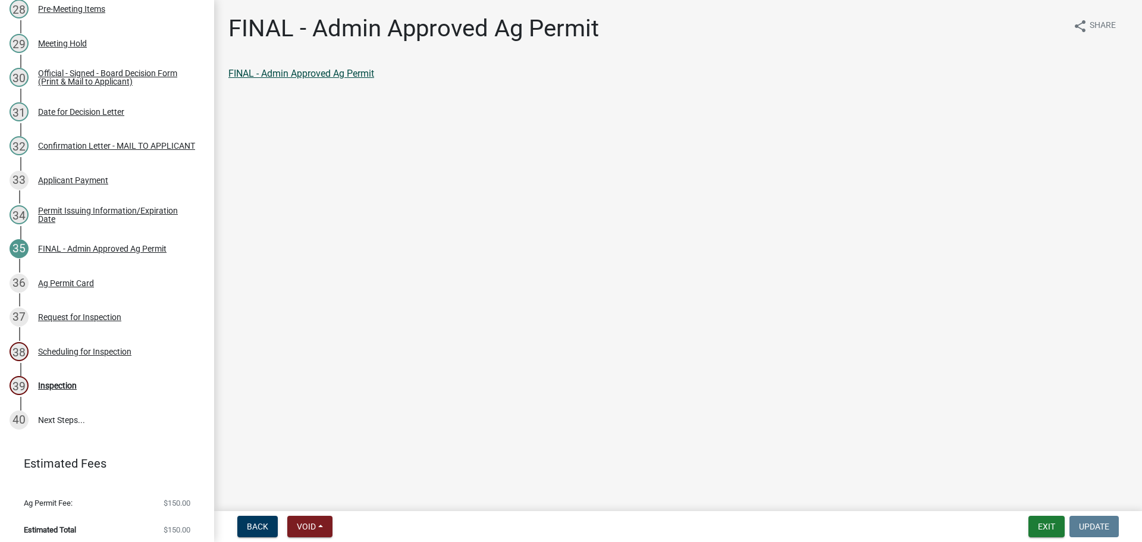
click at [330, 79] on link "FINAL - Admin Approved Ag Permit" at bounding box center [301, 73] width 146 height 11
click at [1040, 525] on button "Exit" at bounding box center [1046, 526] width 36 height 21
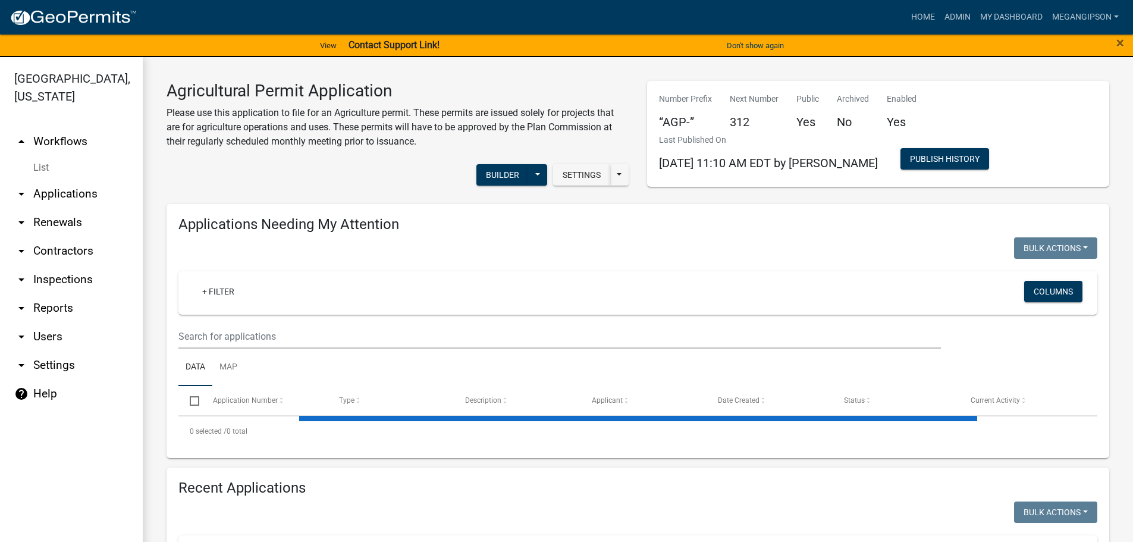
select select "3: 100"
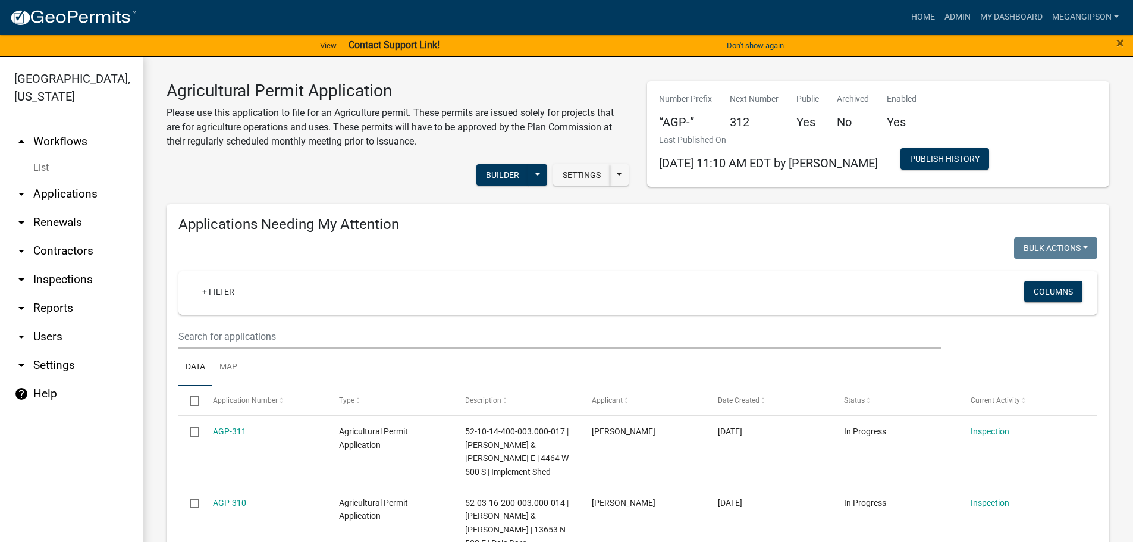
click at [408, 101] on h3 "Agricultural Permit Application" at bounding box center [398, 91] width 463 height 20
click at [303, 158] on div "Agricultural Permit Application Please use this application to file for an Agri…" at bounding box center [398, 119] width 481 height 77
click at [1122, 42] on span "×" at bounding box center [1121, 43] width 8 height 17
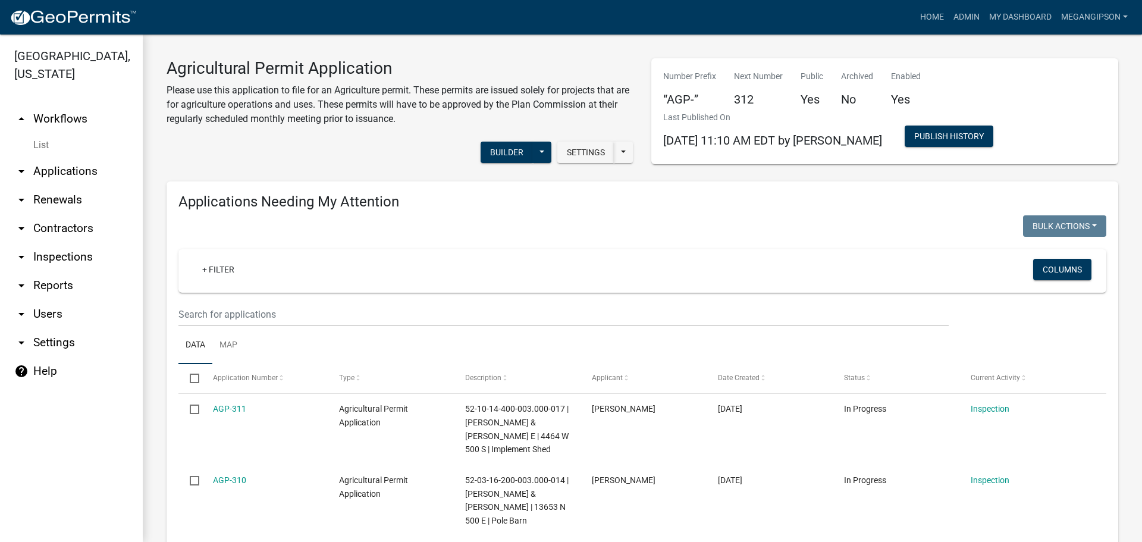
click at [391, 155] on div "Settings Start Application URL Start Application URL With Parcel ID Builder Pub…" at bounding box center [400, 154] width 485 height 36
click at [356, 136] on div "Agricultural Permit Application Please use this application to file for an Agri…" at bounding box center [400, 96] width 485 height 77
